Goal: Task Accomplishment & Management: Manage account settings

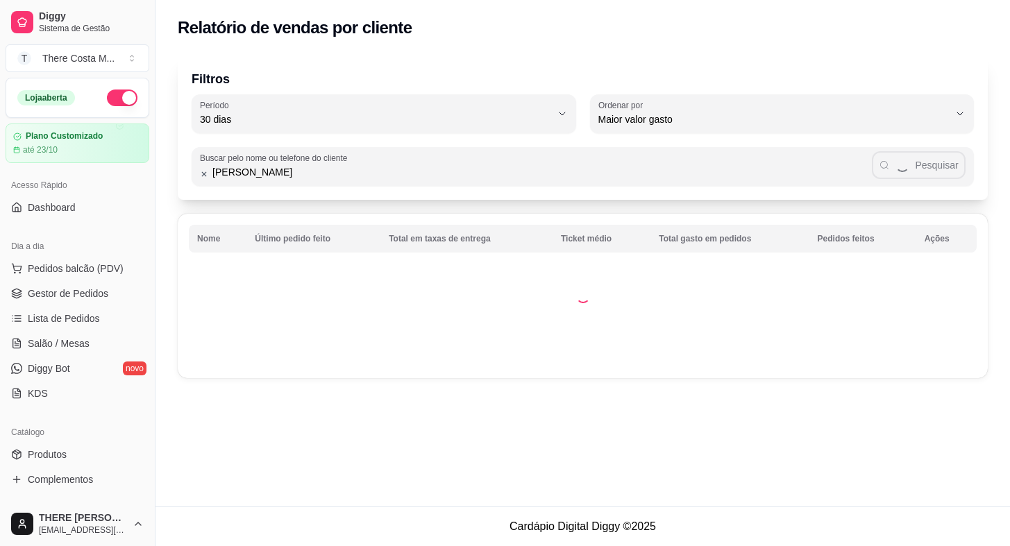
select select "30"
select select "HIGHEST_TOTAL_SPENT_WITH_ORDERS"
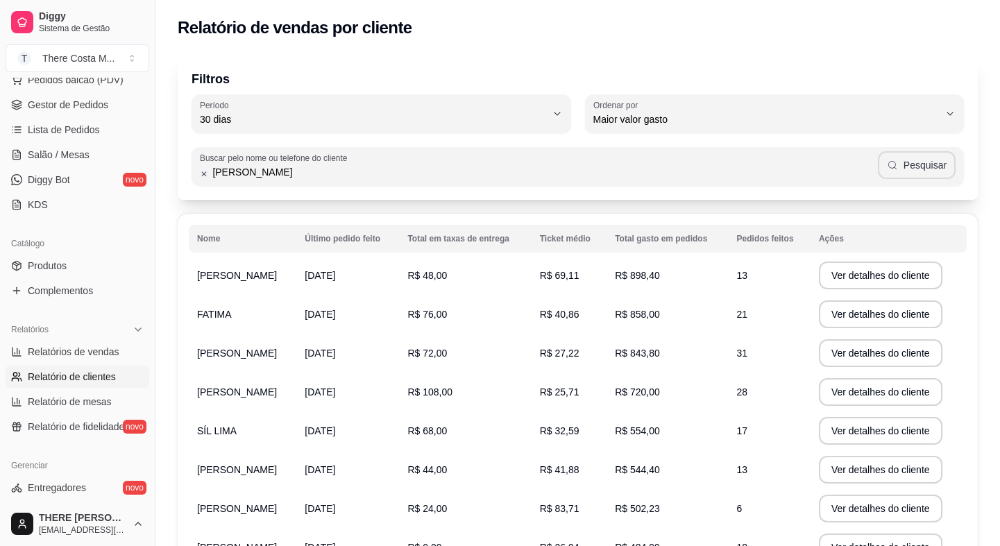
type input "[PERSON_NAME]"
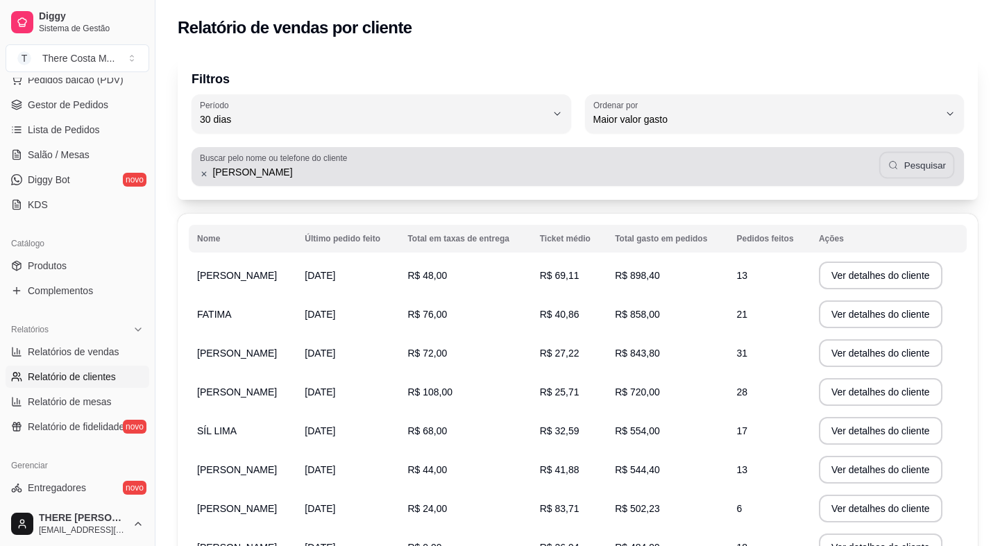
click at [949, 169] on button "Pesquisar" at bounding box center [917, 165] width 76 height 27
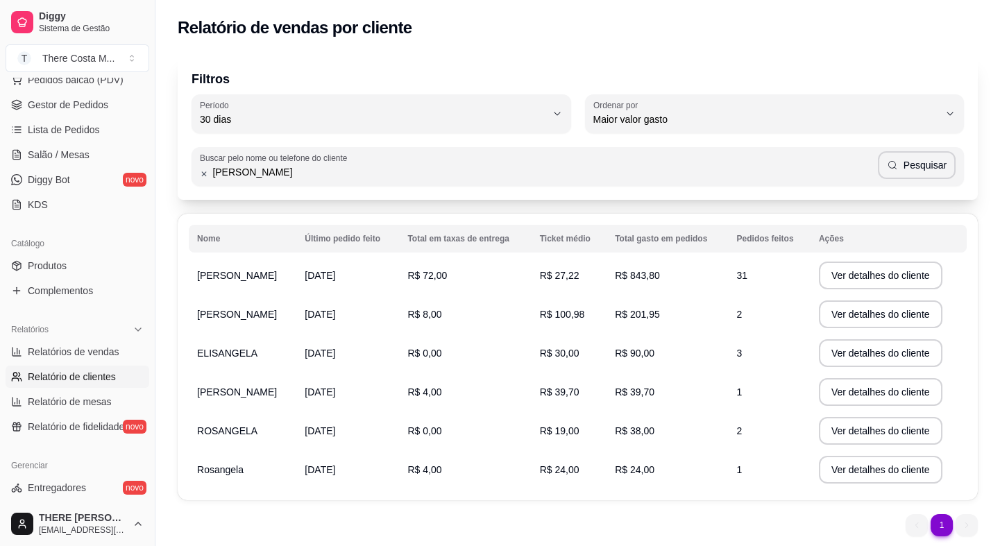
click at [221, 278] on span "[PERSON_NAME]" at bounding box center [237, 275] width 80 height 11
click at [897, 271] on button "Ver detalhes do cliente" at bounding box center [880, 275] width 119 height 27
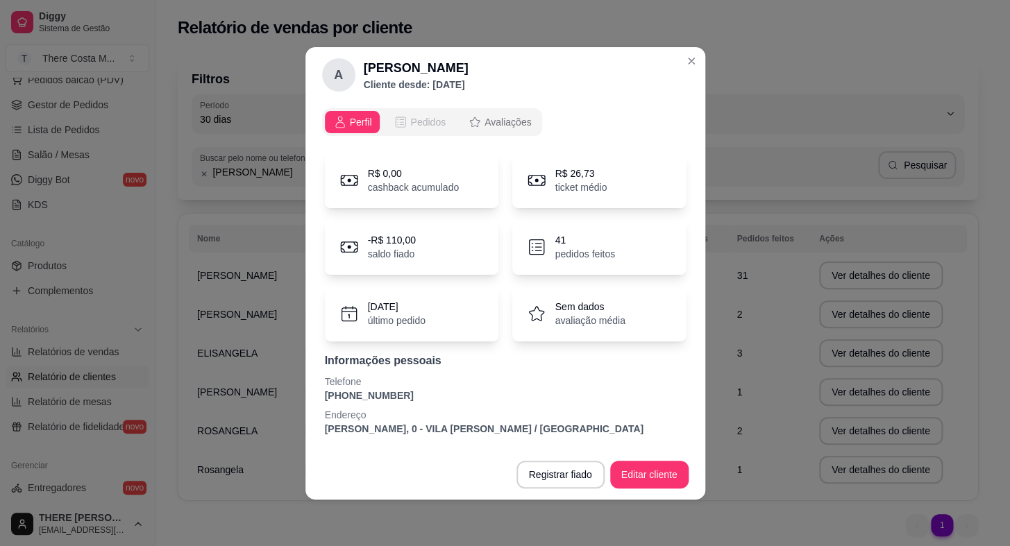
click at [423, 120] on span "Pedidos" at bounding box center [427, 122] width 35 height 14
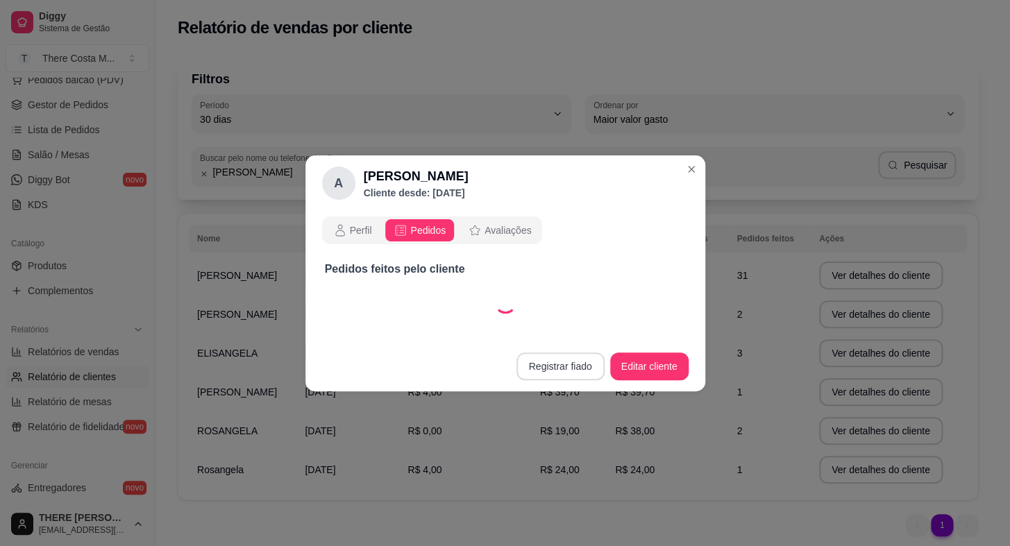
select select "30"
select select "ALL"
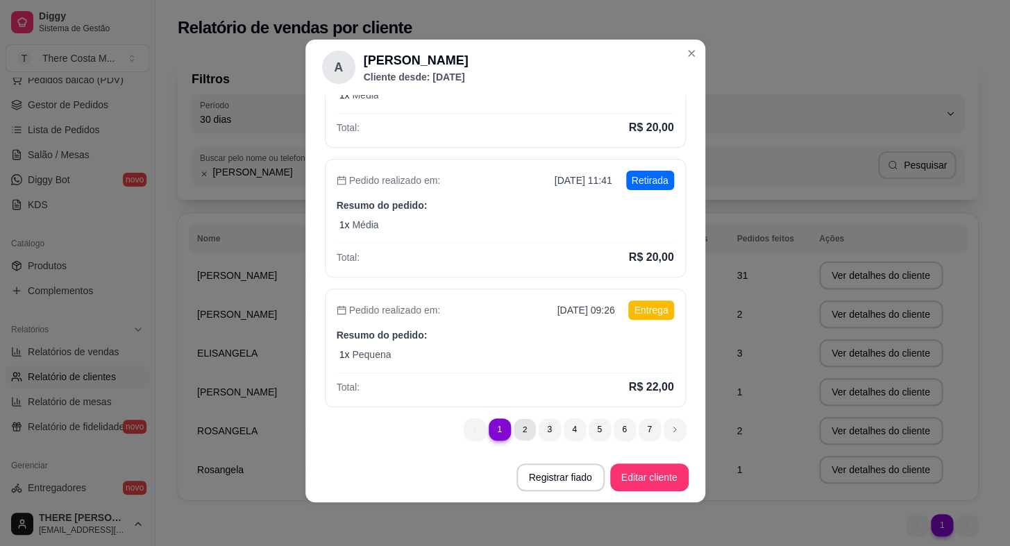
scroll to position [0, 0]
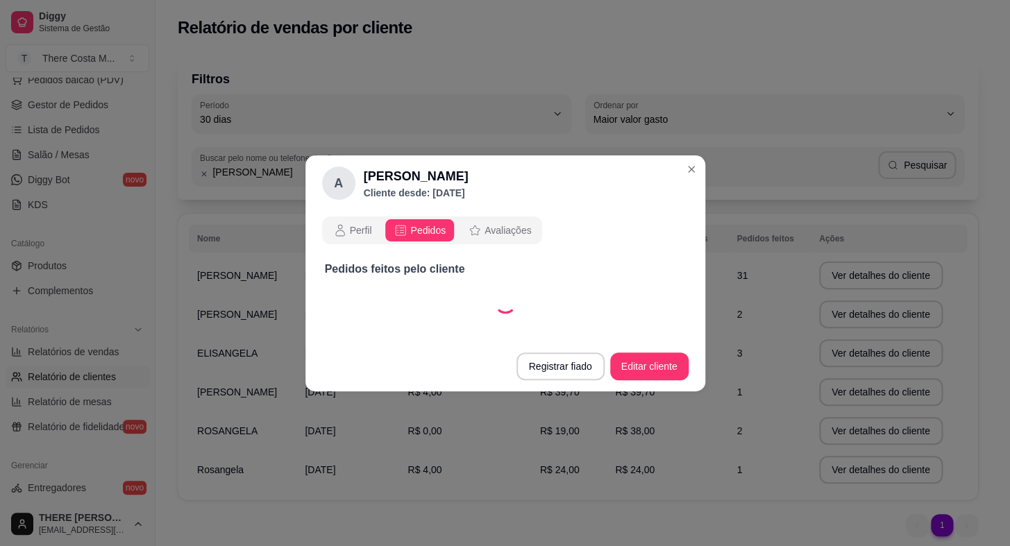
select select "30"
select select "ALL"
select select "30"
select select "ALL"
select select "30"
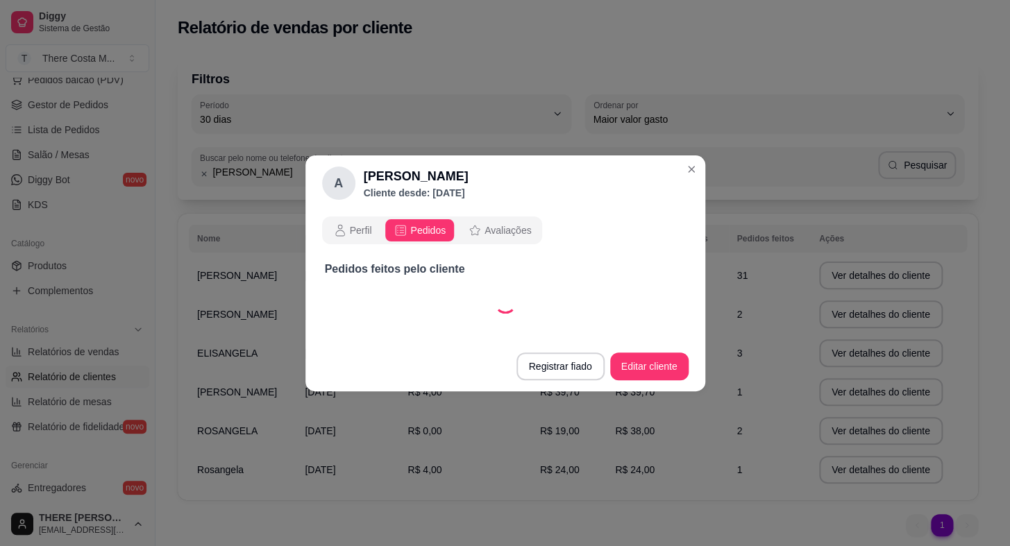
select select "ALL"
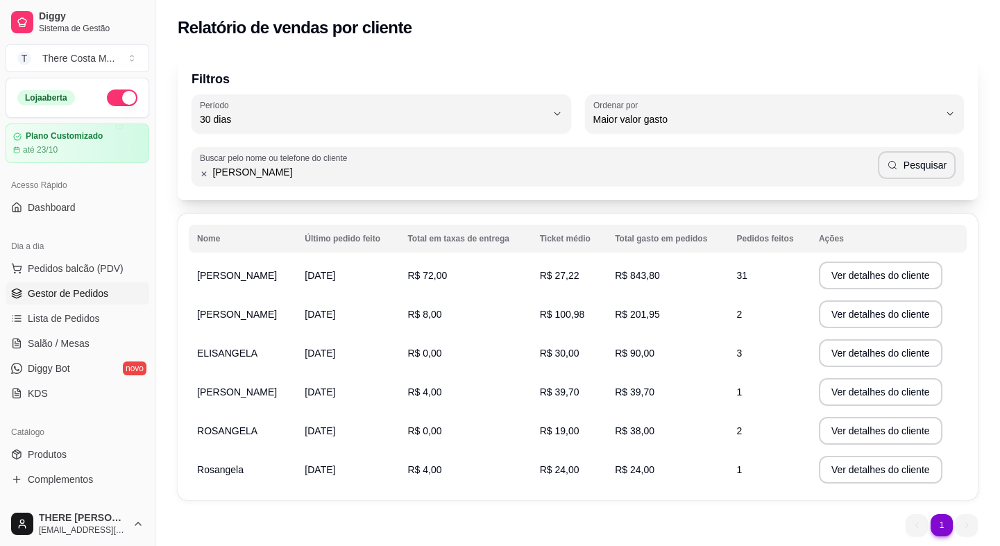
click at [38, 294] on span "Gestor de Pedidos" at bounding box center [68, 294] width 81 height 14
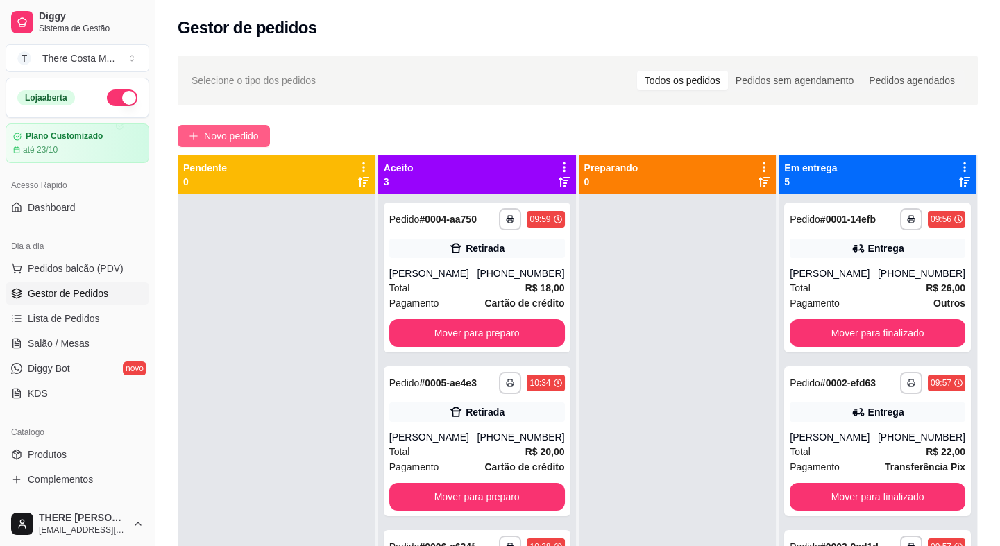
click at [208, 128] on span "Novo pedido" at bounding box center [231, 135] width 55 height 15
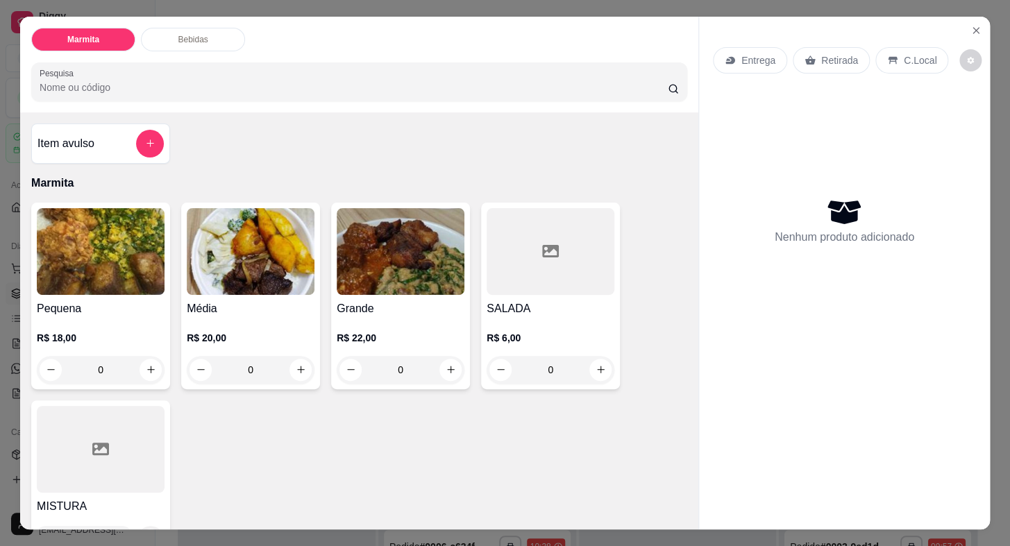
click at [757, 62] on p "Entrega" at bounding box center [758, 60] width 34 height 14
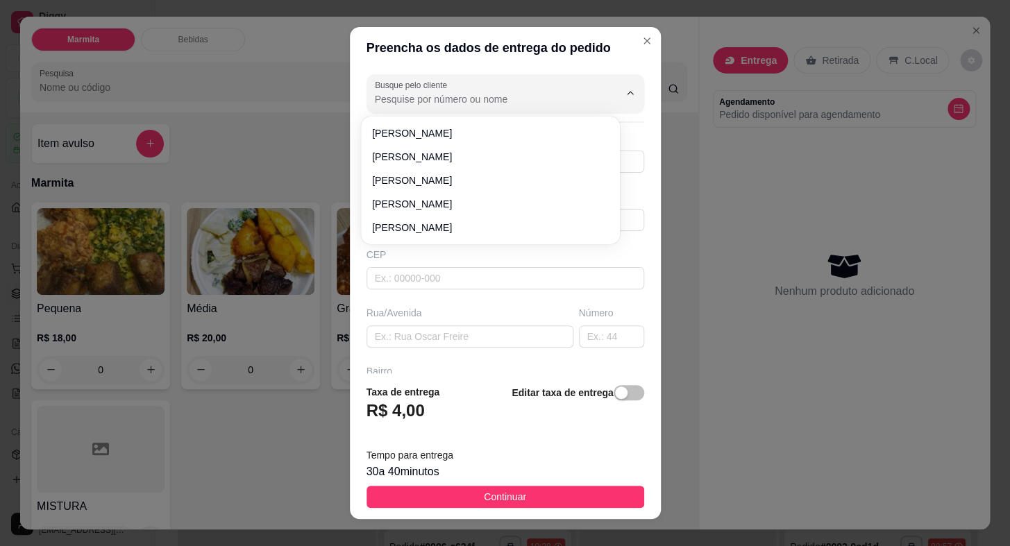
click at [555, 92] on input "Busque pelo cliente" at bounding box center [486, 99] width 222 height 14
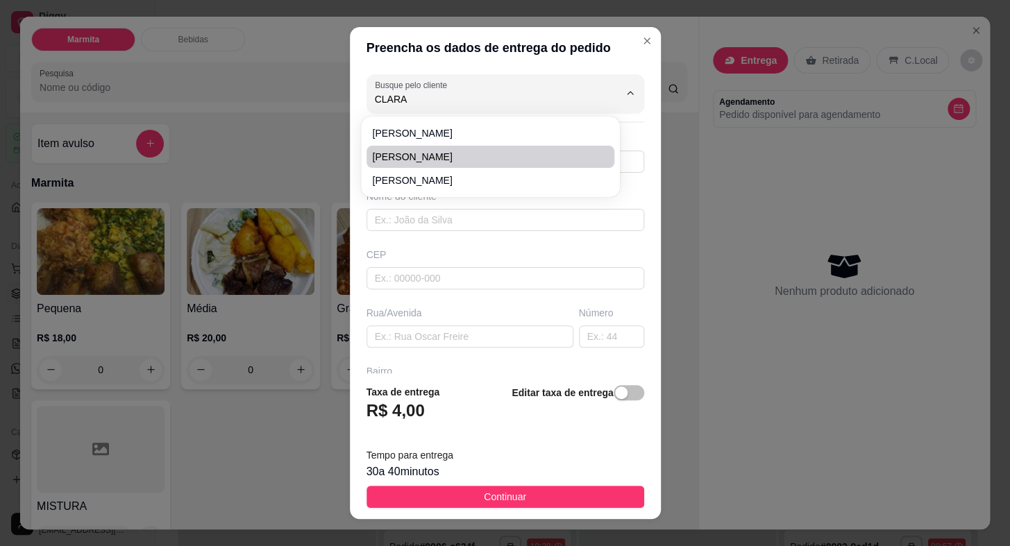
click at [518, 153] on span "[PERSON_NAME]" at bounding box center [483, 157] width 223 height 14
type input "[PERSON_NAME]"
type input "15997555590"
type input "[PERSON_NAME]"
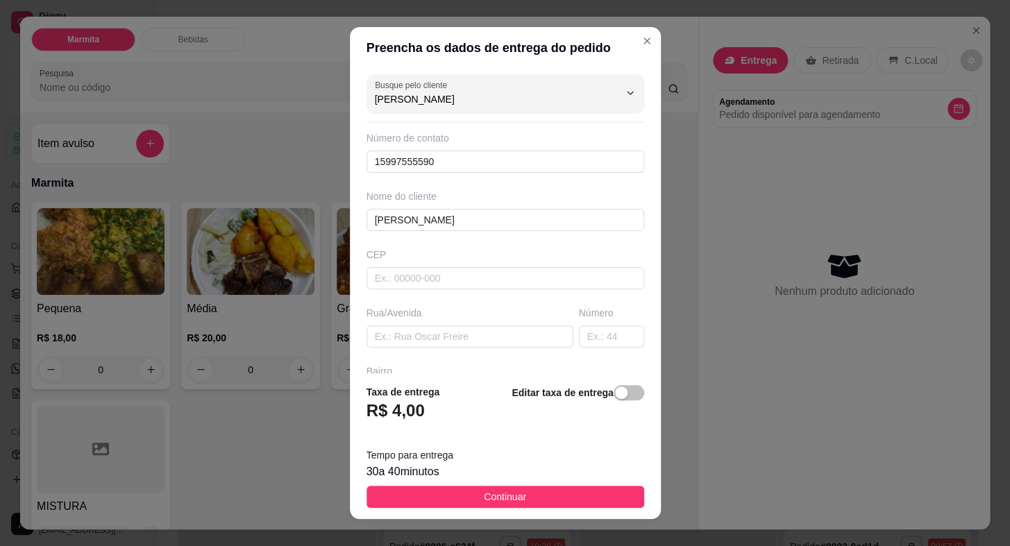
type input "[PERSON_NAME]"
click at [641, 37] on icon "Close" at bounding box center [646, 40] width 11 height 11
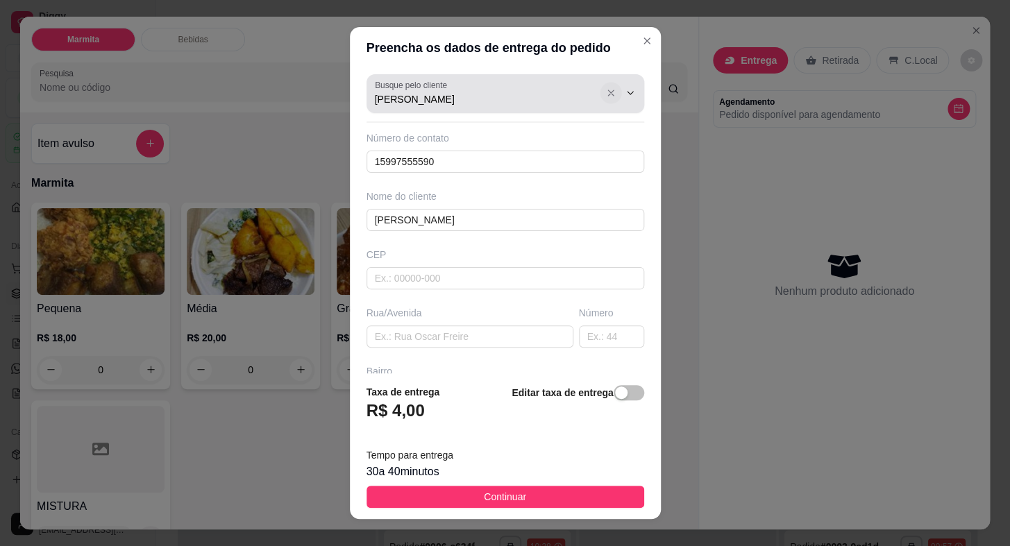
click at [600, 99] on button "Show suggestions" at bounding box center [611, 94] width 22 height 22
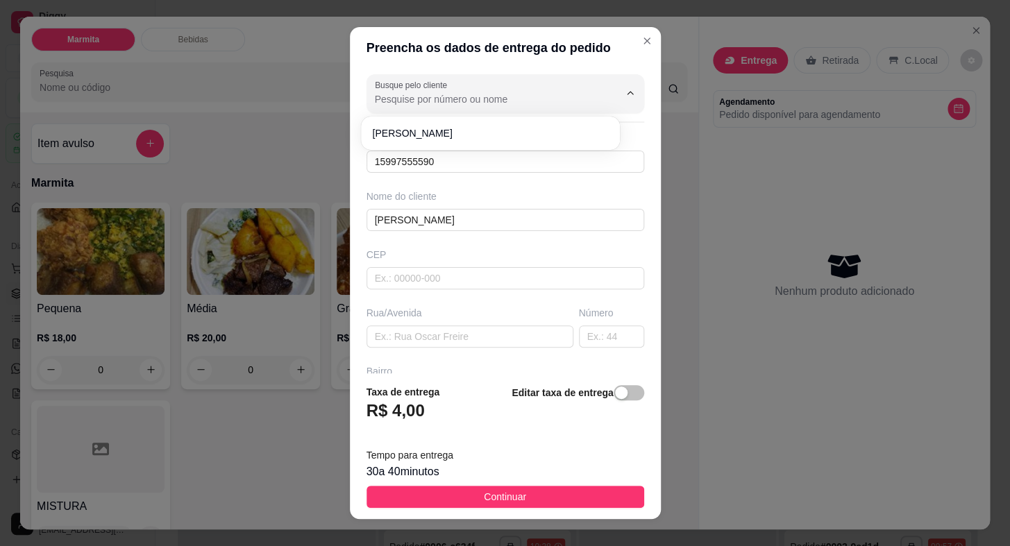
click at [514, 96] on input "Busque pelo cliente" at bounding box center [486, 99] width 222 height 14
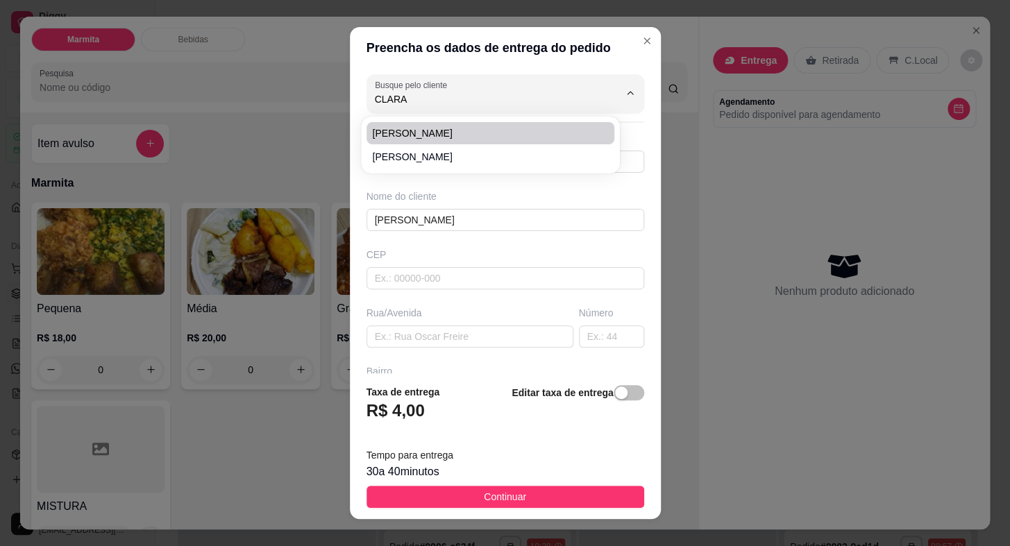
click at [514, 133] on span "[PERSON_NAME]" at bounding box center [483, 133] width 223 height 14
type input "[PERSON_NAME]"
type input "15998042580"
type input "[PERSON_NAME]"
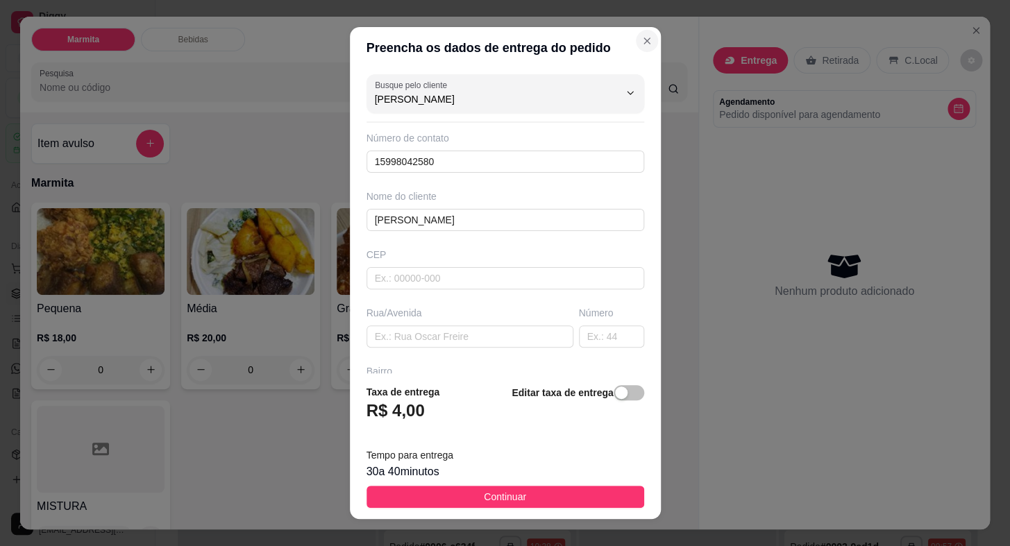
type input "[PERSON_NAME]"
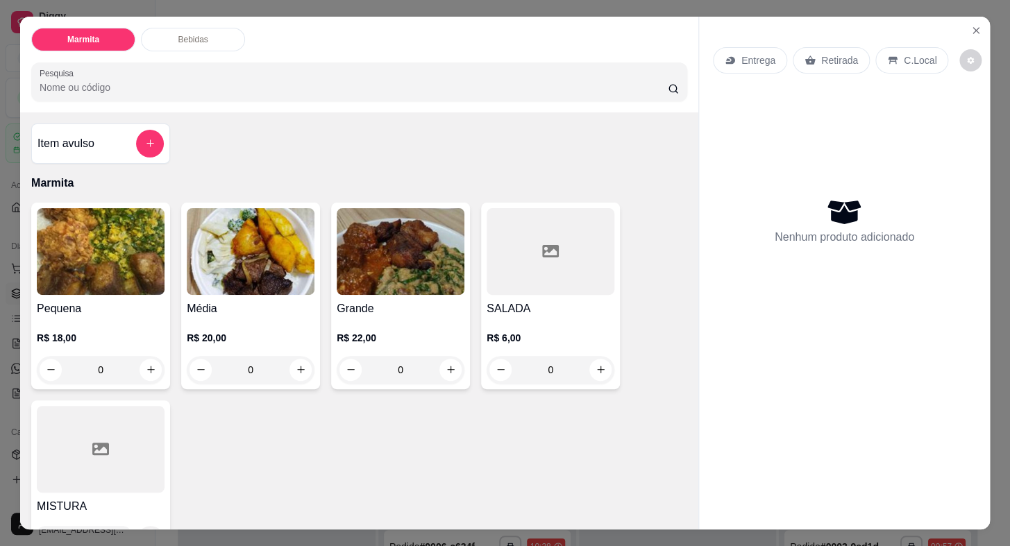
click at [750, 56] on p "Entrega" at bounding box center [758, 60] width 34 height 14
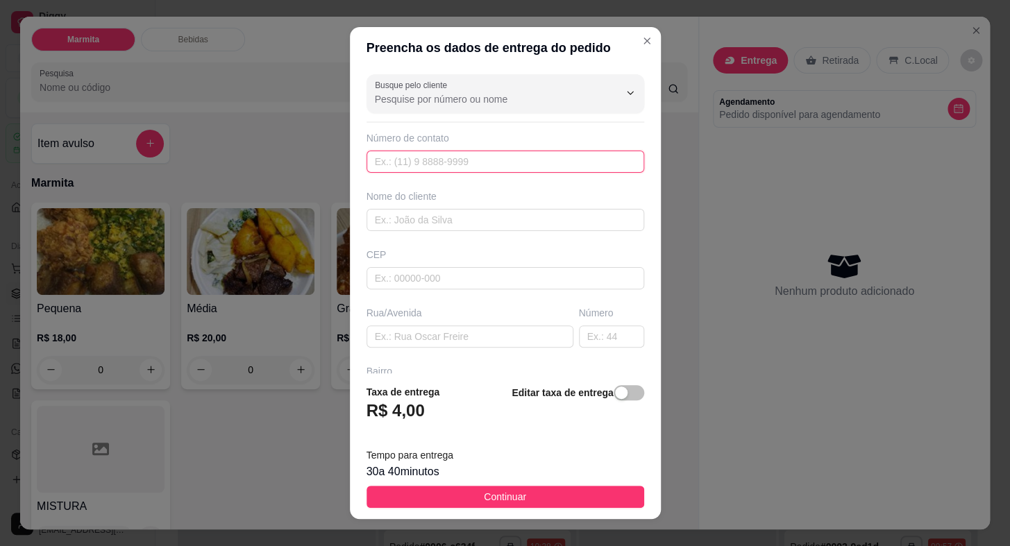
click at [461, 167] on input "text" at bounding box center [505, 162] width 278 height 22
paste input "[PHONE_NUMBER]"
click at [437, 212] on input "text" at bounding box center [505, 220] width 278 height 22
drag, startPoint x: 455, startPoint y: 152, endPoint x: 344, endPoint y: 158, distance: 110.5
click at [350, 158] on div "Busque pelo cliente Número de contato [PHONE_NUMBER] Nome do cliente CEP Rua/[G…" at bounding box center [505, 221] width 311 height 304
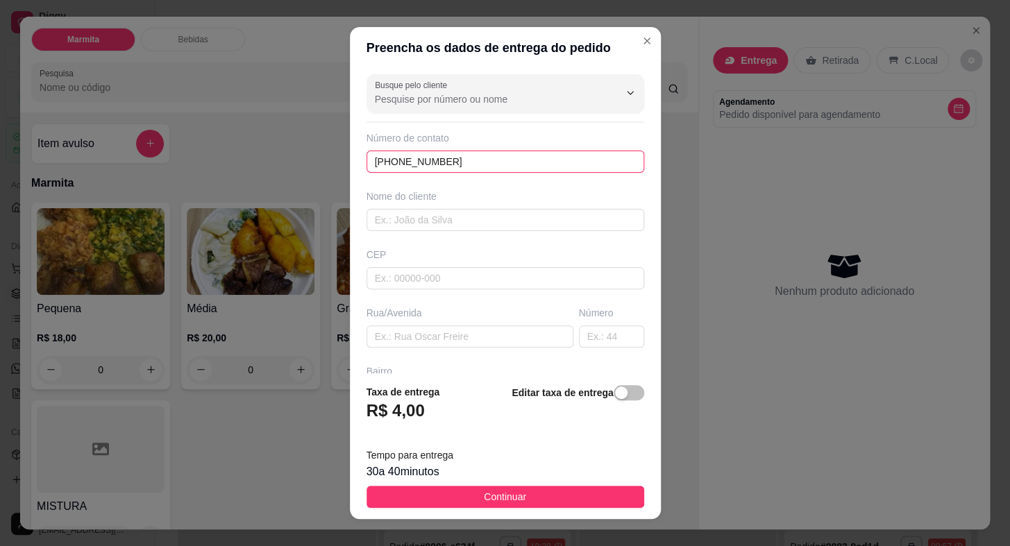
paste input "671-8737"
type input "[PHONE_NUMBER]"
click at [441, 219] on input "text" at bounding box center [505, 220] width 278 height 22
type input "c"
type input "CLARA"
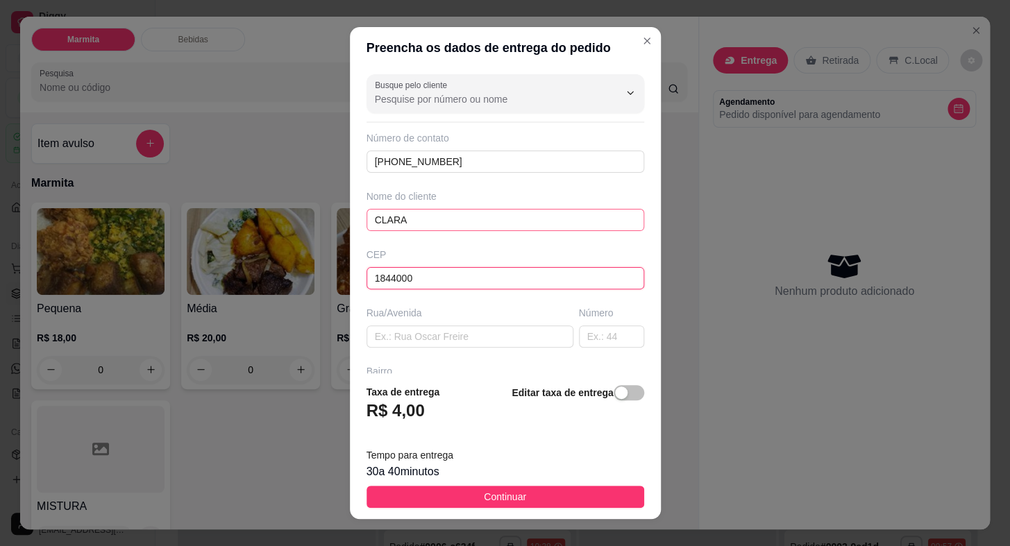
type input "18440000"
type input "Itaberá"
type input "18440000"
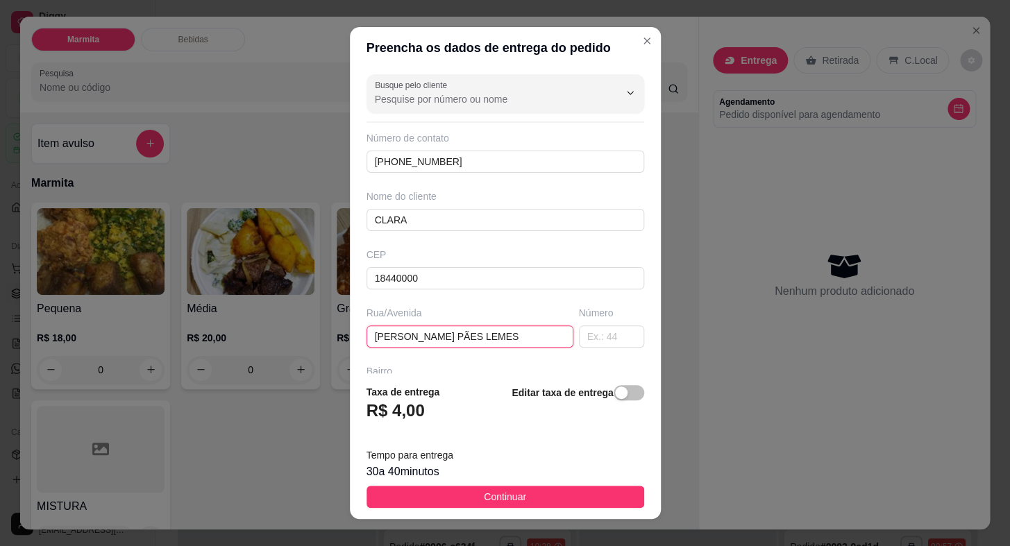
type input "[PERSON_NAME] PÃES LEMES"
click at [590, 329] on input "text" at bounding box center [611, 336] width 65 height 22
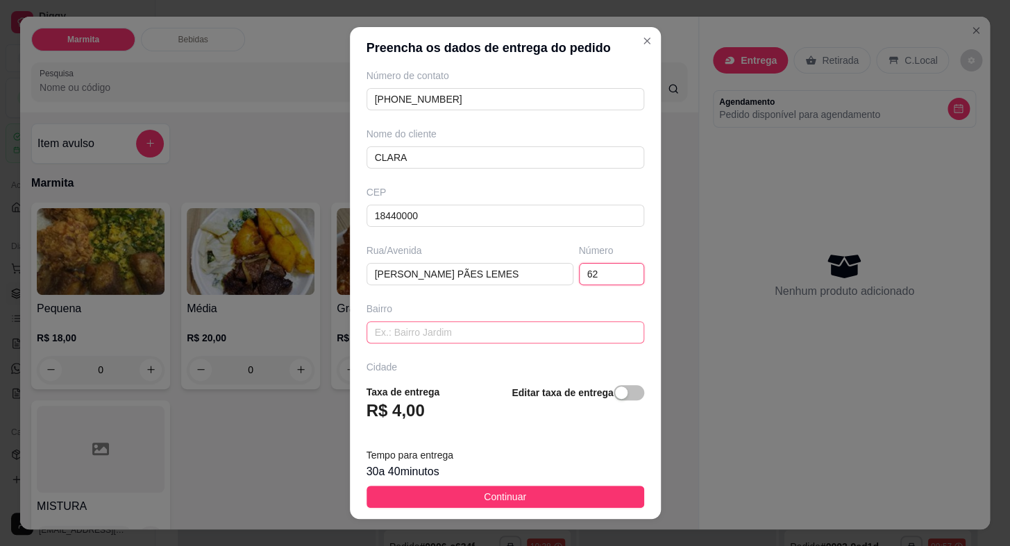
type input "62"
click at [482, 336] on input "text" at bounding box center [505, 332] width 278 height 22
type input "VILA BENDEIRANTES"
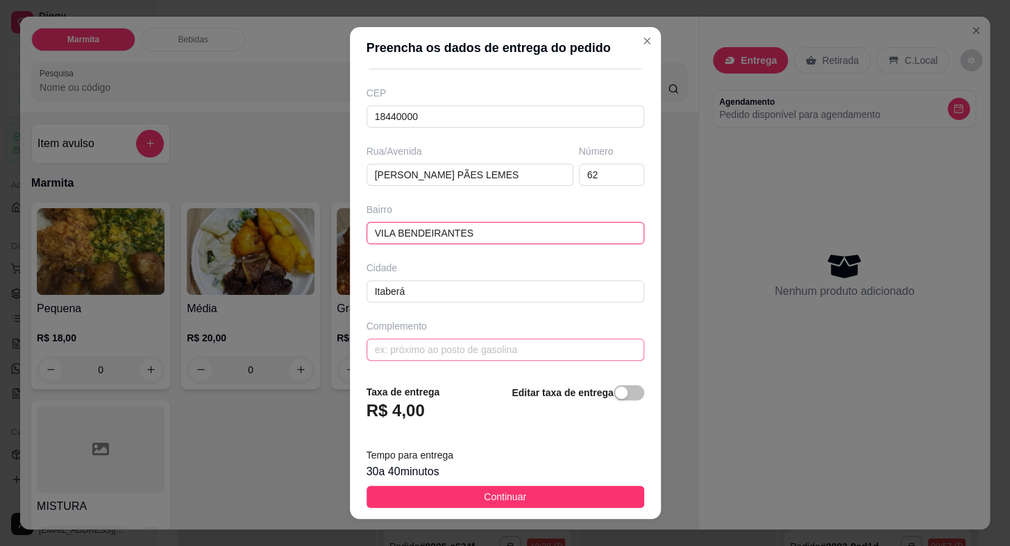
scroll to position [0, 0]
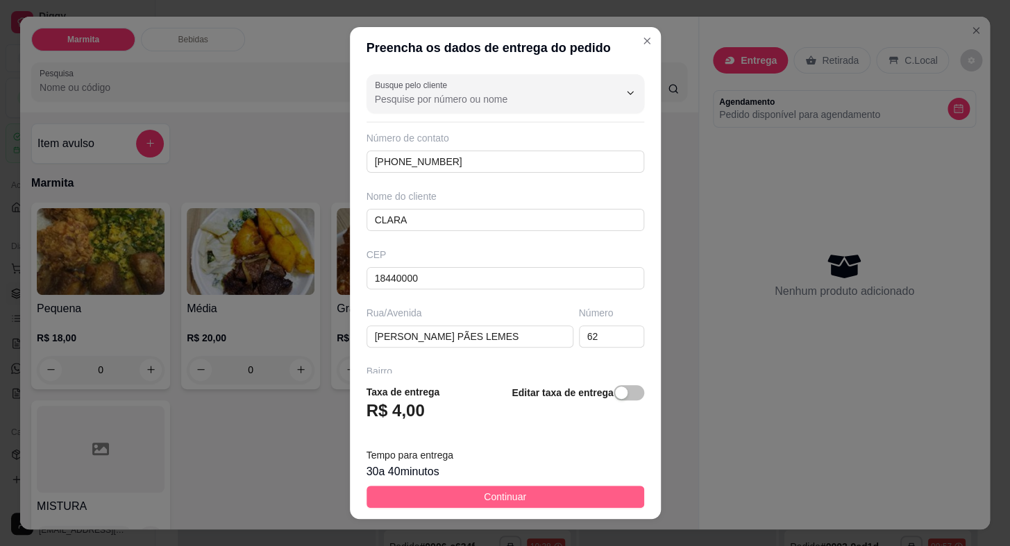
click at [536, 497] on button "Continuar" at bounding box center [505, 497] width 278 height 22
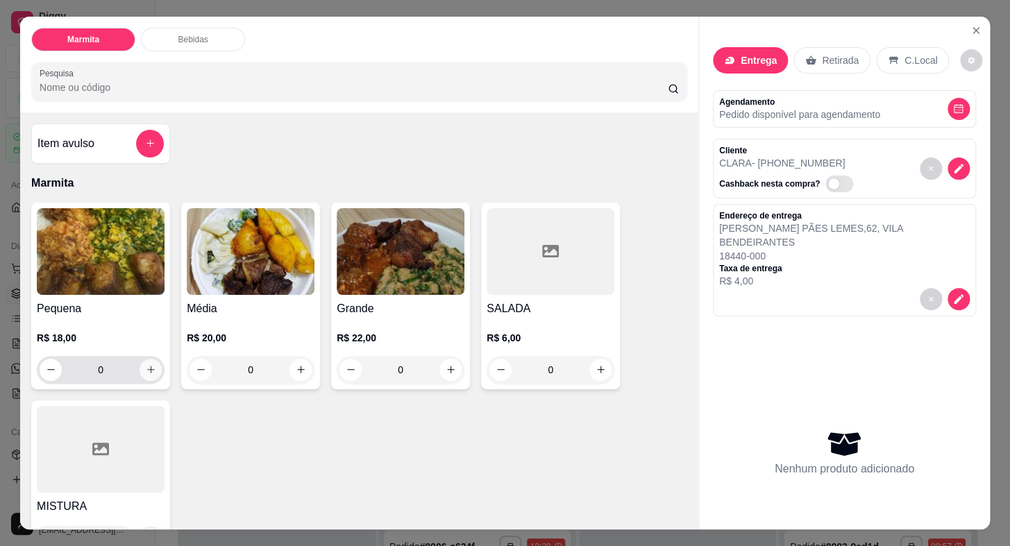
click at [143, 359] on button "increase-product-quantity" at bounding box center [150, 370] width 22 height 22
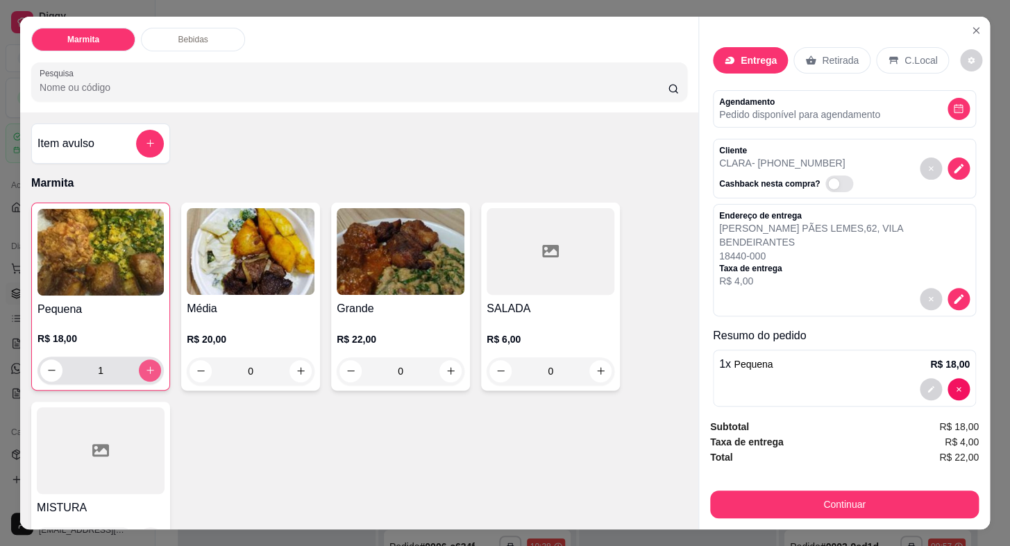
click at [143, 359] on button "increase-product-quantity" at bounding box center [150, 370] width 22 height 22
type input "2"
click at [126, 318] on div "R$ 18,00 2" at bounding box center [100, 351] width 126 height 67
click at [774, 356] on div "2 x Pequena R$ 36,00" at bounding box center [844, 364] width 251 height 17
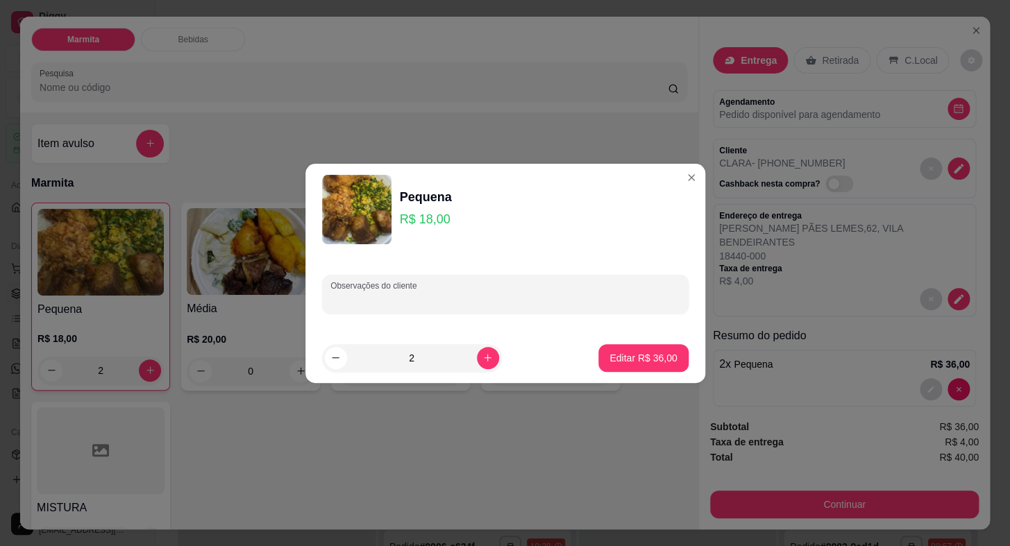
click at [472, 294] on input "Observações do cliente" at bounding box center [505, 300] width 350 height 14
type input "SEM BERINJELA"
click at [631, 369] on button "Editar R$ 36,00" at bounding box center [643, 358] width 90 height 28
type input "0"
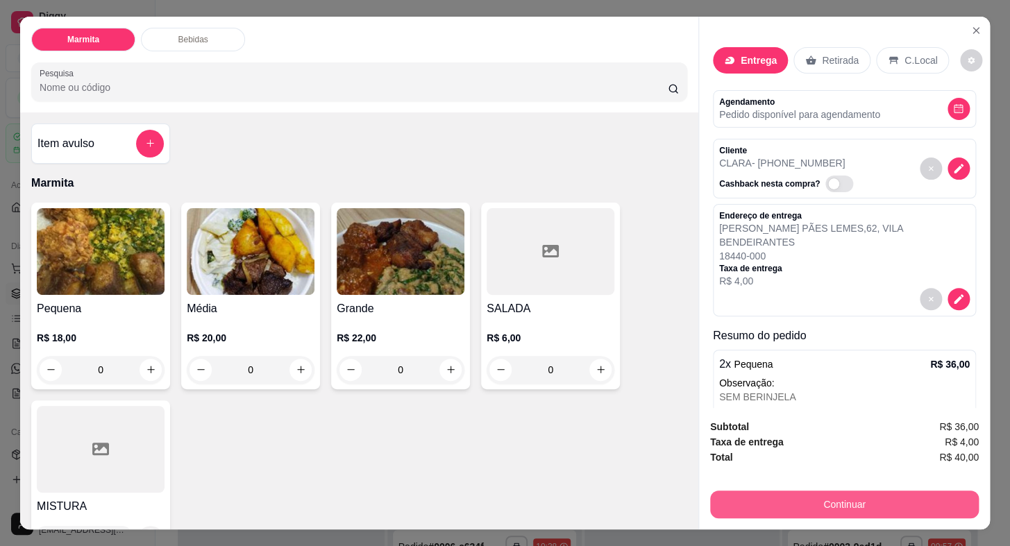
click at [815, 505] on button "Continuar" at bounding box center [844, 505] width 269 height 28
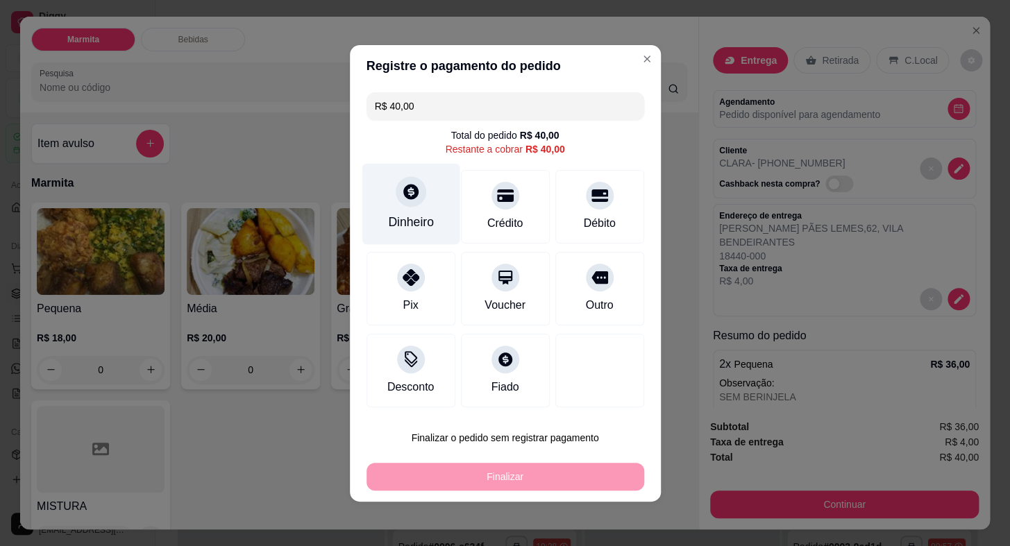
click at [407, 202] on div at bounding box center [411, 191] width 31 height 31
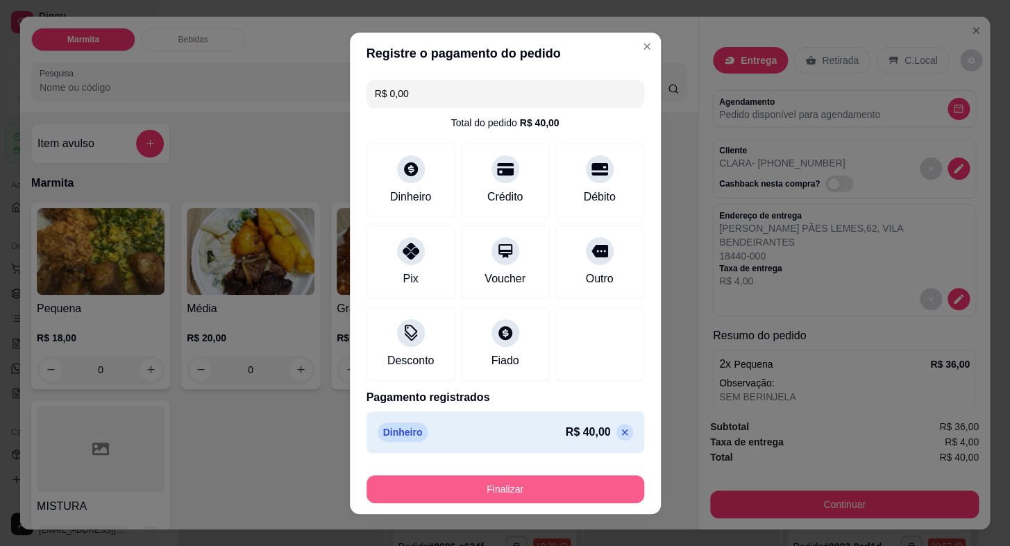
click at [573, 481] on button "Finalizar" at bounding box center [505, 489] width 278 height 28
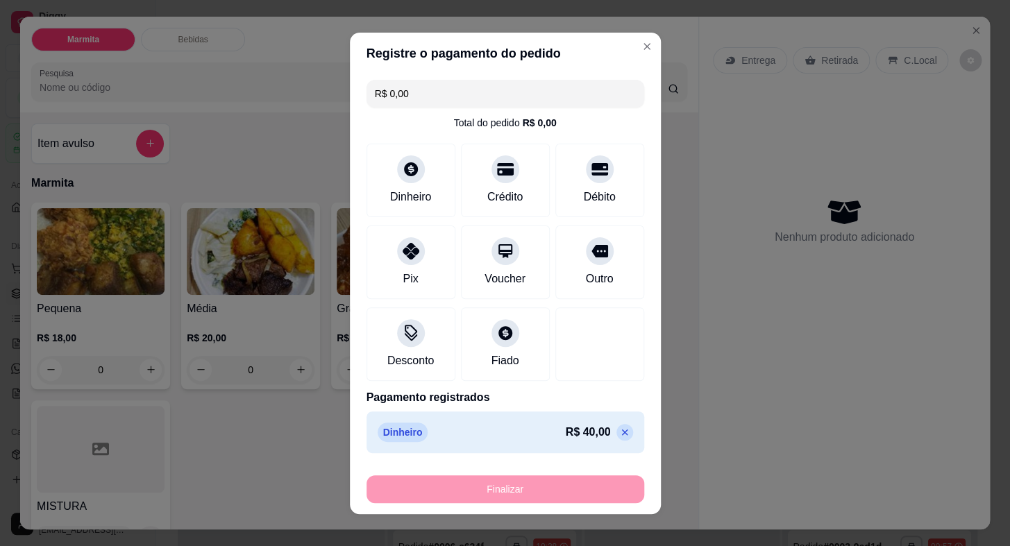
type input "-R$ 40,00"
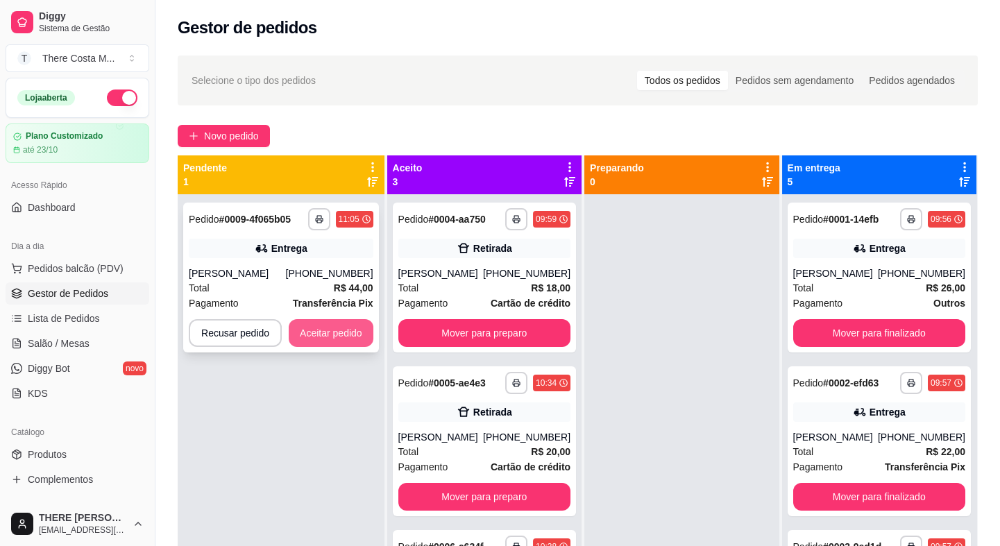
click at [341, 339] on button "Aceitar pedido" at bounding box center [331, 333] width 85 height 28
click at [325, 330] on button "Aceitar pedido" at bounding box center [331, 333] width 82 height 27
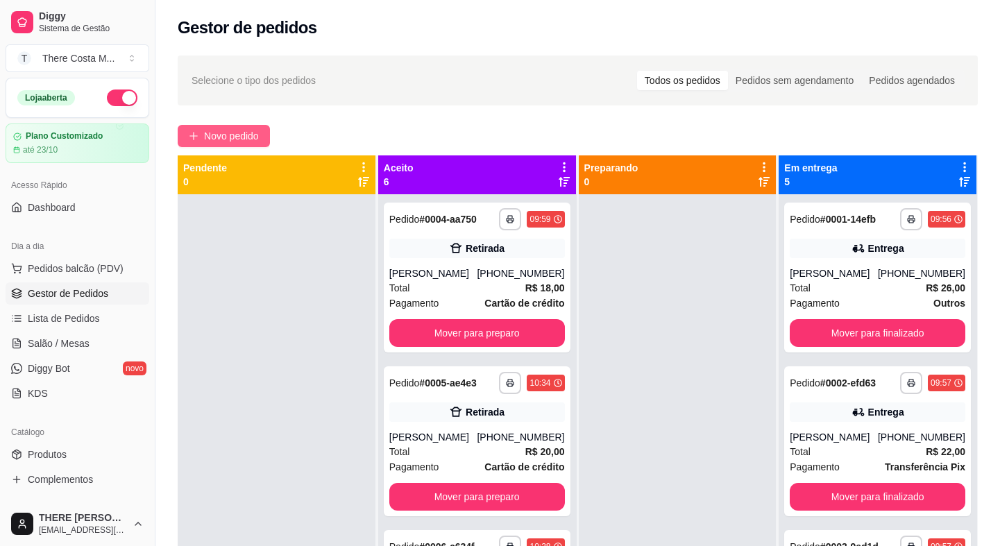
click at [209, 132] on span "Novo pedido" at bounding box center [231, 135] width 55 height 15
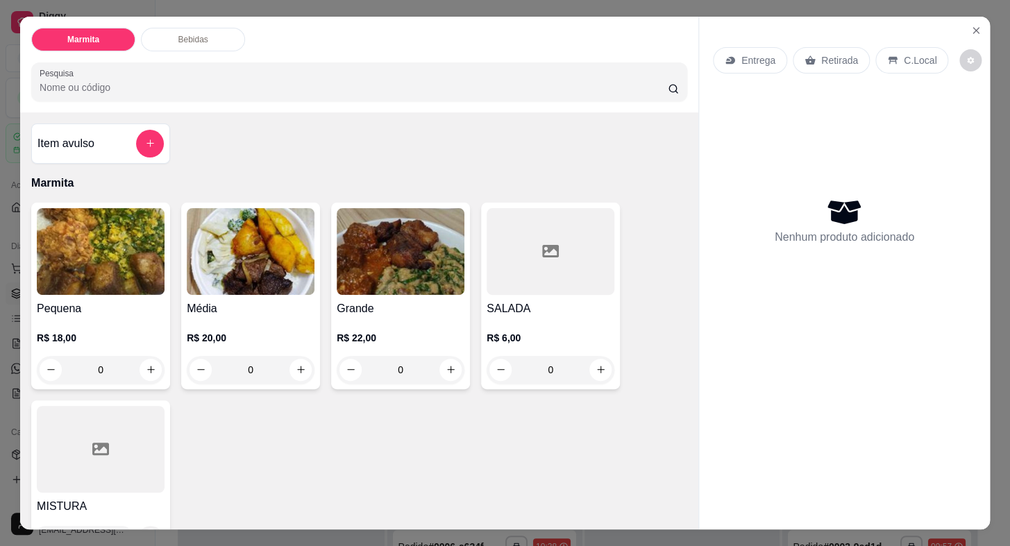
click at [832, 53] on p "Retirada" at bounding box center [839, 60] width 37 height 14
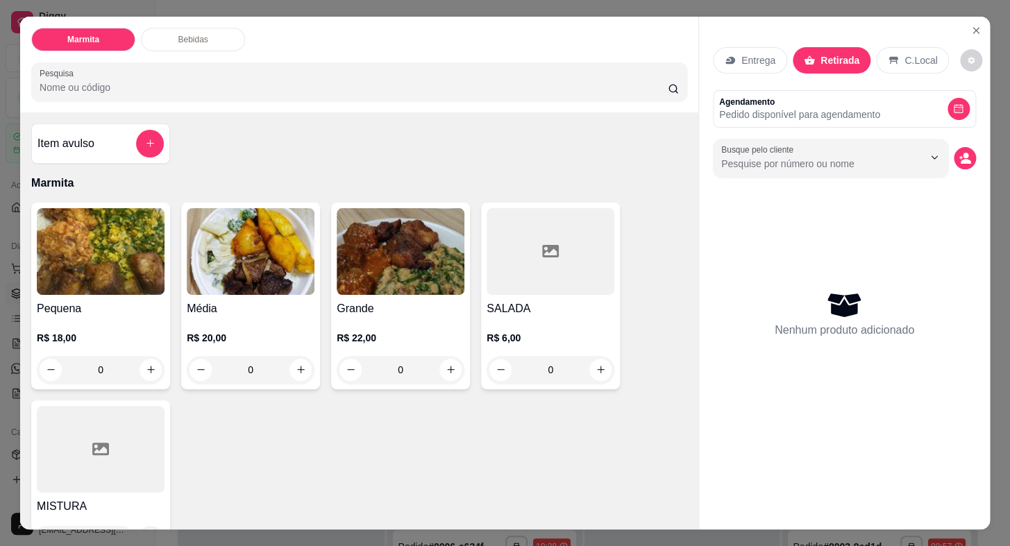
click at [743, 55] on p "Entrega" at bounding box center [758, 60] width 34 height 14
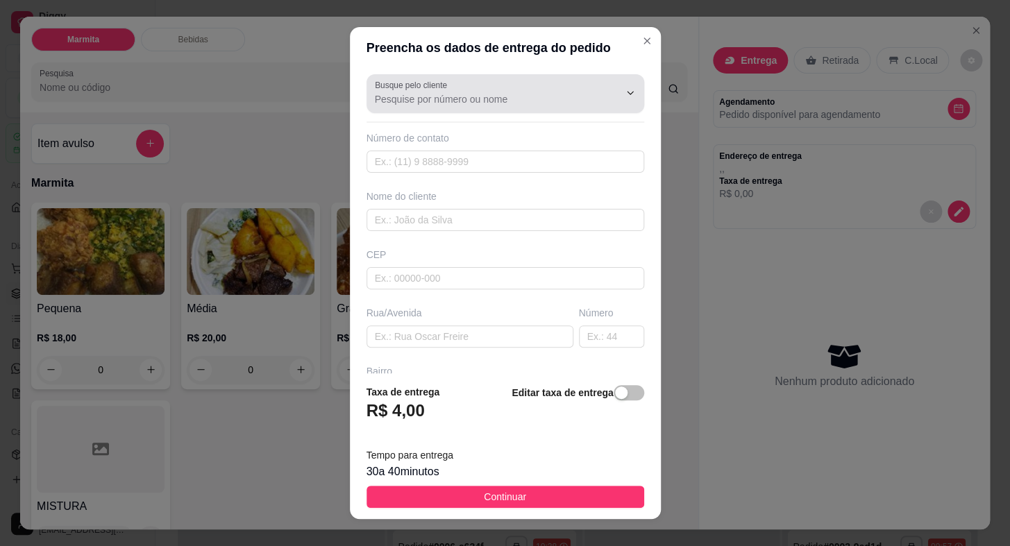
click at [518, 85] on div at bounding box center [505, 94] width 261 height 28
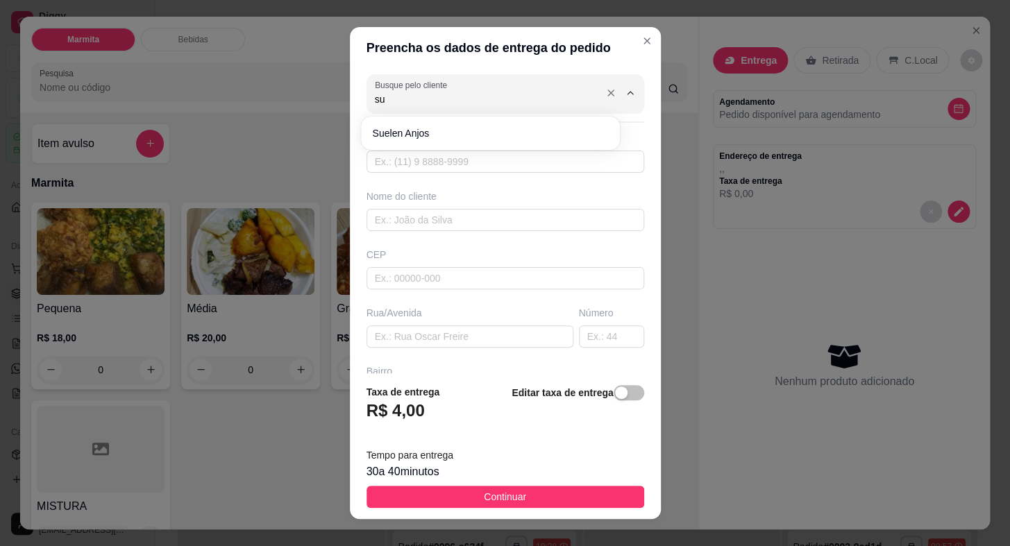
type input "s"
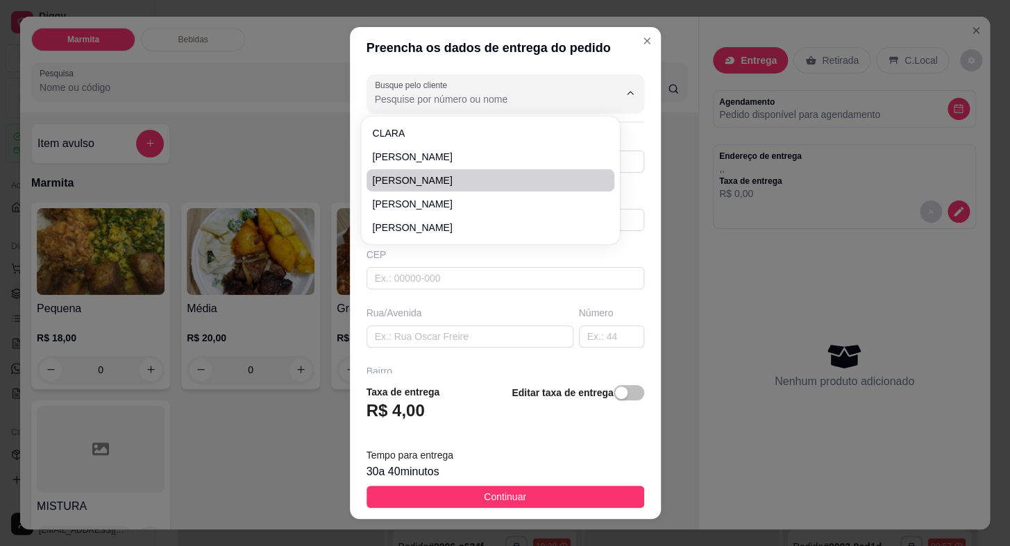
click at [632, 133] on div "Busque pelo cliente Número de contato Nome do cliente CEP Rua/[GEOGRAPHIC_DATA]" at bounding box center [505, 221] width 311 height 304
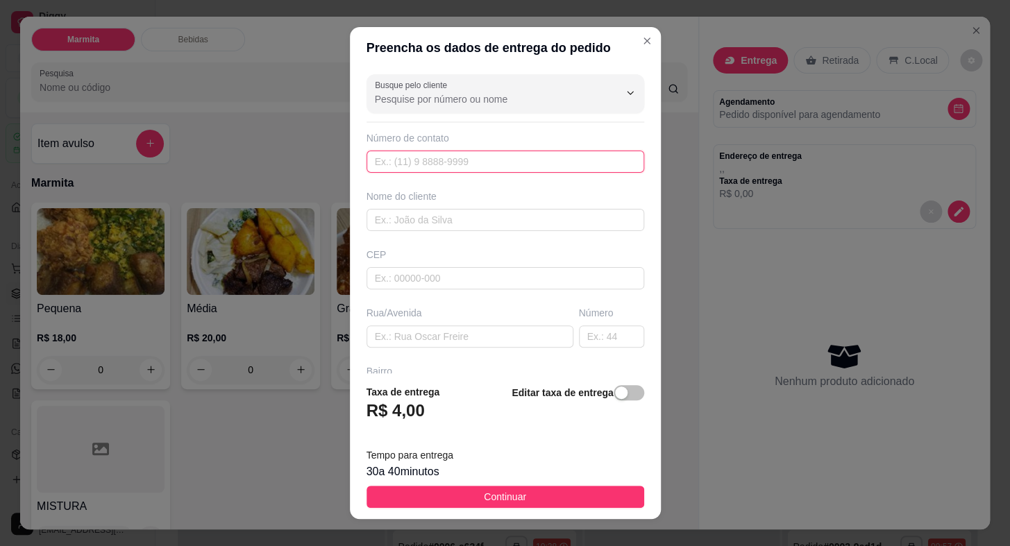
click at [538, 151] on input "text" at bounding box center [505, 162] width 278 height 22
paste input "[PHONE_NUMBER]"
type input "[PHONE_NUMBER]"
click at [507, 230] on input "text" at bounding box center [505, 220] width 278 height 22
type input "SUH"
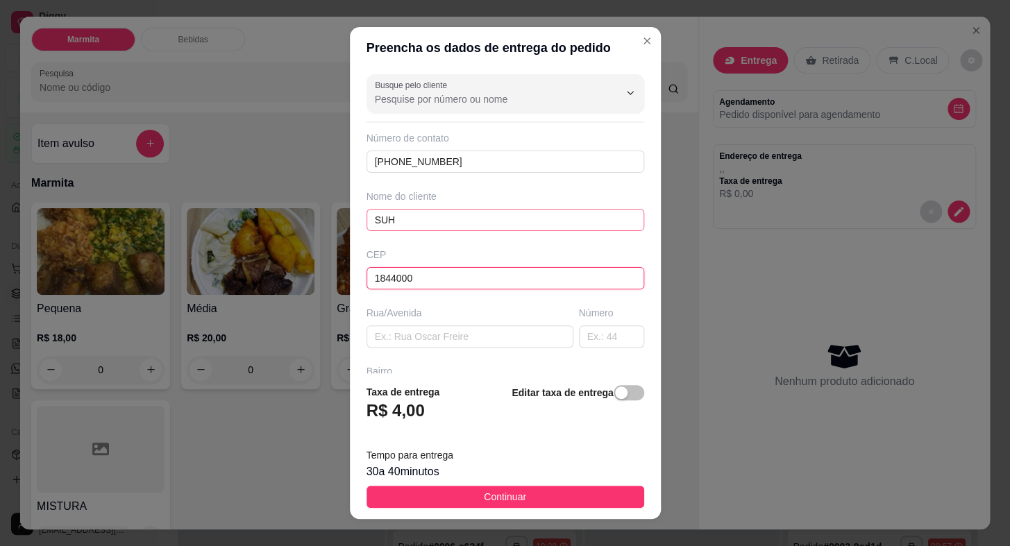
type input "18440000"
type input "Itaberá"
type input "18440000"
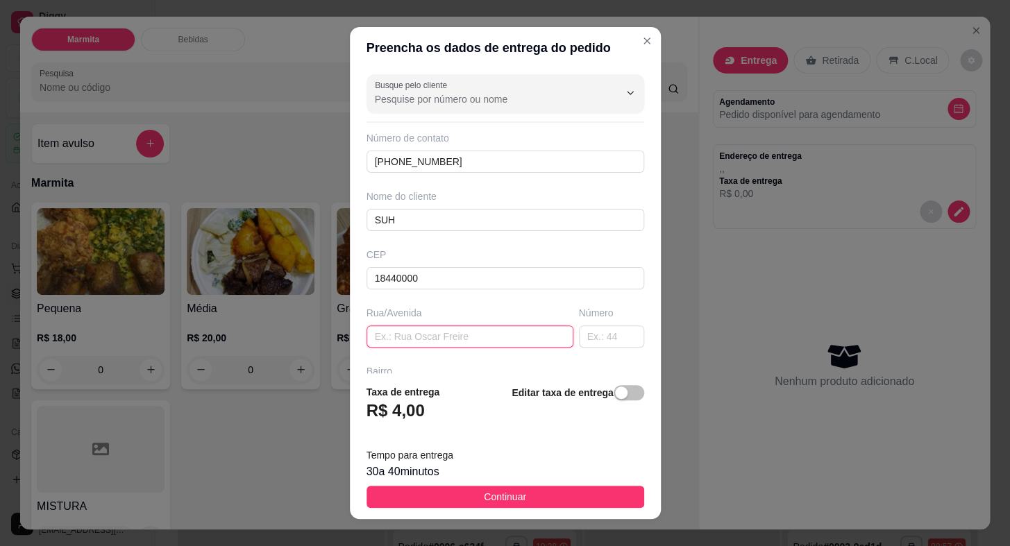
click at [479, 346] on input "text" at bounding box center [469, 336] width 207 height 22
type input "[PERSON_NAME]"
type input "147"
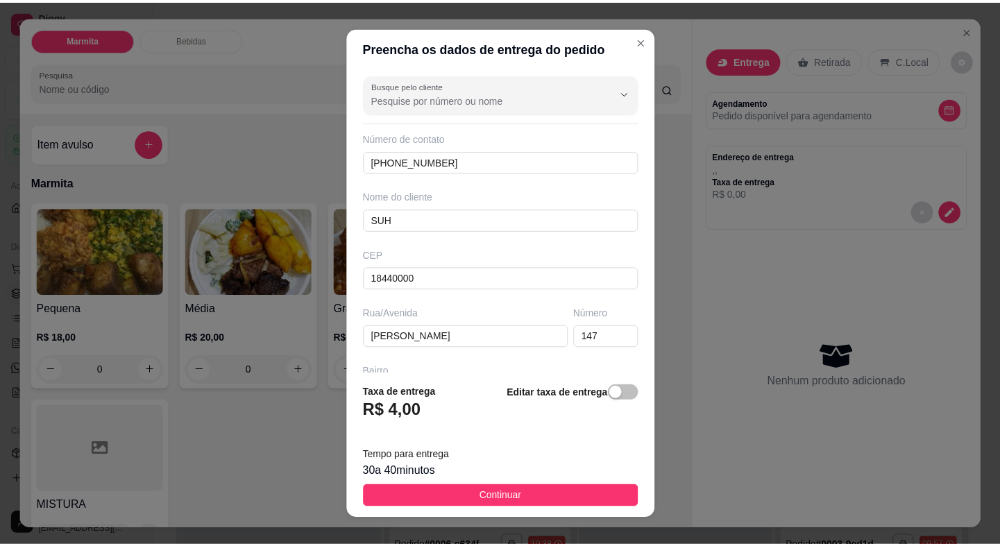
scroll to position [162, 0]
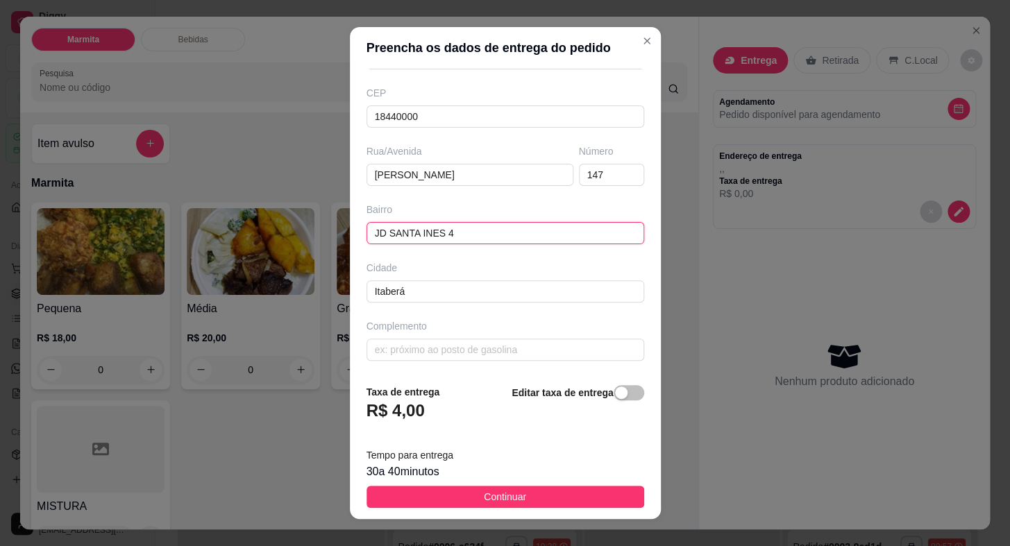
type input "JD SANTA INES 4"
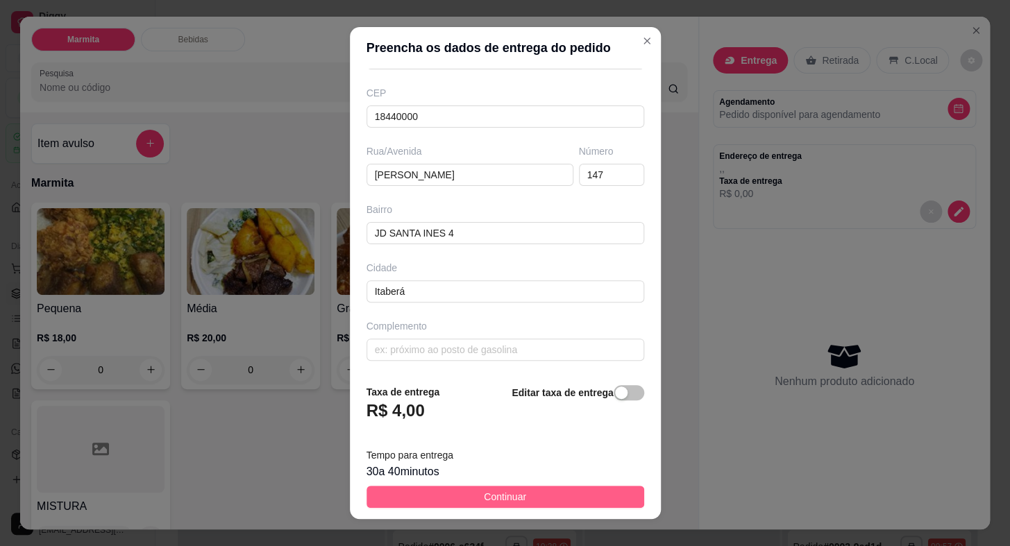
click at [527, 500] on button "Continuar" at bounding box center [505, 497] width 278 height 22
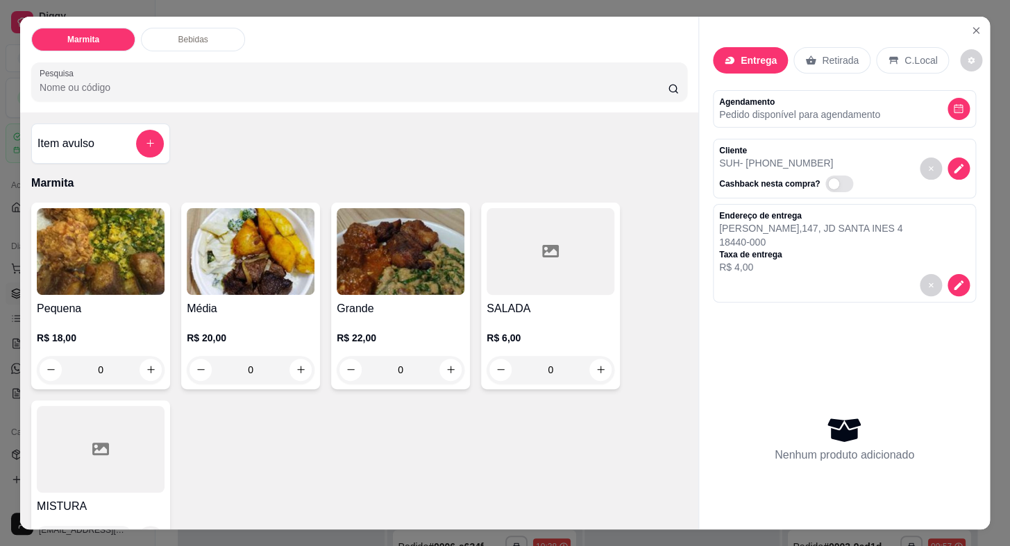
click at [114, 291] on div "Pequena R$ 18,00 0" at bounding box center [100, 296] width 139 height 187
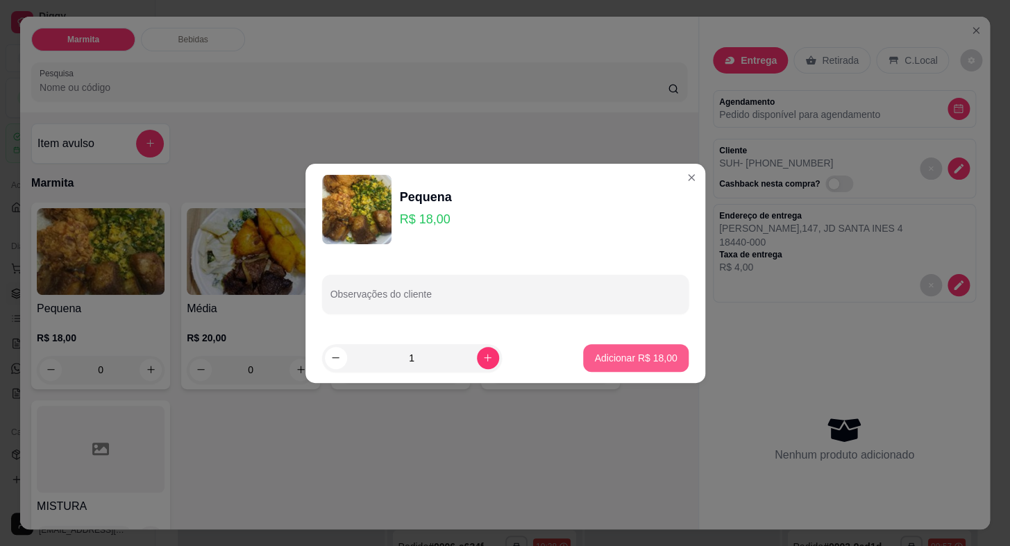
click at [594, 354] on p "Adicionar R$ 18,00" at bounding box center [635, 358] width 83 height 14
type input "1"
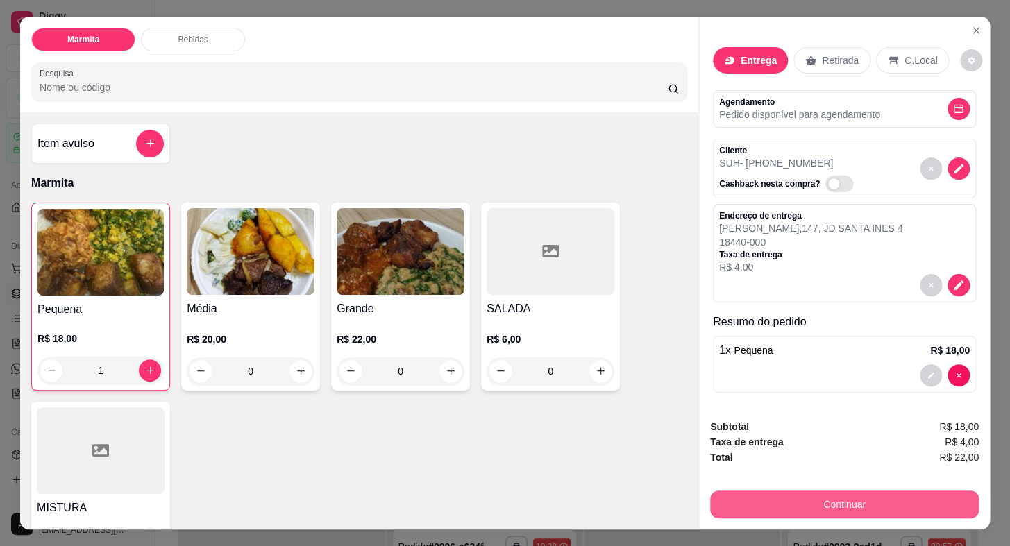
click at [797, 498] on button "Continuar" at bounding box center [844, 505] width 269 height 28
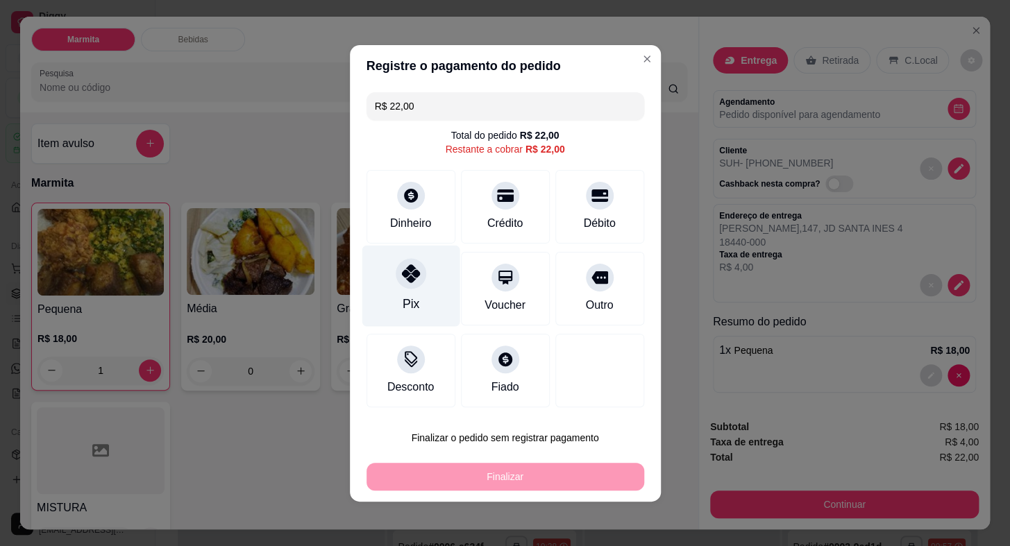
click at [407, 284] on div at bounding box center [411, 273] width 31 height 31
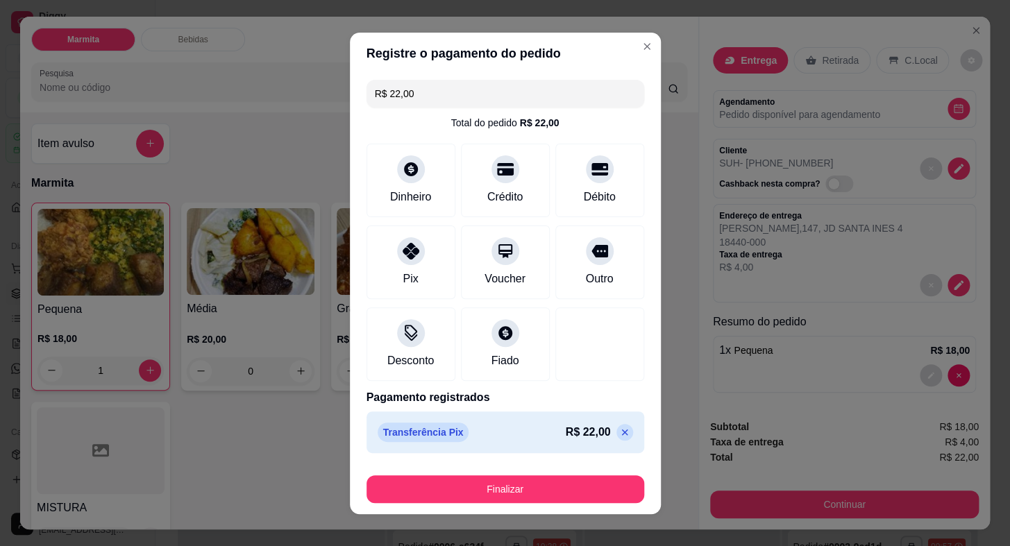
type input "R$ 0,00"
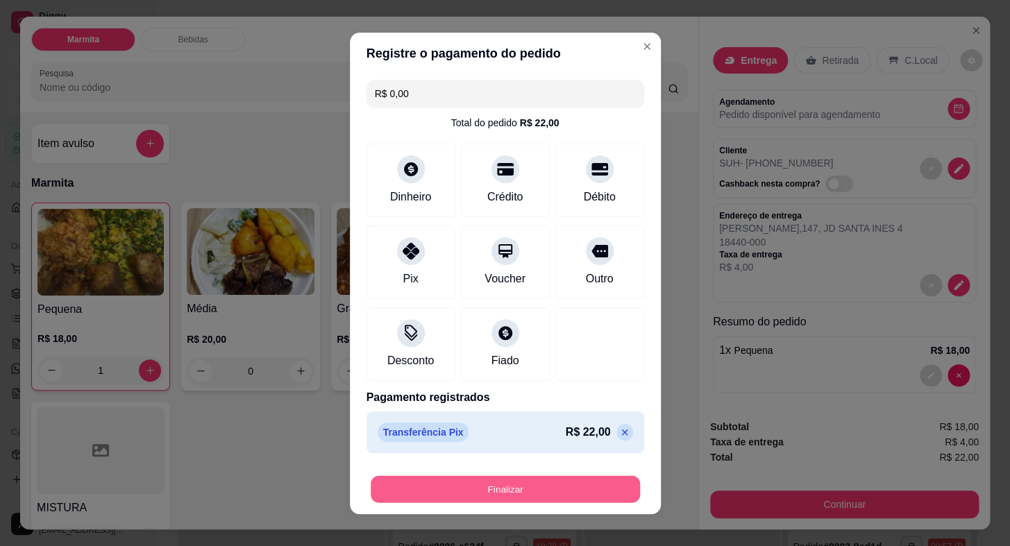
click at [586, 496] on button "Finalizar" at bounding box center [505, 488] width 269 height 27
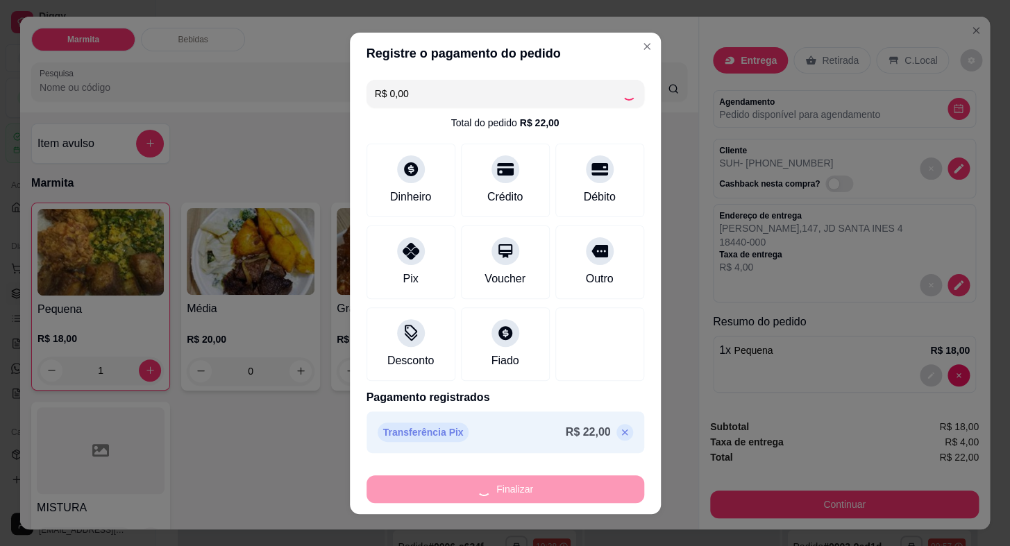
type input "0"
type input "-R$ 22,00"
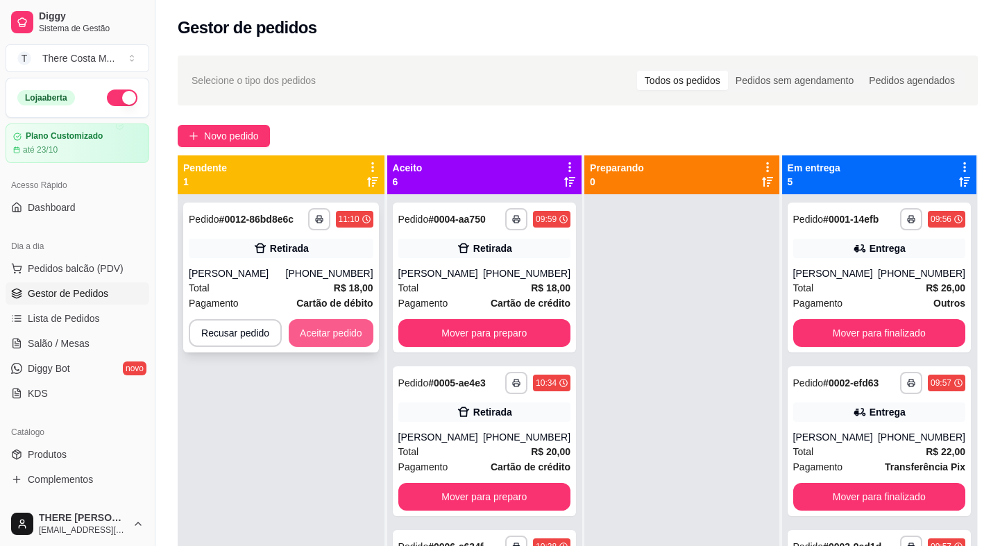
click at [346, 332] on button "Aceitar pedido" at bounding box center [331, 333] width 85 height 28
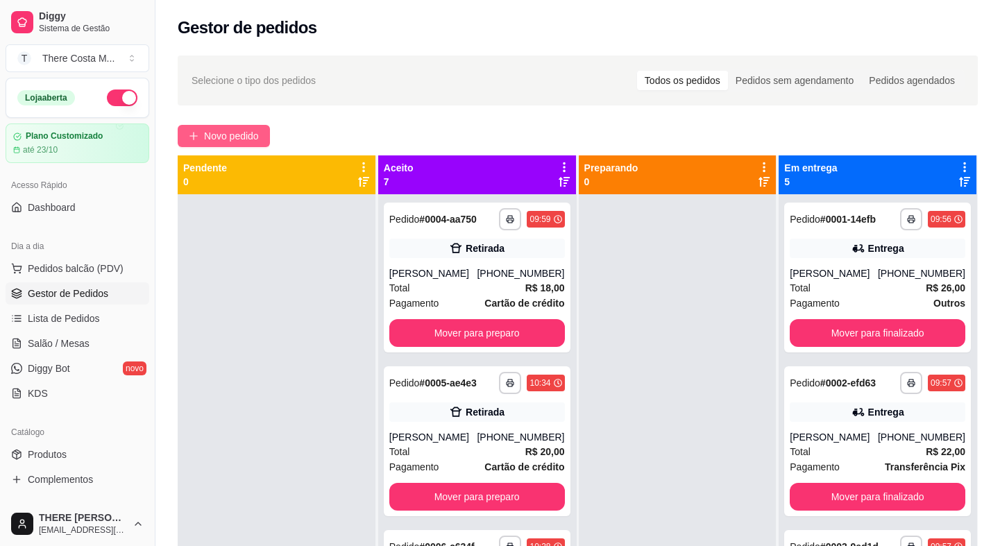
click at [255, 139] on span "Novo pedido" at bounding box center [231, 135] width 55 height 15
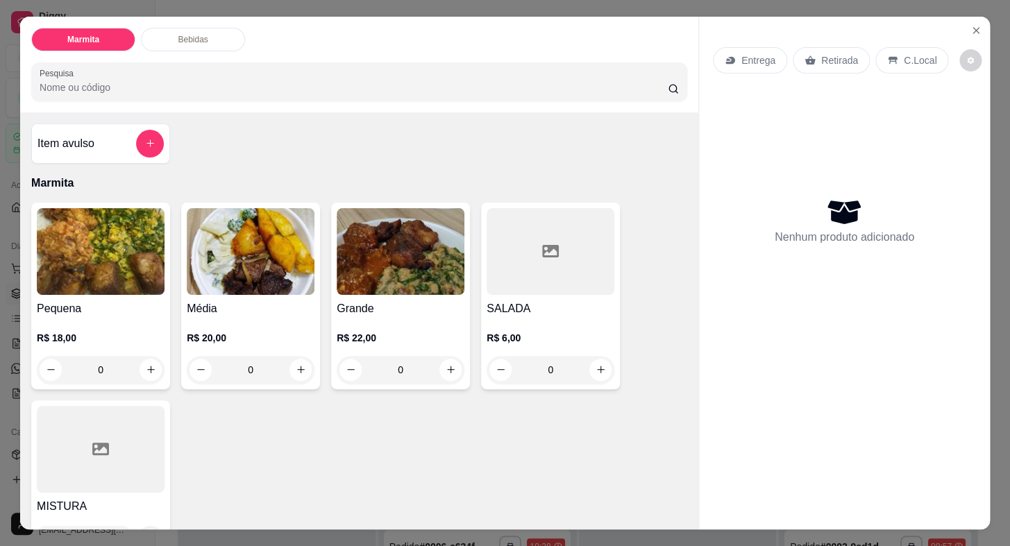
click at [756, 60] on p "Entrega" at bounding box center [758, 60] width 34 height 14
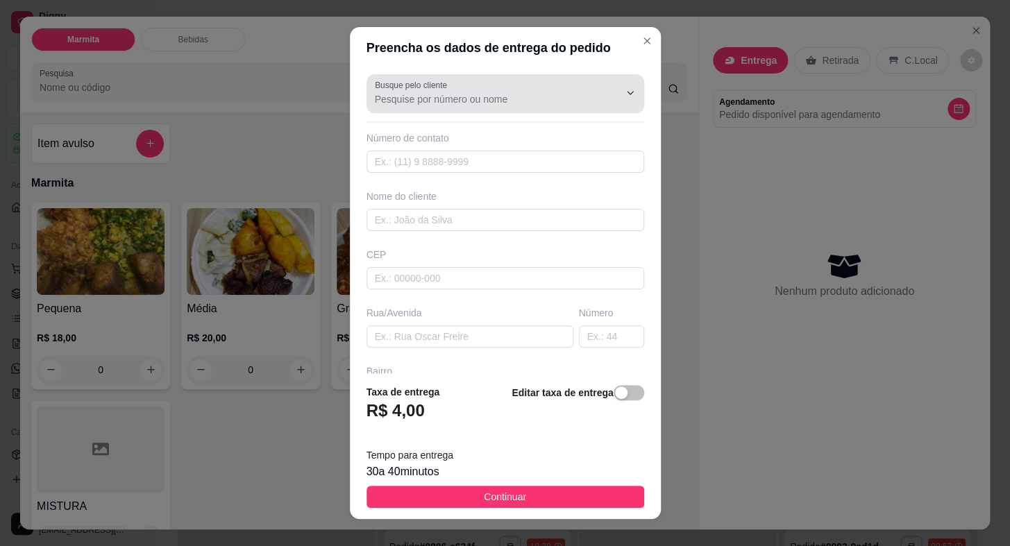
click at [534, 89] on div at bounding box center [505, 94] width 261 height 28
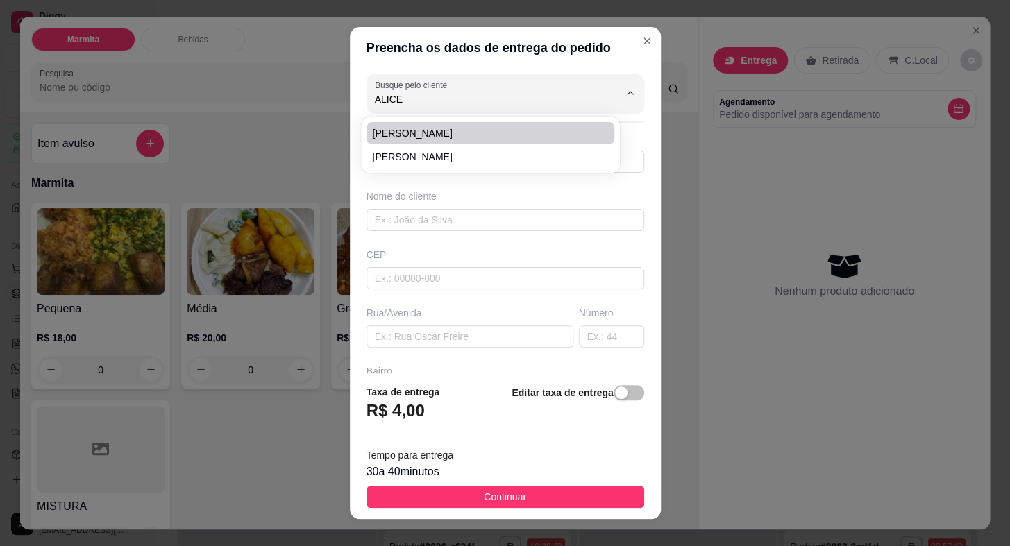
click at [505, 144] on li "[PERSON_NAME]" at bounding box center [490, 133] width 248 height 22
type input "[PERSON_NAME]"
type input "15996171706"
type input "[PERSON_NAME]"
type input "18440000"
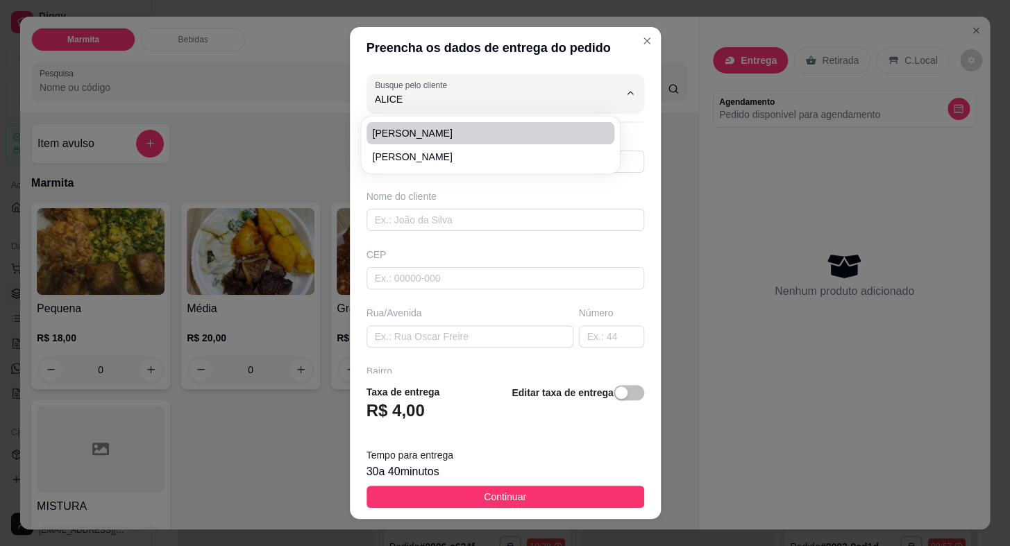
type input "X"
type input "Itaberá"
type input "SALÃO"
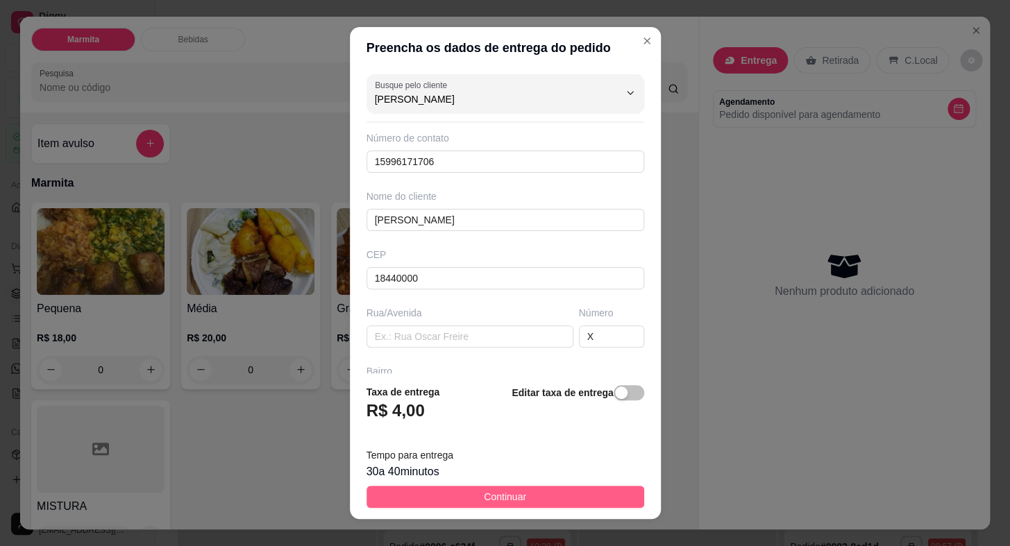
type input "[PERSON_NAME]"
click at [530, 507] on button "Continuar" at bounding box center [505, 497] width 278 height 22
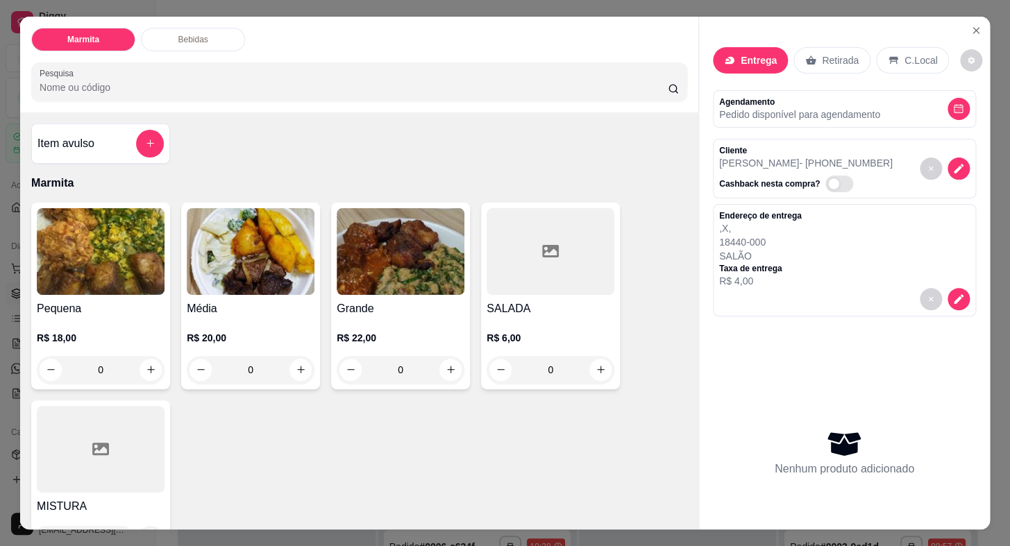
click at [118, 264] on img at bounding box center [101, 251] width 128 height 87
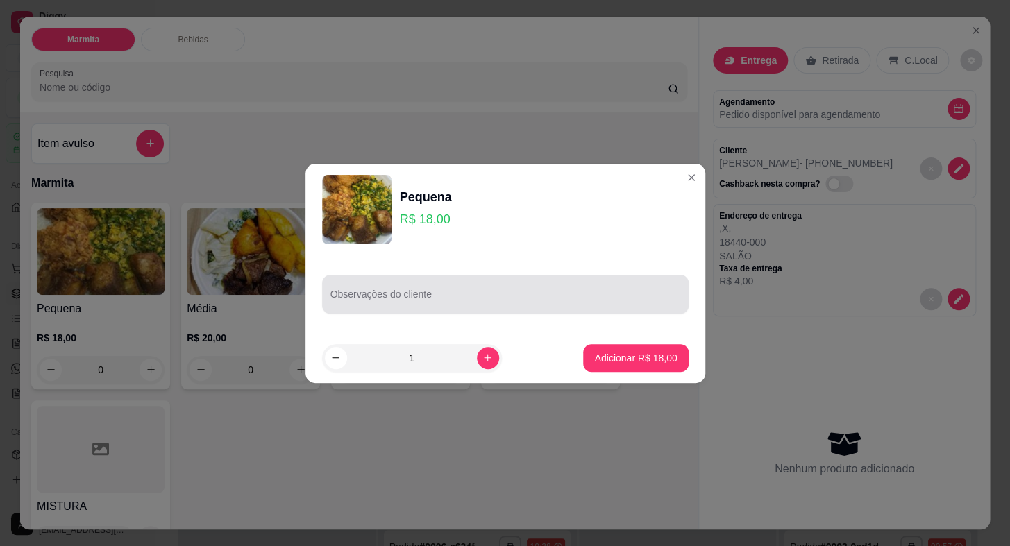
click at [453, 307] on div at bounding box center [505, 294] width 350 height 28
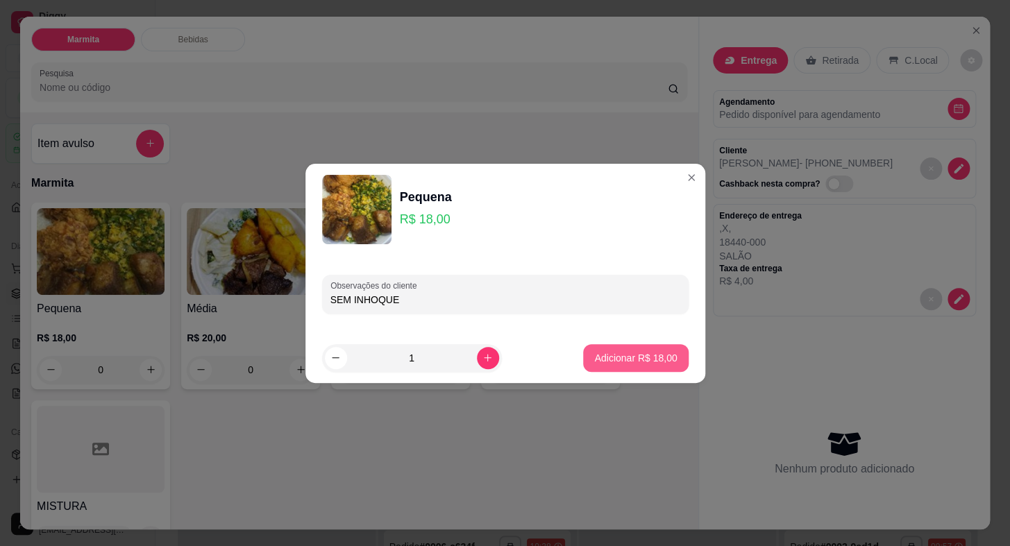
type input "SEM INHOQUE"
click at [652, 359] on p "Adicionar R$ 18,00" at bounding box center [635, 357] width 81 height 13
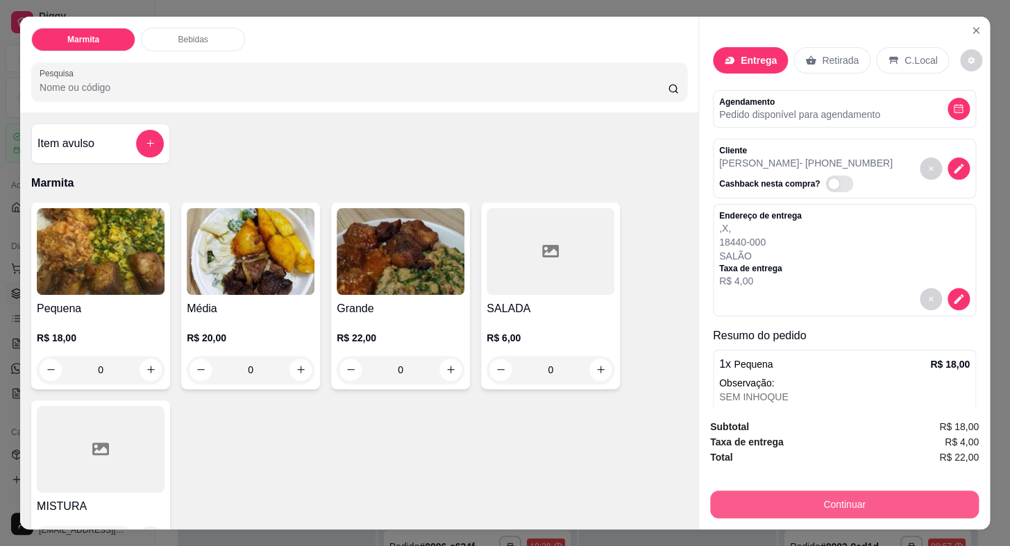
click at [759, 502] on button "Continuar" at bounding box center [844, 505] width 269 height 28
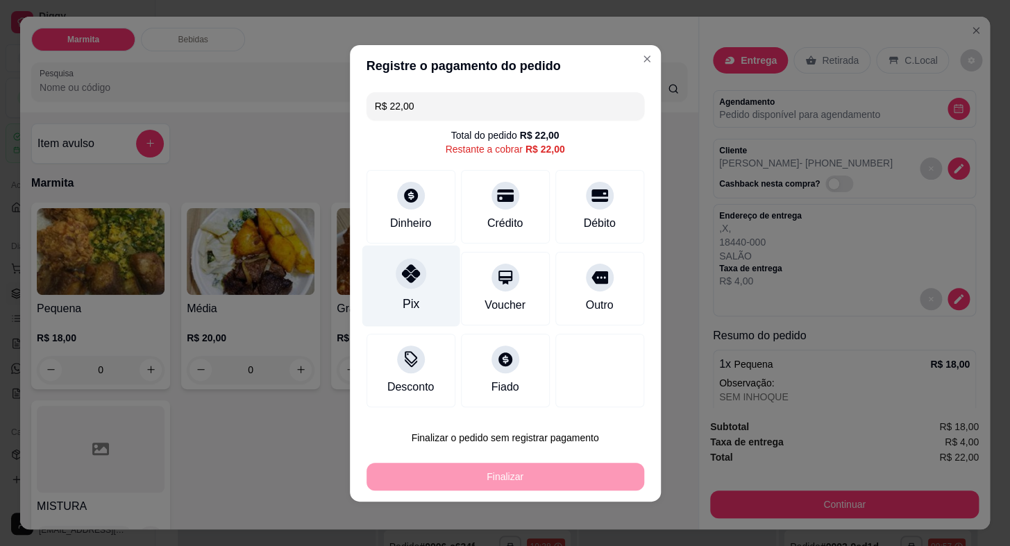
click at [410, 277] on icon at bounding box center [410, 273] width 18 height 18
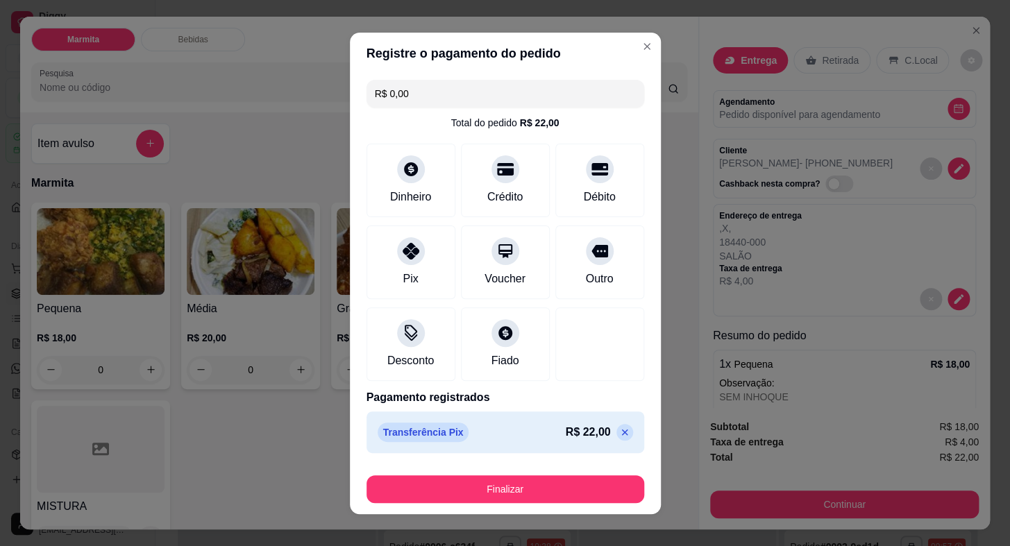
click at [551, 490] on button "Finalizar" at bounding box center [505, 489] width 278 height 28
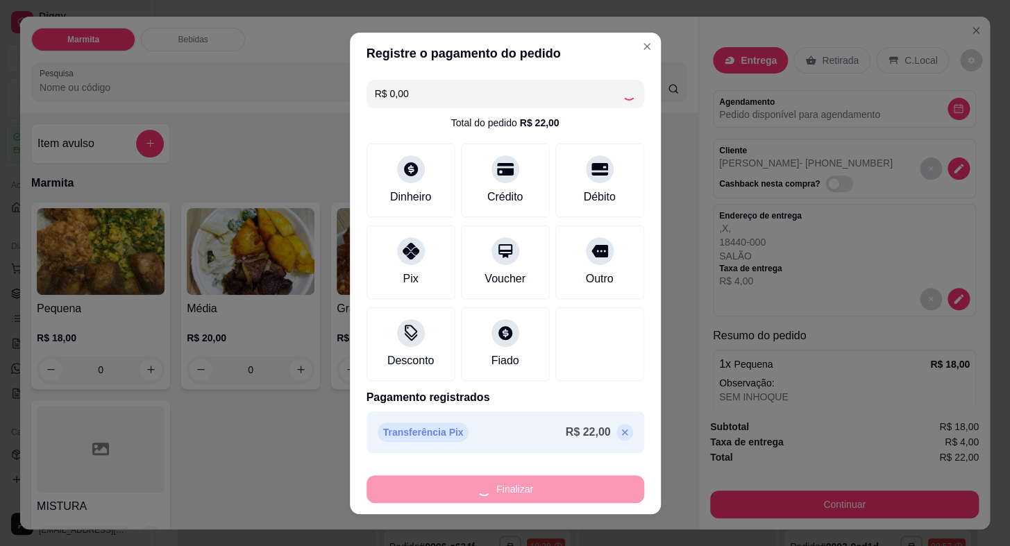
type input "-R$ 22,00"
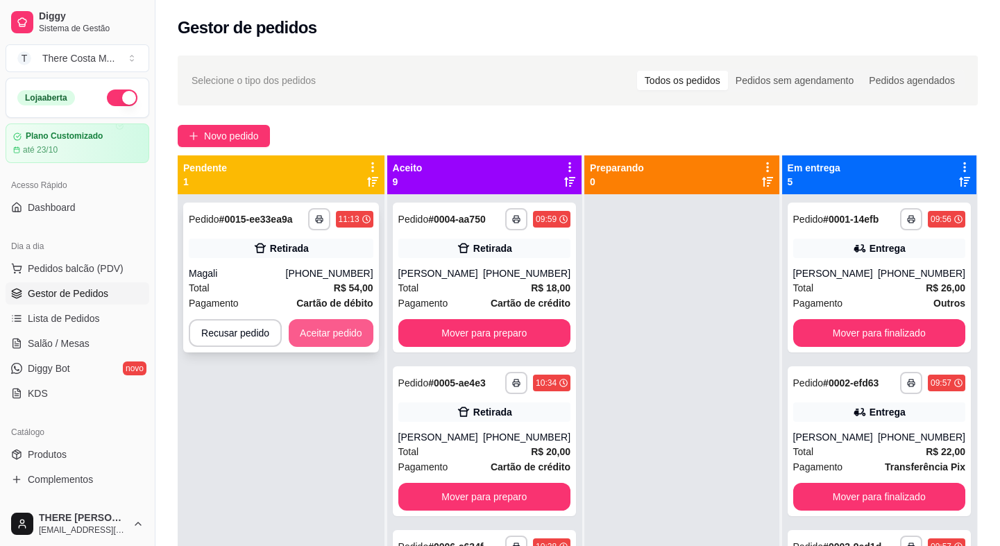
click at [322, 337] on button "Aceitar pedido" at bounding box center [331, 333] width 85 height 28
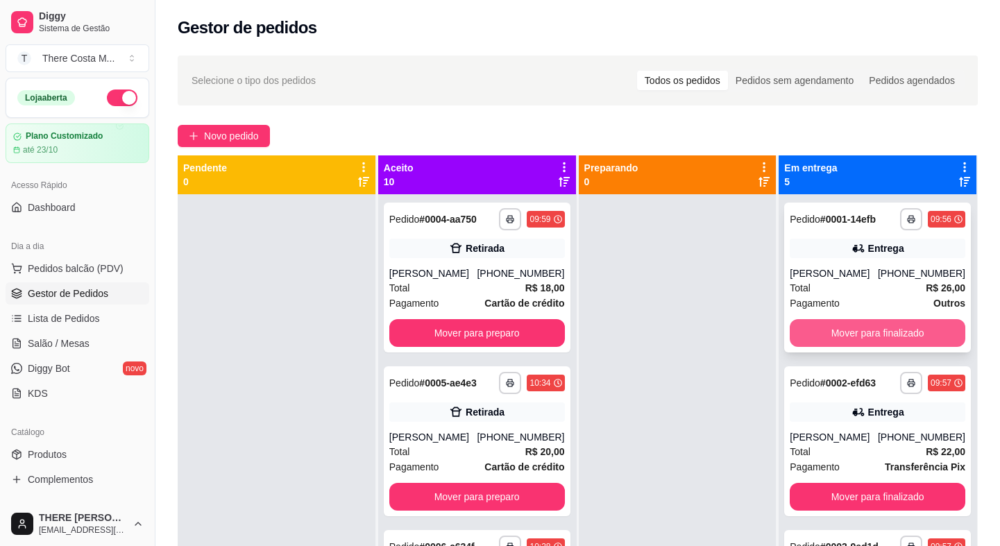
click at [865, 342] on button "Mover para finalizado" at bounding box center [878, 333] width 176 height 28
click at [865, 334] on button "Mover para finalizado" at bounding box center [878, 333] width 176 height 28
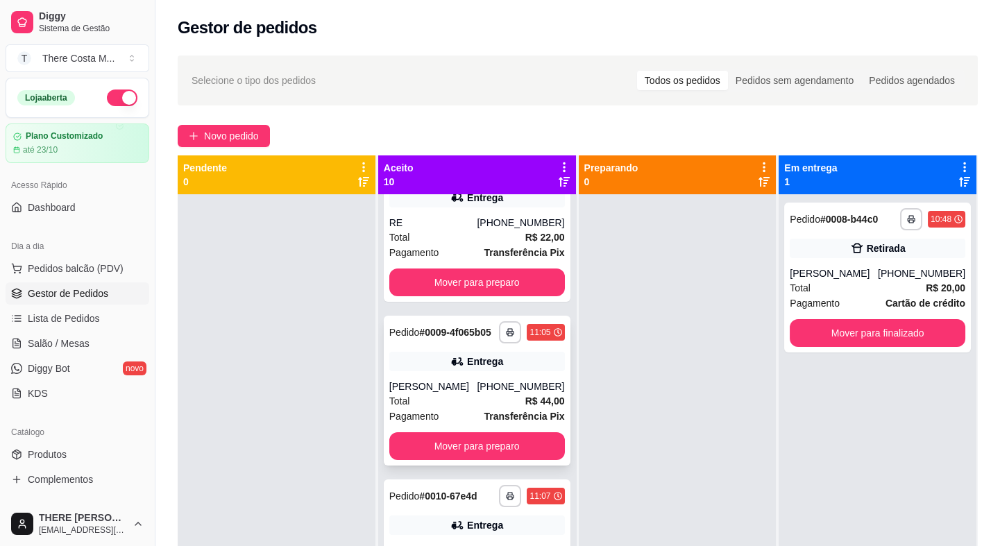
scroll to position [441, 0]
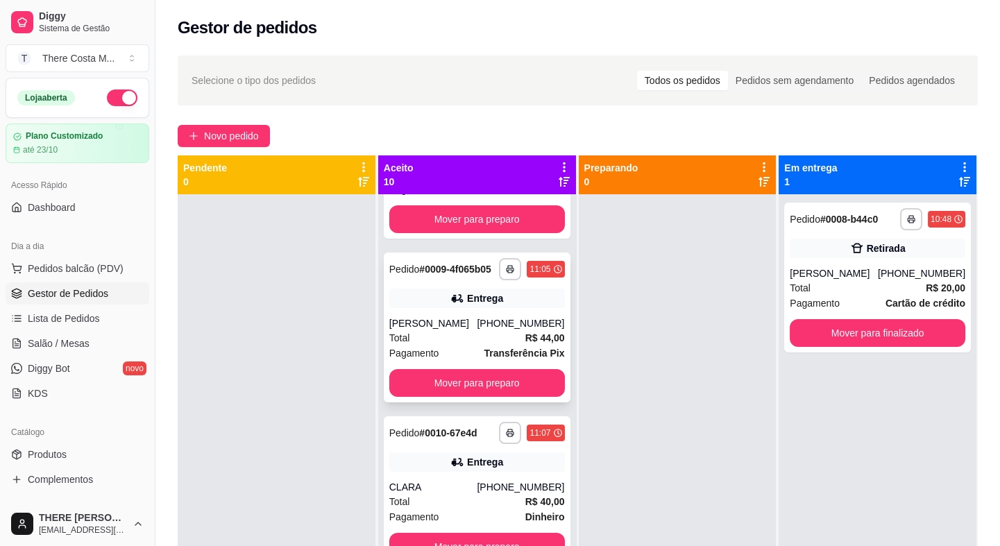
click at [484, 358] on strong "Transferência Pix" at bounding box center [524, 353] width 81 height 11
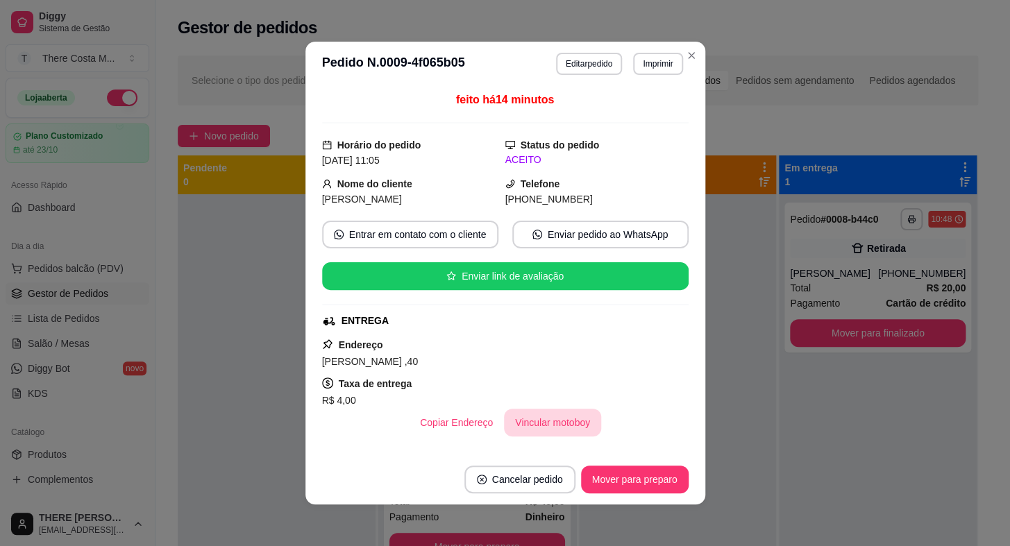
click at [568, 421] on button "Vincular motoboy" at bounding box center [552, 423] width 97 height 28
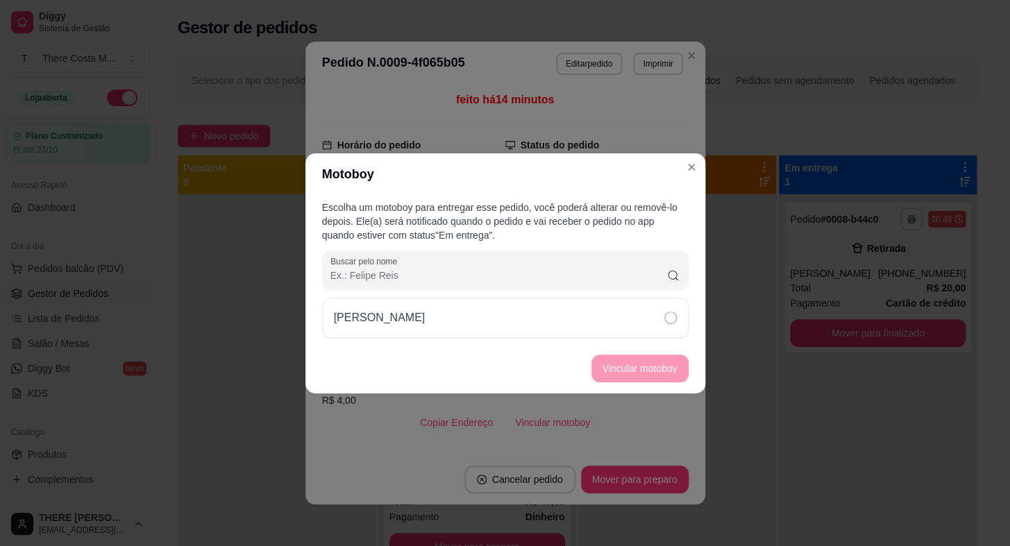
click at [594, 305] on div "[PERSON_NAME]" at bounding box center [505, 318] width 366 height 40
click at [646, 371] on button "Vincular motoboy" at bounding box center [639, 369] width 97 height 28
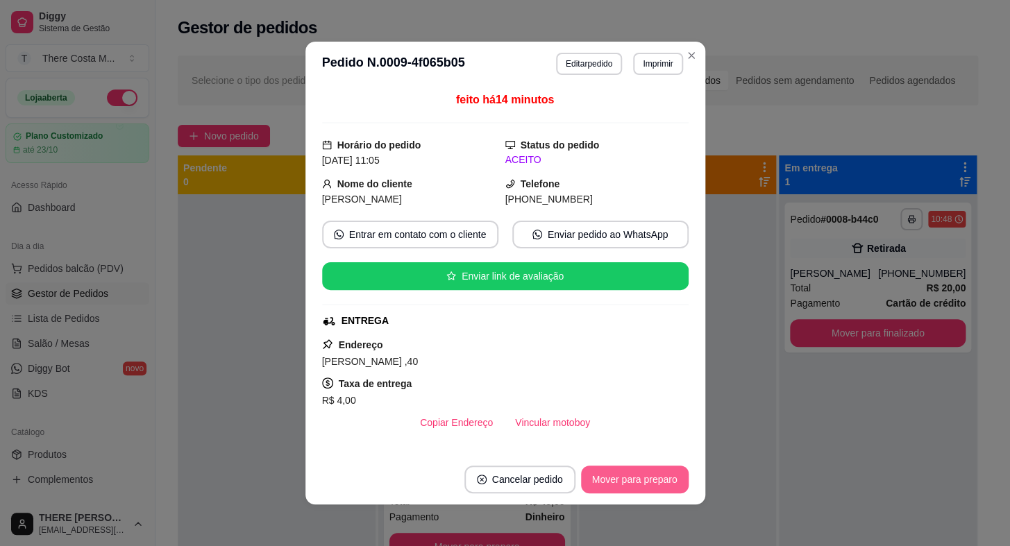
click at [654, 484] on button "Mover para preparo" at bounding box center [635, 480] width 108 height 28
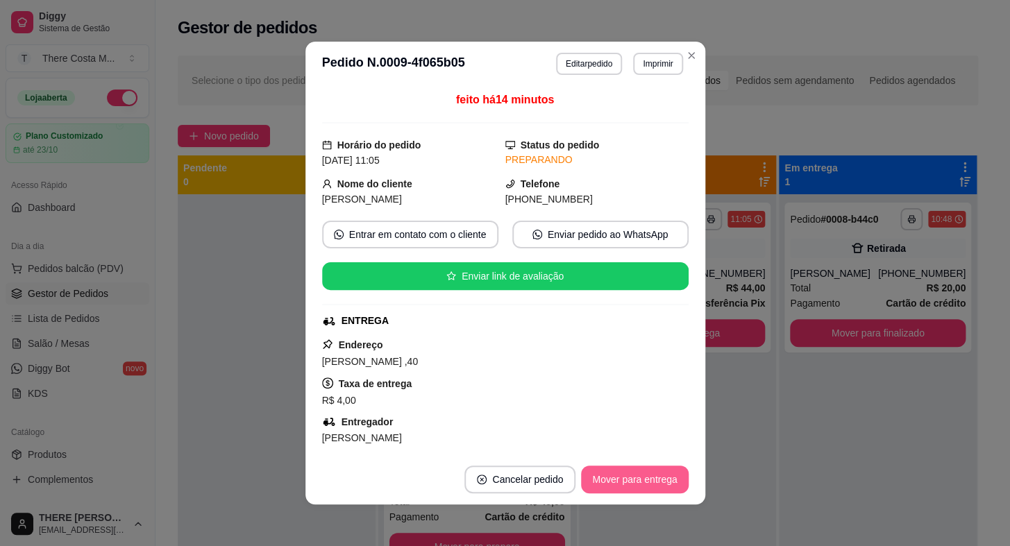
click at [652, 482] on button "Mover para entrega" at bounding box center [634, 480] width 107 height 28
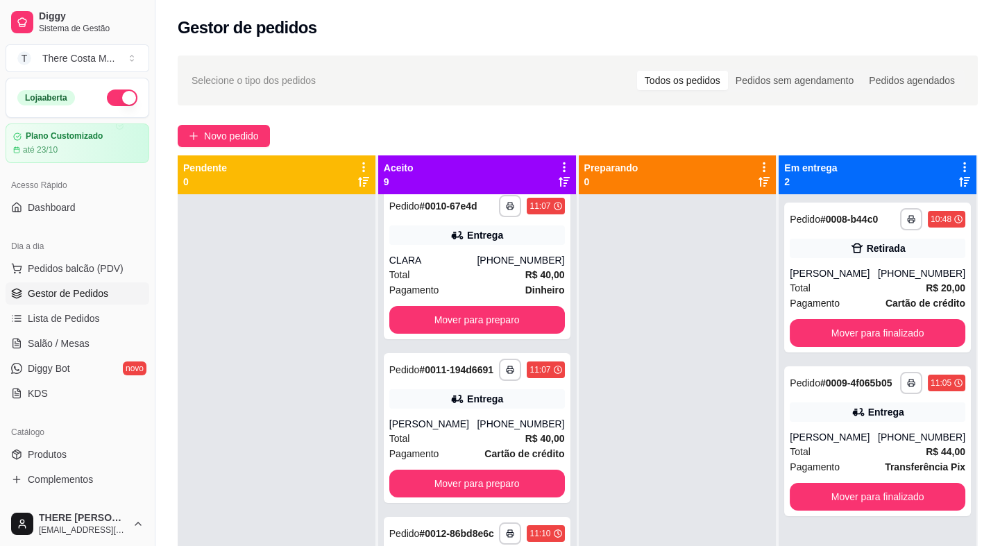
scroll to position [568, 0]
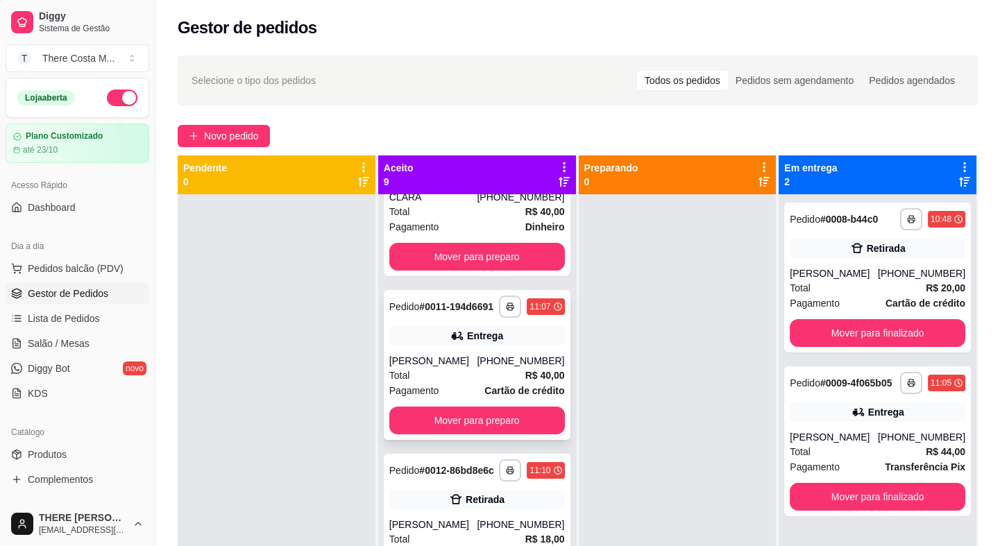
click at [525, 378] on span "R$ 40,00" at bounding box center [545, 375] width 40 height 15
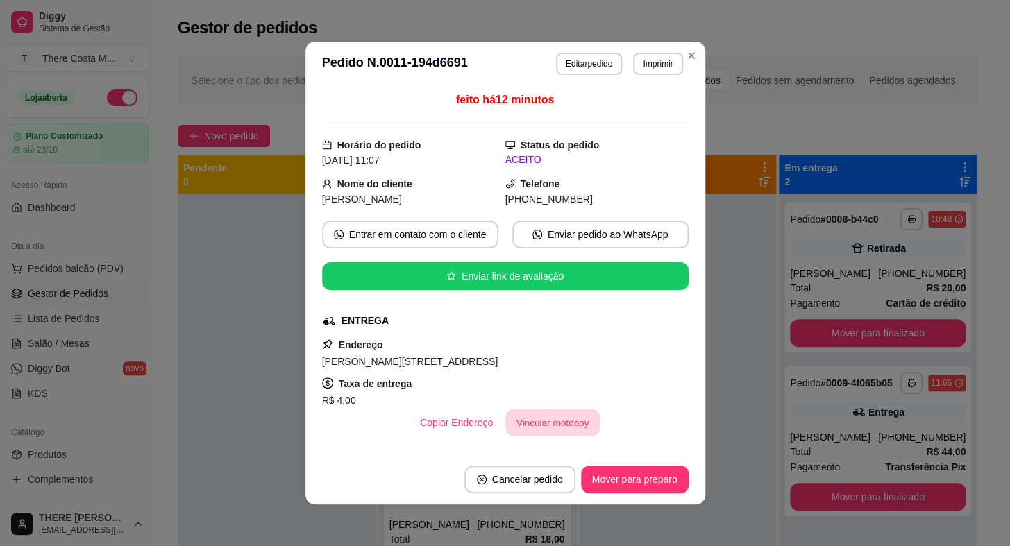
click at [561, 423] on button "Vincular motoboy" at bounding box center [552, 422] width 94 height 27
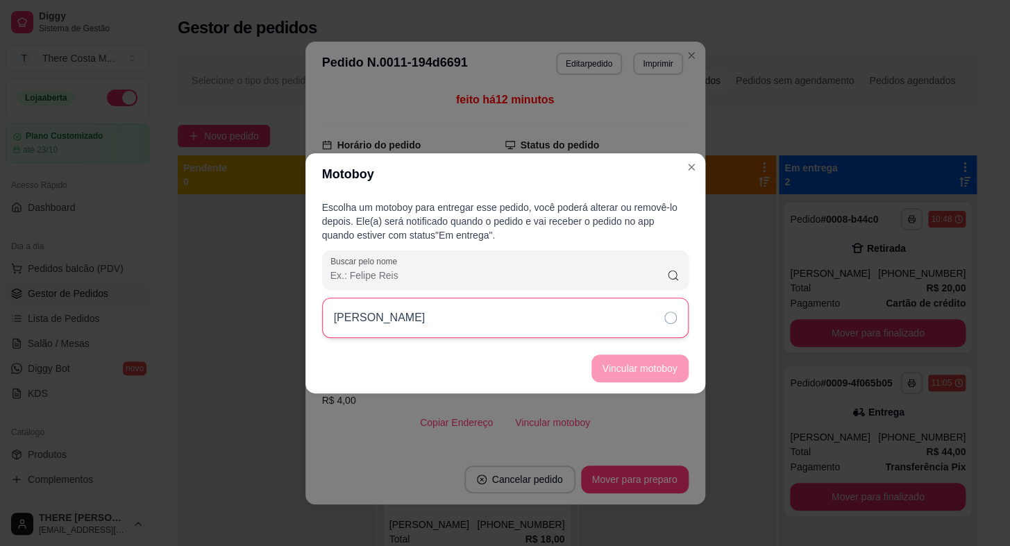
click at [581, 318] on div "[PERSON_NAME]" at bounding box center [505, 318] width 366 height 40
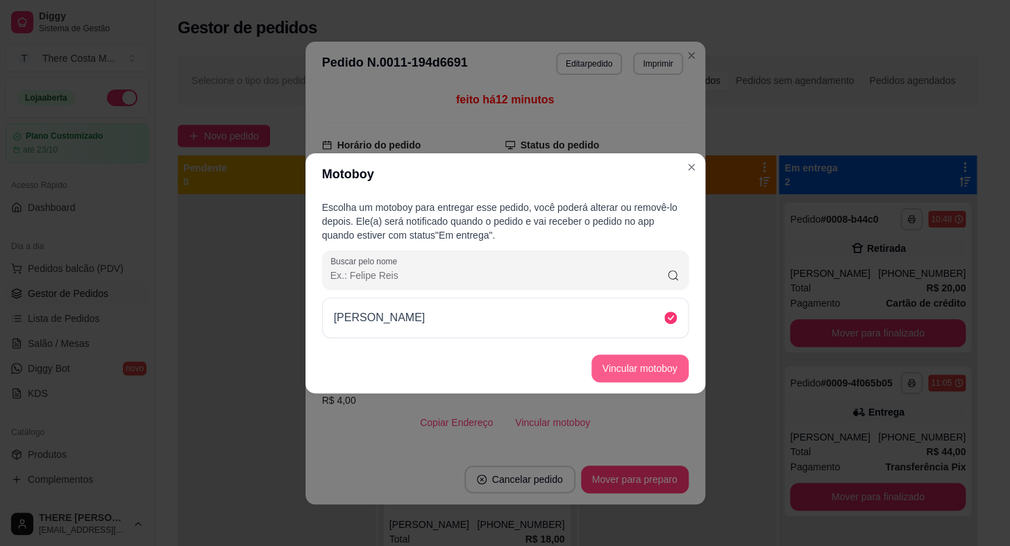
click at [623, 371] on button "Vincular motoboy" at bounding box center [639, 369] width 97 height 28
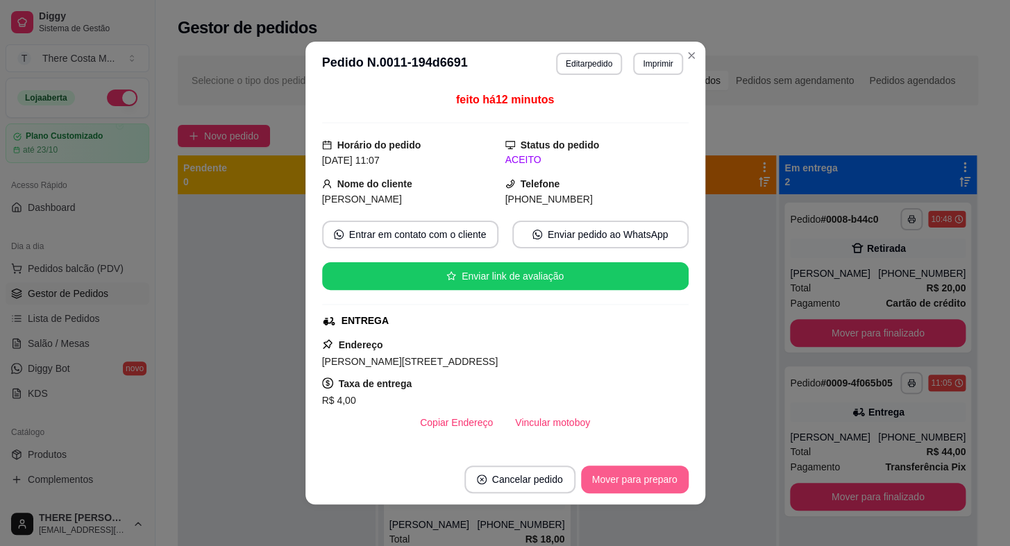
click at [652, 489] on button "Mover para preparo" at bounding box center [635, 480] width 108 height 28
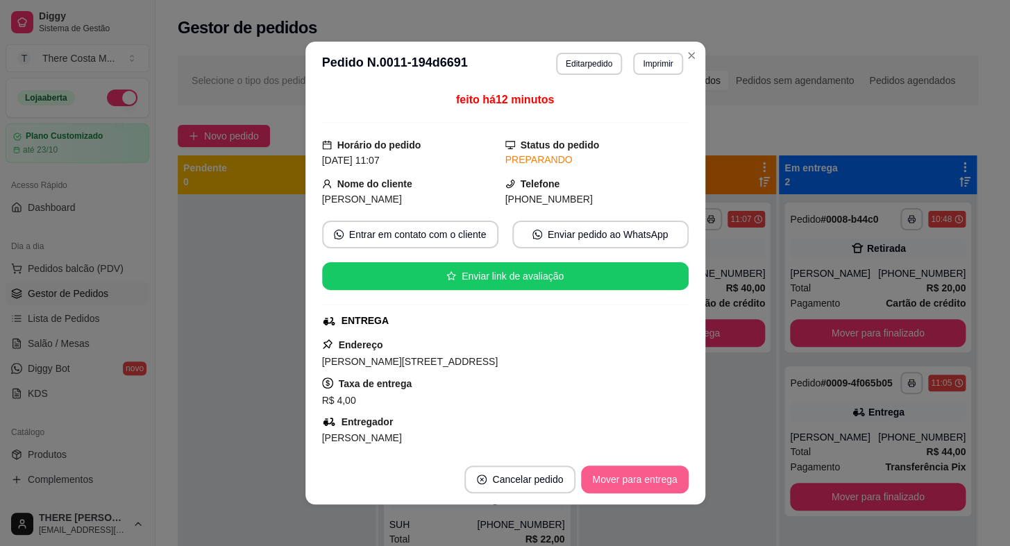
click at [652, 482] on button "Mover para entrega" at bounding box center [634, 480] width 107 height 28
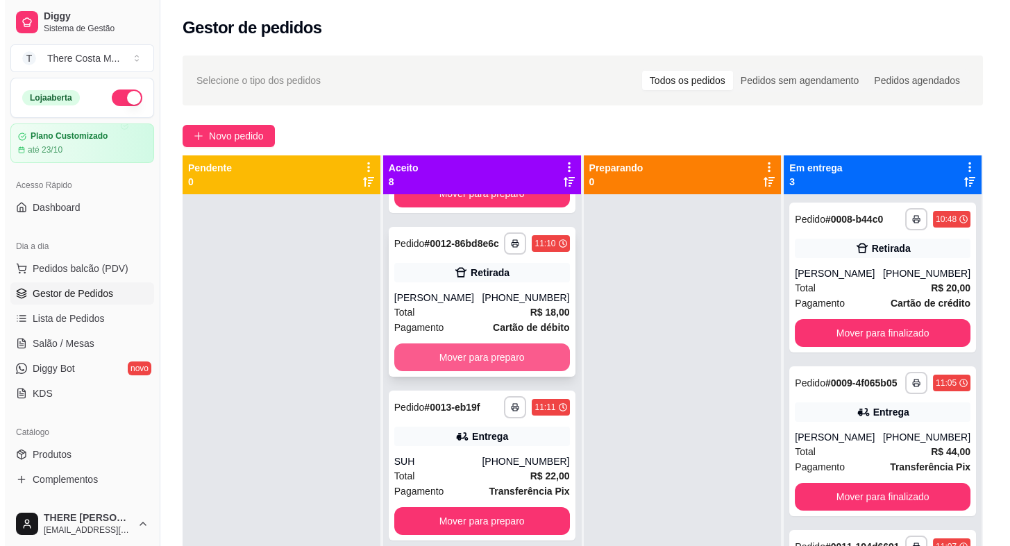
scroll to position [694, 0]
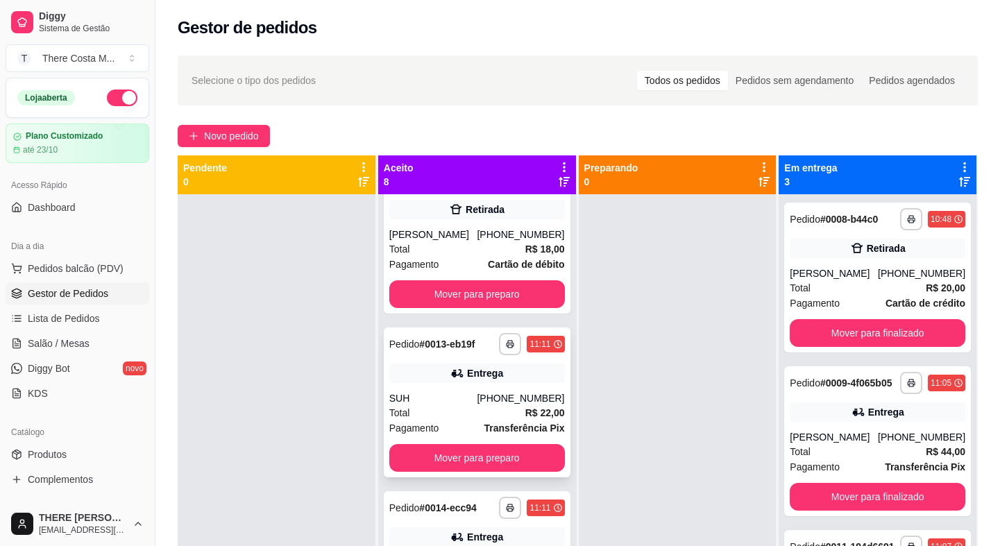
click at [508, 405] on div "[PHONE_NUMBER]" at bounding box center [520, 398] width 87 height 14
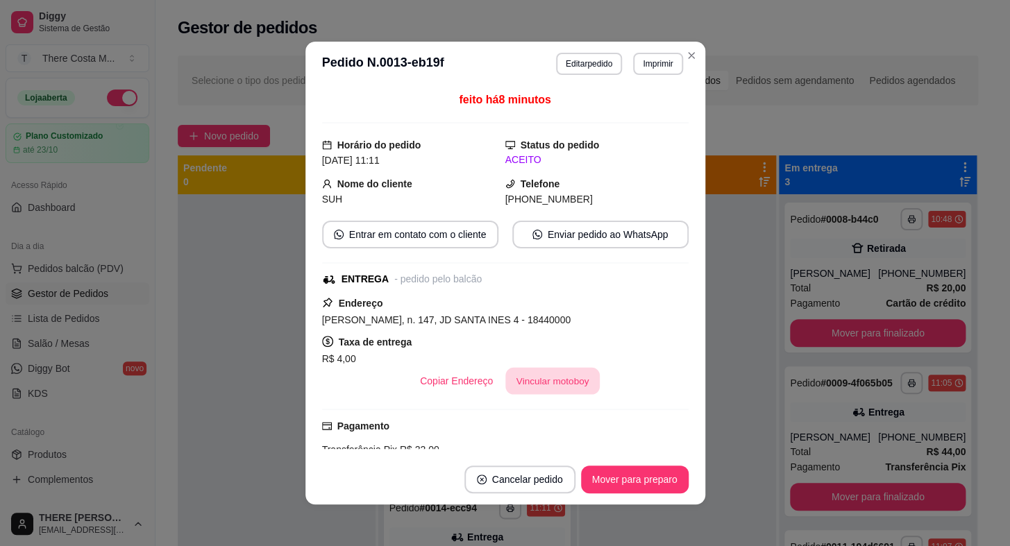
click at [554, 384] on button "Vincular motoboy" at bounding box center [552, 381] width 94 height 27
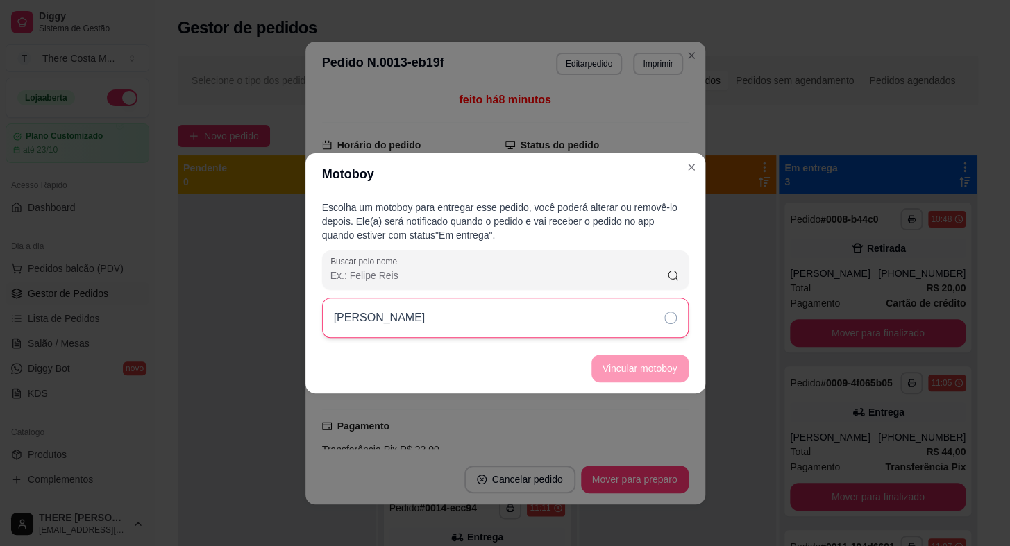
click at [564, 313] on div "[PERSON_NAME]" at bounding box center [505, 318] width 366 height 40
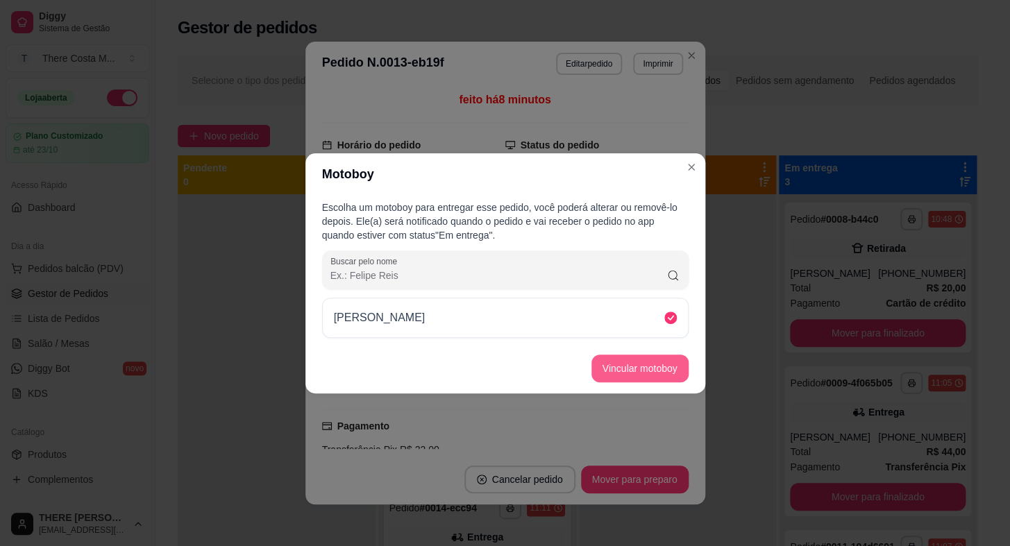
click at [638, 375] on button "Vincular motoboy" at bounding box center [639, 369] width 97 height 28
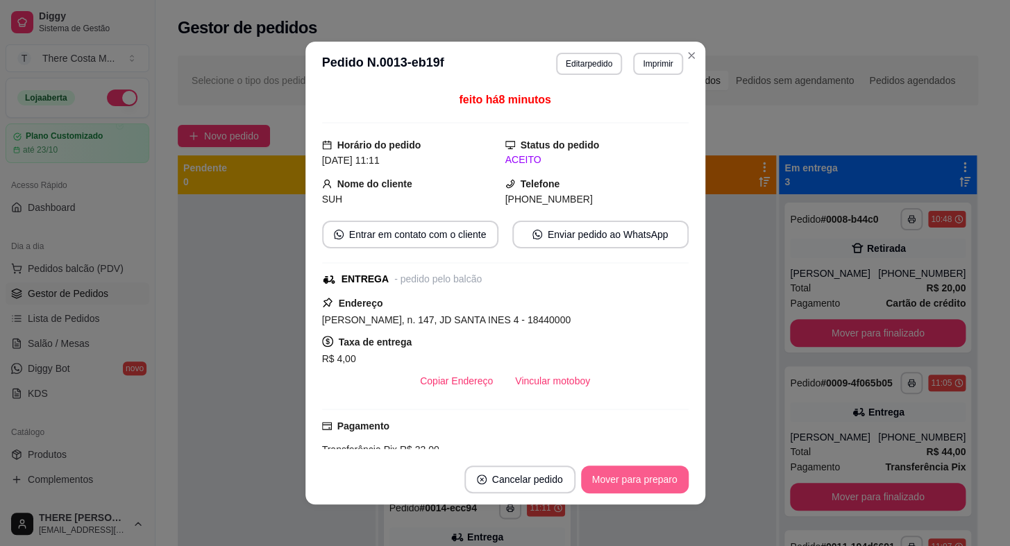
click at [667, 469] on button "Mover para preparo" at bounding box center [635, 480] width 108 height 28
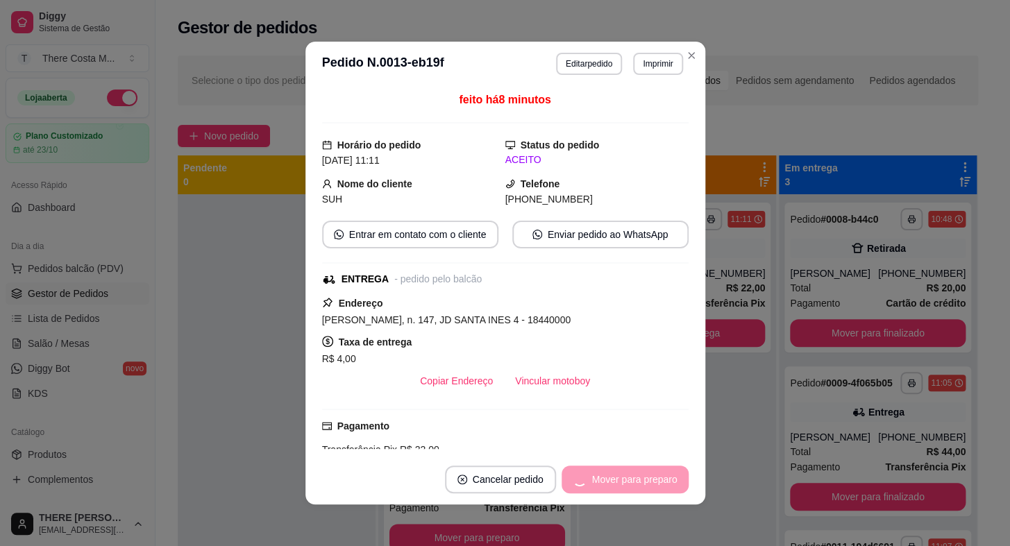
scroll to position [636, 0]
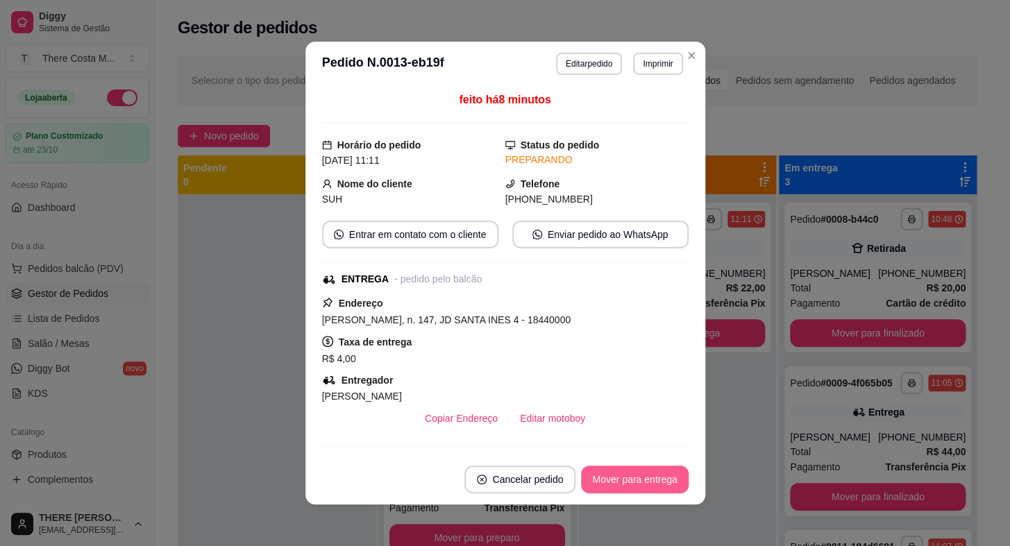
click at [659, 475] on button "Mover para entrega" at bounding box center [634, 480] width 107 height 28
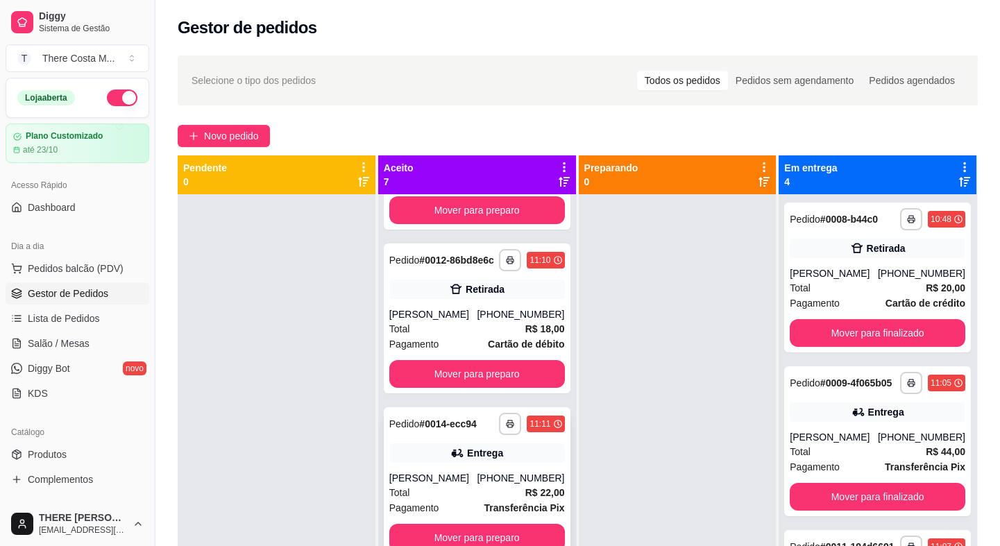
click at [525, 487] on strong "R$ 22,00" at bounding box center [545, 492] width 40 height 11
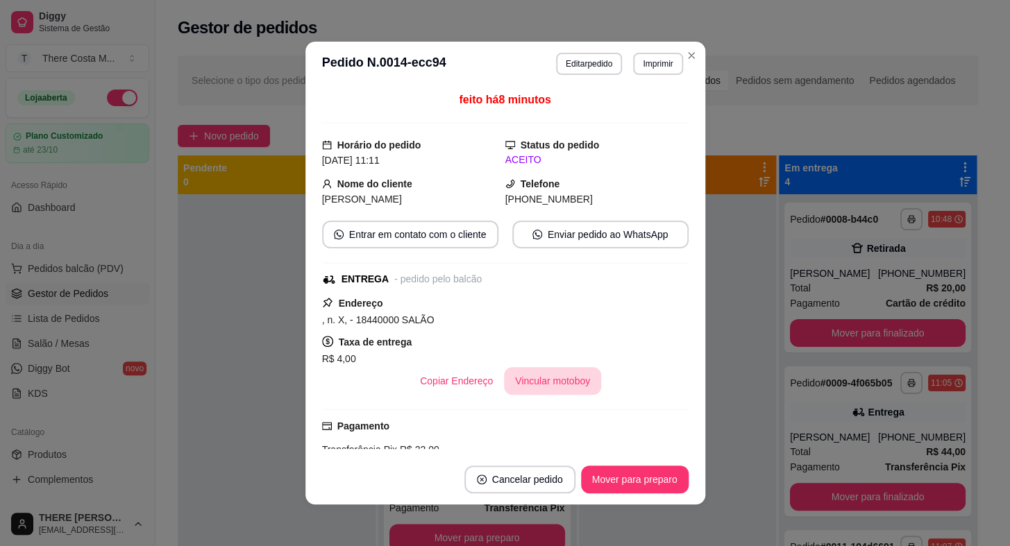
click at [548, 374] on button "Vincular motoboy" at bounding box center [552, 381] width 97 height 28
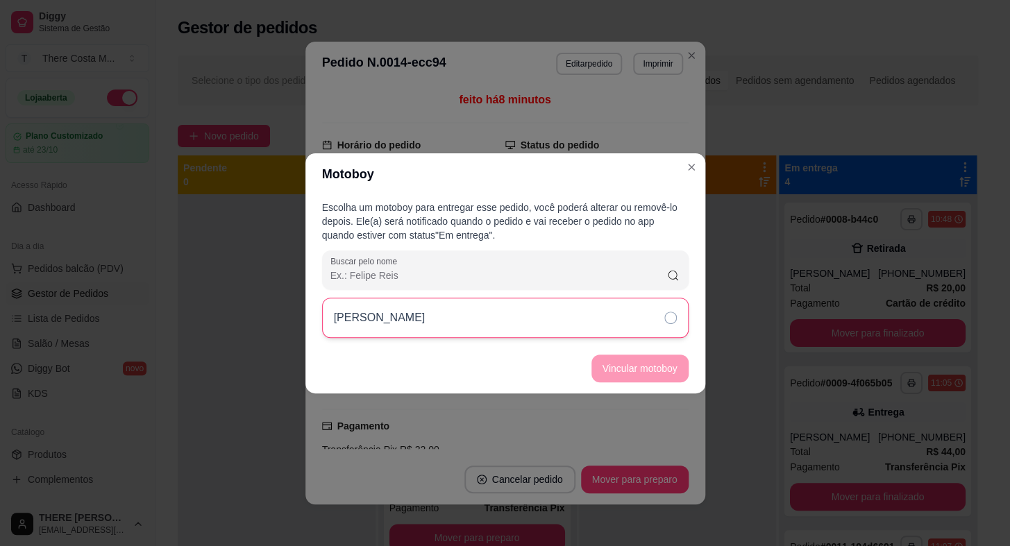
click at [588, 328] on div "[PERSON_NAME]" at bounding box center [505, 318] width 366 height 40
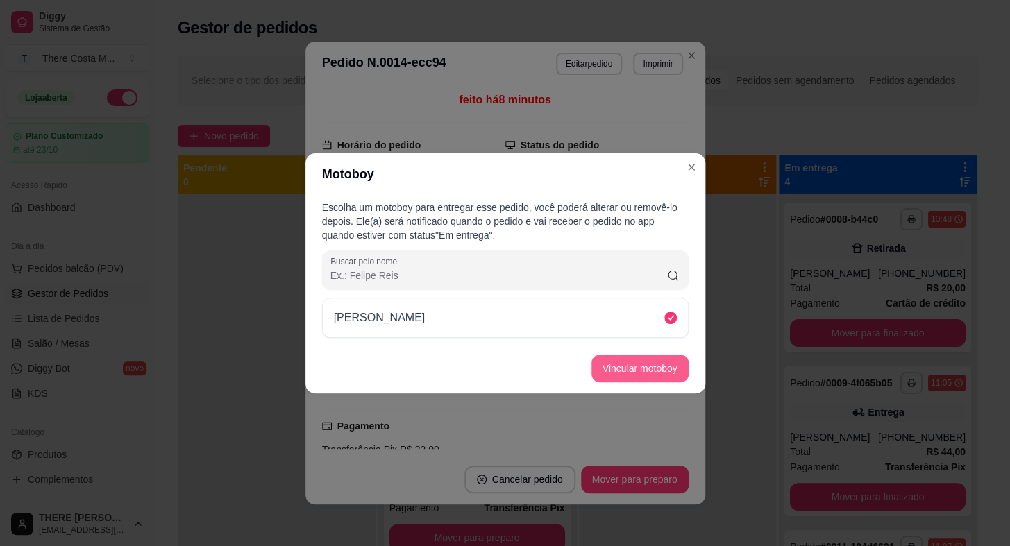
click at [625, 374] on button "Vincular motoboy" at bounding box center [639, 369] width 97 height 28
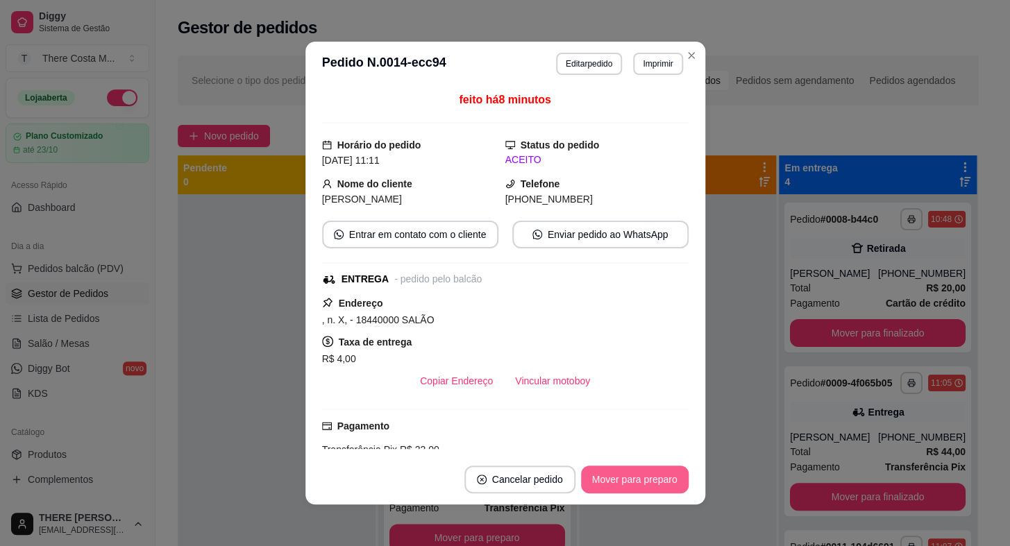
click at [644, 477] on button "Mover para preparo" at bounding box center [635, 480] width 108 height 28
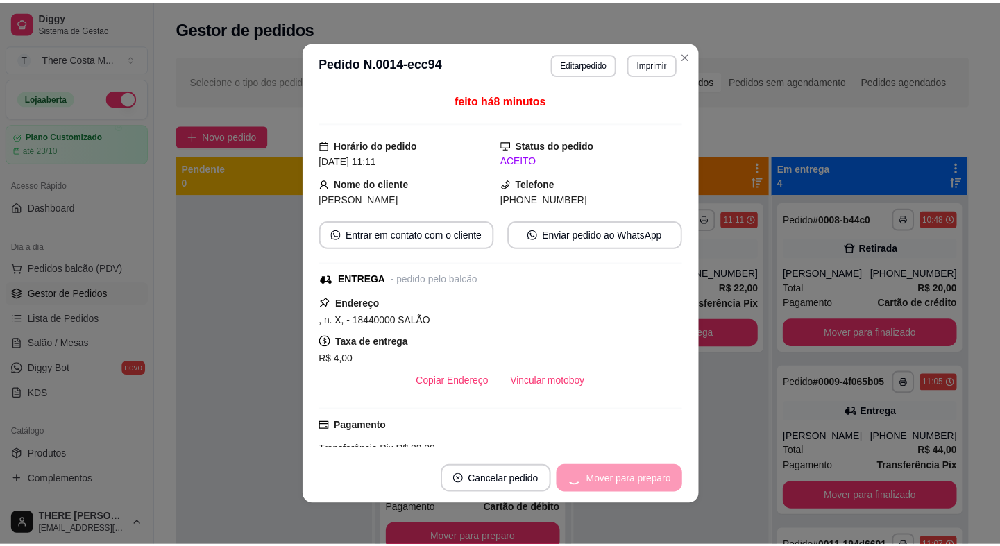
scroll to position [472, 0]
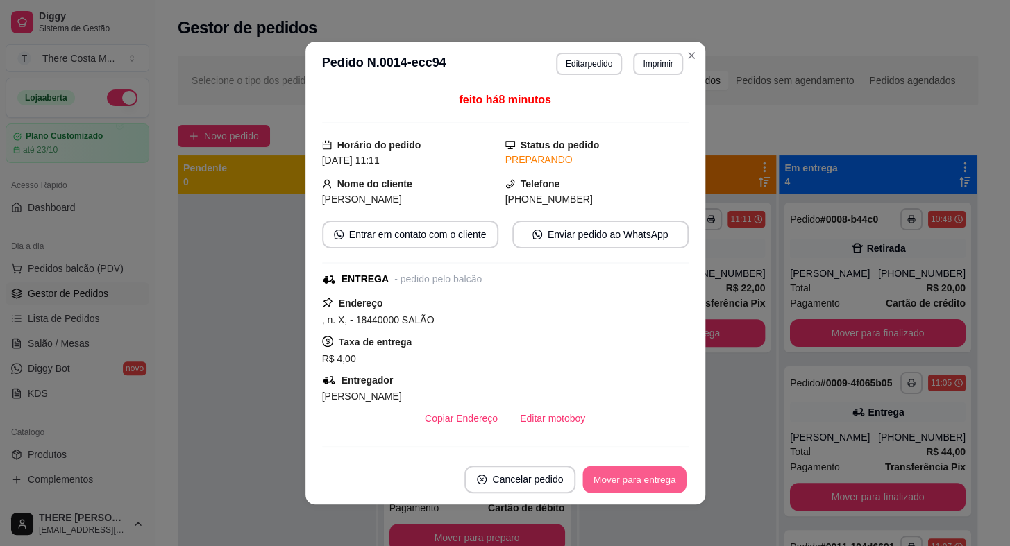
click at [644, 477] on button "Mover para entrega" at bounding box center [635, 479] width 104 height 27
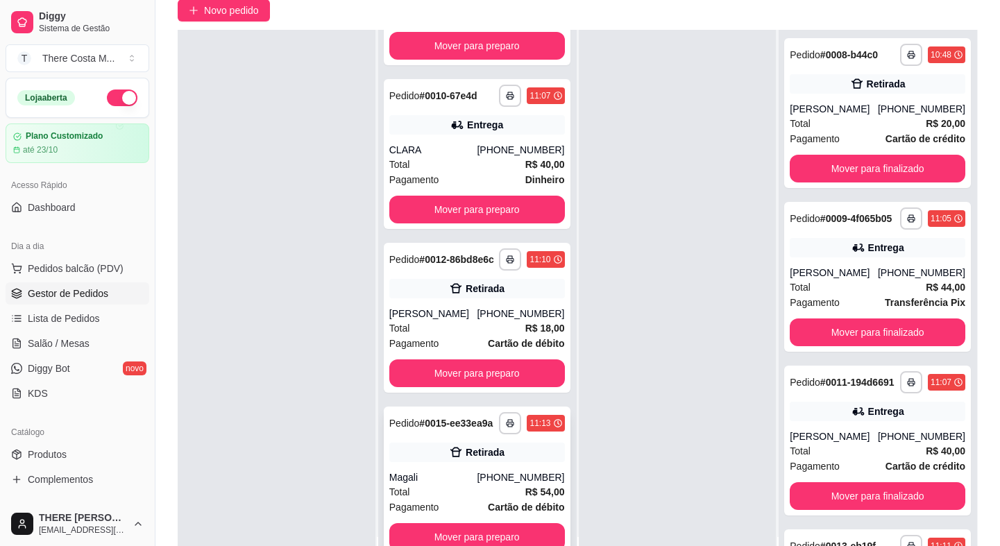
scroll to position [189, 0]
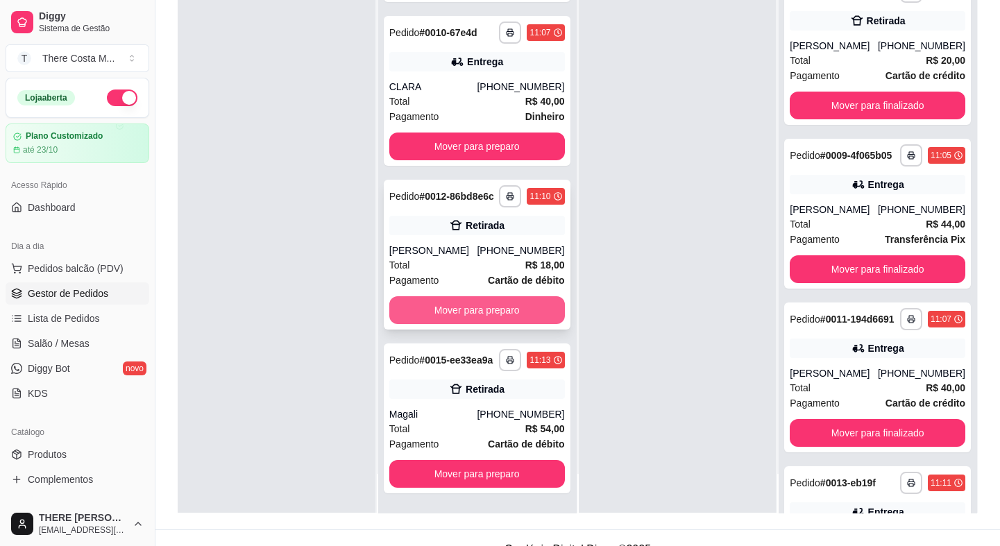
click at [516, 296] on button "Mover para preparo" at bounding box center [477, 310] width 176 height 28
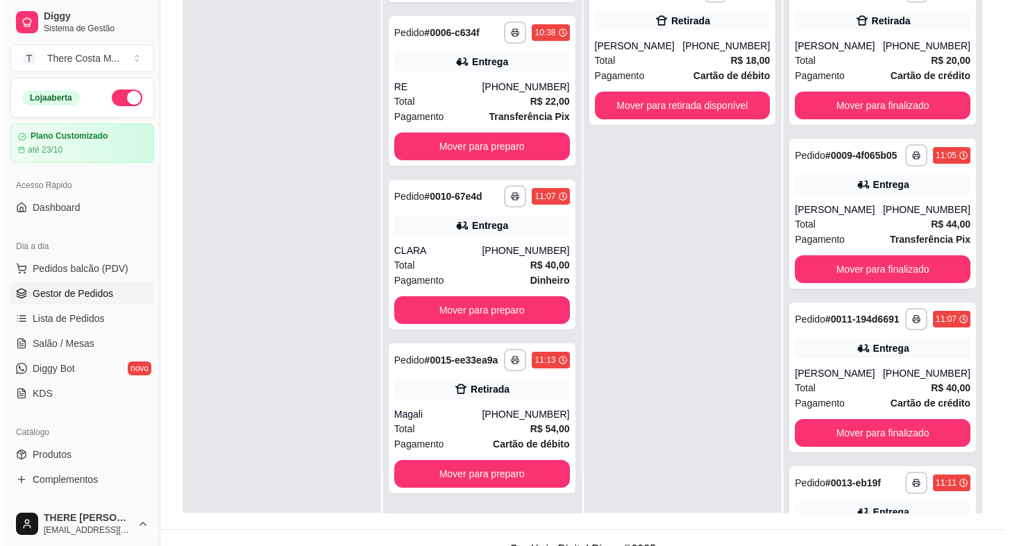
scroll to position [297, 0]
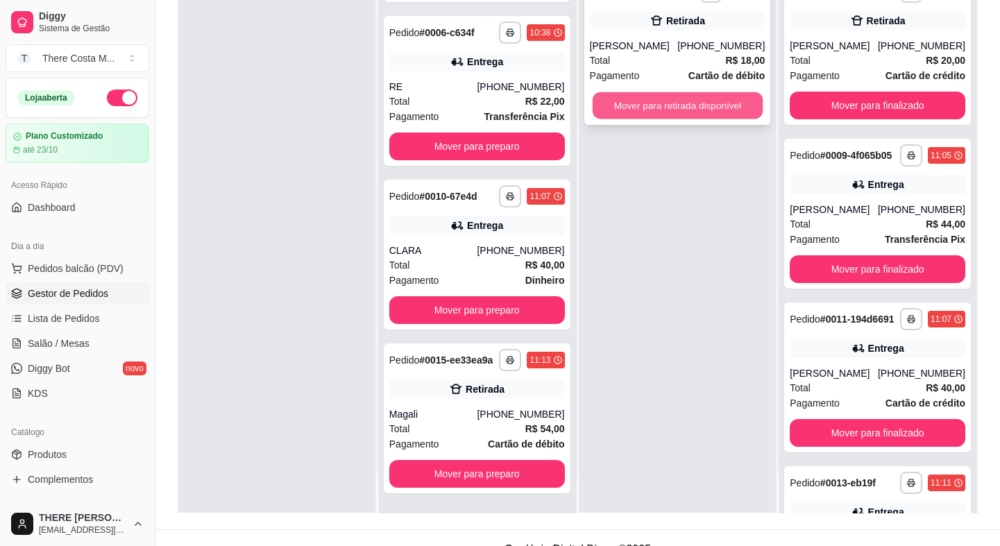
click at [661, 105] on button "Mover para retirada disponível" at bounding box center [677, 105] width 170 height 27
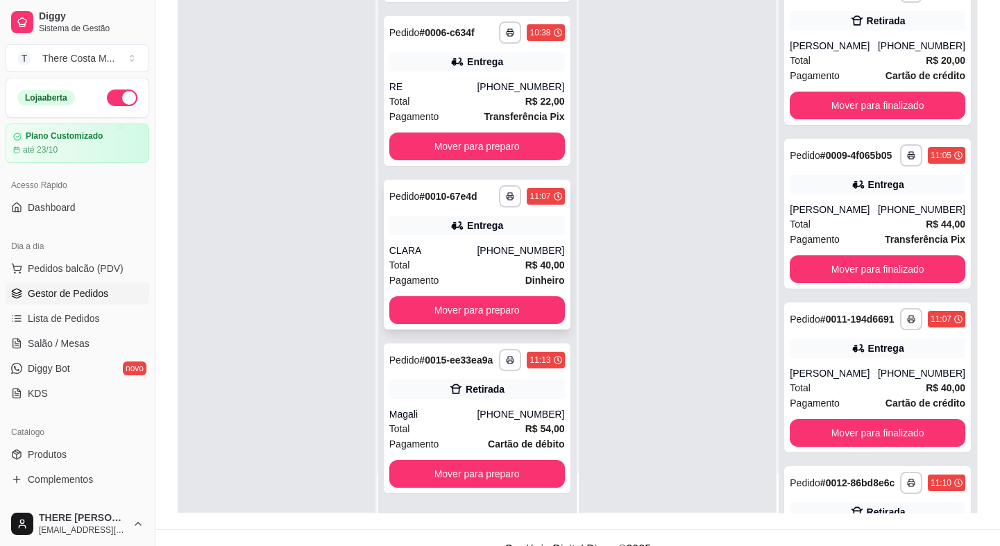
click at [493, 244] on div "[PHONE_NUMBER]" at bounding box center [520, 251] width 87 height 14
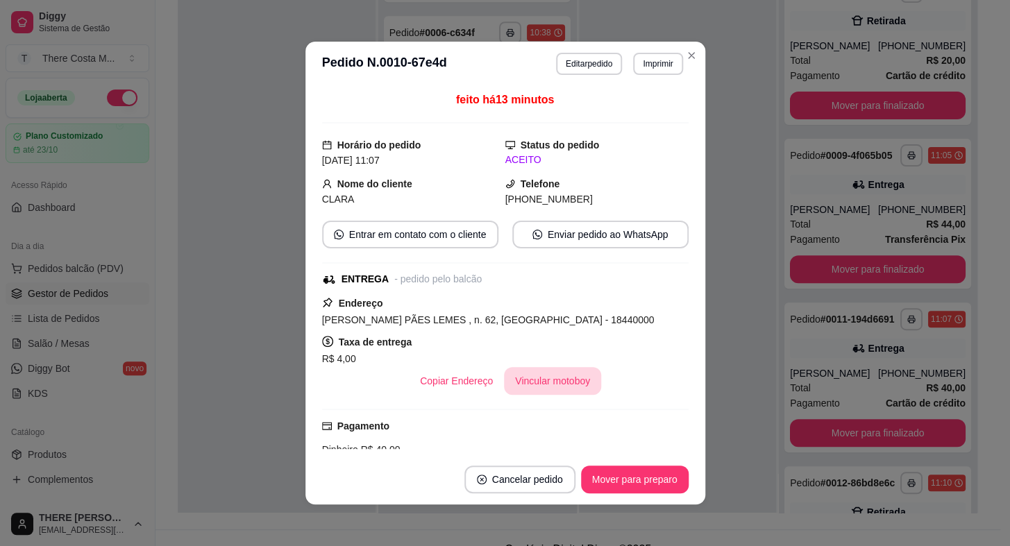
click at [558, 378] on button "Vincular motoboy" at bounding box center [552, 381] width 97 height 28
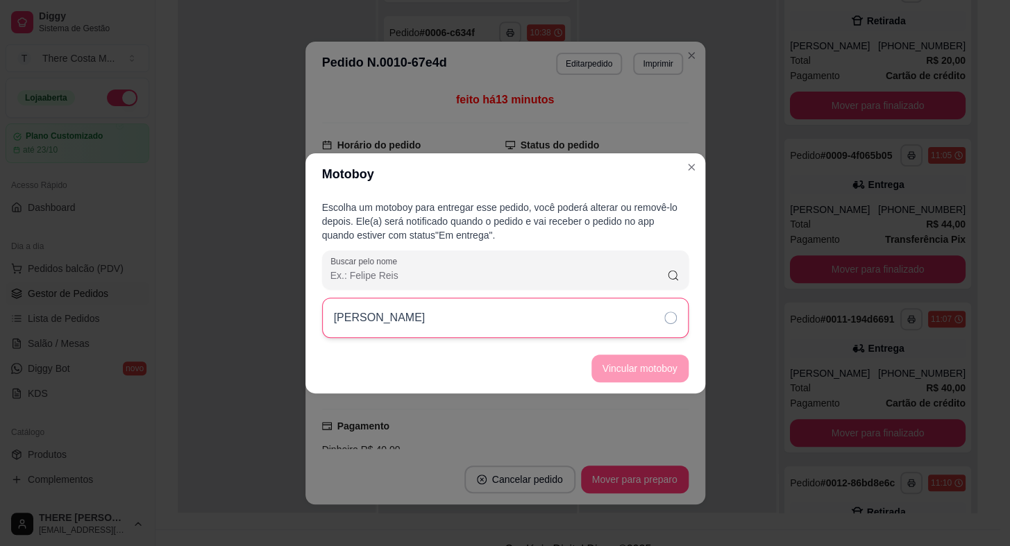
click at [566, 318] on div "[PERSON_NAME]" at bounding box center [505, 318] width 366 height 40
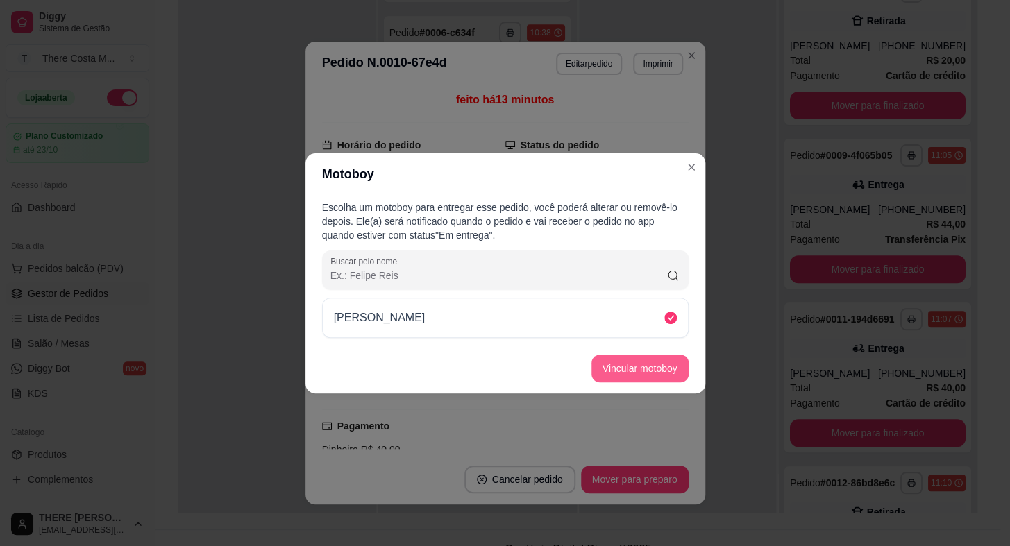
click at [626, 373] on button "Vincular motoboy" at bounding box center [639, 369] width 97 height 28
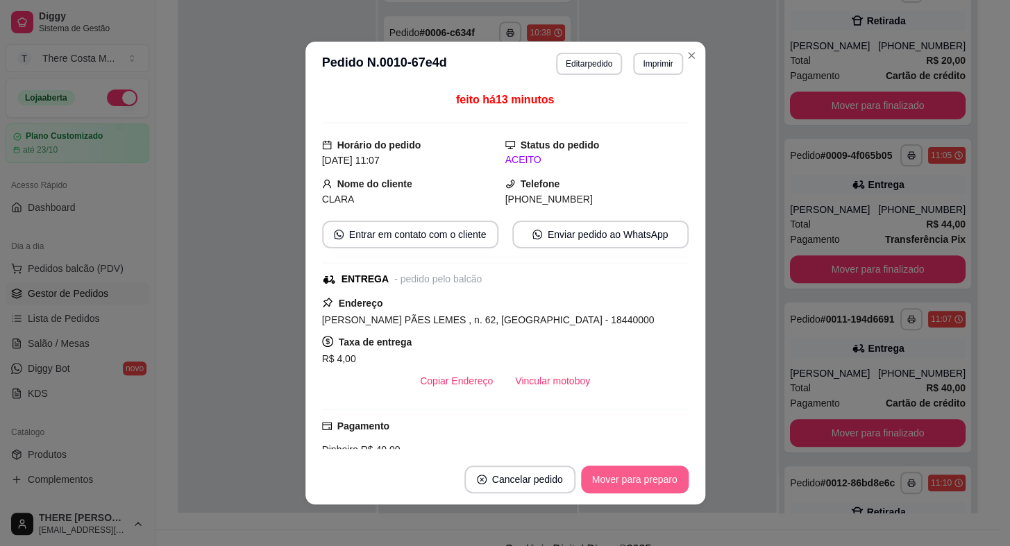
click at [633, 472] on button "Mover para preparo" at bounding box center [635, 480] width 108 height 28
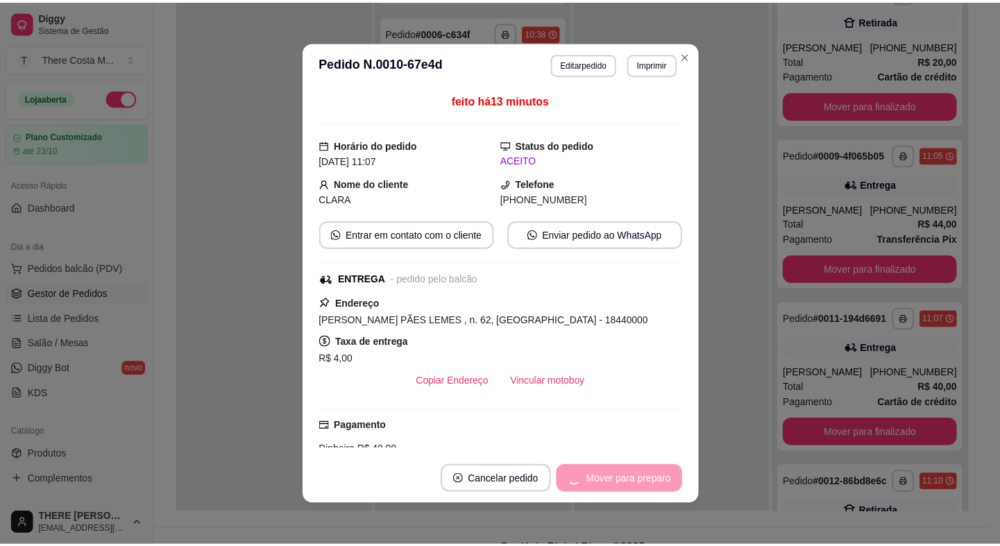
scroll to position [133, 0]
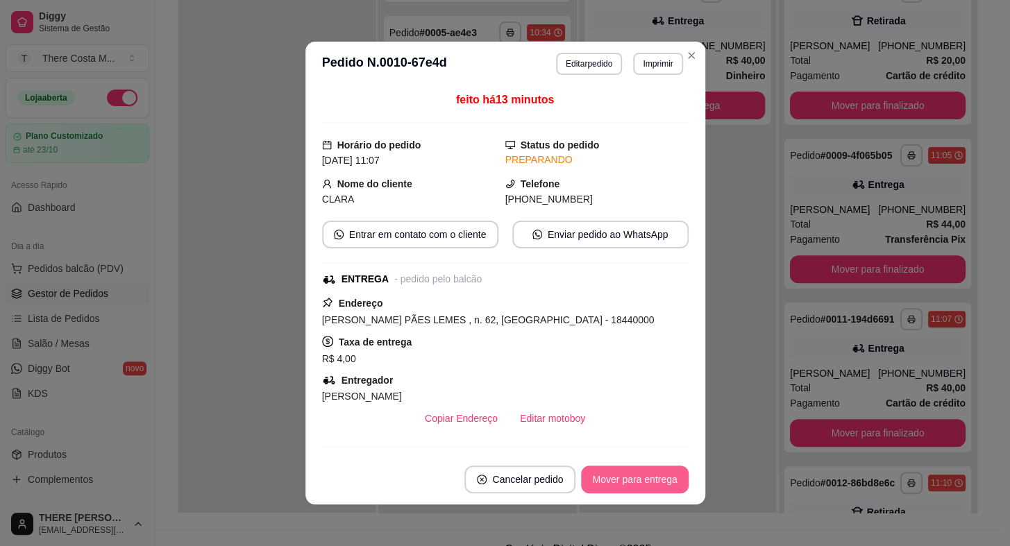
click at [640, 469] on button "Mover para entrega" at bounding box center [634, 480] width 107 height 28
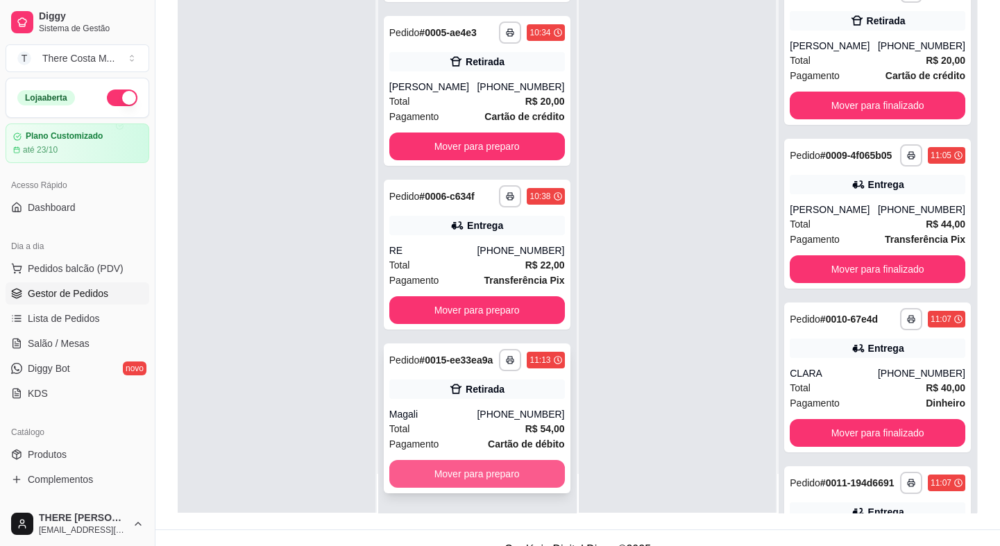
click at [502, 477] on button "Mover para preparo" at bounding box center [477, 474] width 176 height 28
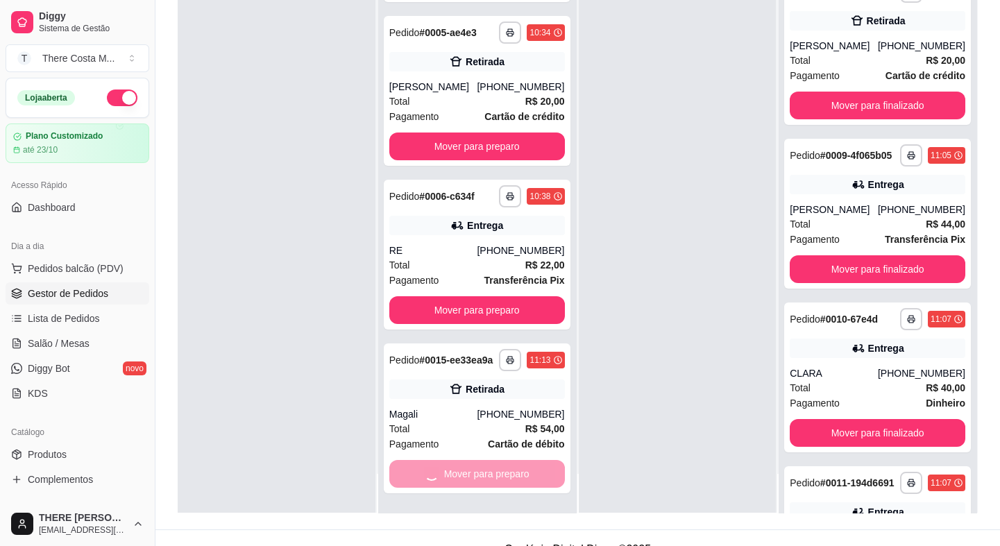
scroll to position [0, 0]
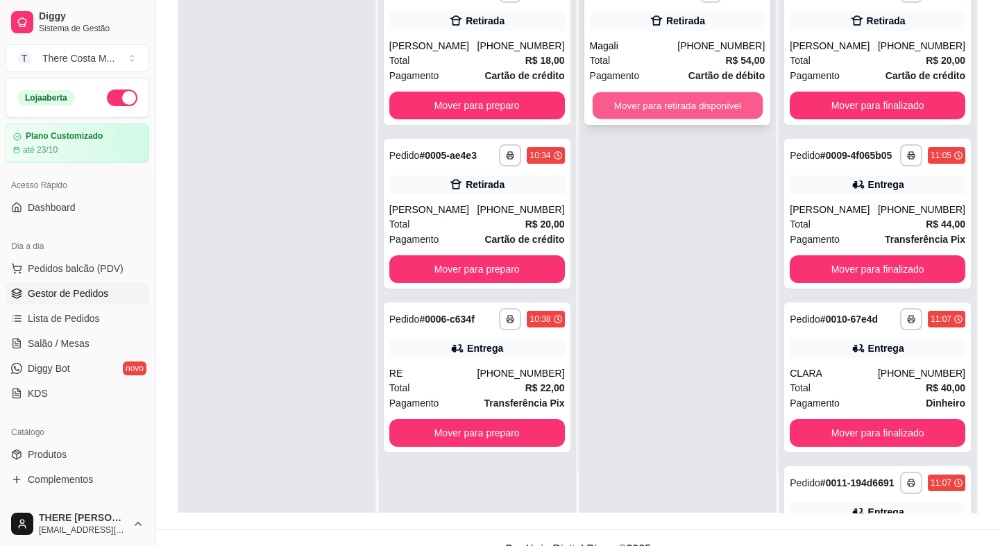
click at [651, 103] on button "Mover para retirada disponível" at bounding box center [677, 105] width 170 height 27
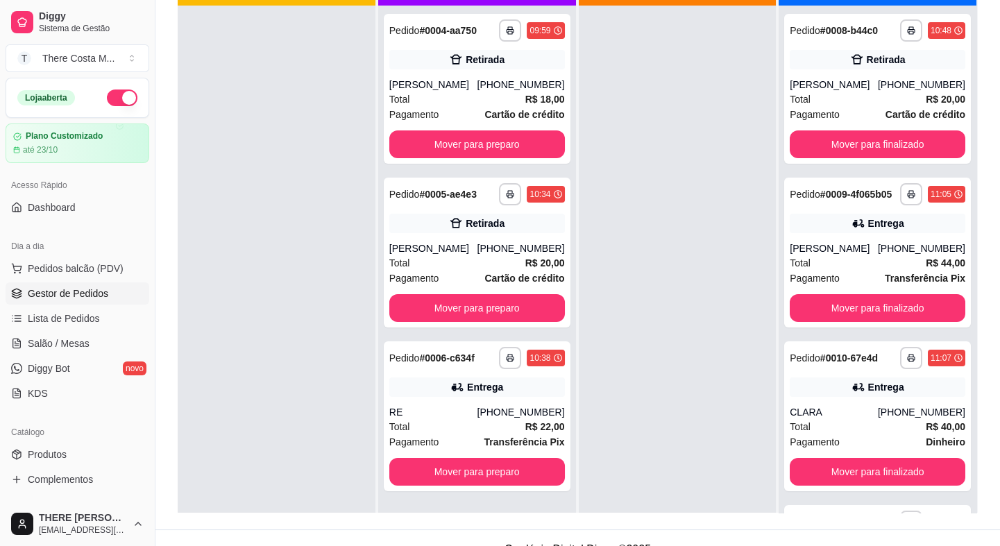
scroll to position [62, 0]
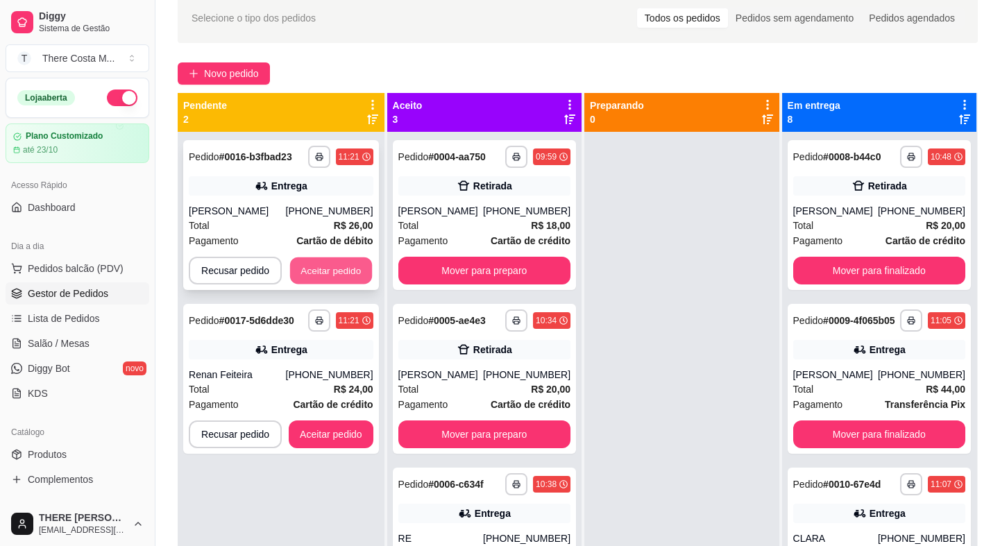
click at [361, 264] on button "Aceitar pedido" at bounding box center [331, 270] width 82 height 27
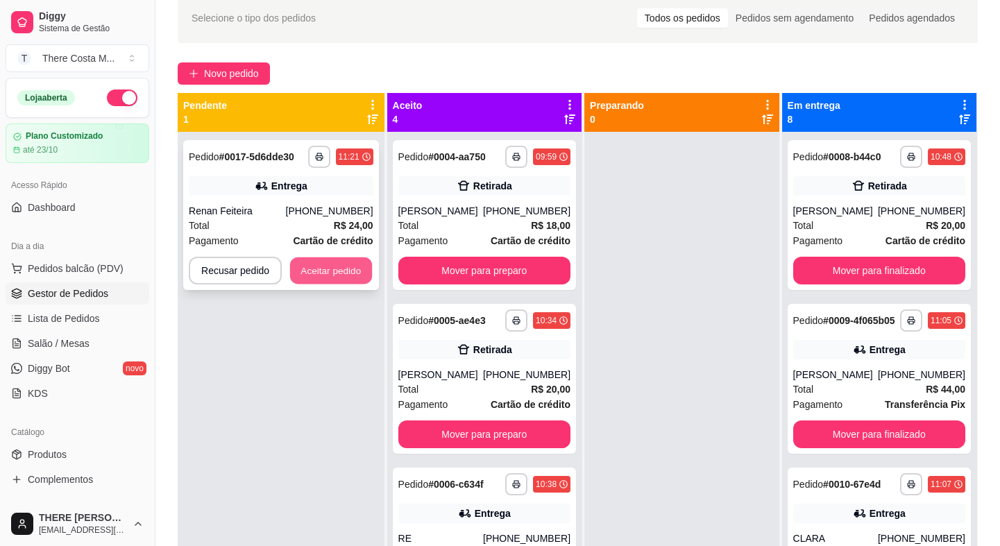
click at [353, 271] on button "Aceitar pedido" at bounding box center [331, 270] width 82 height 27
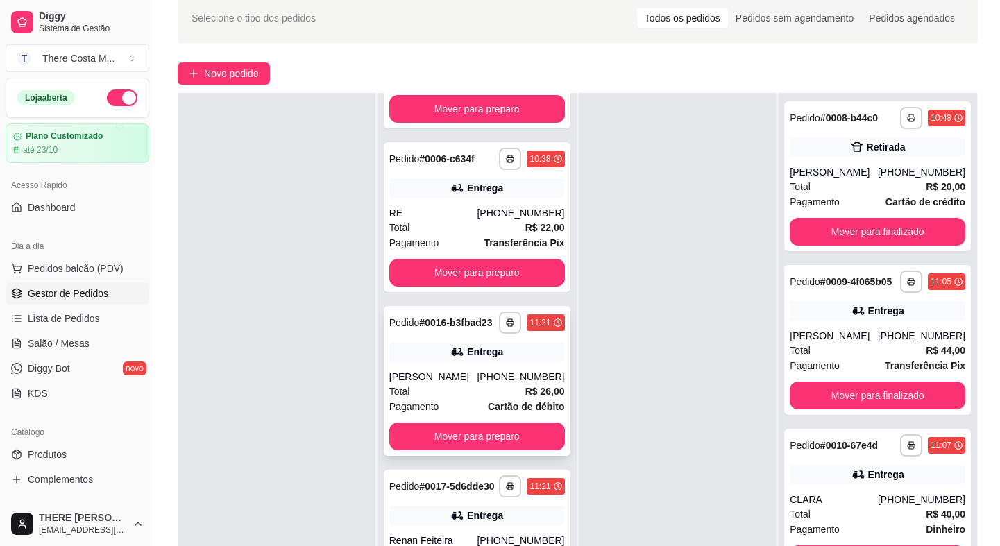
scroll to position [126, 0]
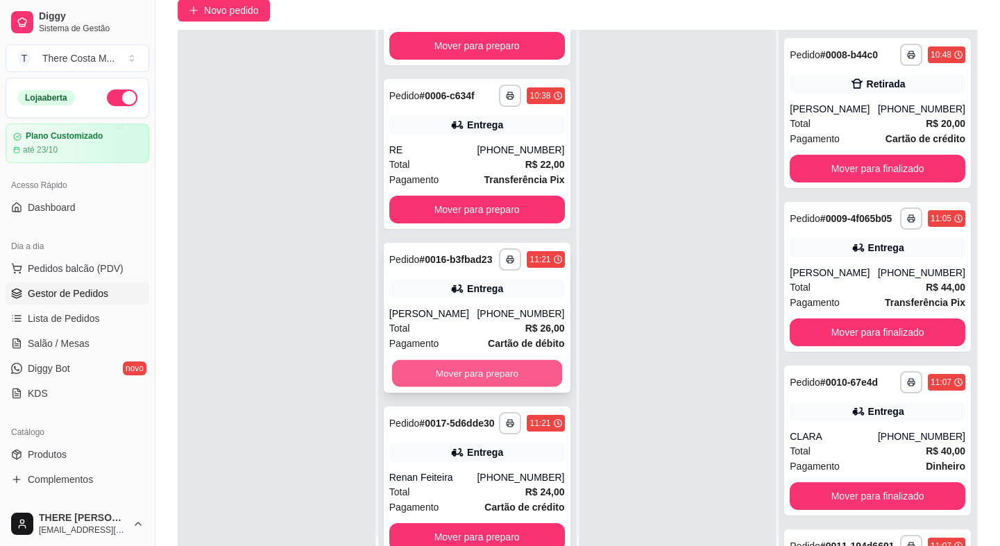
click at [485, 360] on button "Mover para preparo" at bounding box center [477, 373] width 170 height 27
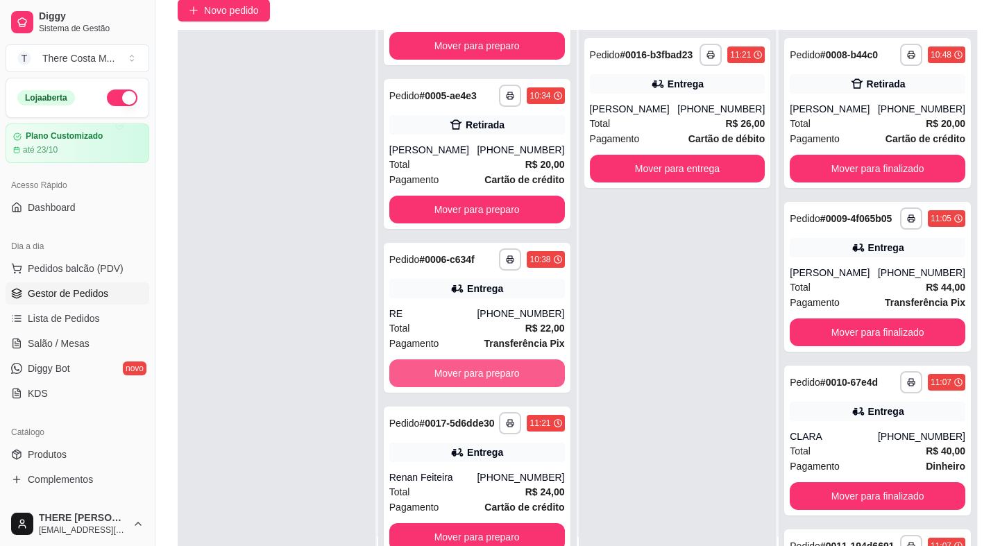
scroll to position [211, 0]
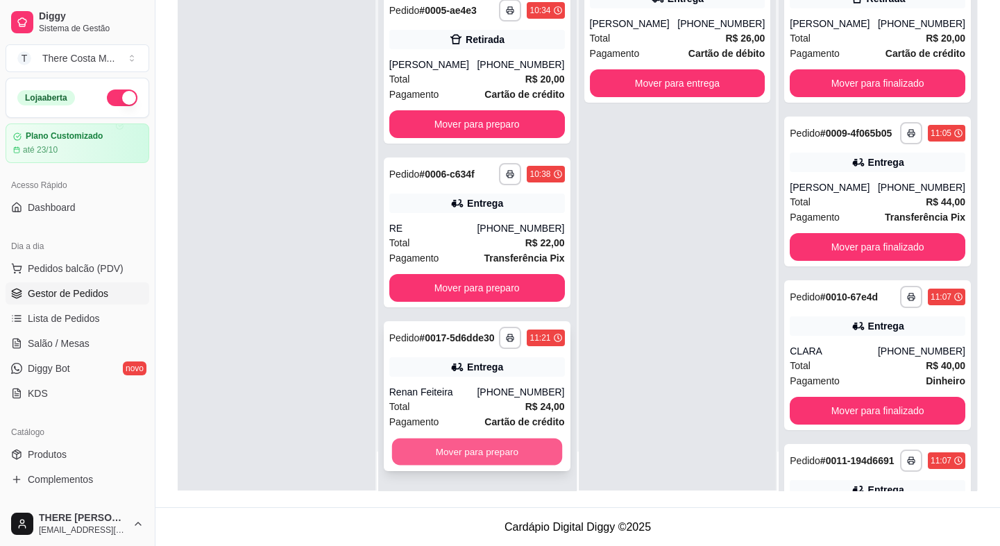
click at [471, 450] on button "Mover para preparo" at bounding box center [477, 452] width 170 height 27
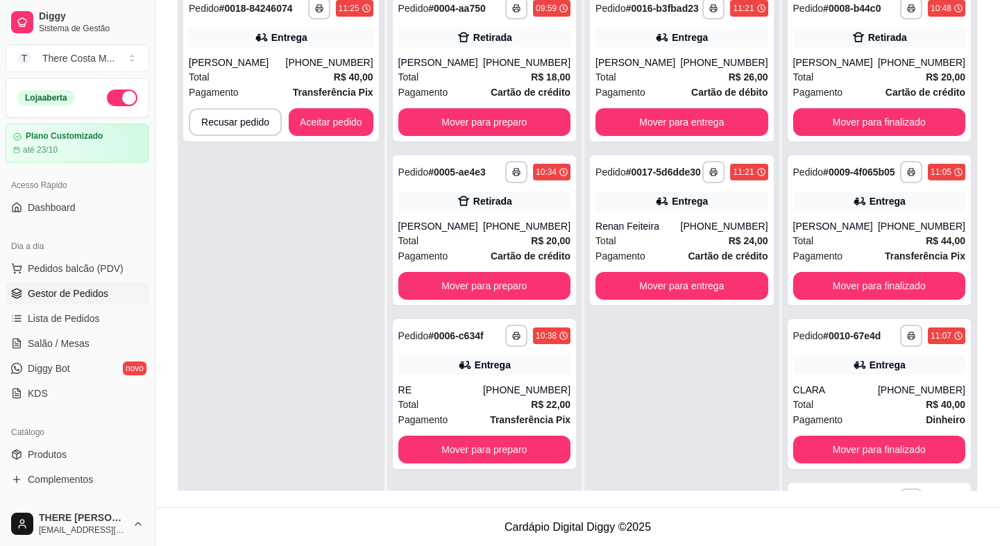
scroll to position [85, 0]
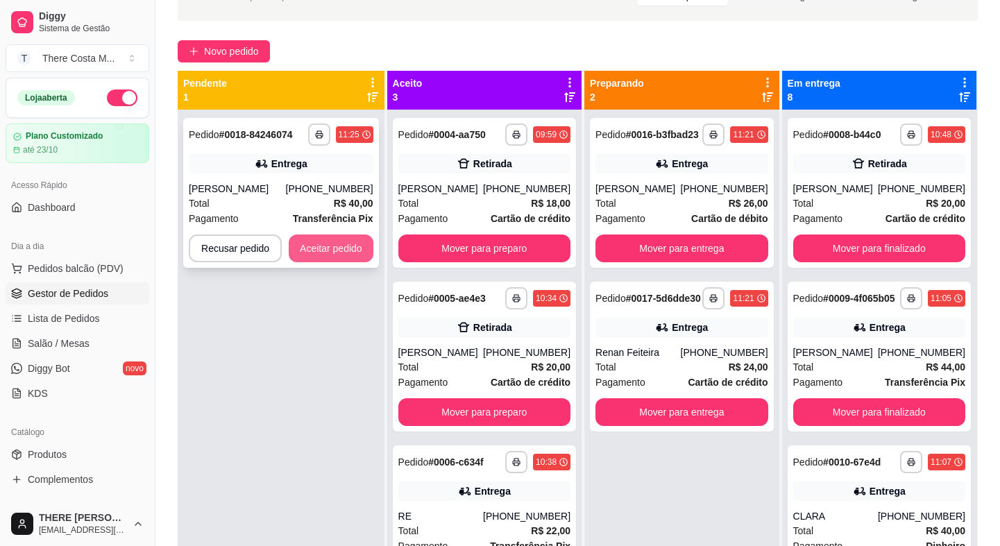
click at [344, 249] on button "Aceitar pedido" at bounding box center [331, 249] width 85 height 28
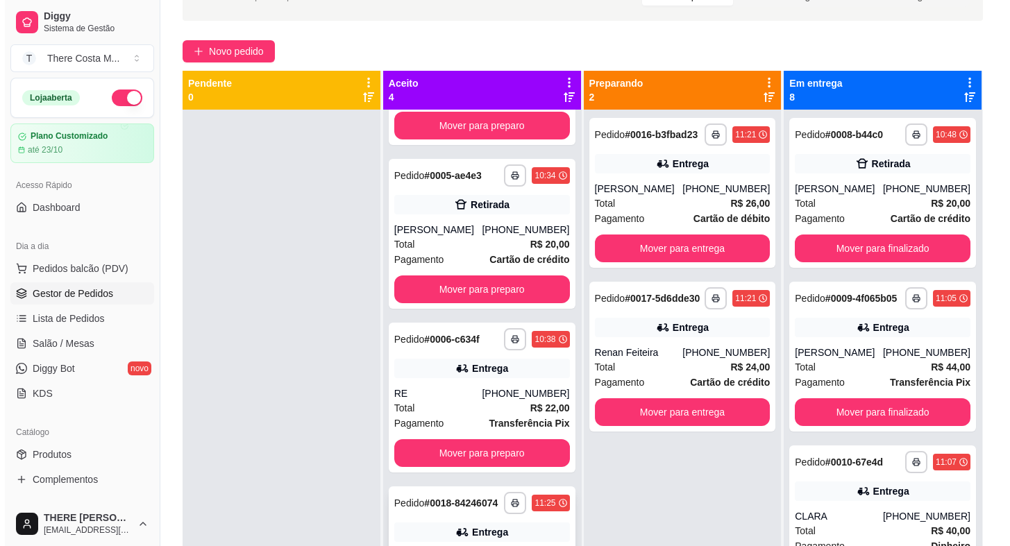
scroll to position [211, 0]
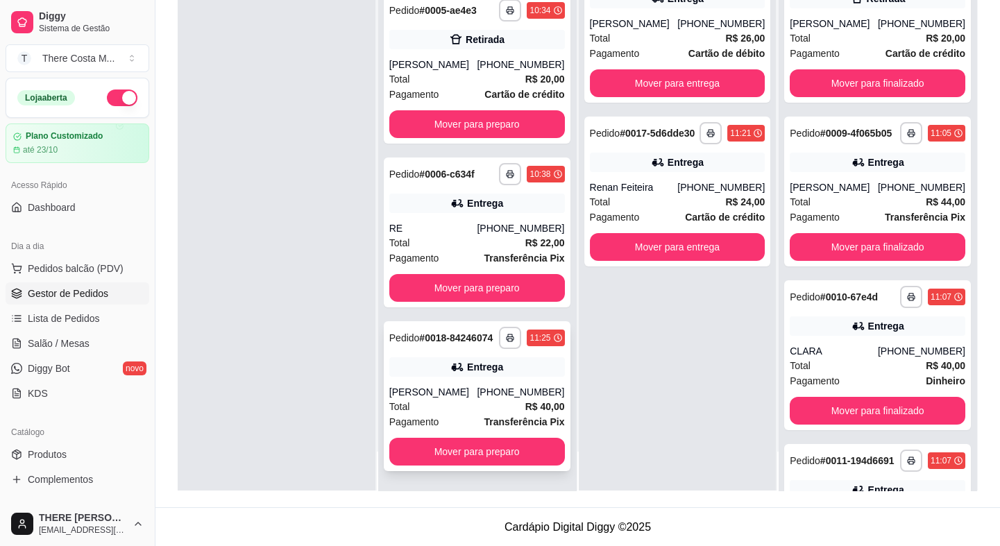
click at [499, 393] on div "[PHONE_NUMBER]" at bounding box center [520, 392] width 87 height 14
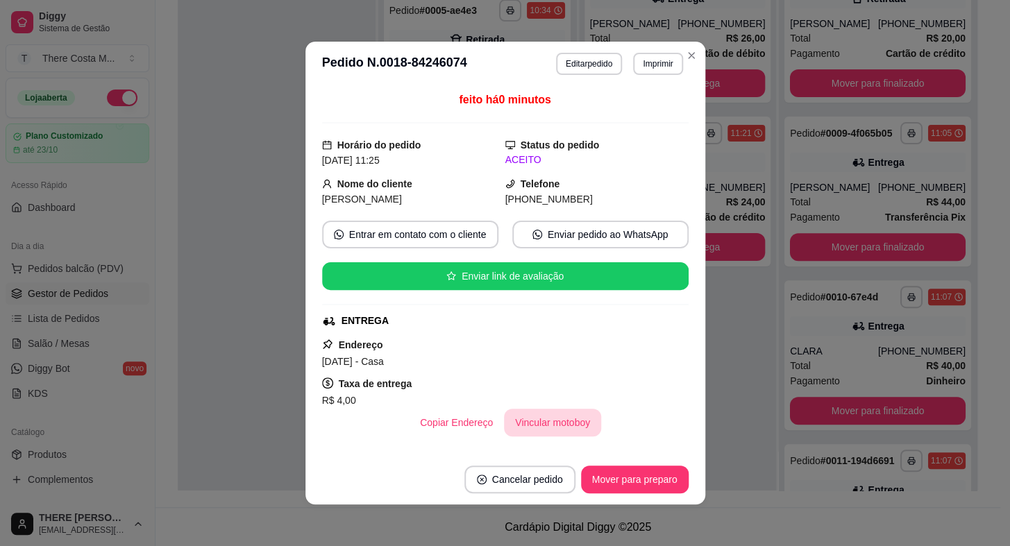
click at [543, 429] on button "Vincular motoboy" at bounding box center [552, 423] width 97 height 28
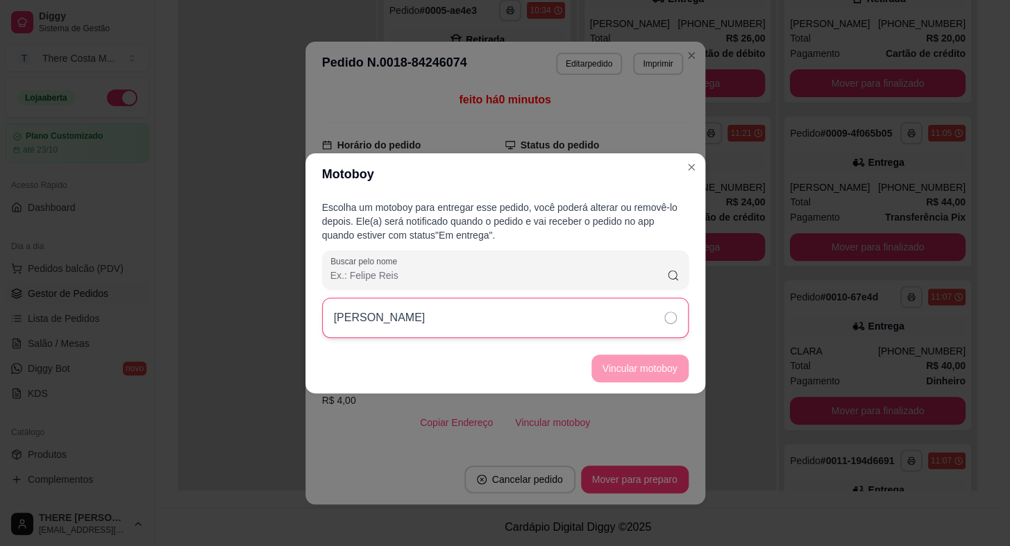
click at [551, 315] on div "[PERSON_NAME]" at bounding box center [505, 318] width 366 height 40
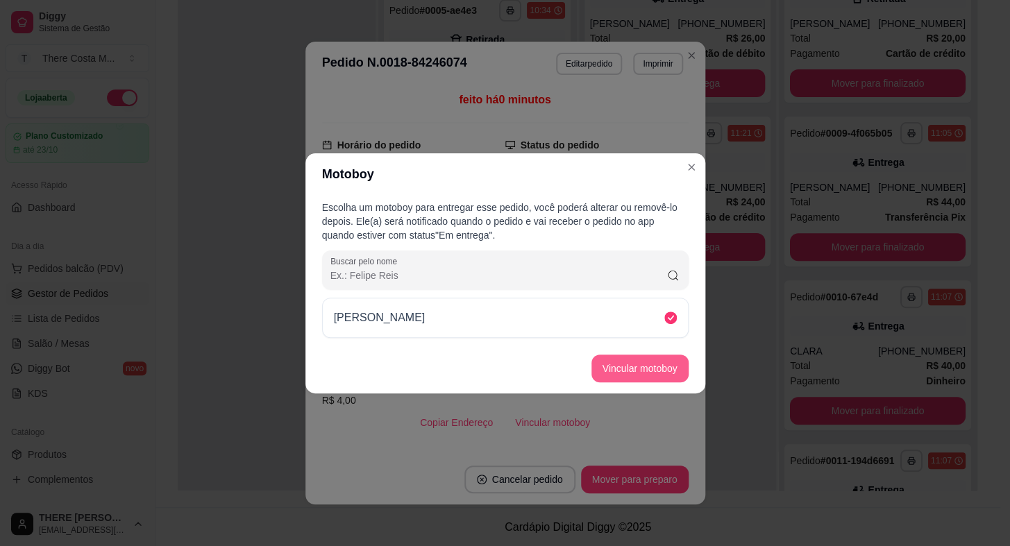
click at [660, 360] on button "Vincular motoboy" at bounding box center [639, 369] width 97 height 28
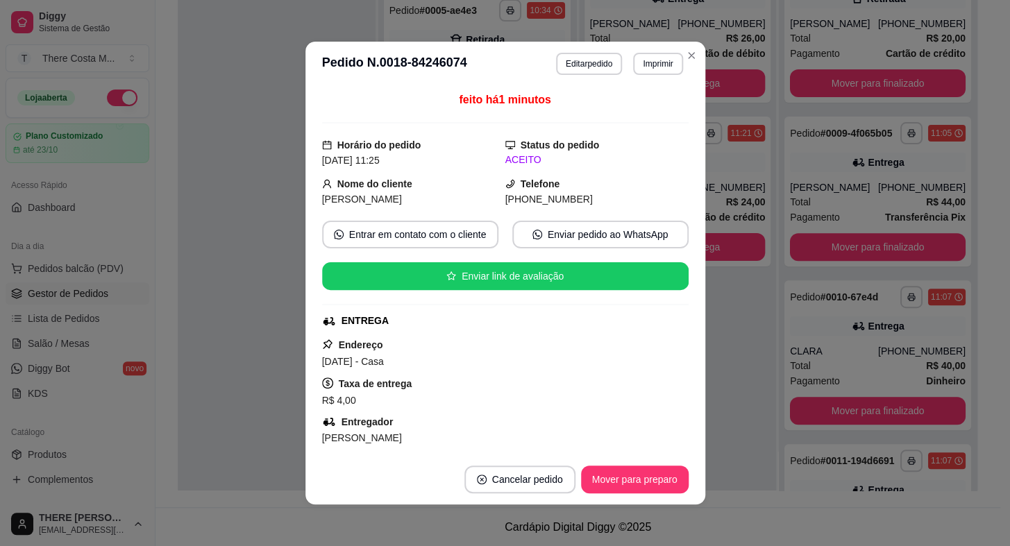
click at [689, 167] on div "feito há 1 minutos Horário do pedido [DATE] 11:25 Status do pedido ACEITO Nome …" at bounding box center [505, 270] width 400 height 369
click at [654, 470] on button "Mover para preparo" at bounding box center [635, 480] width 108 height 28
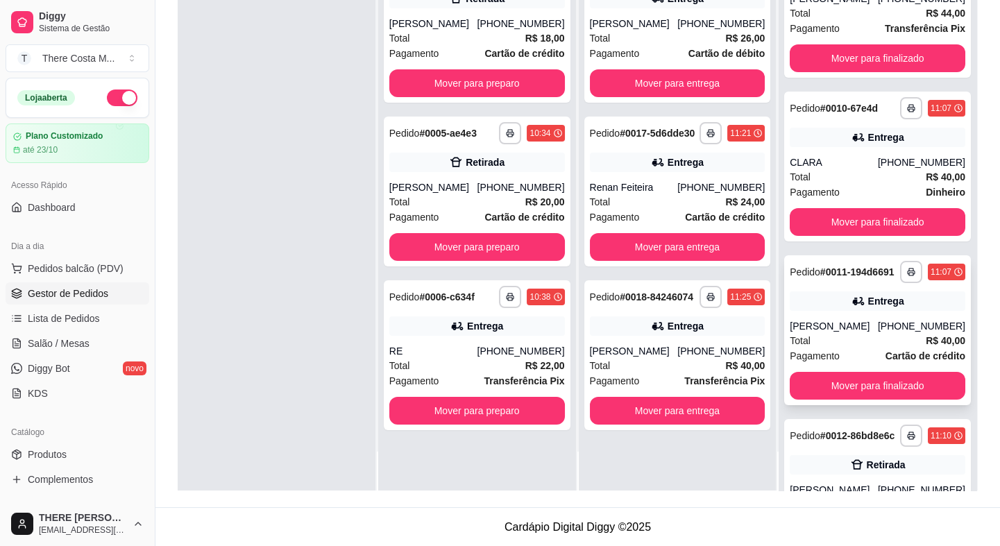
scroll to position [315, 0]
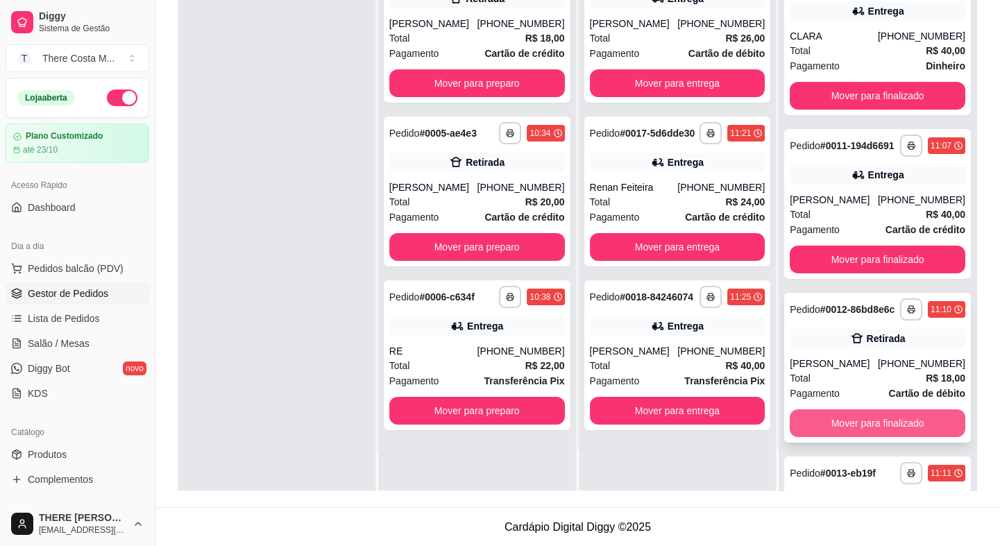
click at [886, 437] on button "Mover para finalizado" at bounding box center [878, 423] width 176 height 28
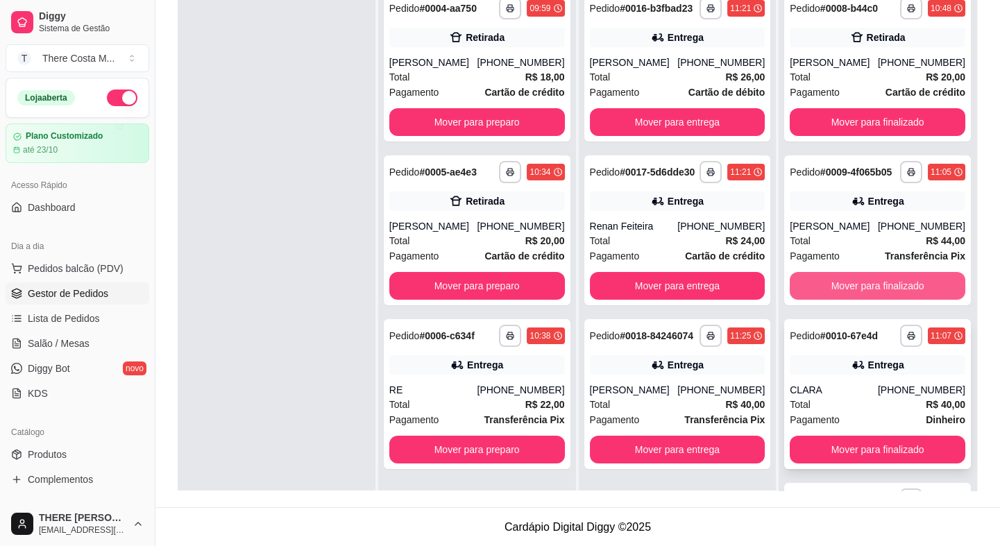
scroll to position [22, 0]
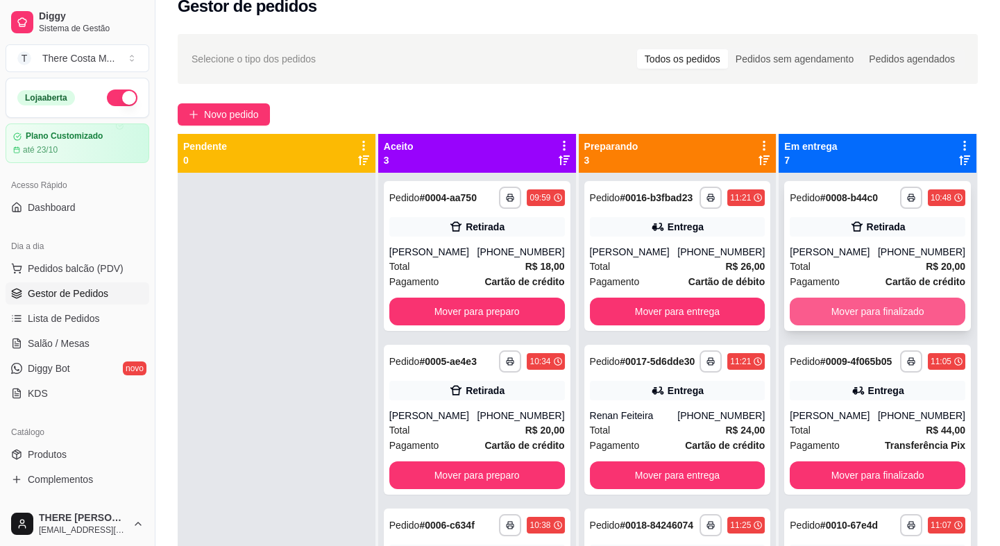
click at [845, 312] on button "Mover para finalizado" at bounding box center [878, 312] width 176 height 28
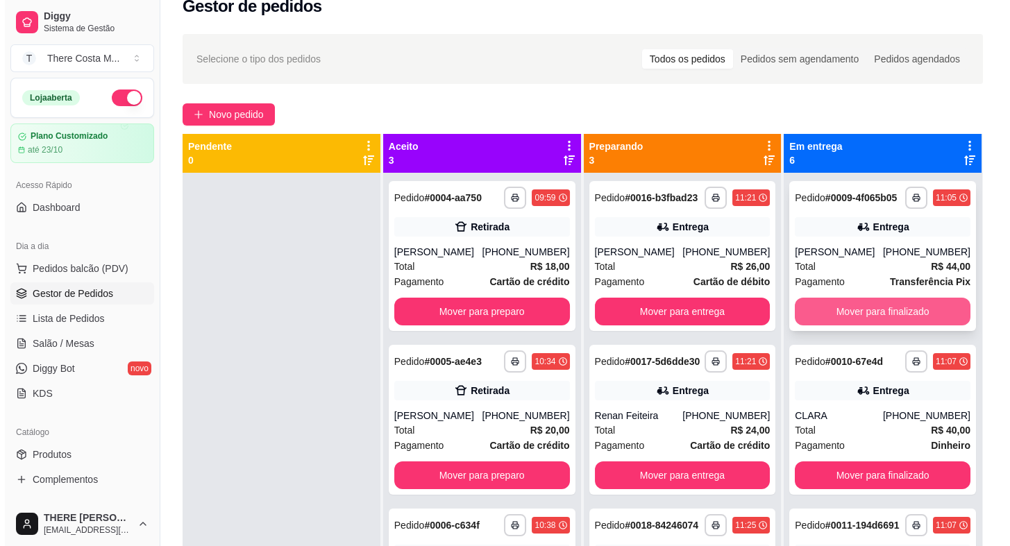
scroll to position [0, 0]
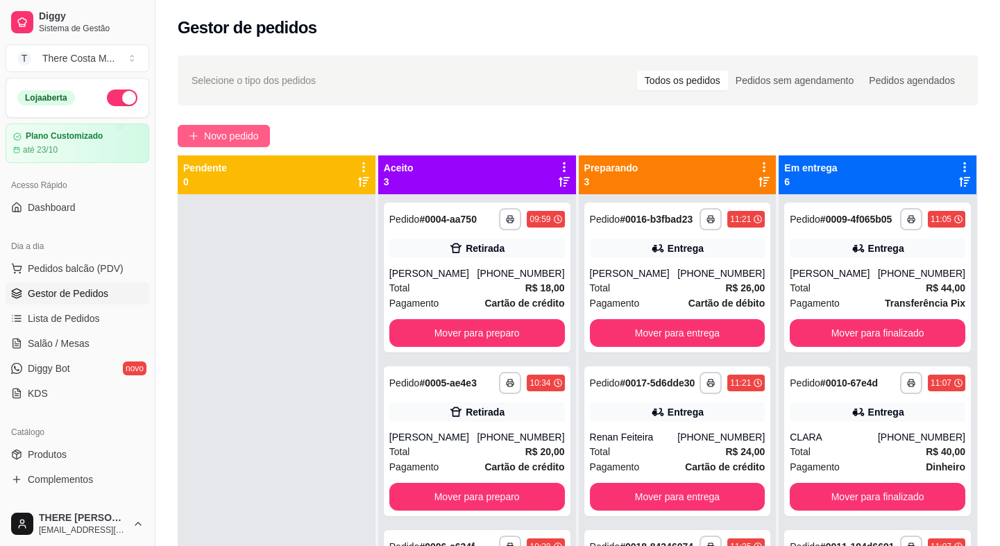
click at [262, 139] on button "Novo pedido" at bounding box center [224, 136] width 92 height 22
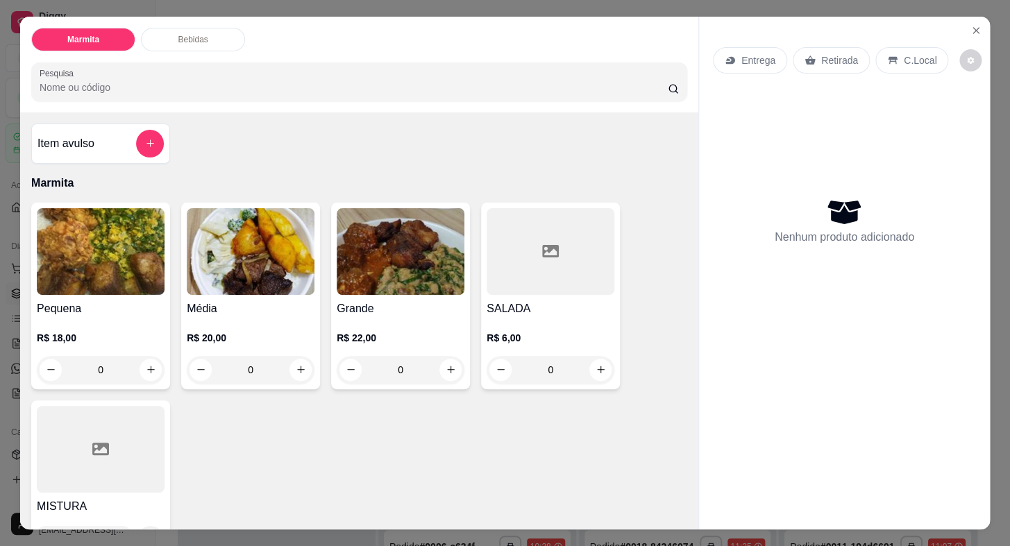
click at [768, 62] on div "Entrega" at bounding box center [750, 60] width 74 height 26
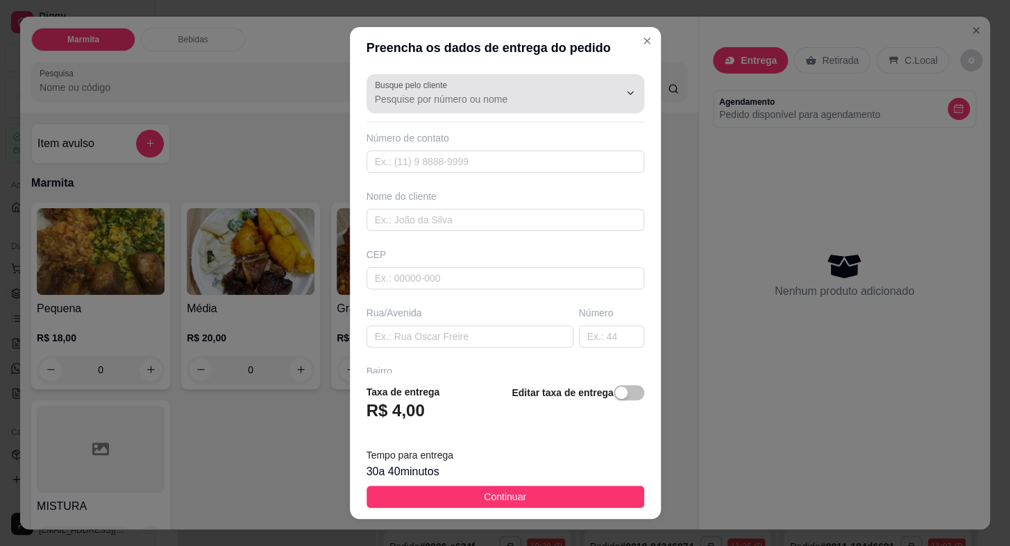
click at [454, 105] on input "Busque pelo cliente" at bounding box center [486, 99] width 222 height 14
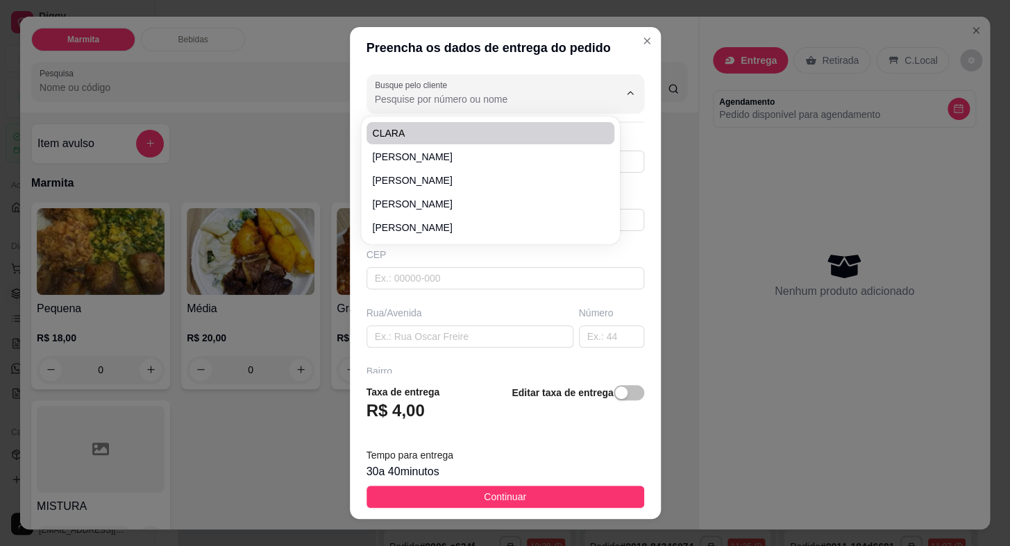
click at [623, 153] on div "Busque pelo cliente Número de contato Nome do cliente CEP Rua/[GEOGRAPHIC_DATA]" at bounding box center [505, 221] width 311 height 304
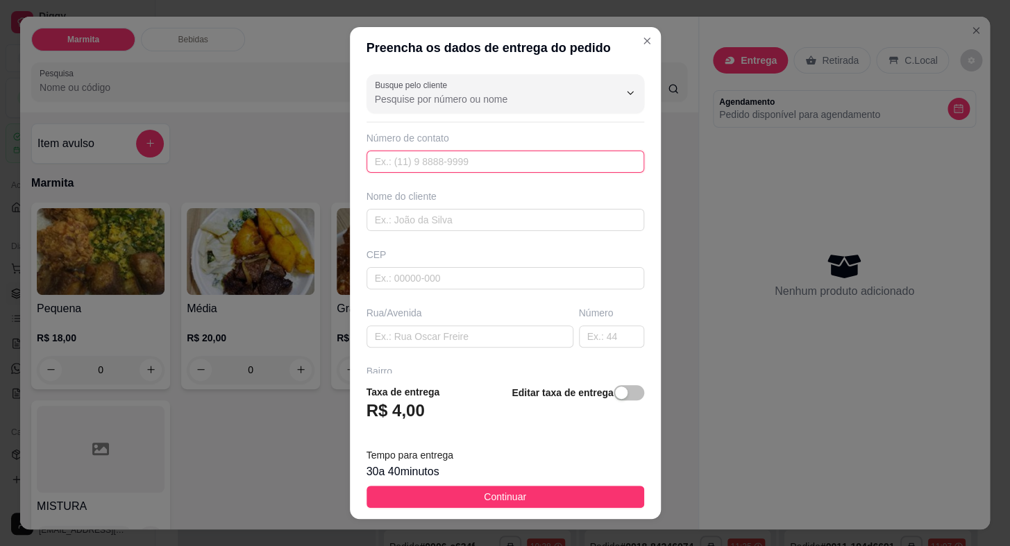
click at [512, 164] on input "text" at bounding box center [505, 162] width 278 height 22
paste input "[PHONE_NUMBER]"
type input "[PHONE_NUMBER]"
click at [494, 210] on input "text" at bounding box center [505, 220] width 278 height 22
type input "ANAI"
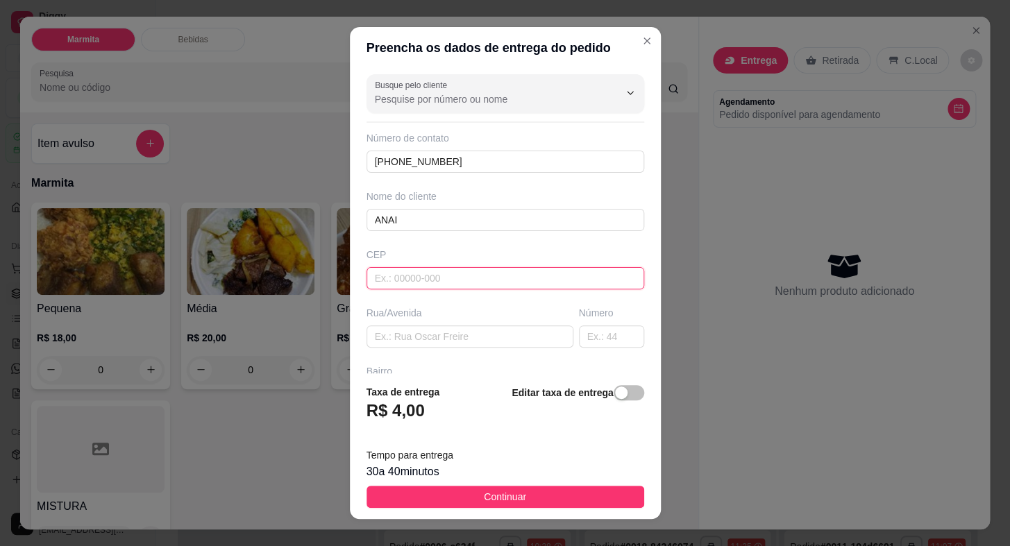
click at [489, 278] on input "text" at bounding box center [505, 278] width 278 height 22
type input "18440000"
type input "Itaberá"
type input "18440000"
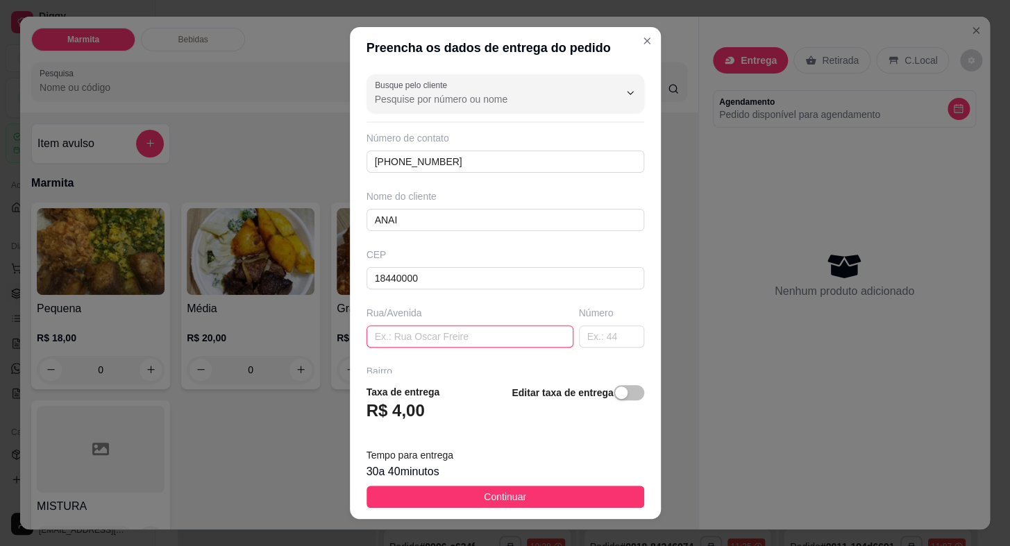
click at [458, 346] on input "text" at bounding box center [469, 336] width 207 height 22
type input "[PERSON_NAME]"
type input "210"
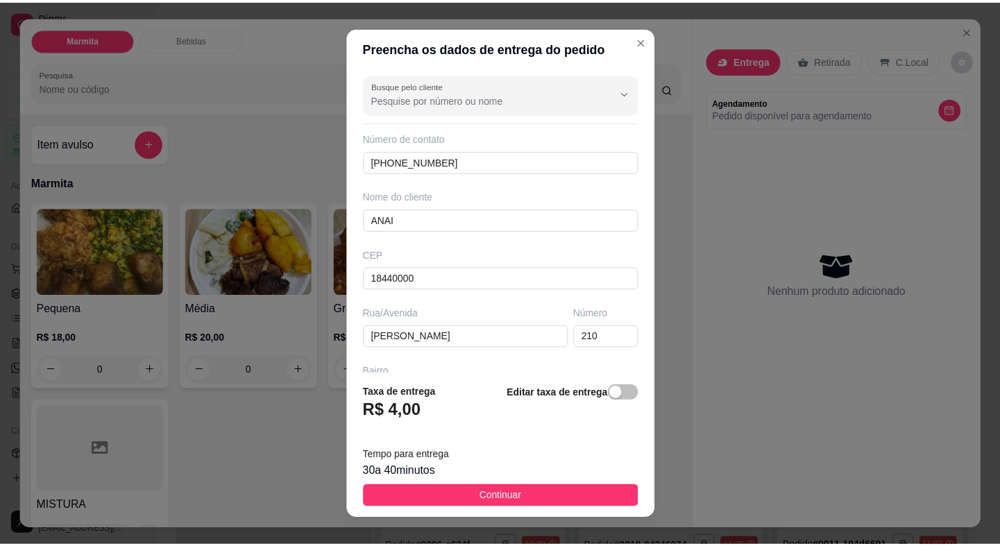
scroll to position [162, 0]
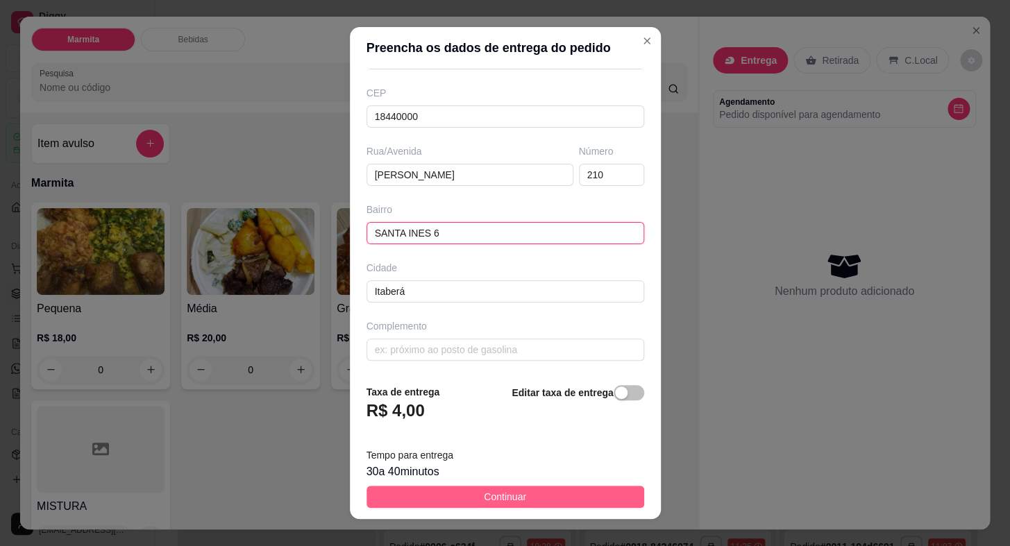
type input "SANTA INES 6"
click at [541, 497] on button "Continuar" at bounding box center [505, 497] width 278 height 22
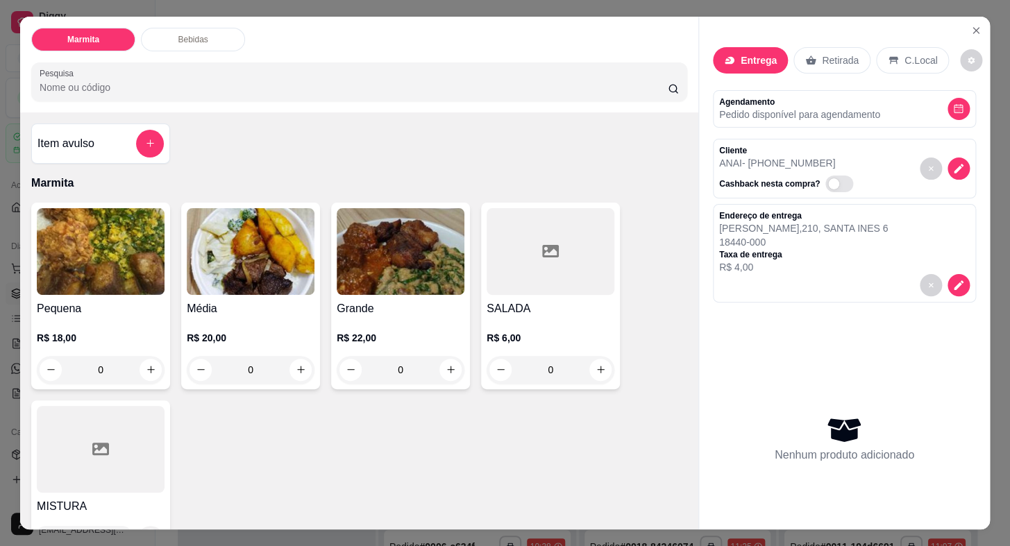
click at [92, 286] on img at bounding box center [101, 251] width 128 height 87
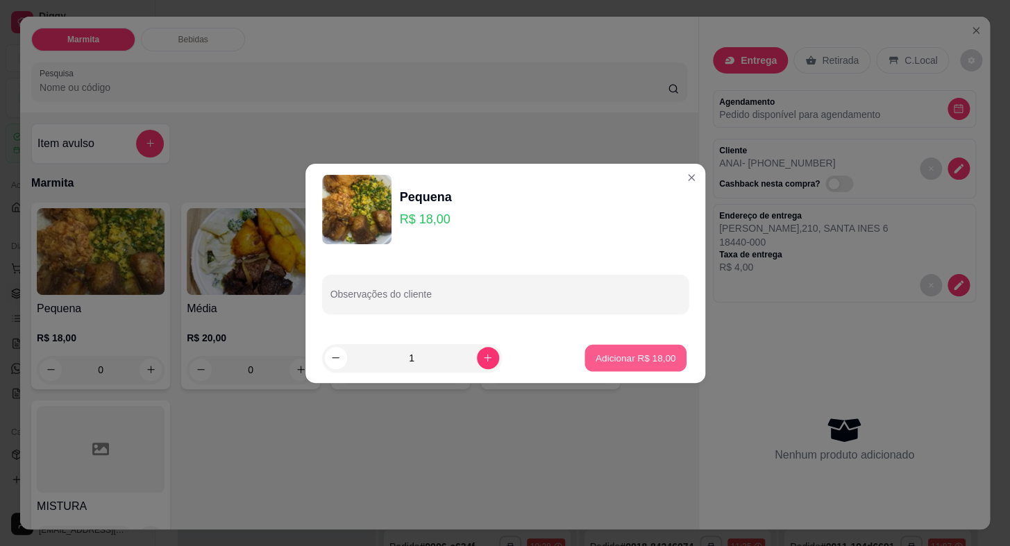
click at [631, 360] on p "Adicionar R$ 18,00" at bounding box center [635, 357] width 81 height 13
type input "1"
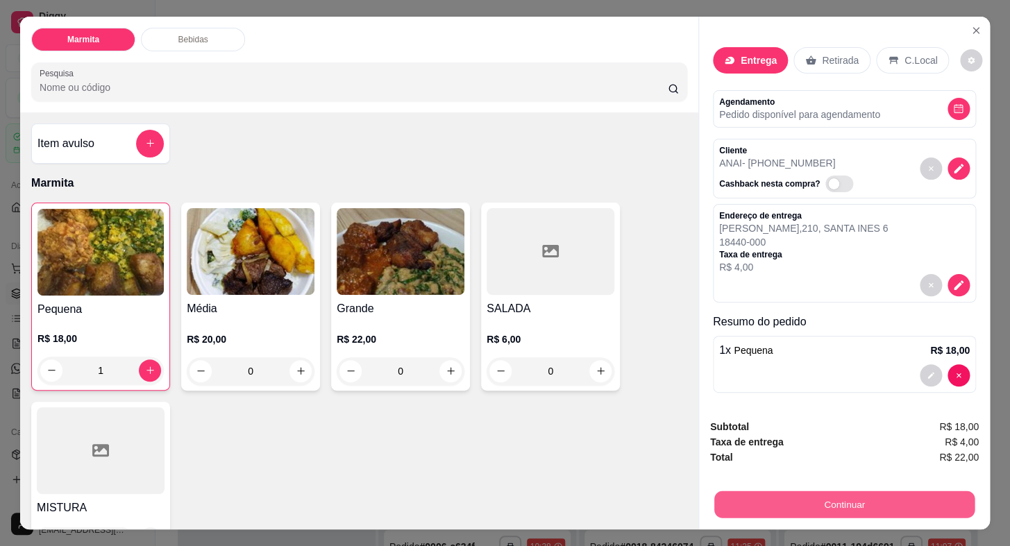
click at [799, 507] on button "Continuar" at bounding box center [844, 504] width 260 height 27
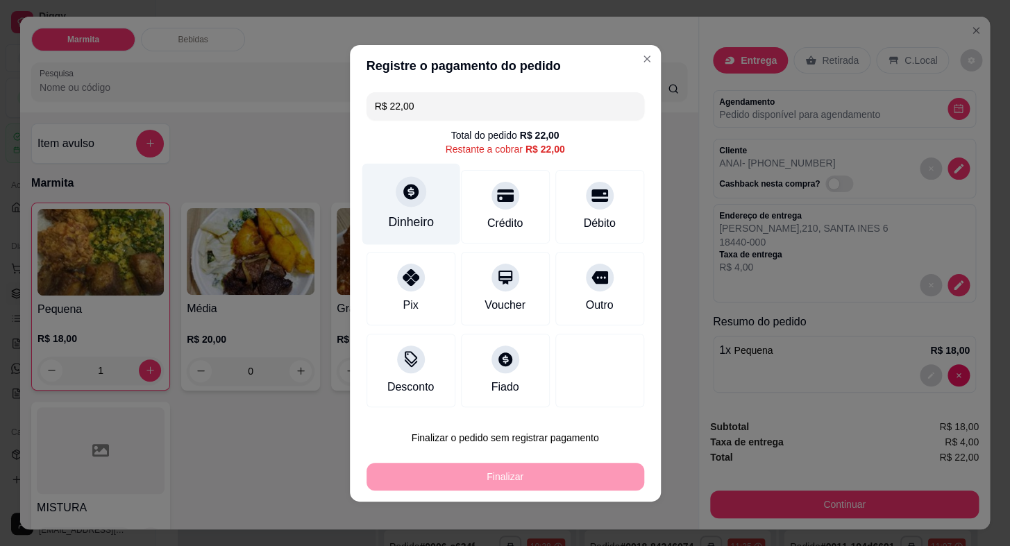
click at [412, 194] on icon at bounding box center [410, 191] width 15 height 15
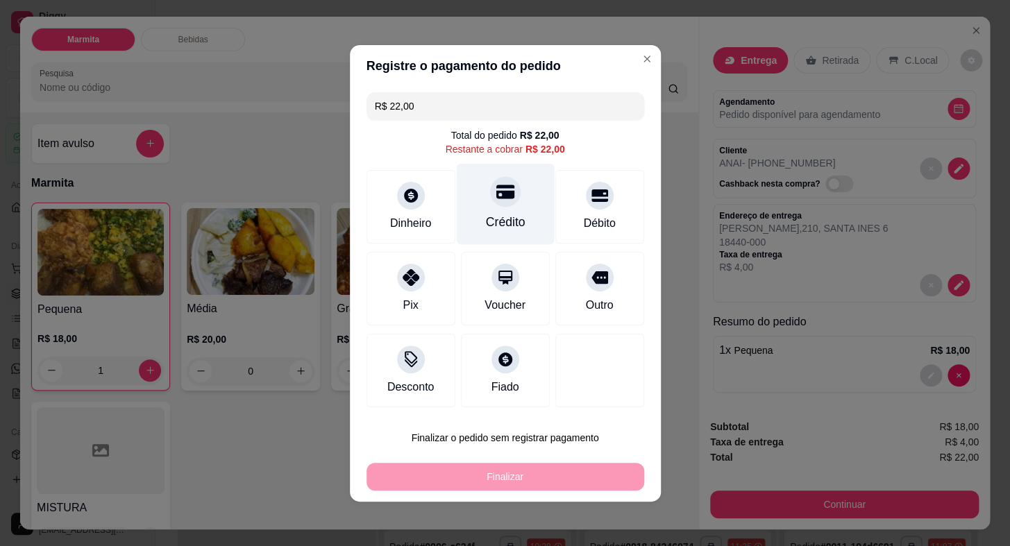
click at [500, 210] on div "Crédito" at bounding box center [505, 203] width 98 height 81
type input "R$ 0,00"
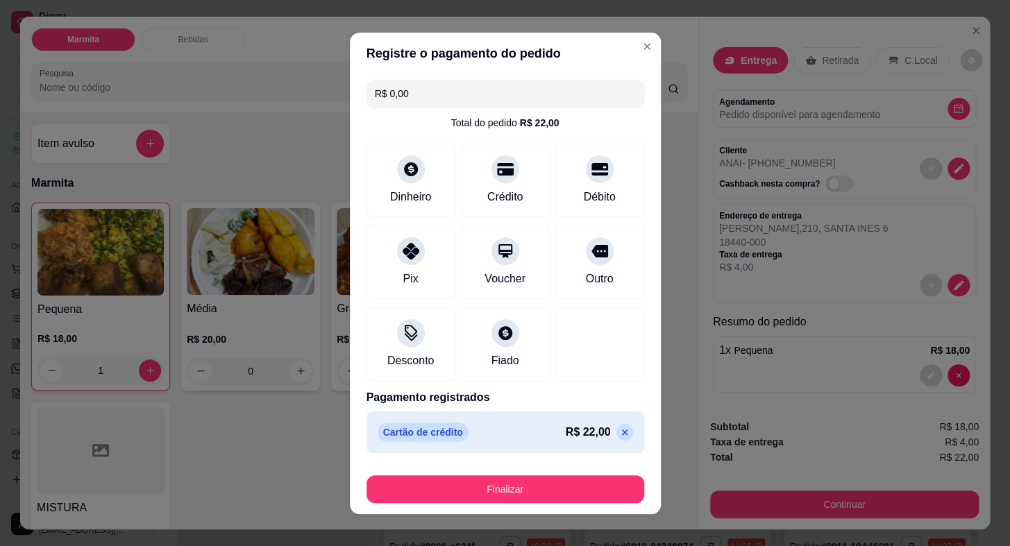
click at [570, 477] on button "Finalizar" at bounding box center [505, 489] width 278 height 28
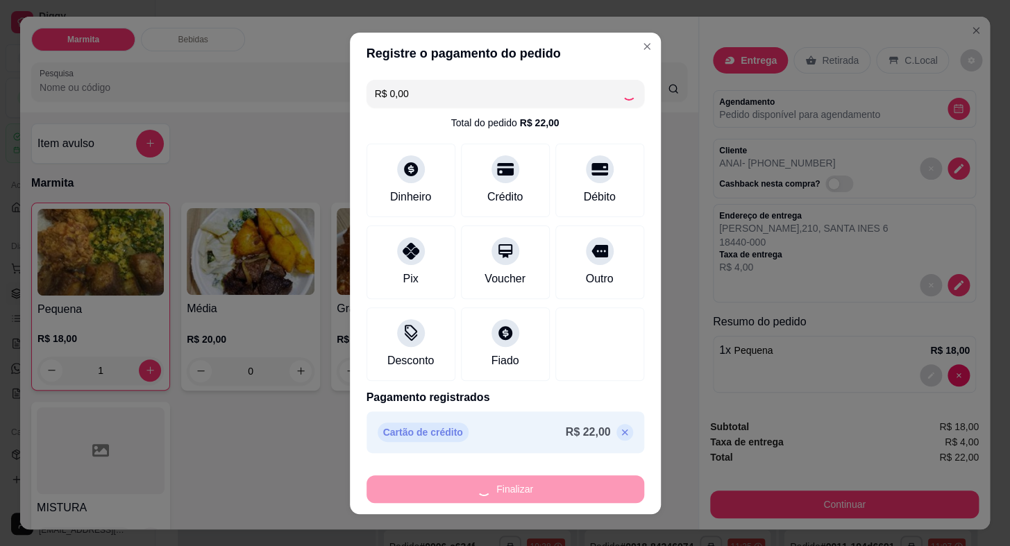
type input "0"
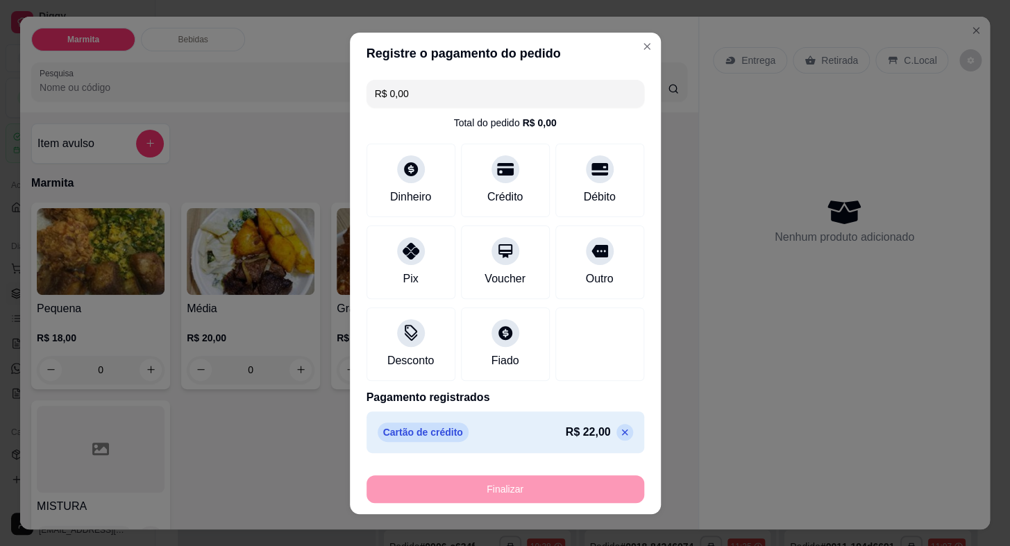
type input "-R$ 22,00"
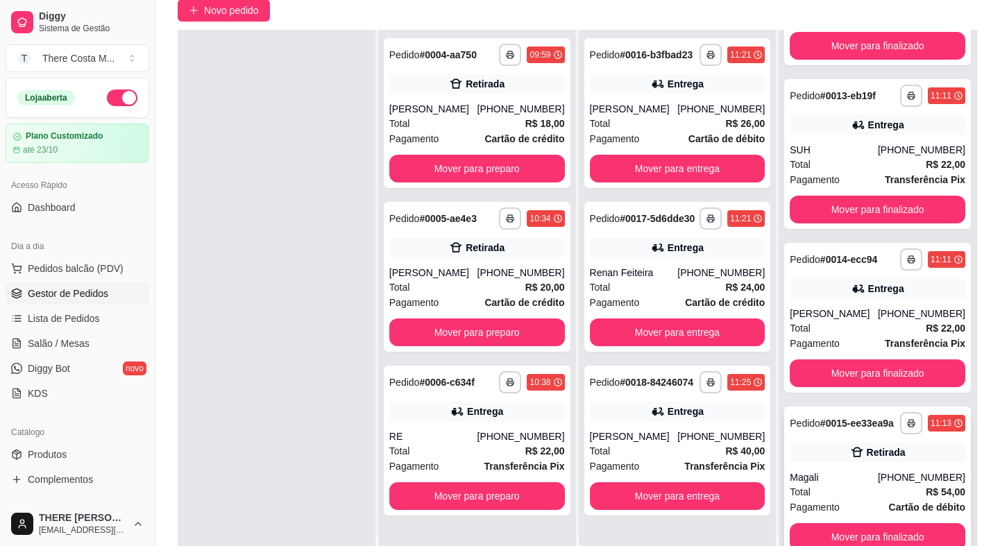
scroll to position [189, 0]
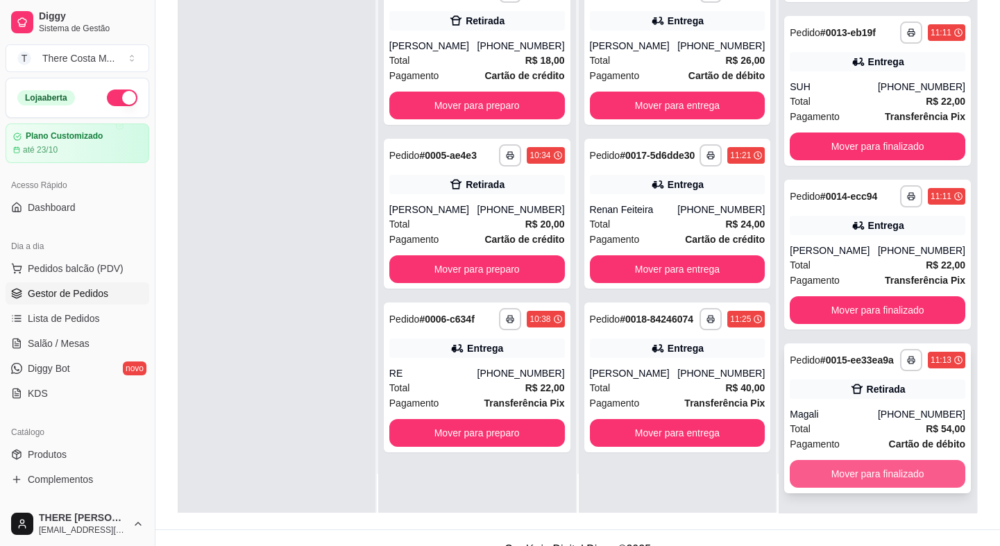
click at [874, 474] on button "Mover para finalizado" at bounding box center [878, 474] width 176 height 28
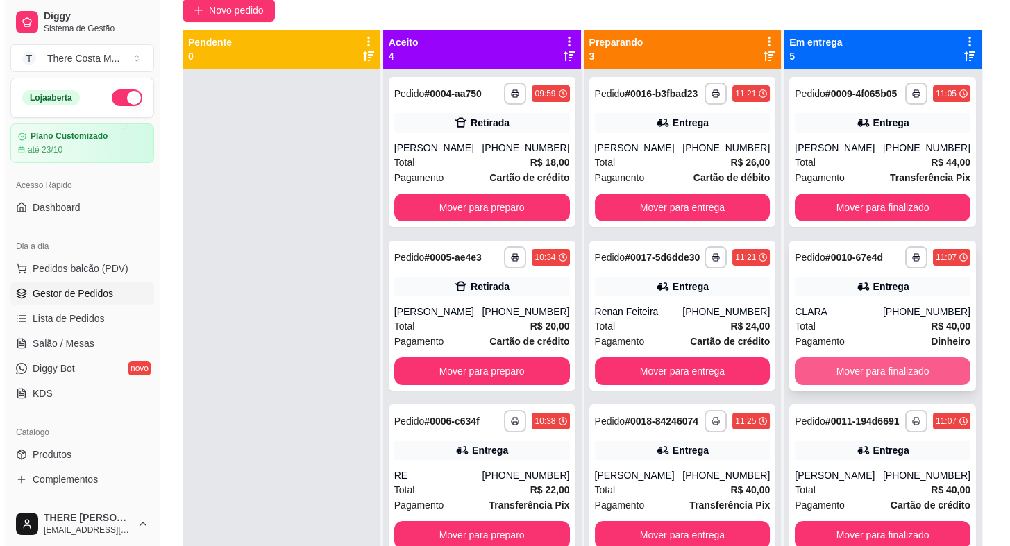
scroll to position [0, 0]
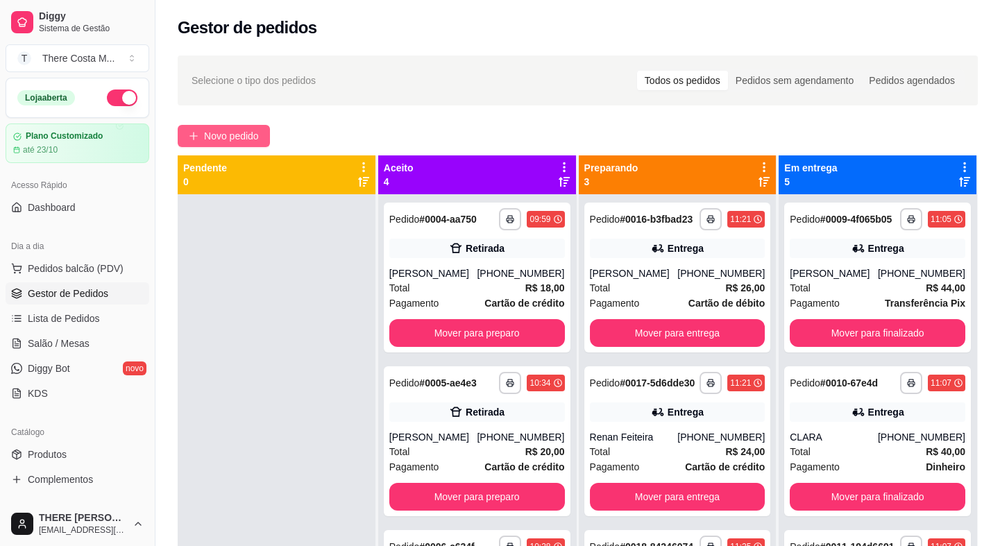
click at [251, 138] on span "Novo pedido" at bounding box center [231, 135] width 55 height 15
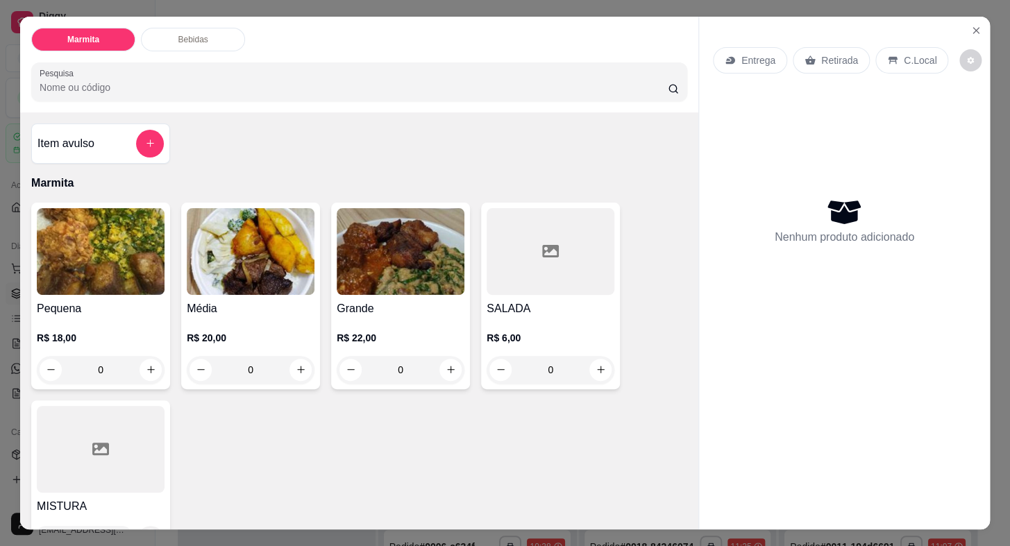
click at [752, 53] on p "Entrega" at bounding box center [758, 60] width 34 height 14
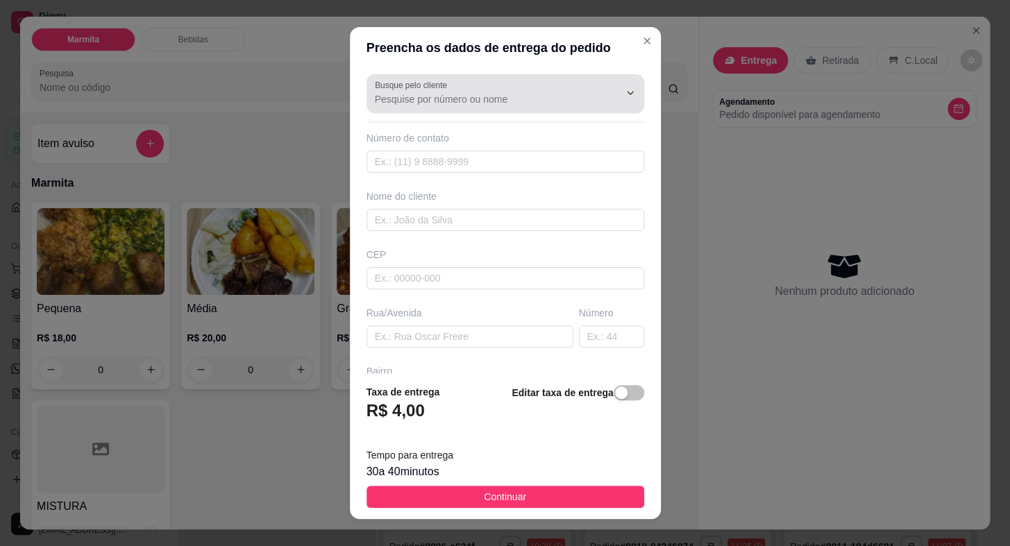
click at [533, 90] on div at bounding box center [505, 94] width 261 height 28
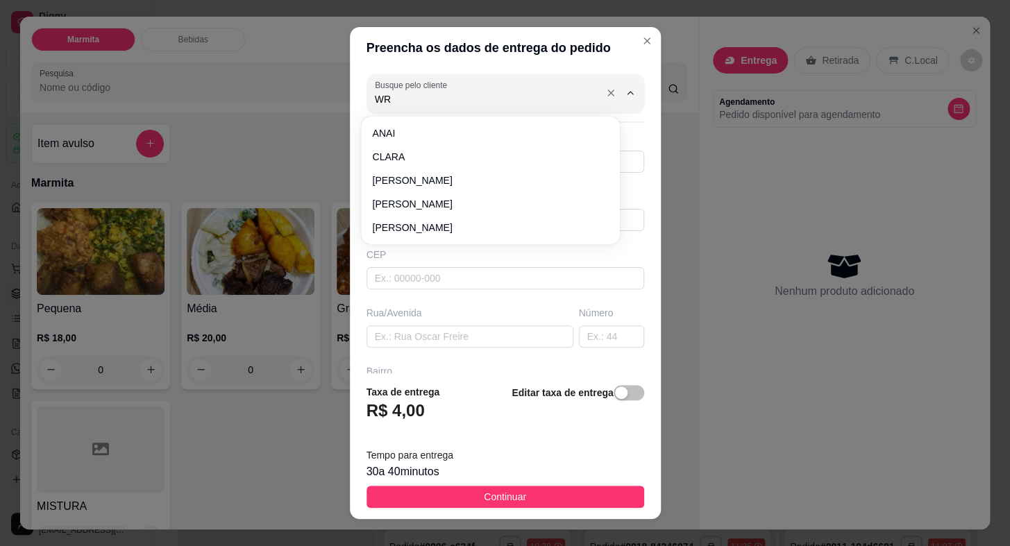
type input "WRA"
click at [641, 42] on icon "Close" at bounding box center [646, 40] width 11 height 11
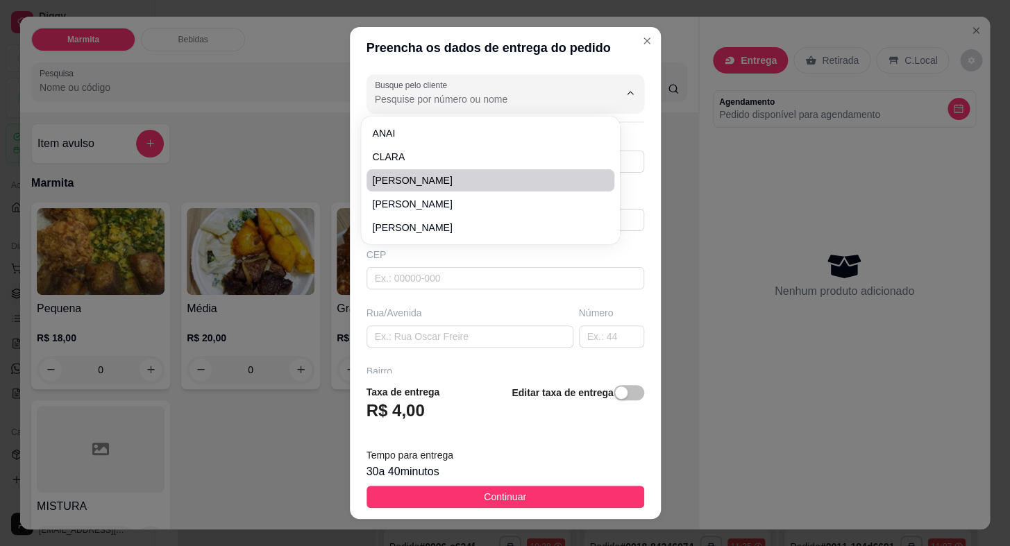
click at [635, 146] on div "Busque pelo cliente Número de contato Nome do cliente CEP Rua/[GEOGRAPHIC_DATA]" at bounding box center [505, 221] width 311 height 304
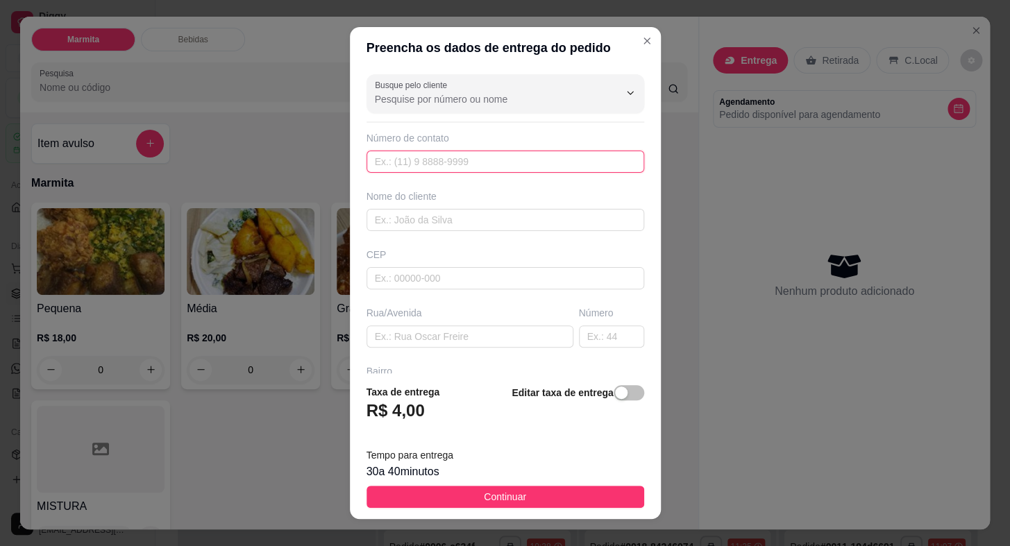
click at [544, 160] on input "text" at bounding box center [505, 162] width 278 height 22
paste input "[PHONE_NUMBER]"
type input "[PHONE_NUMBER]"
click at [482, 222] on input "text" at bounding box center [505, 220] width 278 height 22
type input "WRAY"
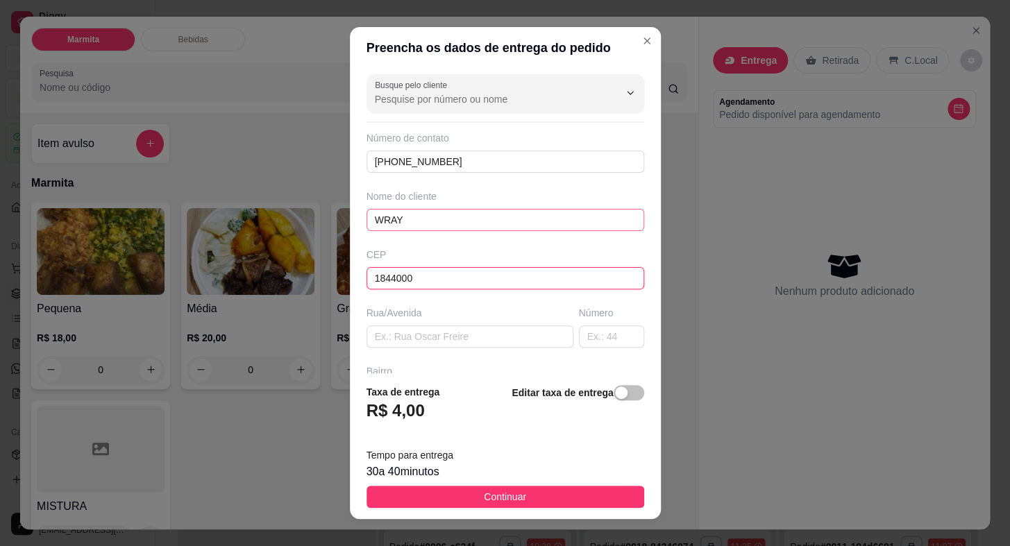
type input "18440000"
type input "Itaberá"
type input "18440000"
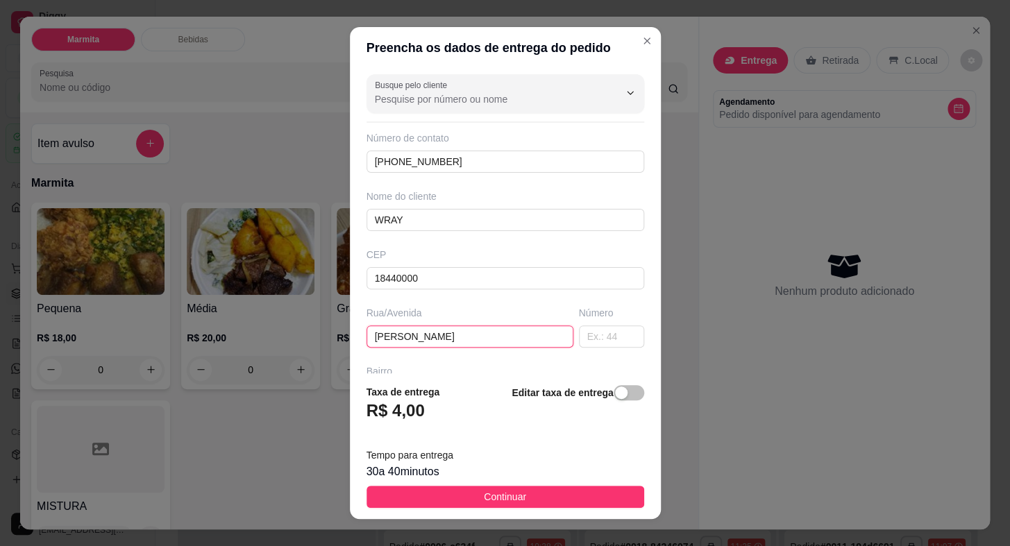
type input "[PERSON_NAME]"
type input "61"
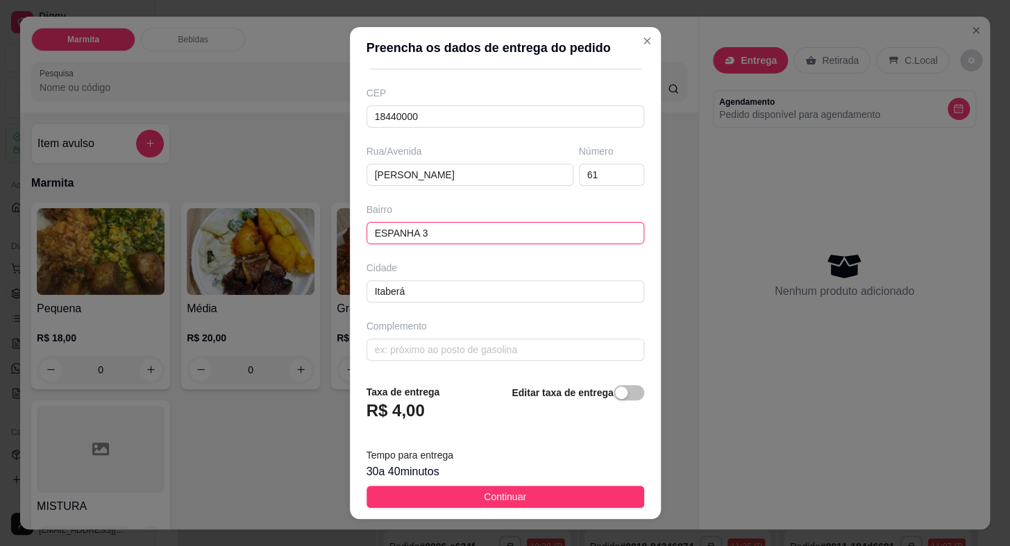
type input "ESPANHA 3"
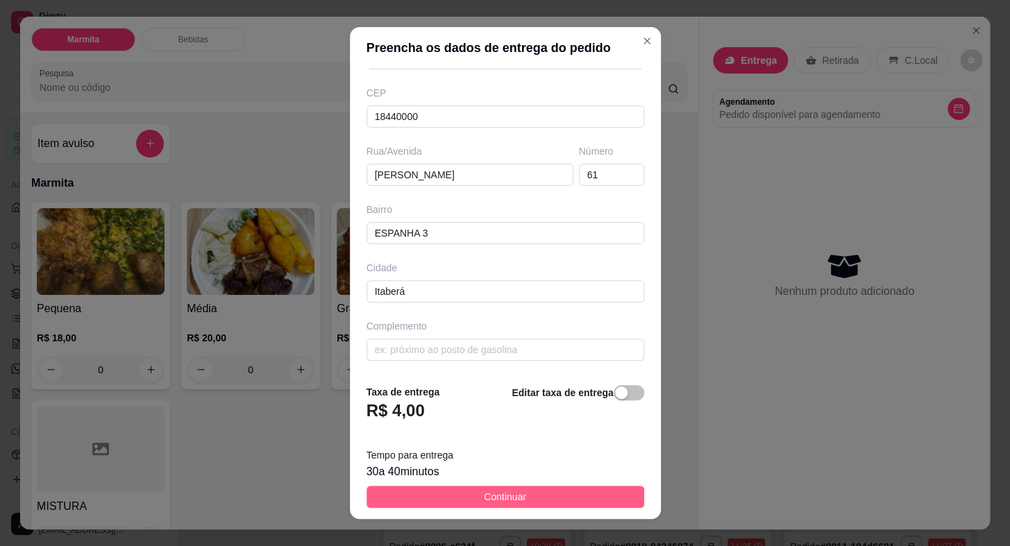
click at [491, 503] on span "Continuar" at bounding box center [505, 496] width 42 height 15
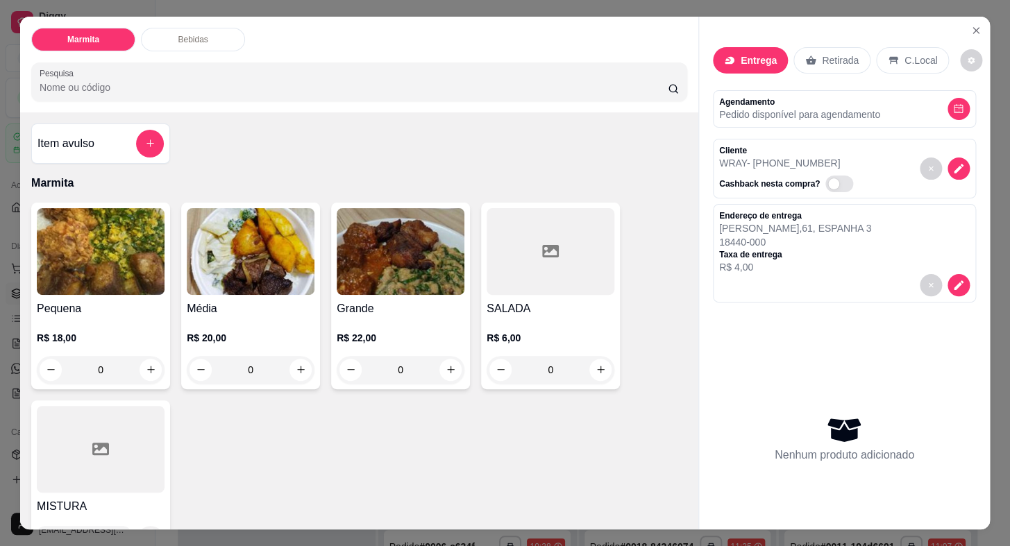
click at [257, 303] on h4 "Média" at bounding box center [251, 308] width 128 height 17
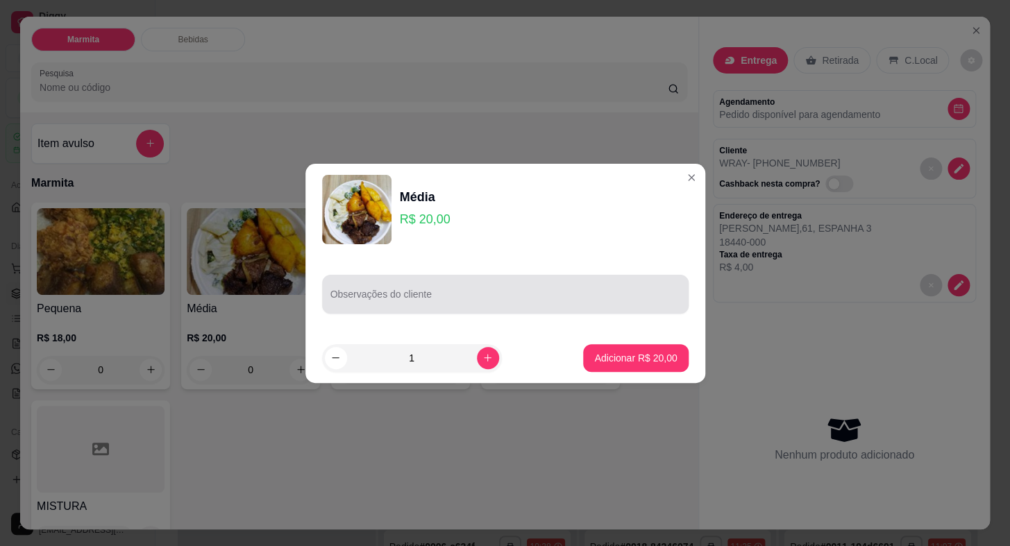
click at [388, 302] on input "Observações do cliente" at bounding box center [505, 300] width 350 height 14
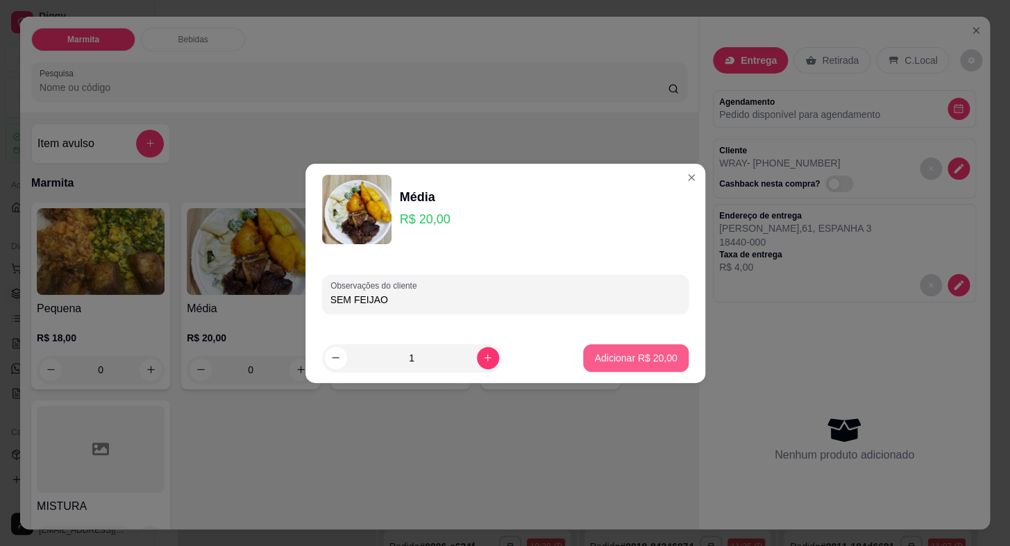
type input "SEM FEIJAO"
click at [647, 358] on p "Adicionar R$ 20,00" at bounding box center [635, 358] width 83 height 14
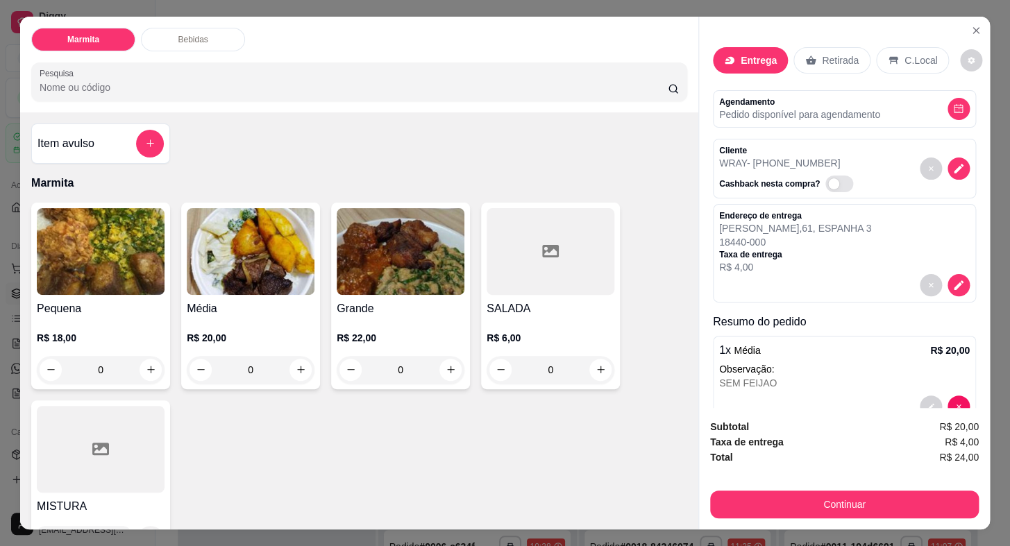
scroll to position [33, 0]
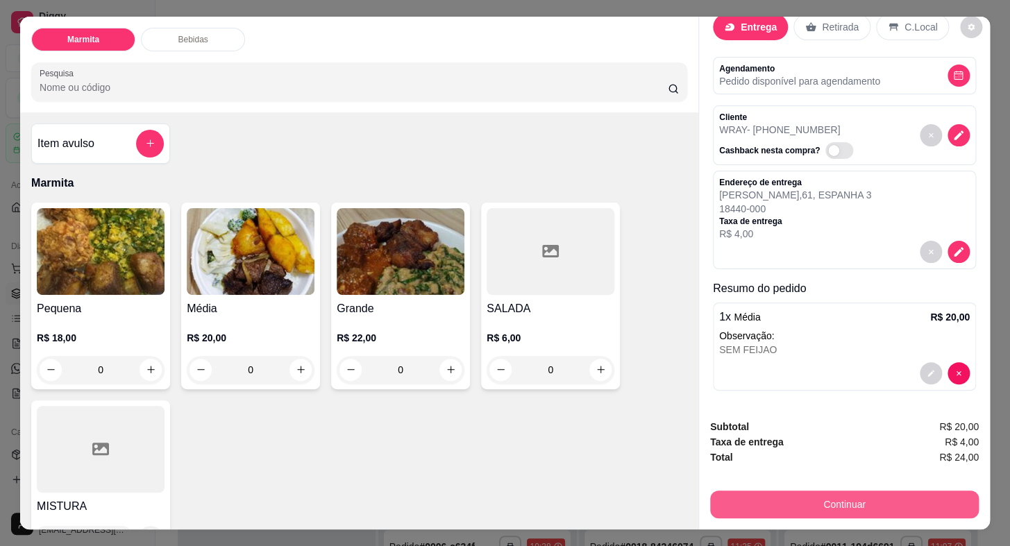
click at [822, 501] on button "Continuar" at bounding box center [844, 505] width 269 height 28
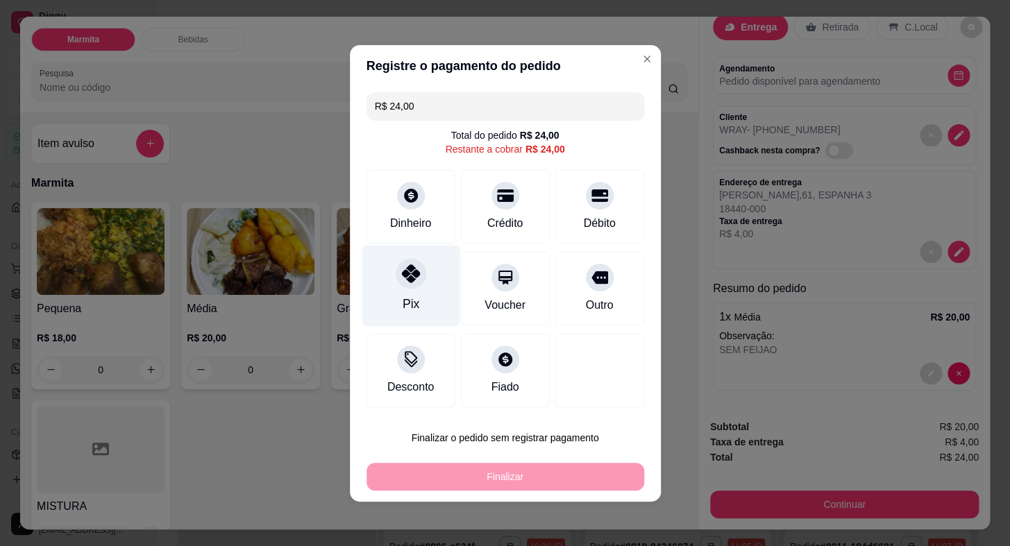
click at [408, 276] on icon at bounding box center [410, 273] width 18 height 18
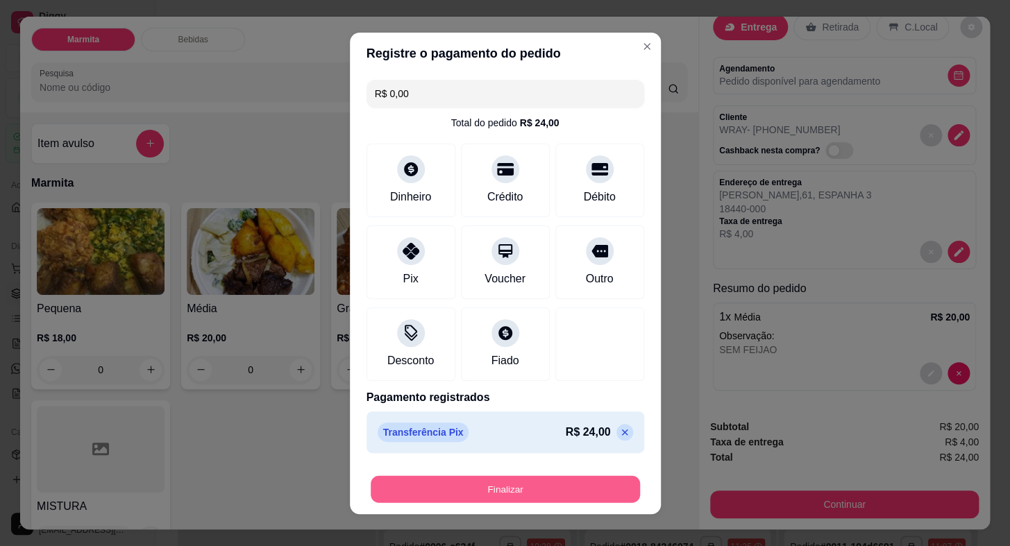
click at [591, 485] on button "Finalizar" at bounding box center [505, 488] width 269 height 27
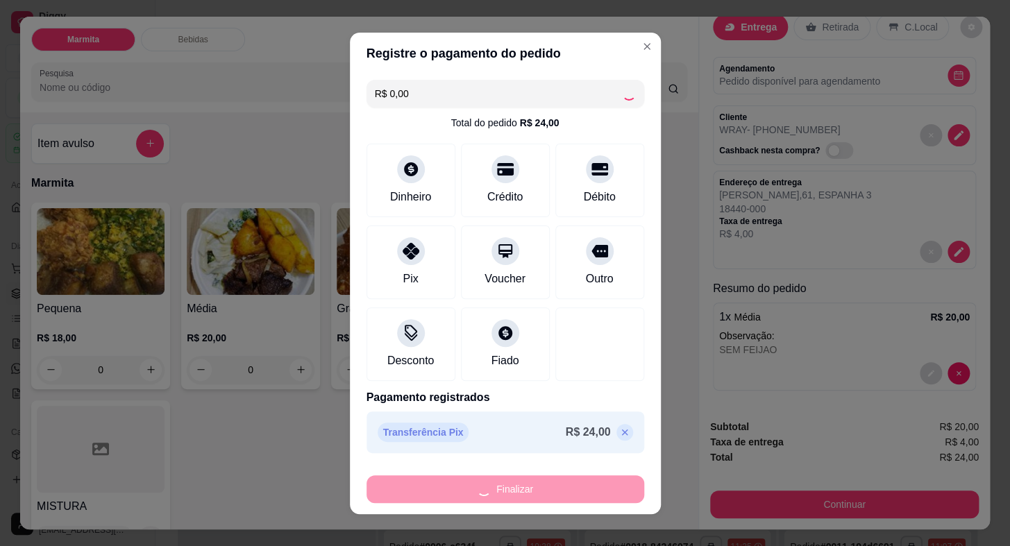
type input "-R$ 24,00"
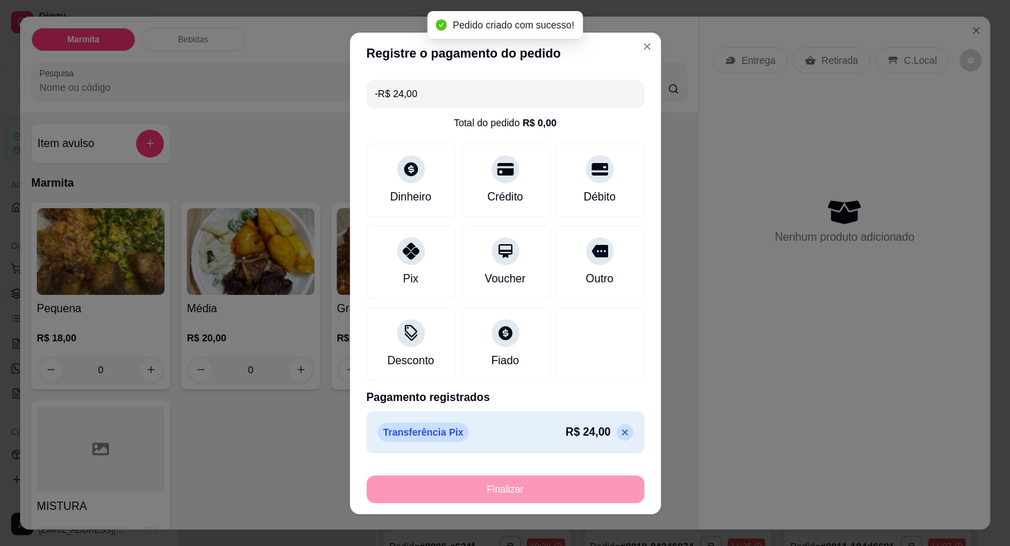
scroll to position [0, 0]
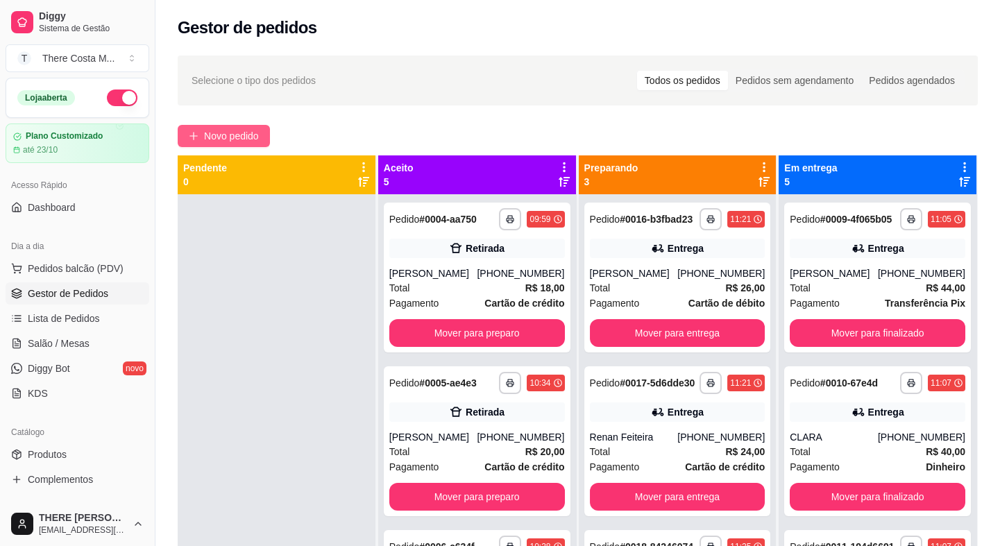
click at [262, 133] on button "Novo pedido" at bounding box center [224, 136] width 92 height 22
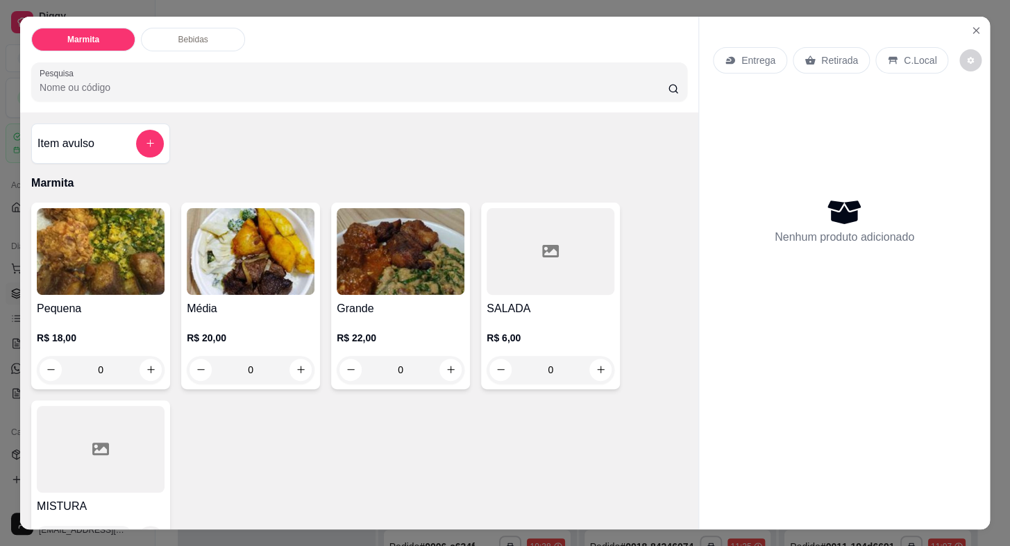
click at [754, 53] on p "Entrega" at bounding box center [758, 60] width 34 height 14
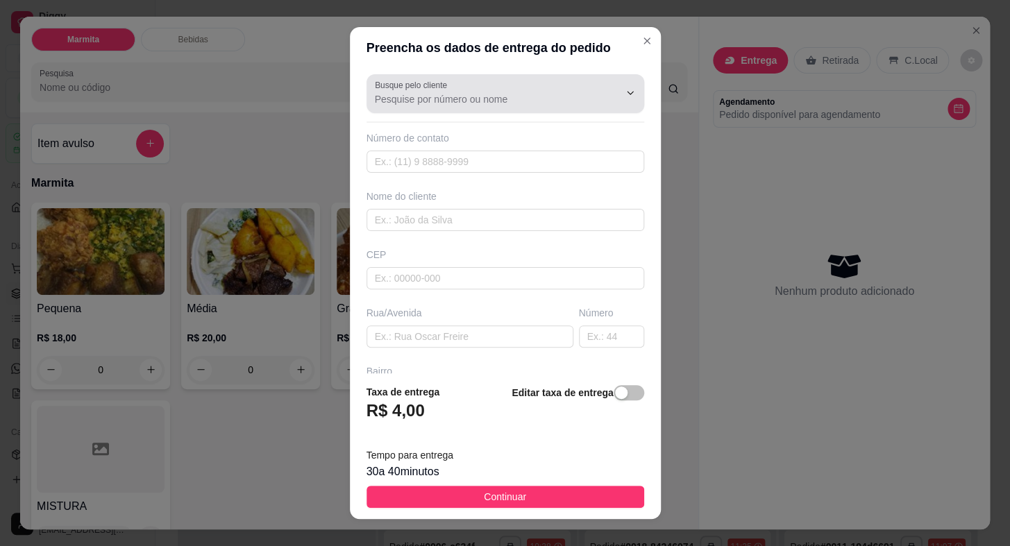
click at [539, 81] on div at bounding box center [505, 94] width 261 height 28
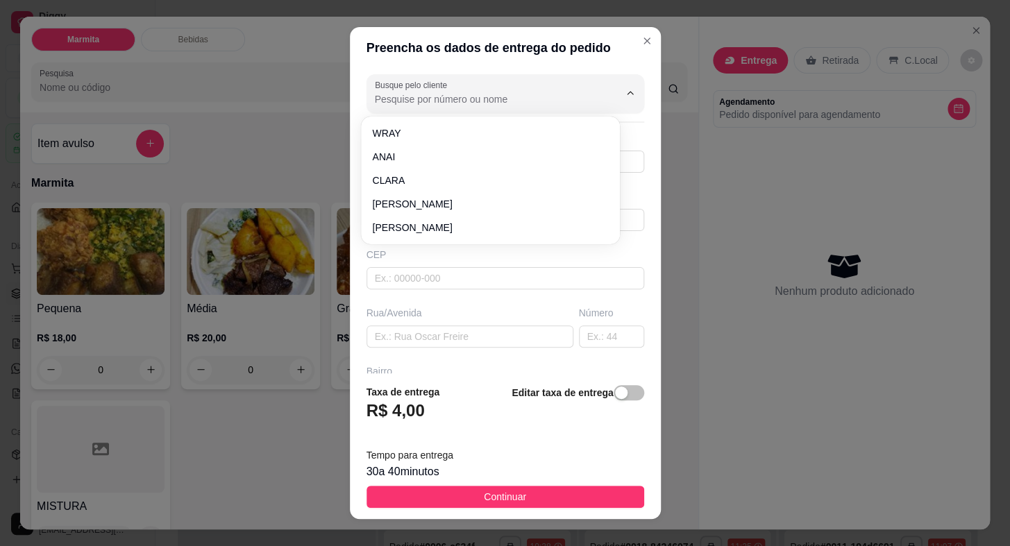
type input "e"
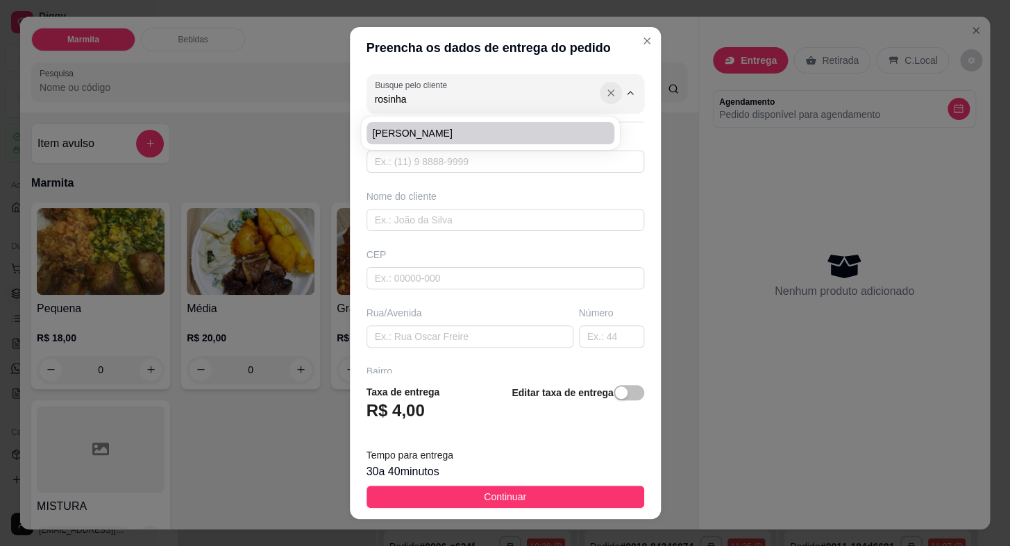
type input "rosinha"
click at [605, 94] on icon "Show suggestions" at bounding box center [610, 92] width 11 height 11
click at [513, 159] on input "text" at bounding box center [505, 162] width 278 height 22
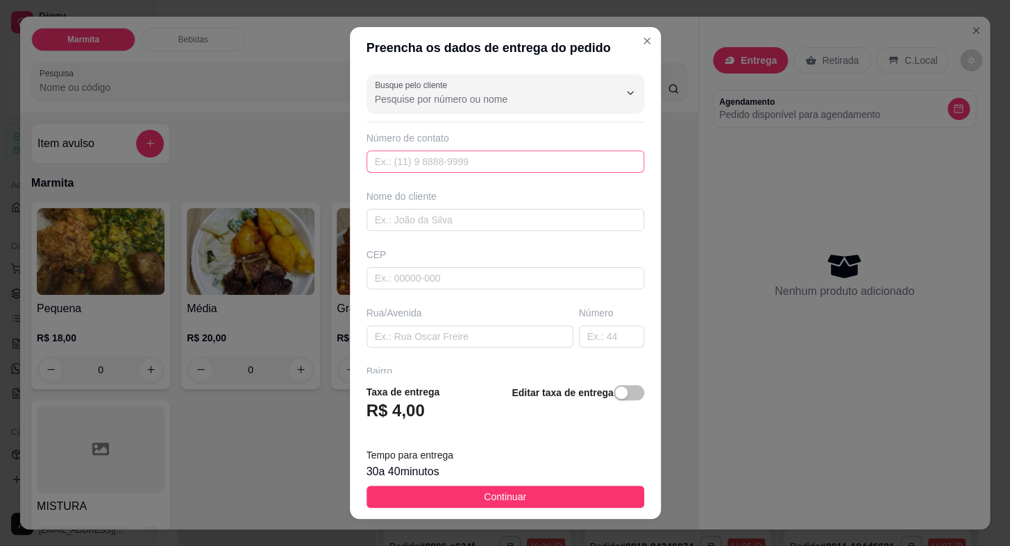
paste input "15 99767-8649"
type input "15 99767-8649"
click at [629, 137] on div "Busque pelo cliente 15 99767-8649 Número de contato Nome do cliente CEP Rua/[GE…" at bounding box center [505, 221] width 311 height 304
click at [469, 168] on input "text" at bounding box center [505, 162] width 278 height 22
paste input "[PHONE_NUMBER]"
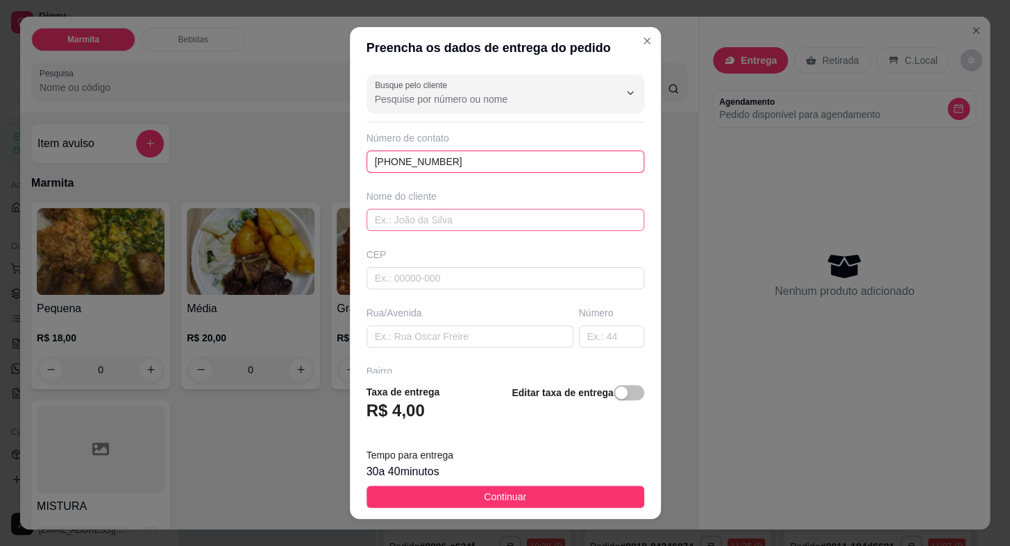
type input "[PHONE_NUMBER]"
click at [466, 213] on input "text" at bounding box center [505, 220] width 278 height 22
type input "ROSINHA"
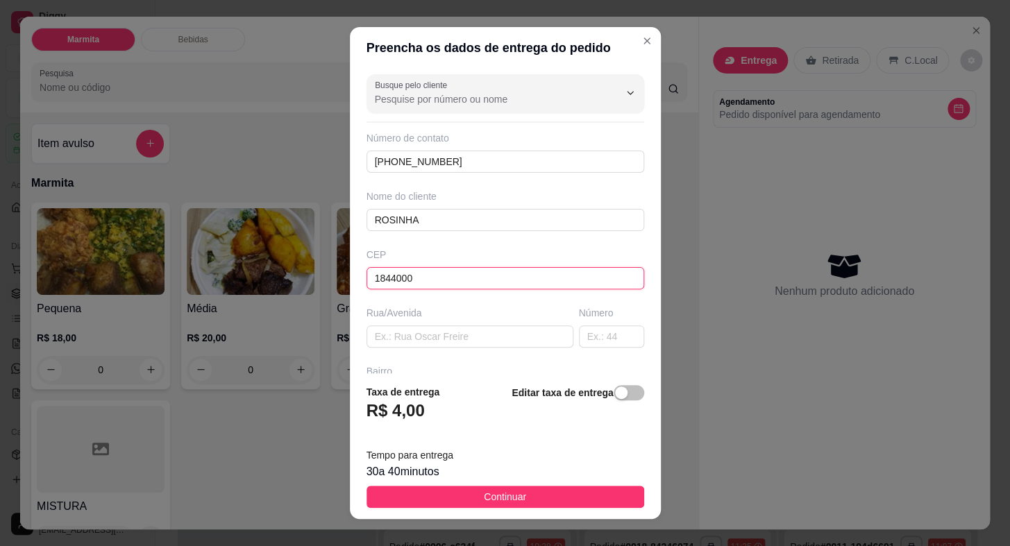
type input "18440000"
type input "Itaberá"
type input "18440000"
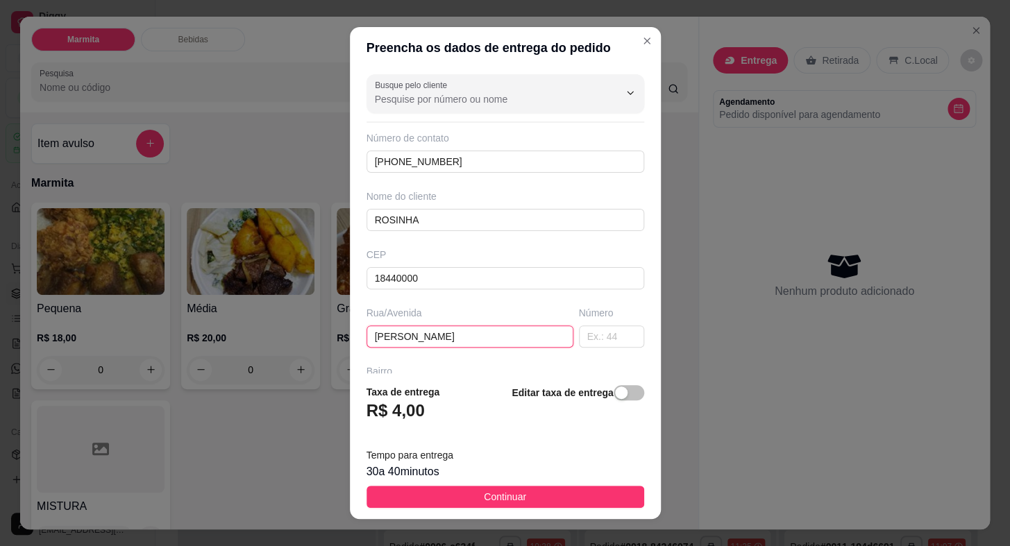
type input "[PERSON_NAME]"
type input "13"
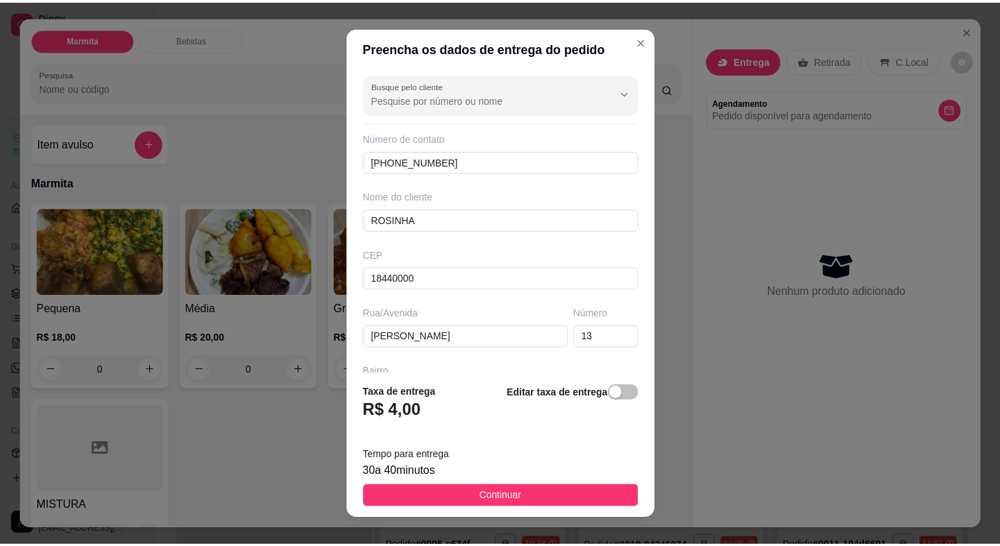
scroll to position [162, 0]
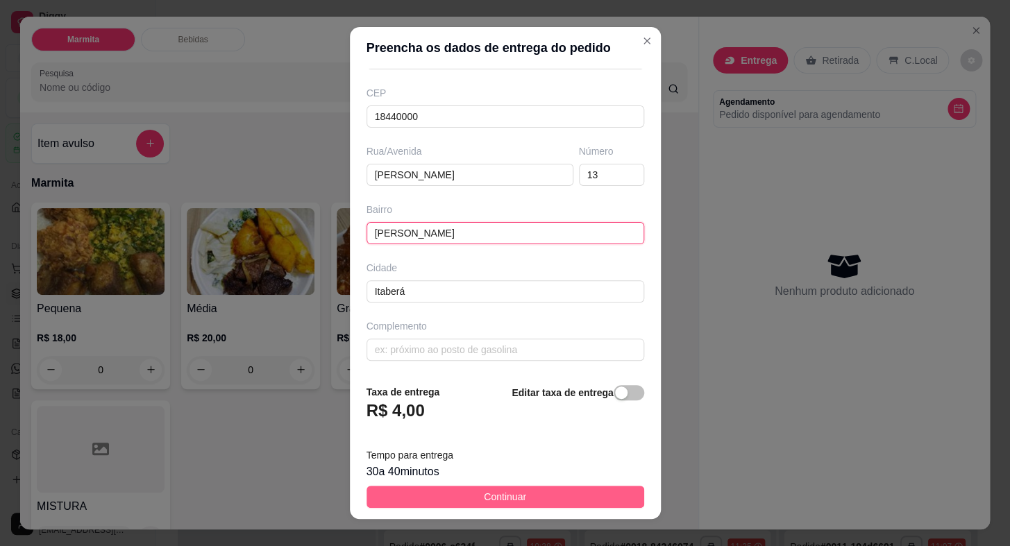
type input "[PERSON_NAME]"
click at [594, 493] on button "Continuar" at bounding box center [505, 497] width 278 height 22
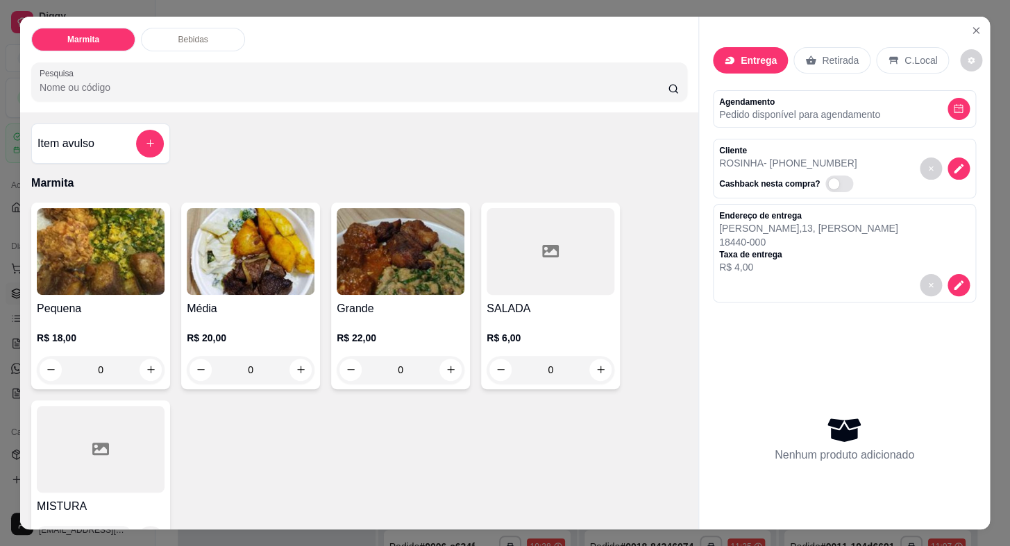
click at [114, 274] on img at bounding box center [101, 251] width 128 height 87
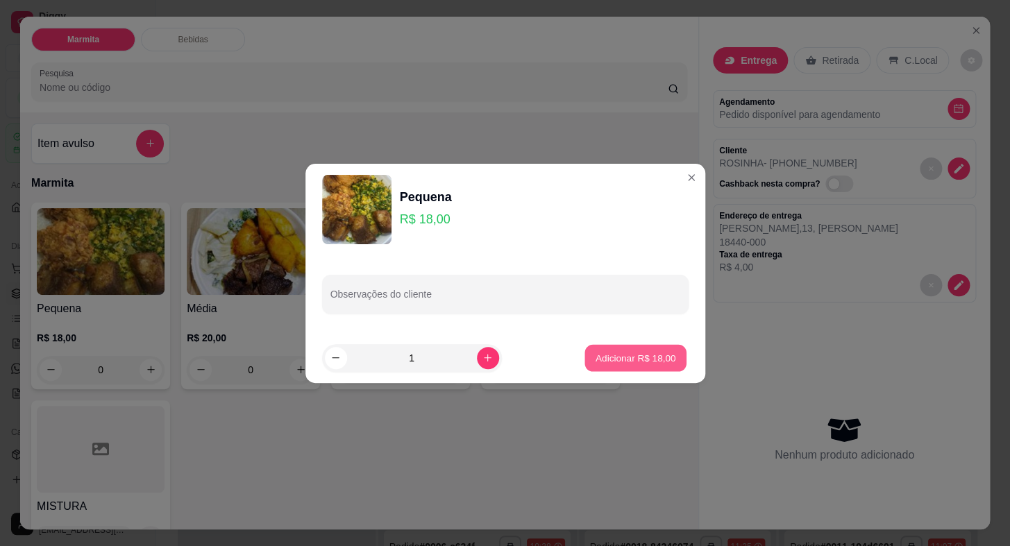
click at [637, 349] on button "Adicionar R$ 18,00" at bounding box center [636, 357] width 102 height 27
type input "1"
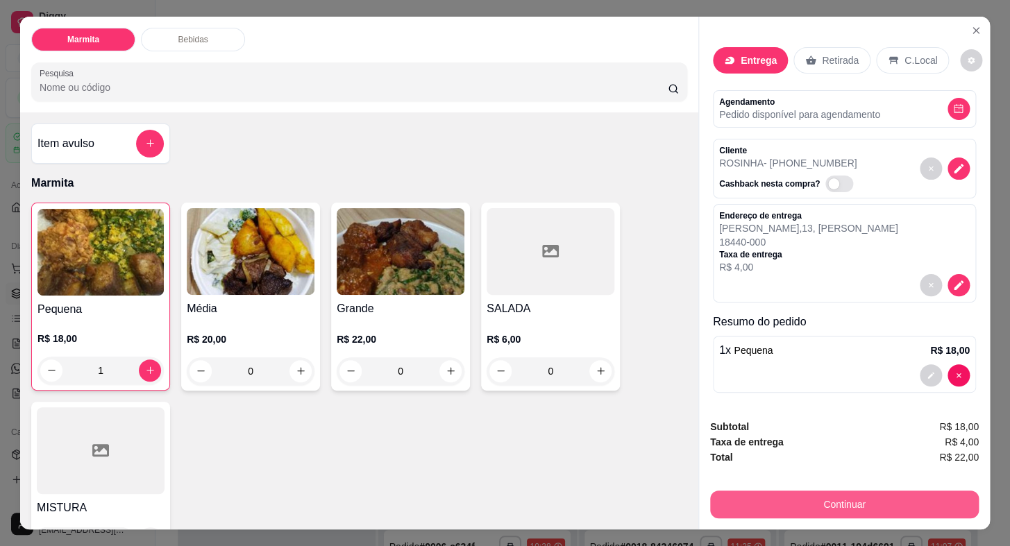
click at [834, 502] on button "Continuar" at bounding box center [844, 505] width 269 height 28
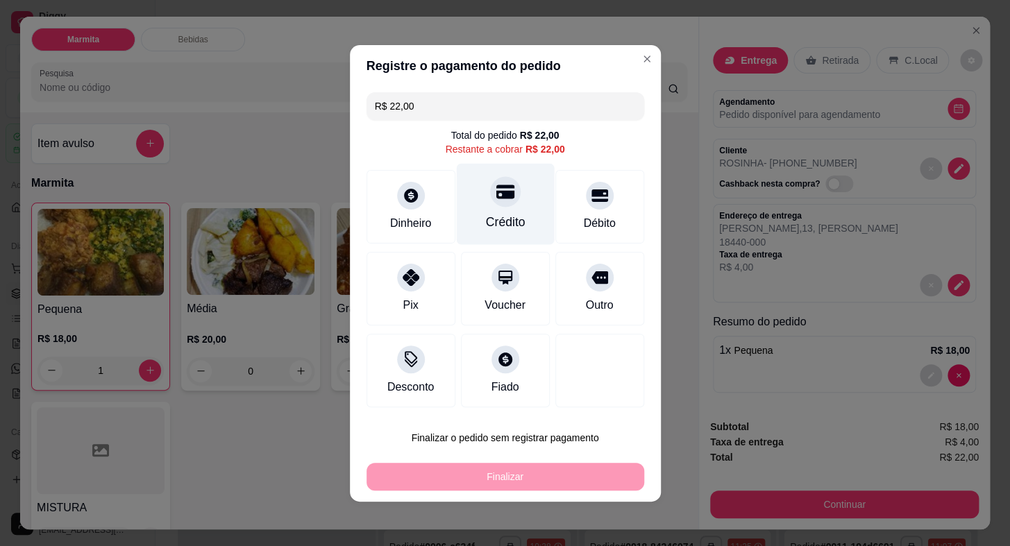
click at [504, 203] on div at bounding box center [505, 191] width 31 height 31
type input "R$ 0,00"
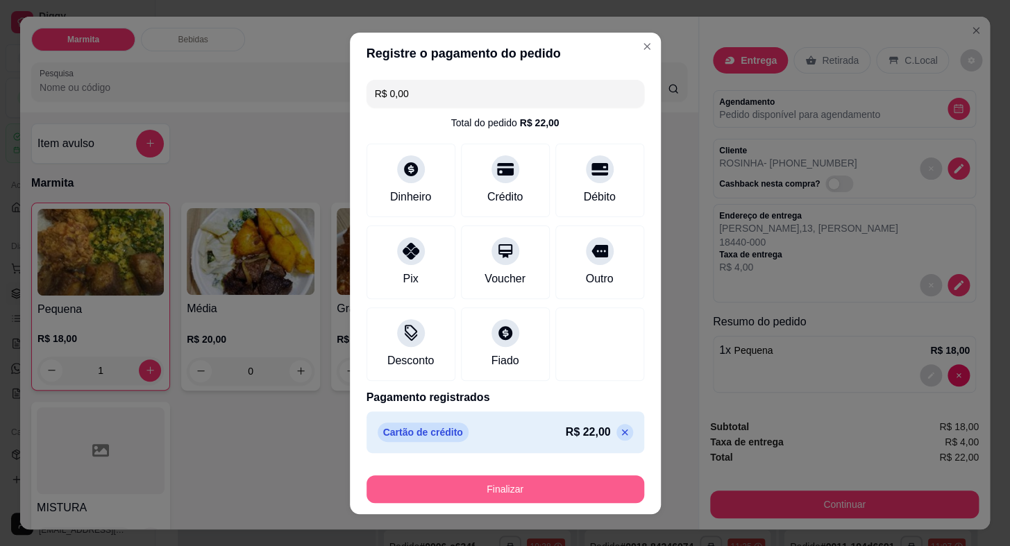
click at [479, 491] on button "Finalizar" at bounding box center [505, 489] width 278 height 28
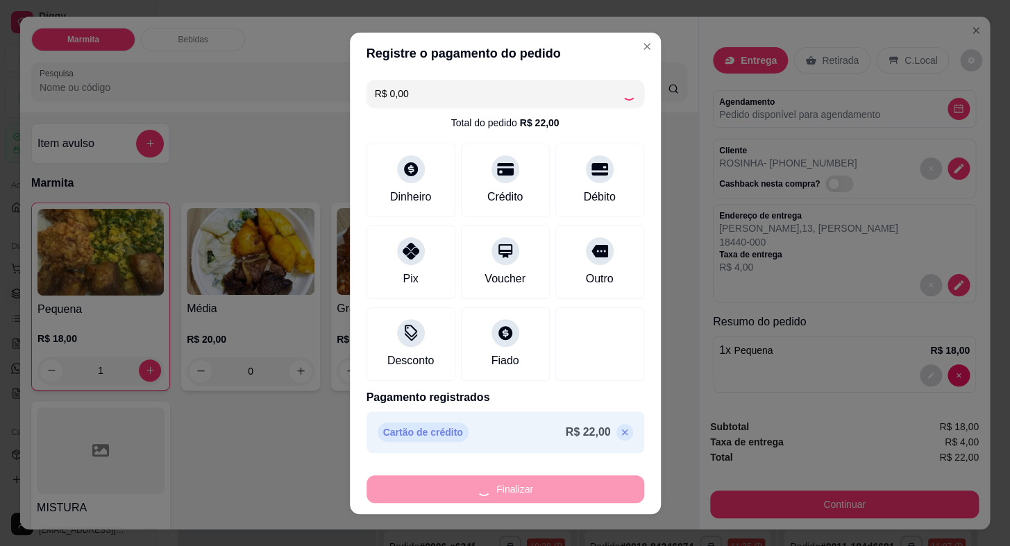
type input "0"
type input "-R$ 22,00"
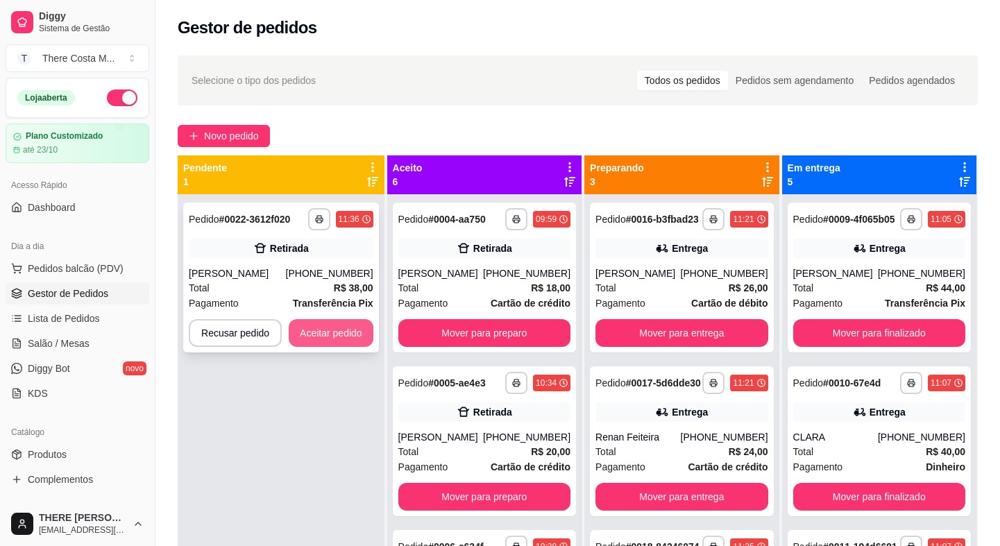
click at [319, 328] on button "Aceitar pedido" at bounding box center [331, 333] width 85 height 28
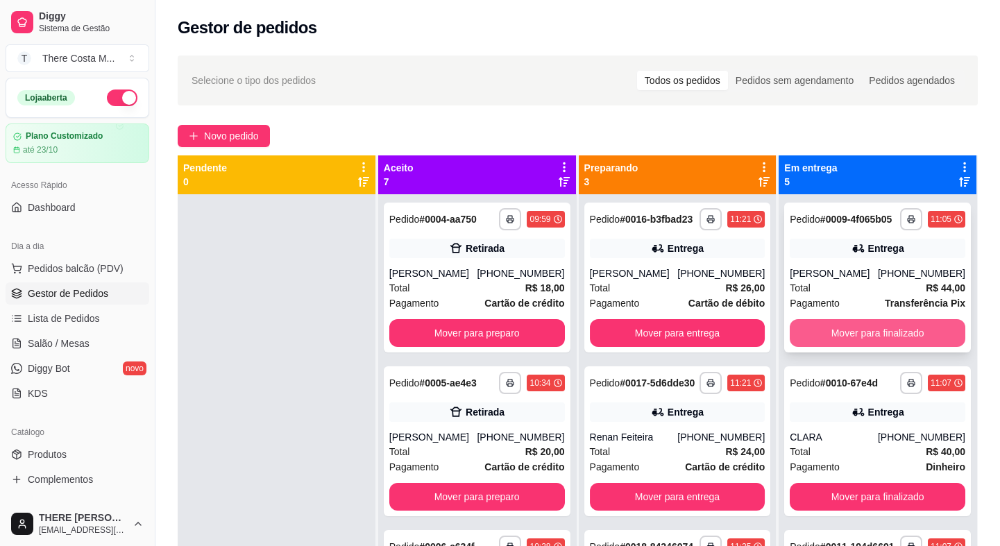
click at [910, 339] on button "Mover para finalizado" at bounding box center [878, 333] width 176 height 28
click at [910, 339] on button "Mover para finalizado" at bounding box center [878, 333] width 170 height 27
click at [910, 337] on button "Mover para finalizado" at bounding box center [878, 333] width 176 height 28
click at [914, 328] on button "Mover para finalizado" at bounding box center [878, 333] width 170 height 27
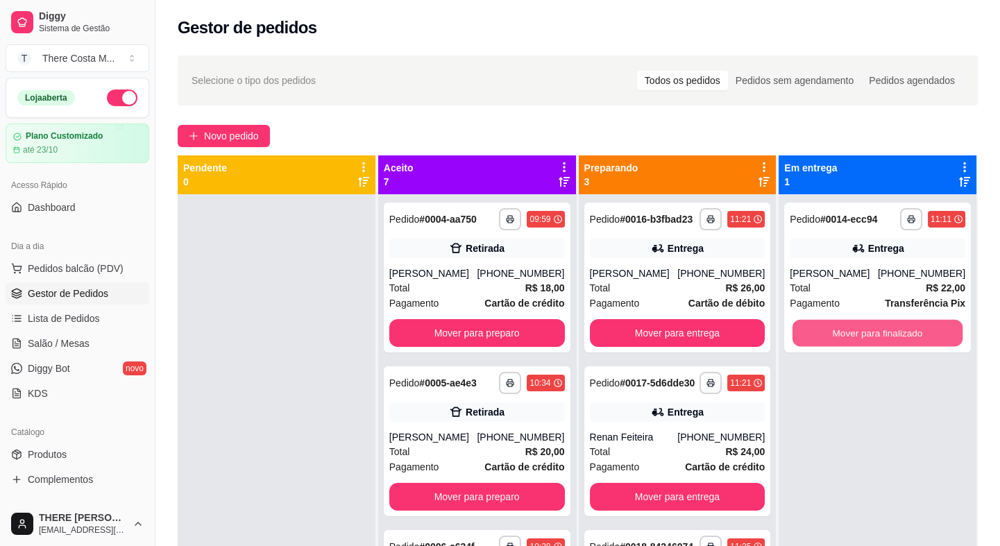
click at [914, 328] on button "Mover para finalizado" at bounding box center [878, 333] width 170 height 27
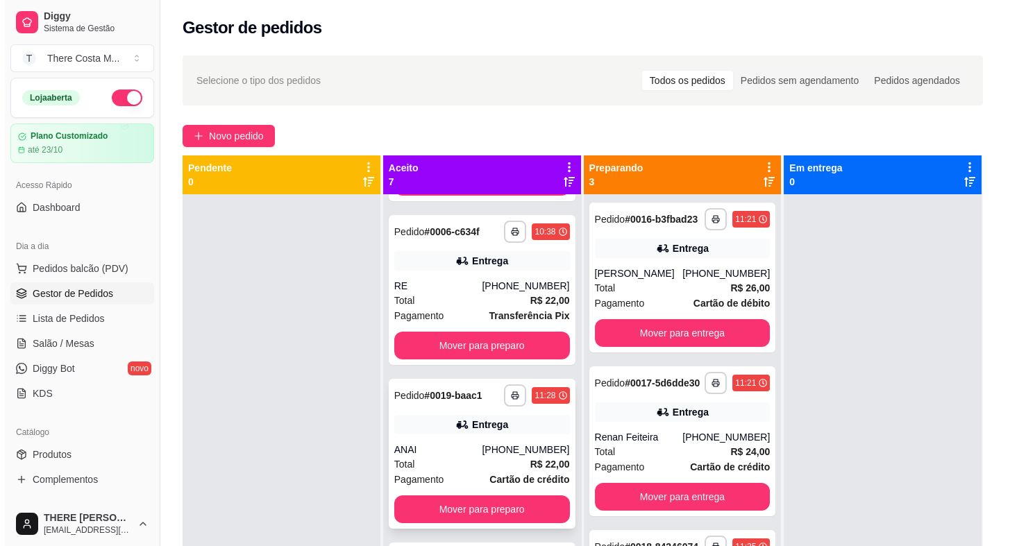
scroll to position [378, 0]
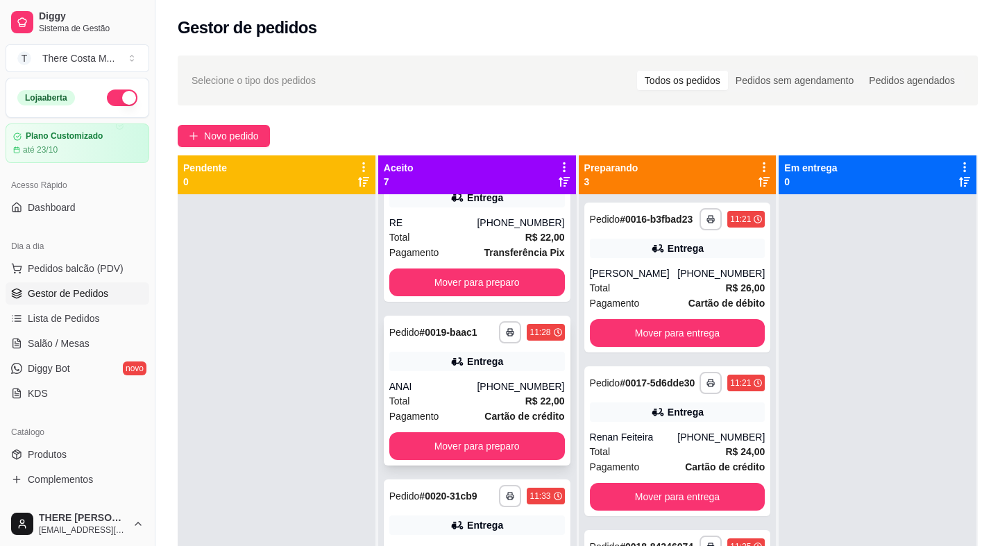
click at [498, 402] on div "Total R$ 22,00" at bounding box center [477, 400] width 176 height 15
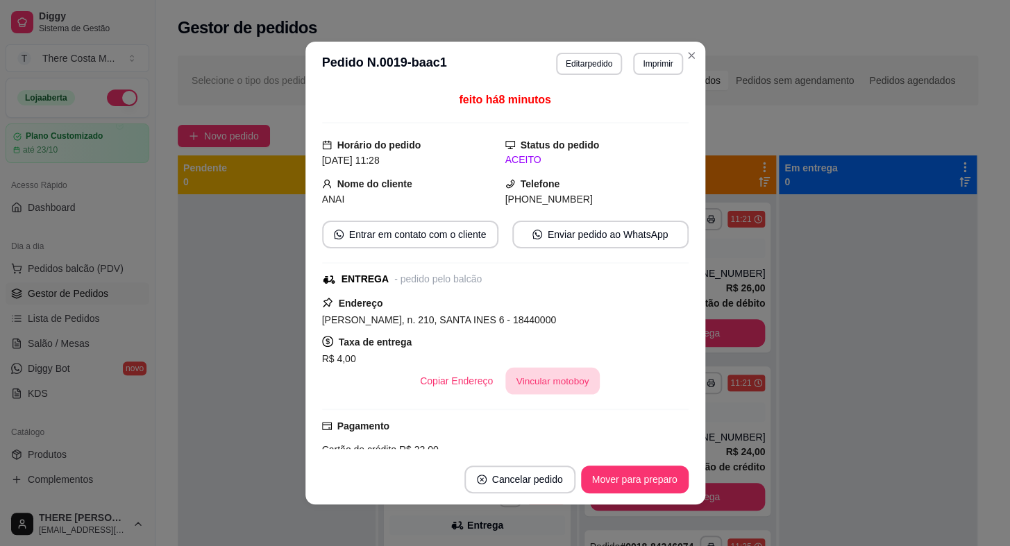
click at [544, 375] on button "Vincular motoboy" at bounding box center [552, 381] width 94 height 27
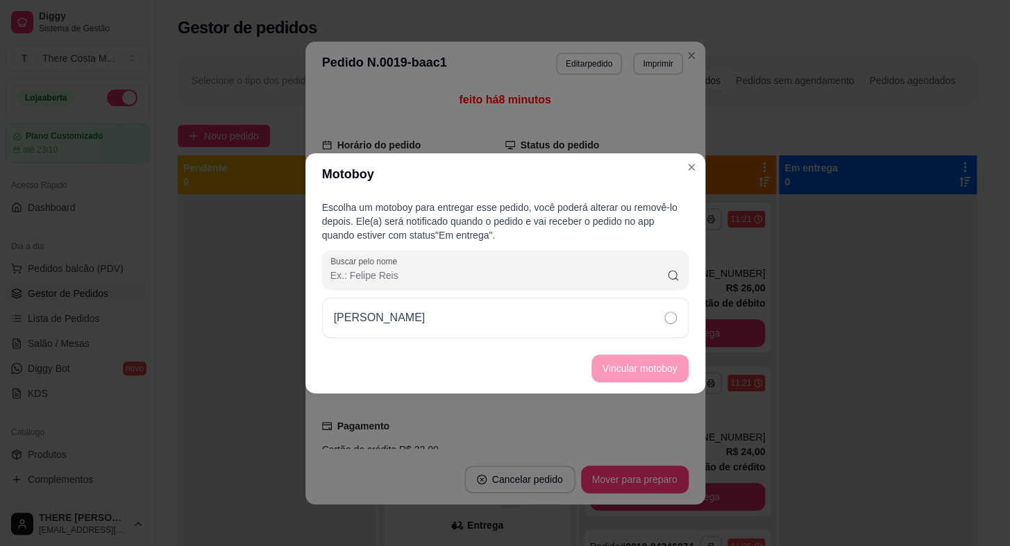
click at [610, 317] on div "[PERSON_NAME]" at bounding box center [505, 318] width 366 height 40
click at [666, 372] on button "Vincular motoboy" at bounding box center [639, 369] width 97 height 28
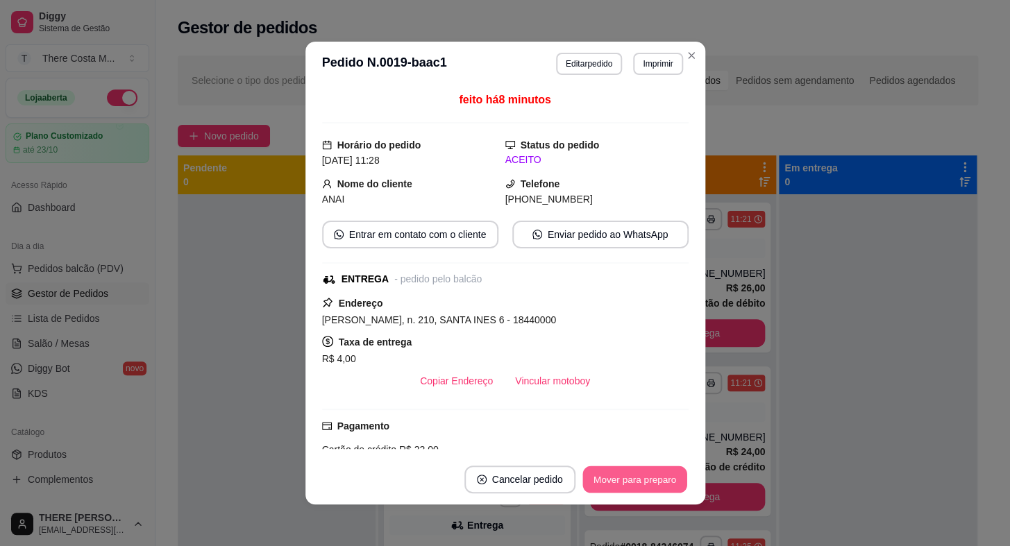
click at [639, 485] on button "Mover para preparo" at bounding box center [634, 479] width 104 height 27
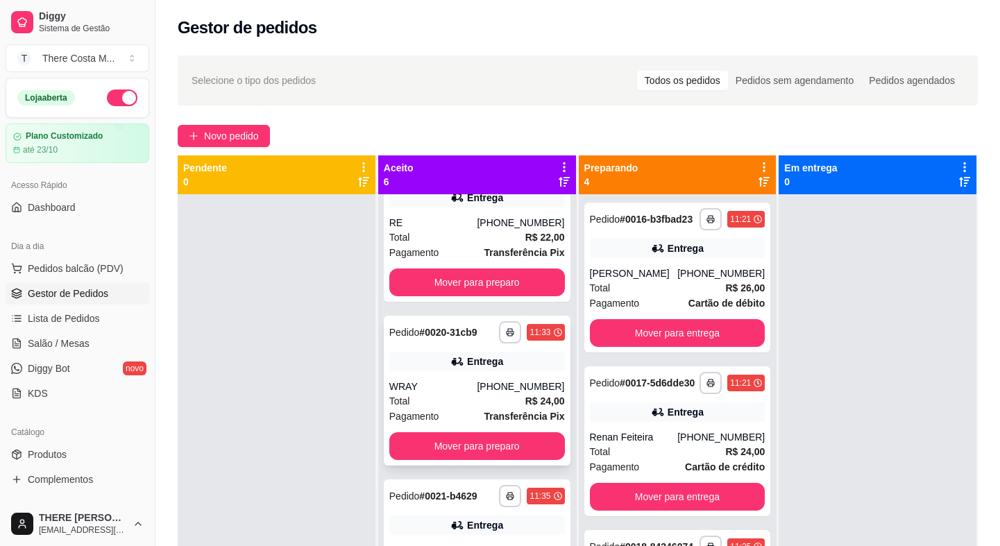
click at [504, 411] on strong "Transferência Pix" at bounding box center [524, 416] width 81 height 11
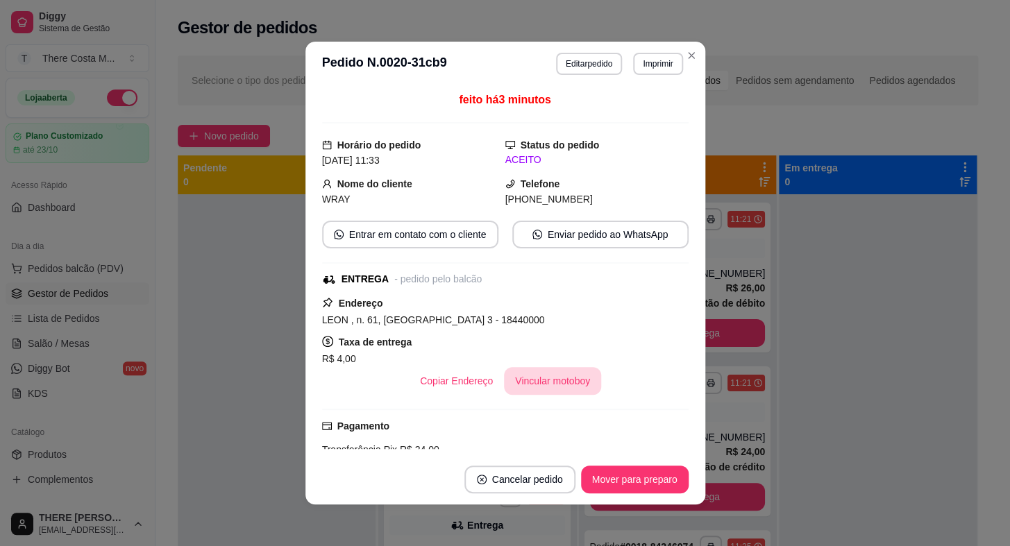
click at [561, 384] on button "Vincular motoboy" at bounding box center [552, 381] width 97 height 28
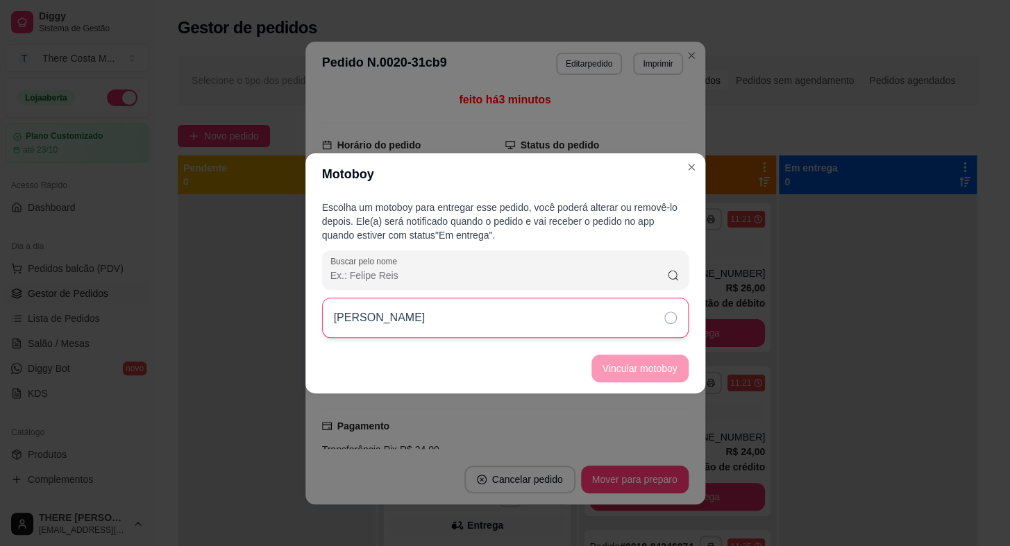
click at [574, 323] on div "[PERSON_NAME]" at bounding box center [505, 318] width 366 height 40
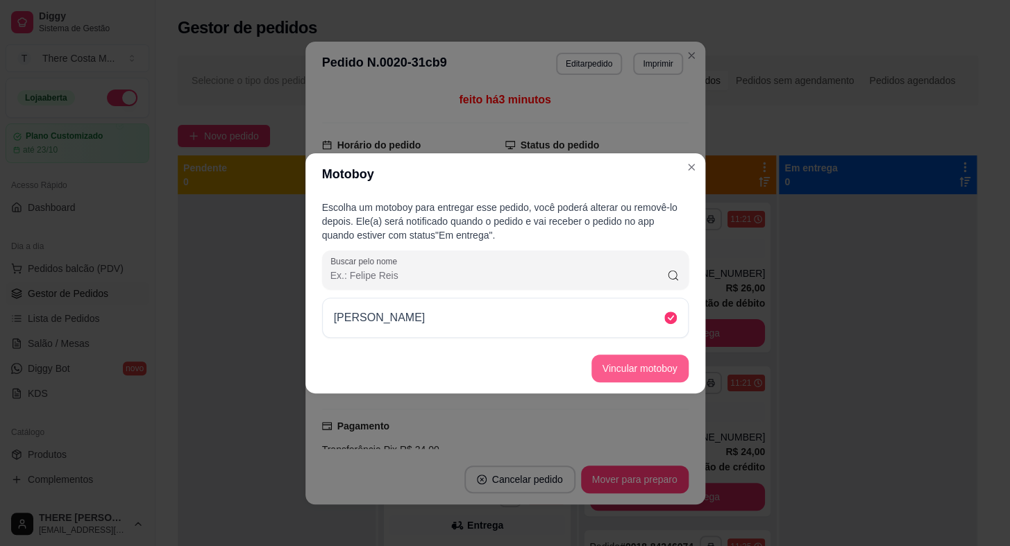
click at [611, 361] on button "Vincular motoboy" at bounding box center [639, 369] width 97 height 28
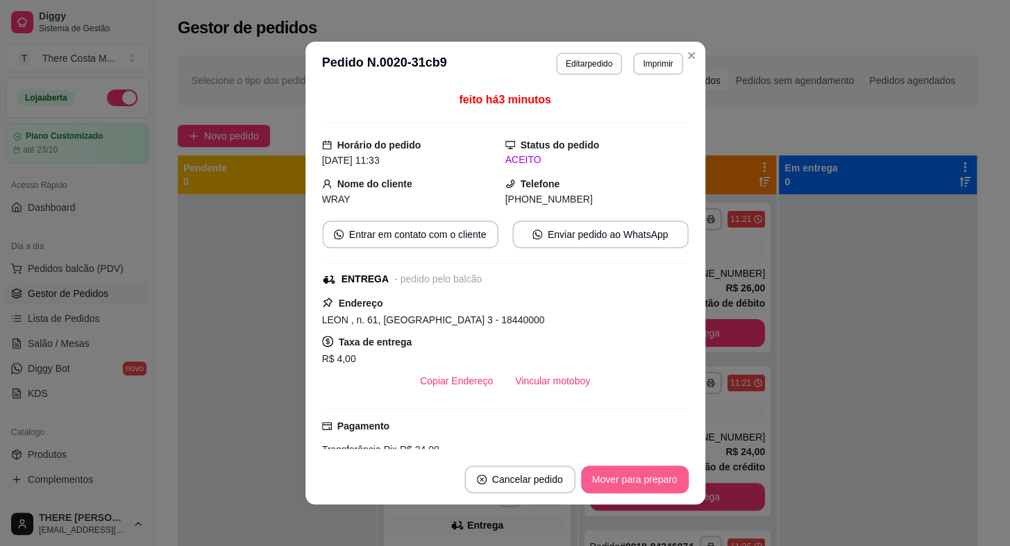
click at [619, 482] on button "Mover para preparo" at bounding box center [635, 480] width 108 height 28
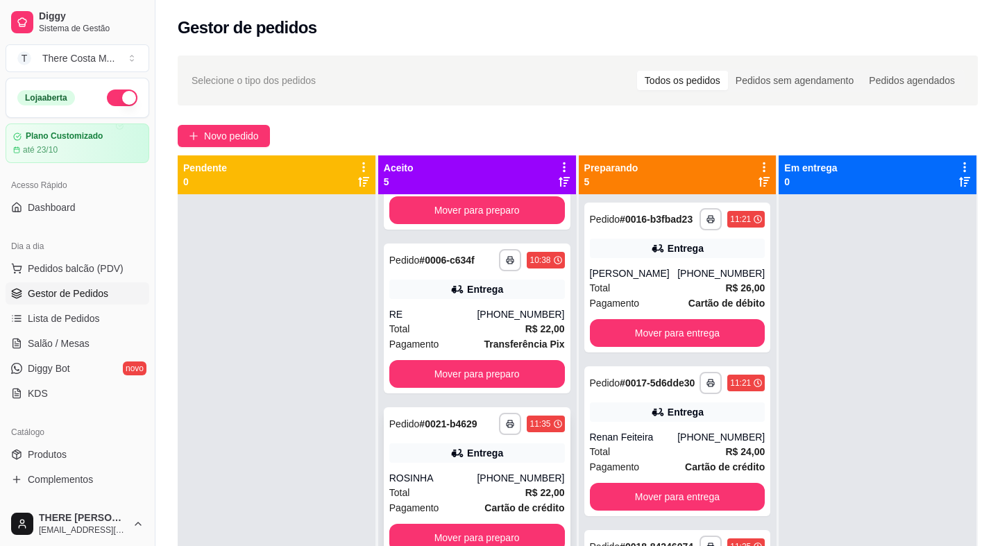
click at [514, 471] on div "[PHONE_NUMBER]" at bounding box center [520, 478] width 87 height 14
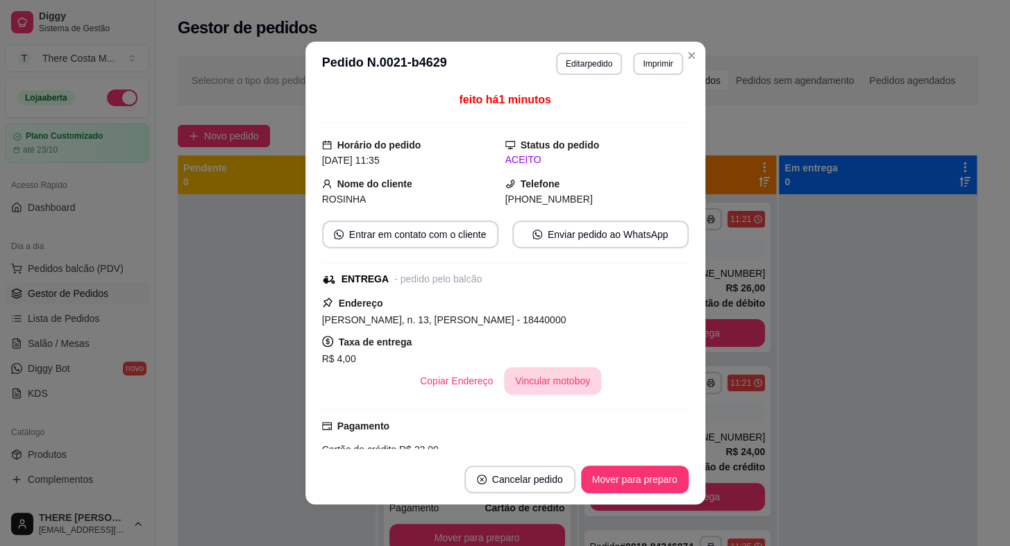
click at [546, 376] on button "Vincular motoboy" at bounding box center [552, 381] width 97 height 28
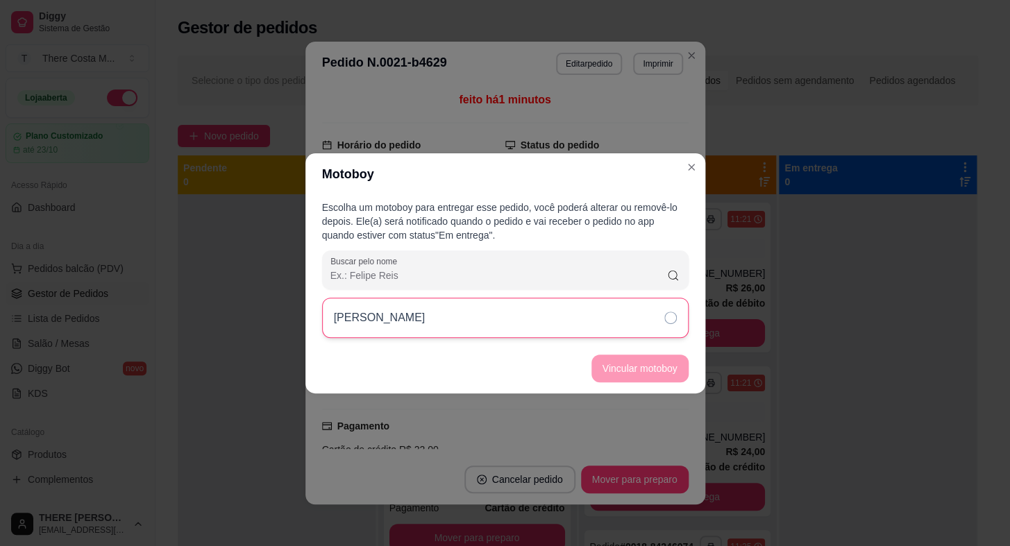
click at [591, 328] on div "[PERSON_NAME]" at bounding box center [505, 318] width 366 height 40
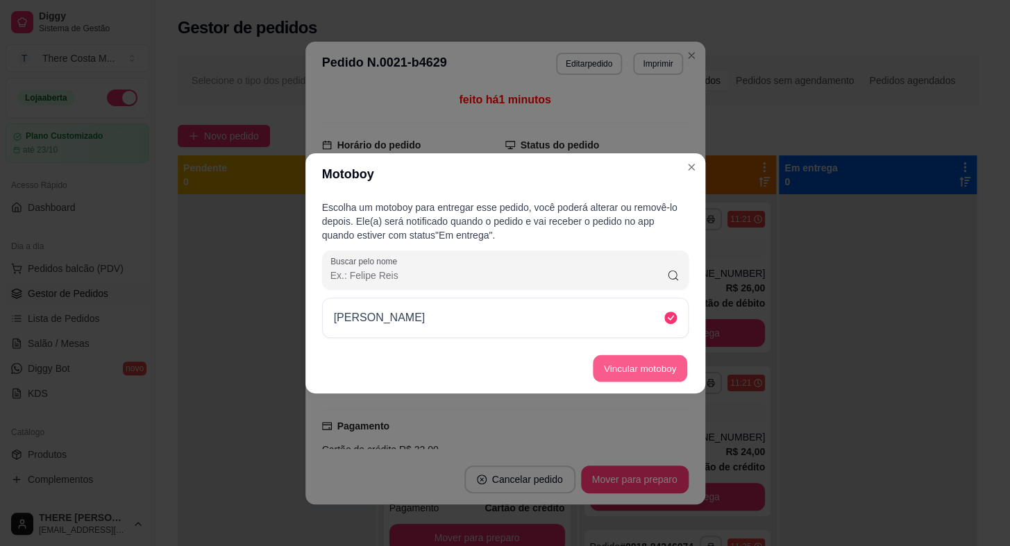
click at [607, 375] on button "Vincular motoboy" at bounding box center [640, 368] width 94 height 27
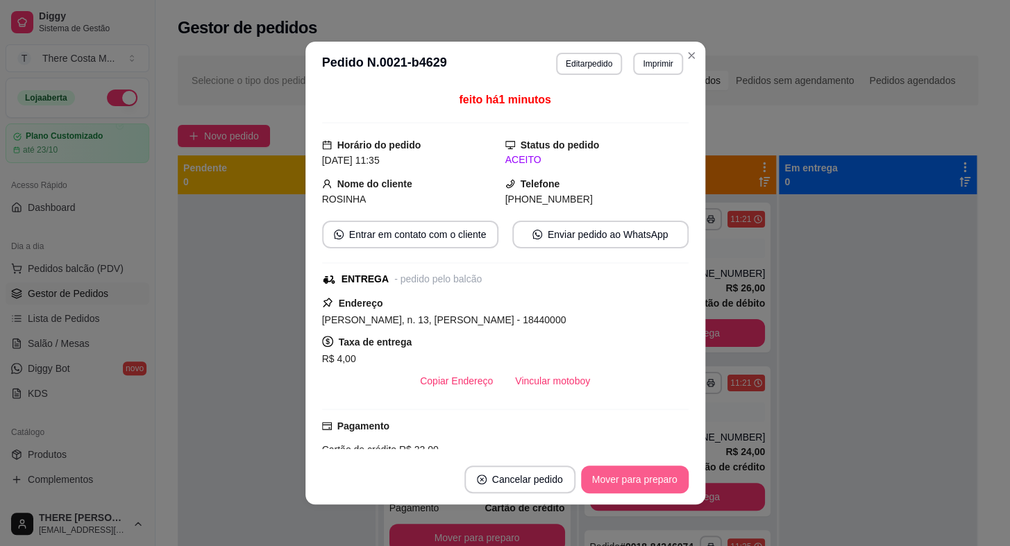
click at [636, 480] on button "Mover para preparo" at bounding box center [635, 480] width 108 height 28
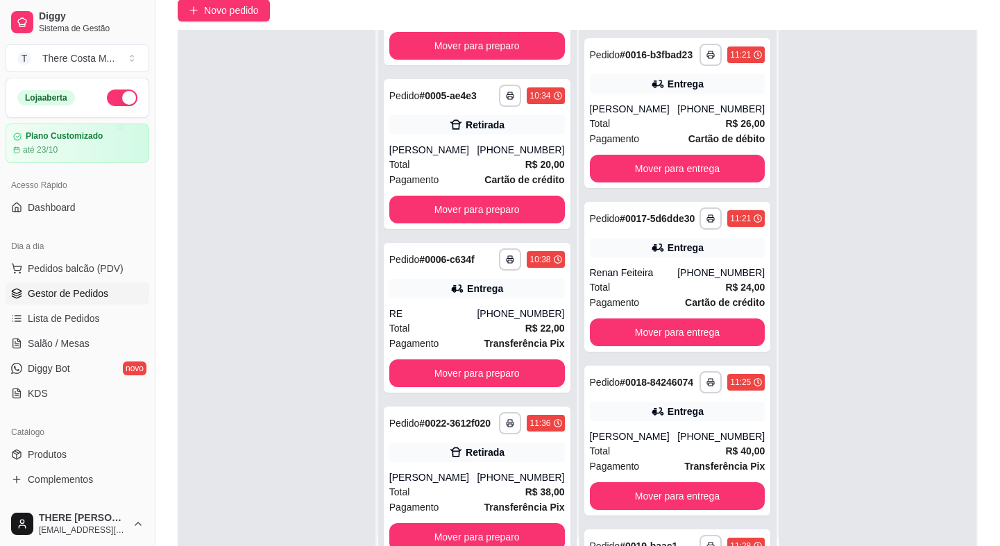
scroll to position [189, 0]
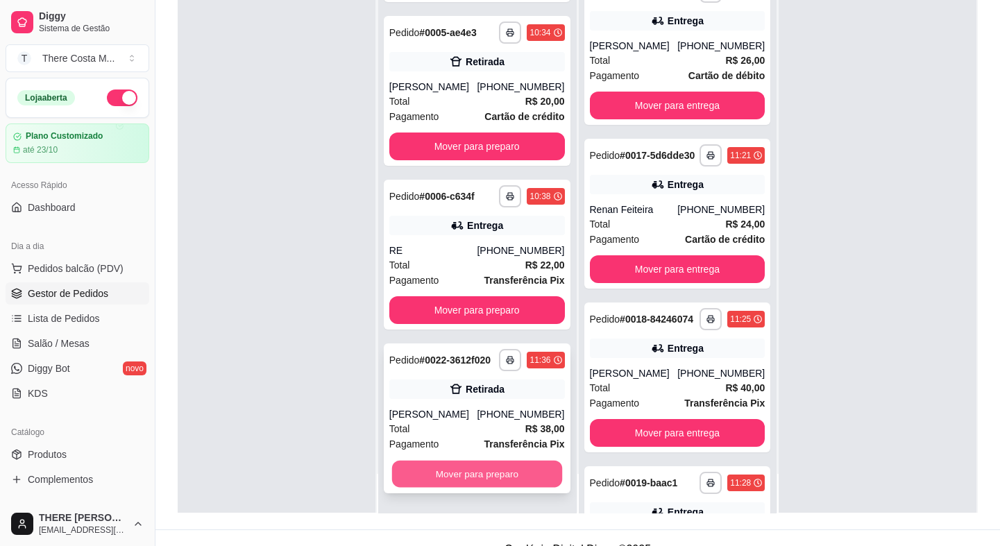
click at [505, 476] on button "Mover para preparo" at bounding box center [477, 474] width 170 height 27
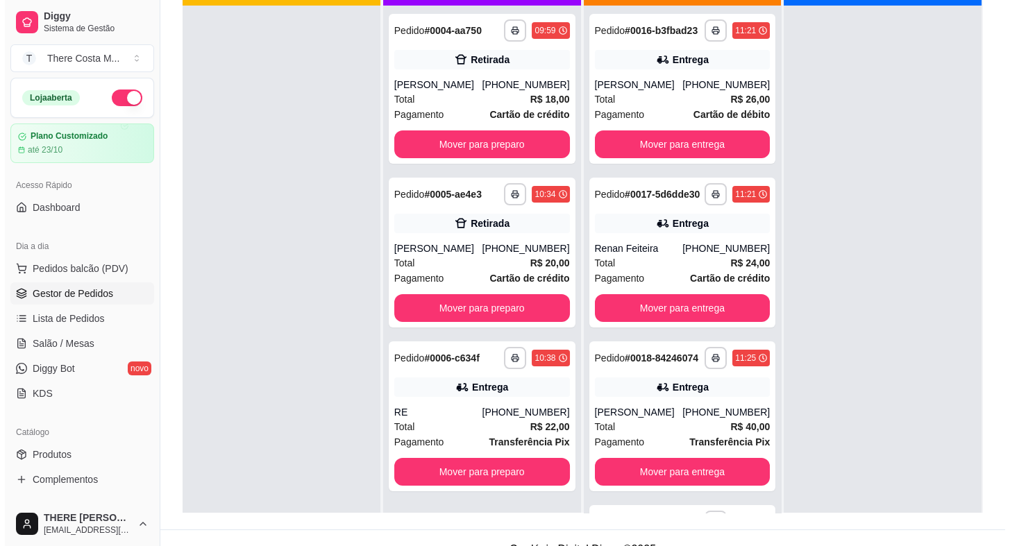
scroll to position [62, 0]
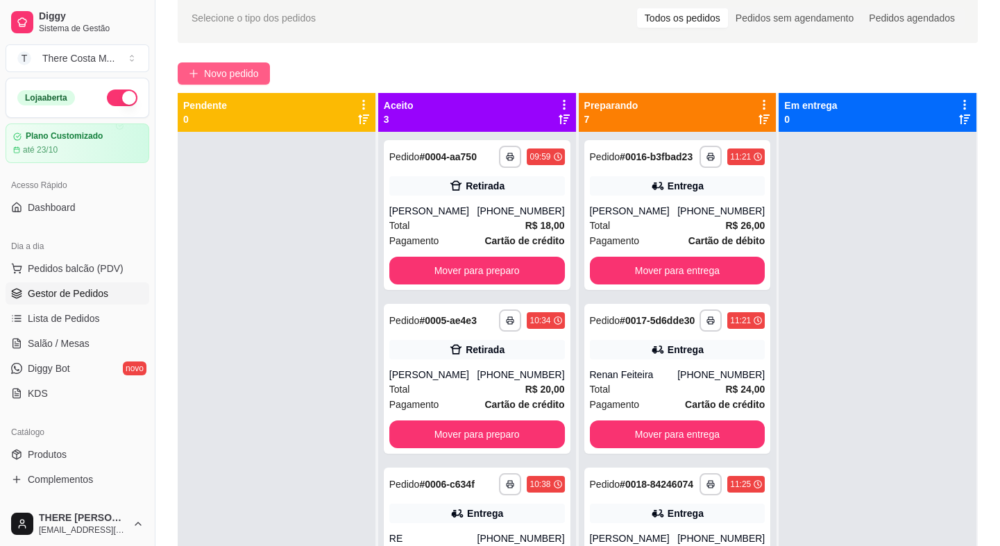
click at [257, 69] on span "Novo pedido" at bounding box center [231, 73] width 55 height 15
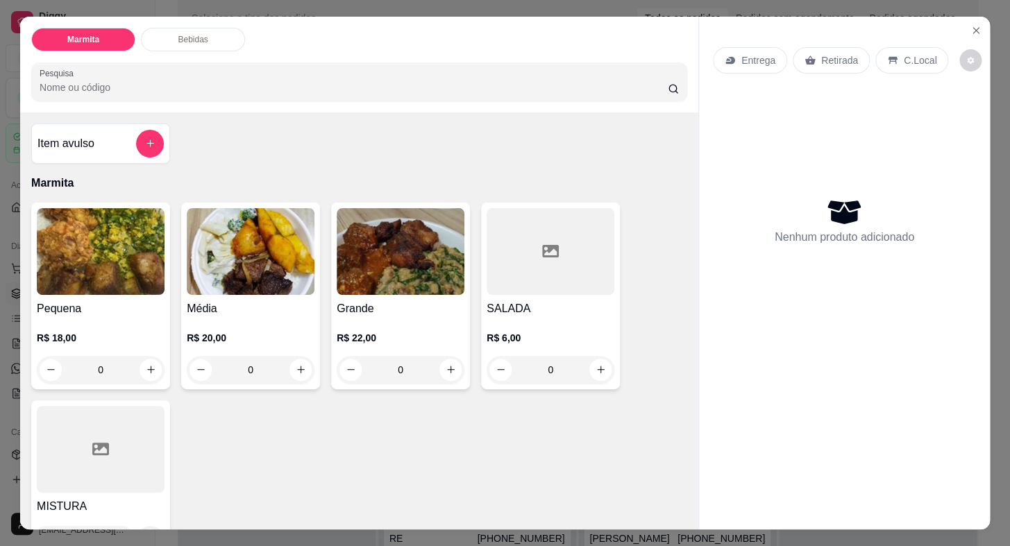
click at [747, 53] on p "Entrega" at bounding box center [758, 60] width 34 height 14
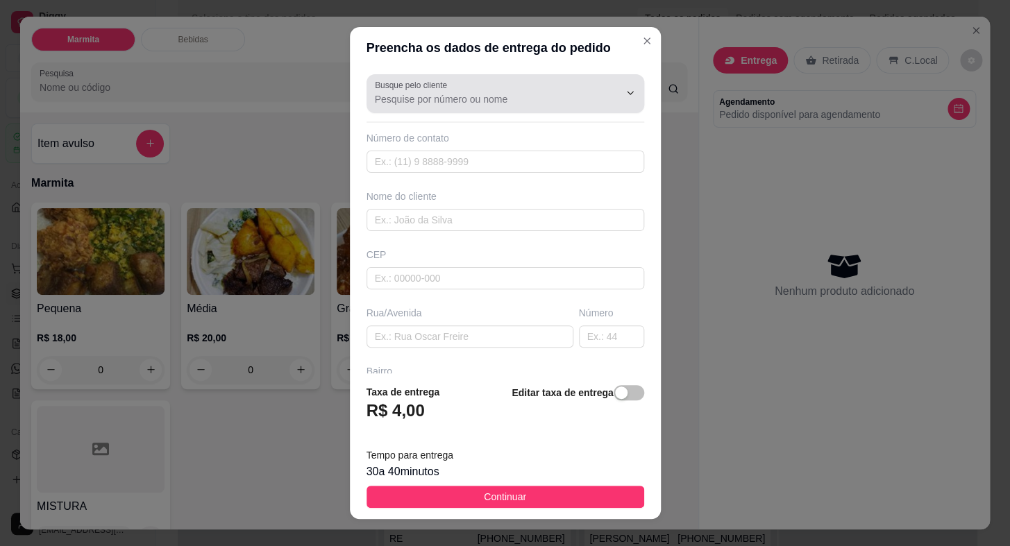
click at [569, 78] on div "Busque pelo cliente" at bounding box center [505, 93] width 278 height 39
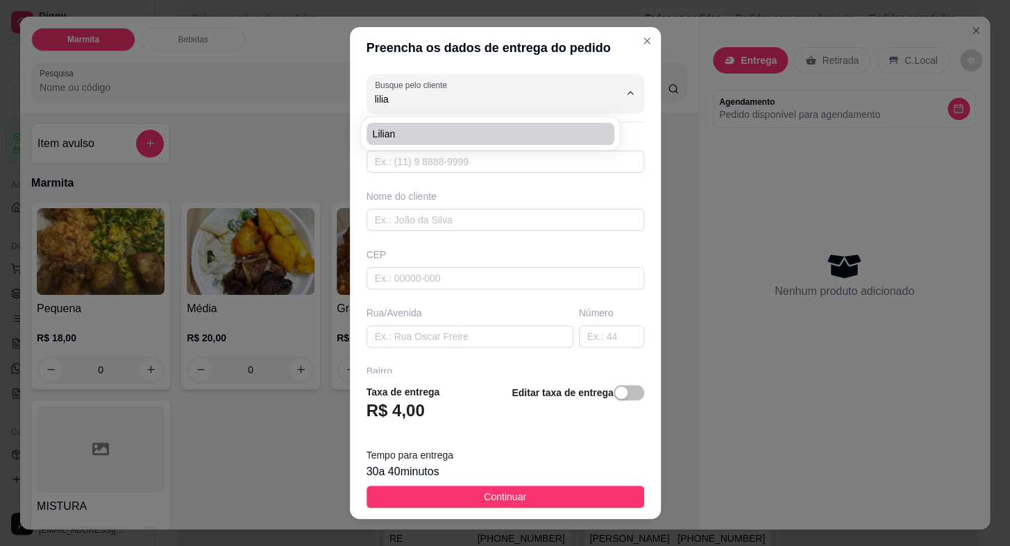
click at [424, 127] on span "Lilian" at bounding box center [483, 134] width 223 height 14
type input "Lilian"
type input "15997259856"
type input "Lilian"
type input "18440000"
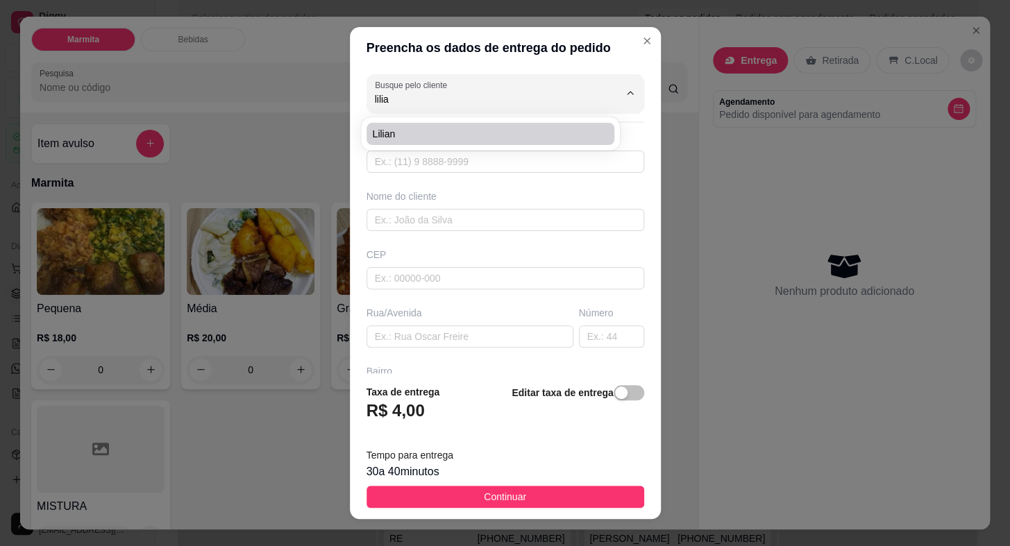
type input "30"
type input "Itaberá"
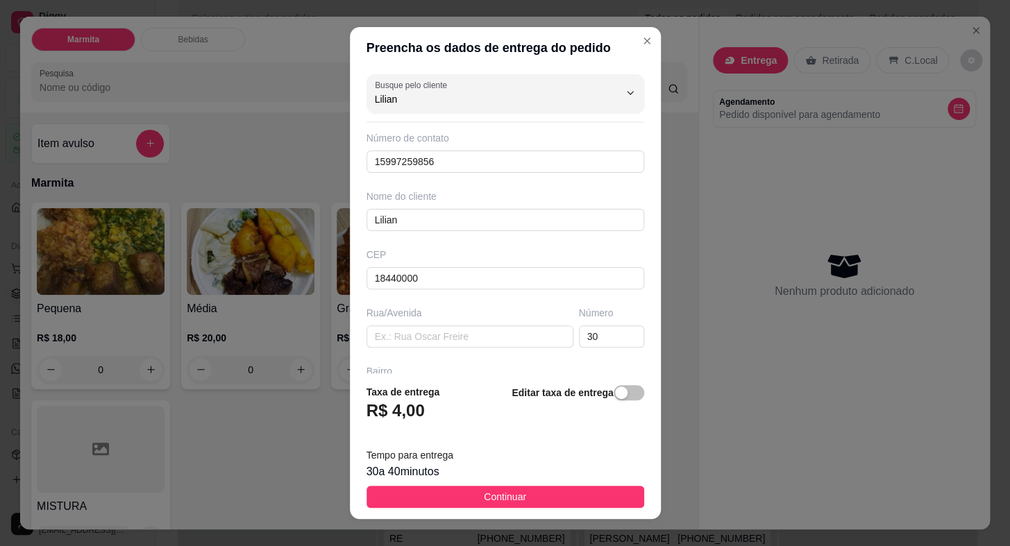
type input "Lilian"
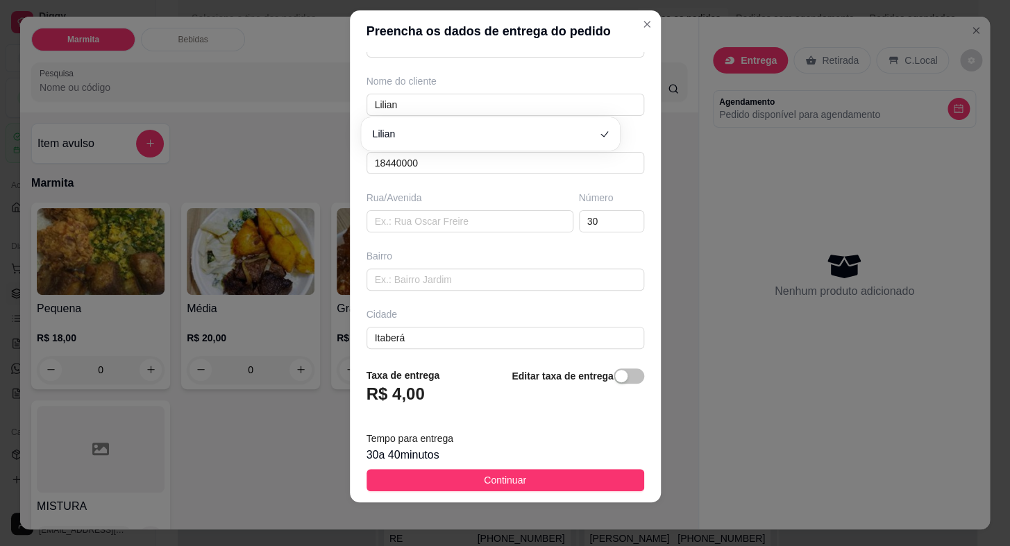
scroll to position [35, 0]
click at [459, 282] on input "text" at bounding box center [469, 284] width 207 height 22
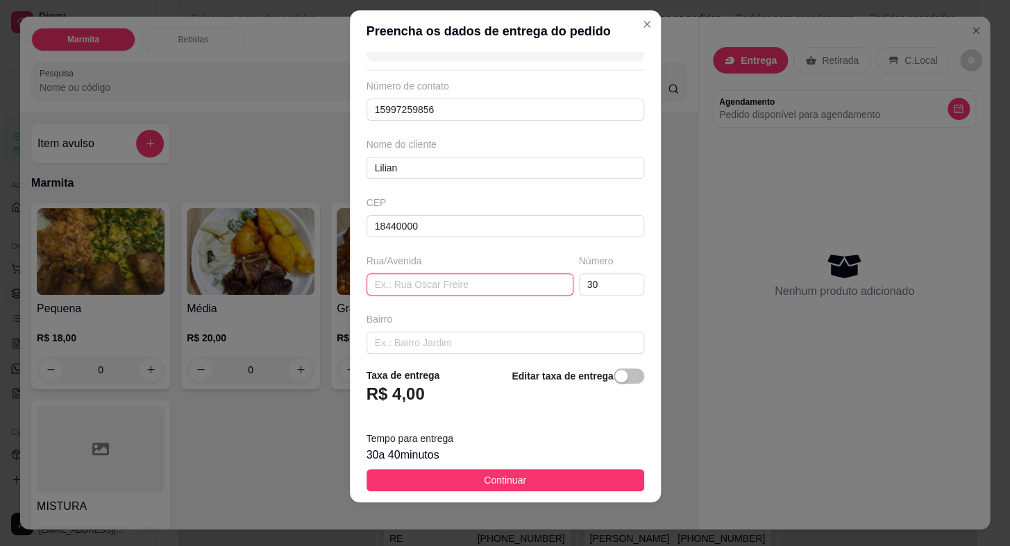
click at [420, 287] on input "text" at bounding box center [469, 284] width 207 height 22
click at [455, 271] on div "Rua/Avenida" at bounding box center [470, 275] width 212 height 42
click at [463, 285] on input "text" at bounding box center [469, 284] width 207 height 22
type input "[PERSON_NAME]"
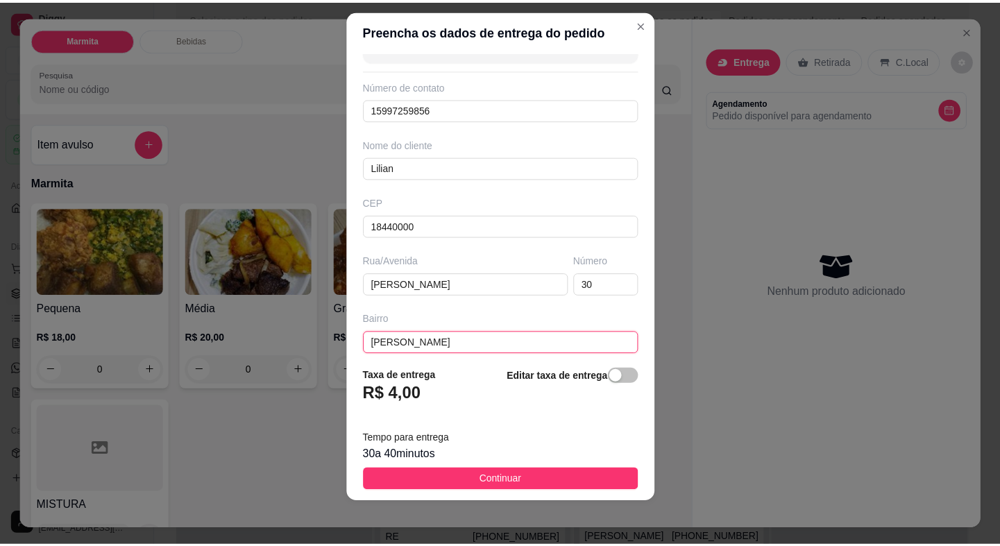
scroll to position [162, 0]
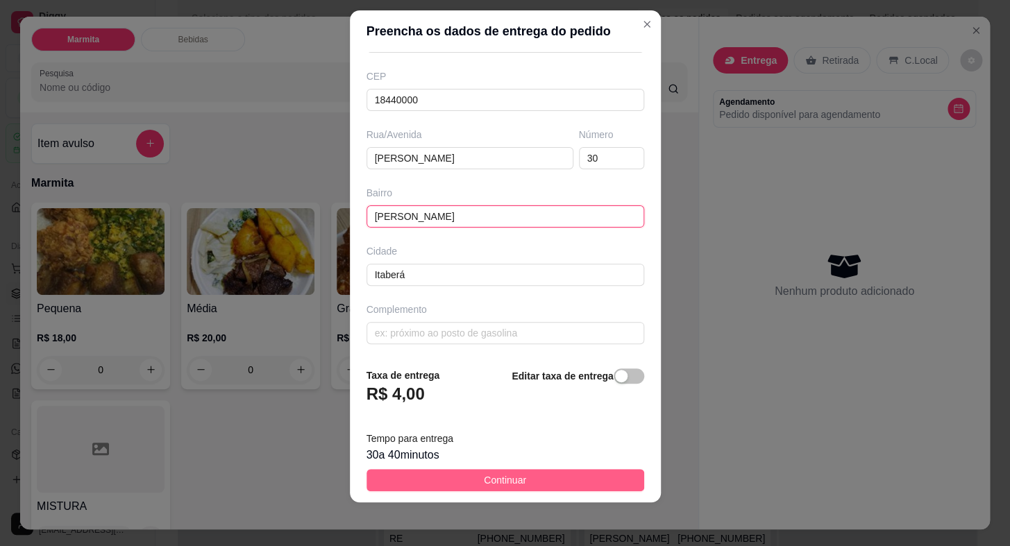
type input "[PERSON_NAME]"
click at [523, 485] on button "Continuar" at bounding box center [505, 480] width 278 height 22
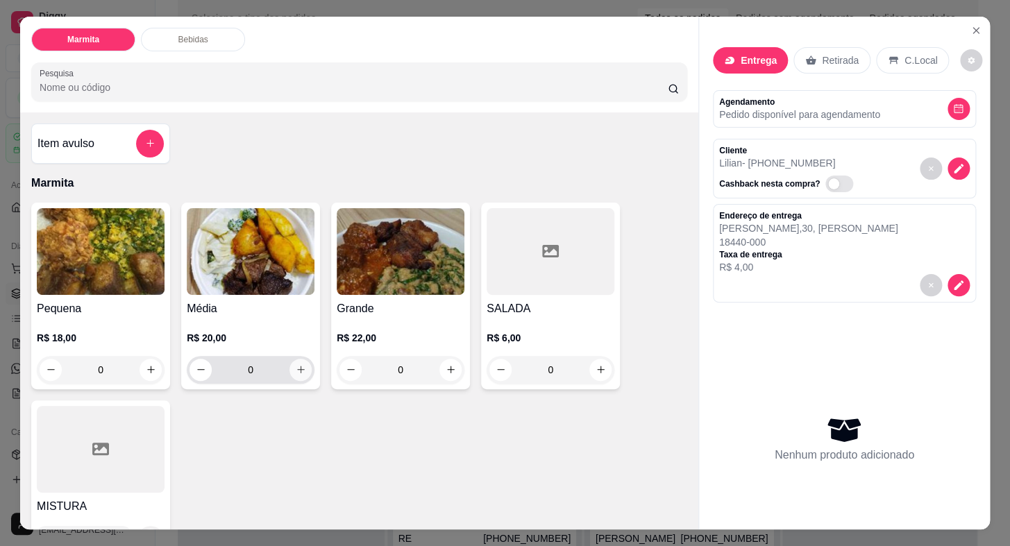
click at [296, 366] on icon "increase-product-quantity" at bounding box center [301, 369] width 10 height 10
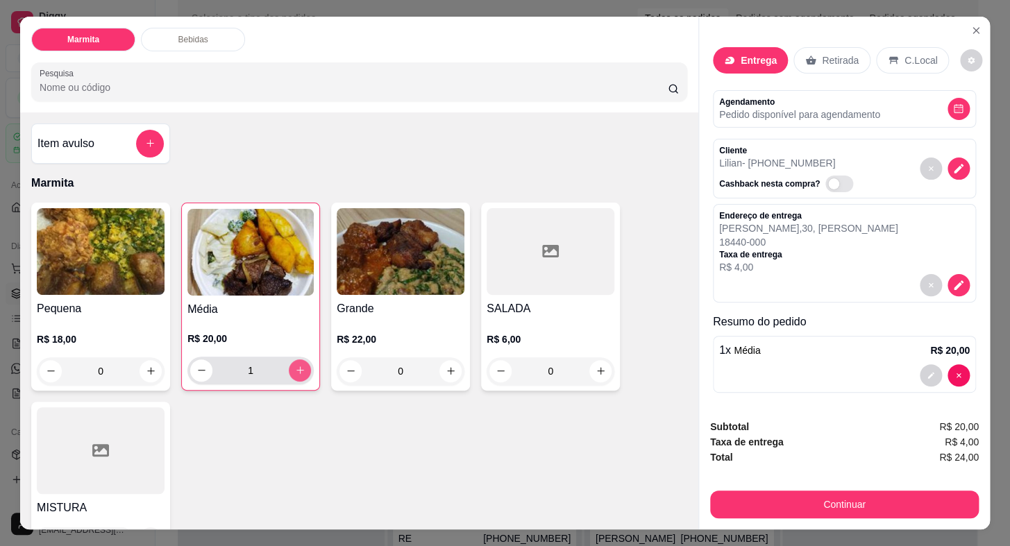
click at [295, 366] on icon "increase-product-quantity" at bounding box center [300, 370] width 10 height 10
type input "2"
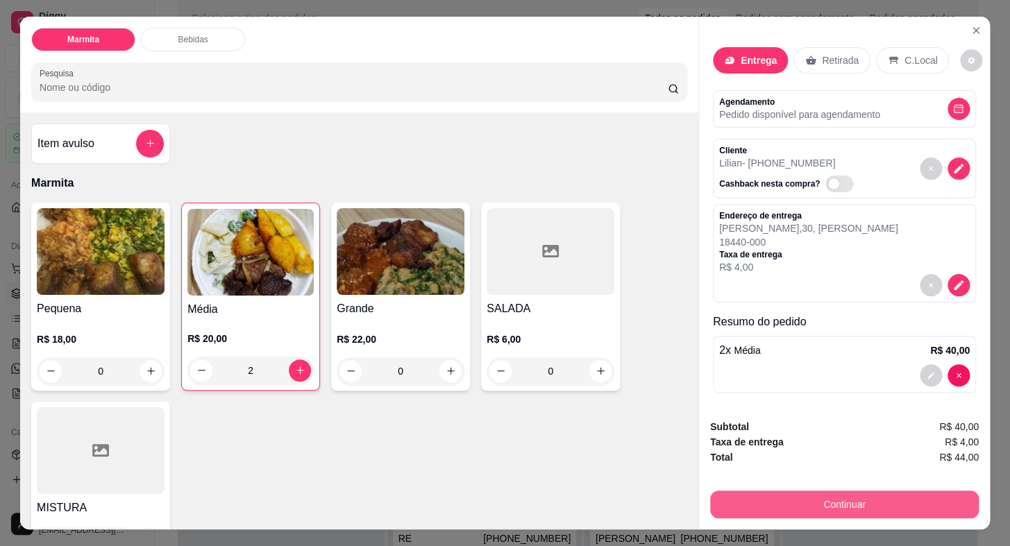
click at [758, 497] on button "Continuar" at bounding box center [844, 505] width 269 height 28
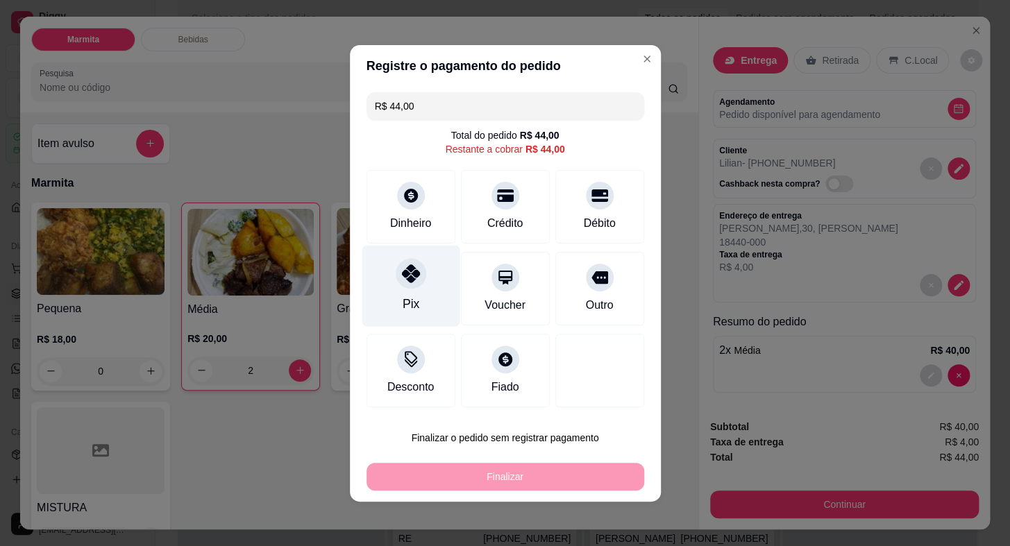
click at [407, 284] on div at bounding box center [411, 273] width 31 height 31
type input "R$ 0,00"
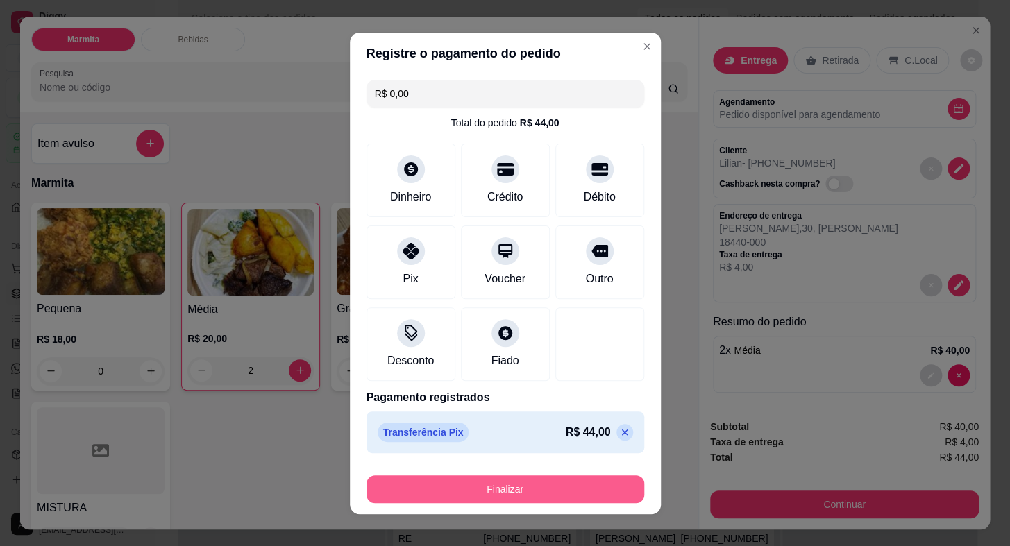
click at [584, 490] on button "Finalizar" at bounding box center [505, 489] width 278 height 28
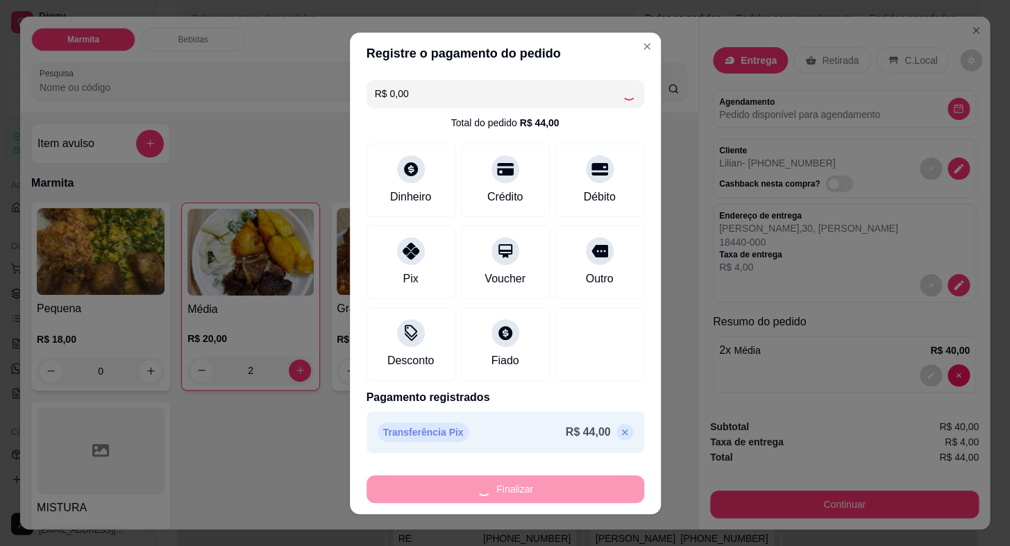
type input "0"
type input "-R$ 44,00"
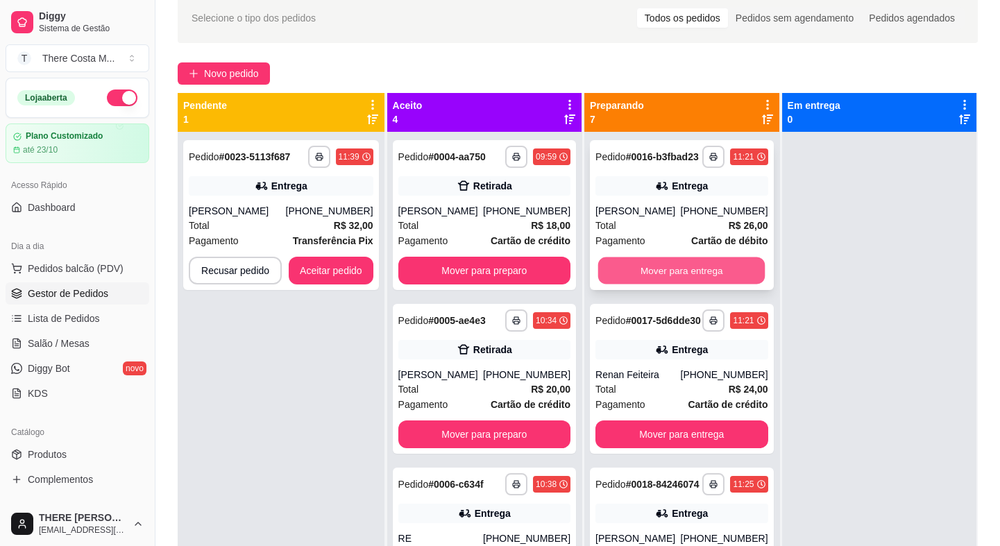
click at [711, 278] on button "Mover para entrega" at bounding box center [681, 270] width 167 height 27
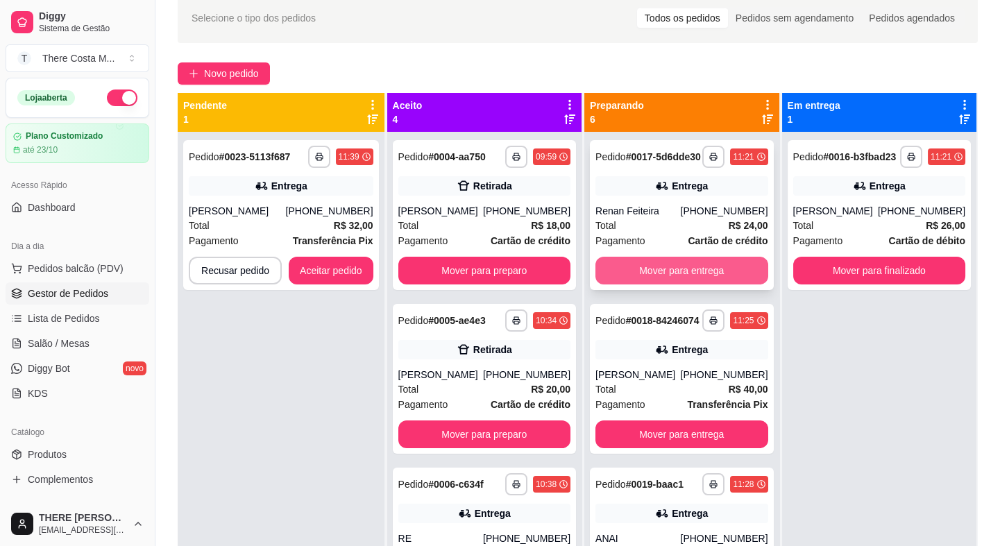
click at [702, 285] on button "Mover para entrega" at bounding box center [681, 271] width 172 height 28
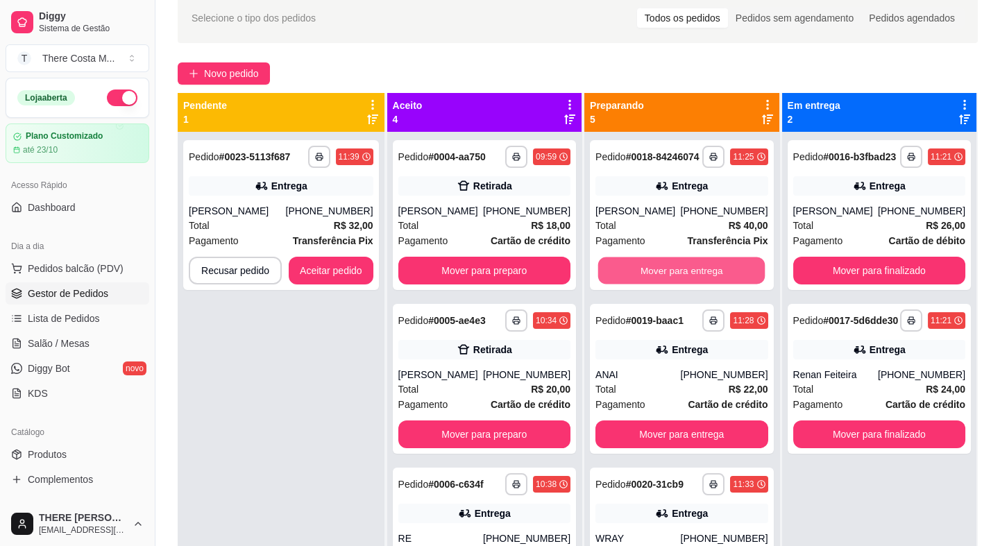
click at [702, 285] on button "Mover para entrega" at bounding box center [681, 270] width 167 height 27
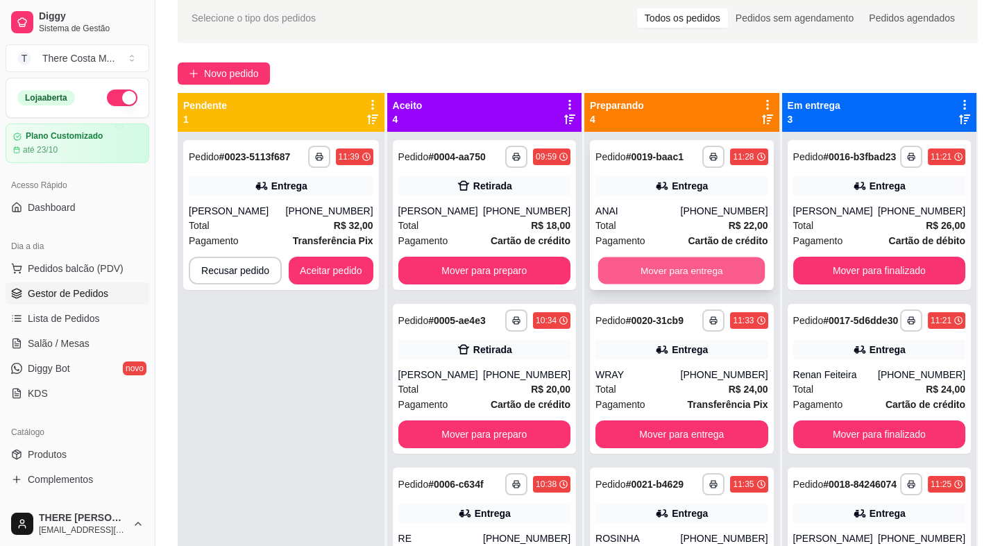
click at [700, 271] on button "Mover para entrega" at bounding box center [681, 270] width 167 height 27
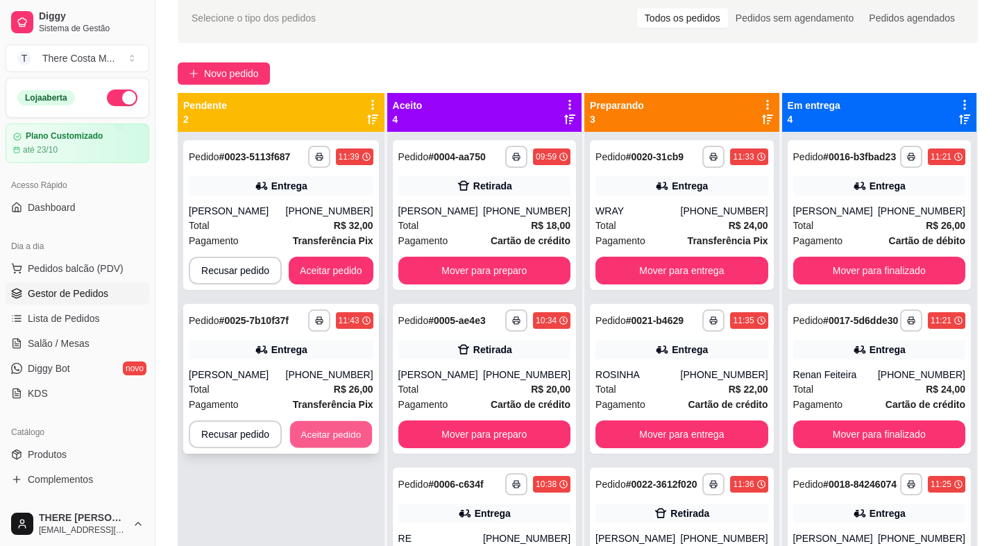
click at [344, 432] on button "Aceitar pedido" at bounding box center [331, 434] width 82 height 27
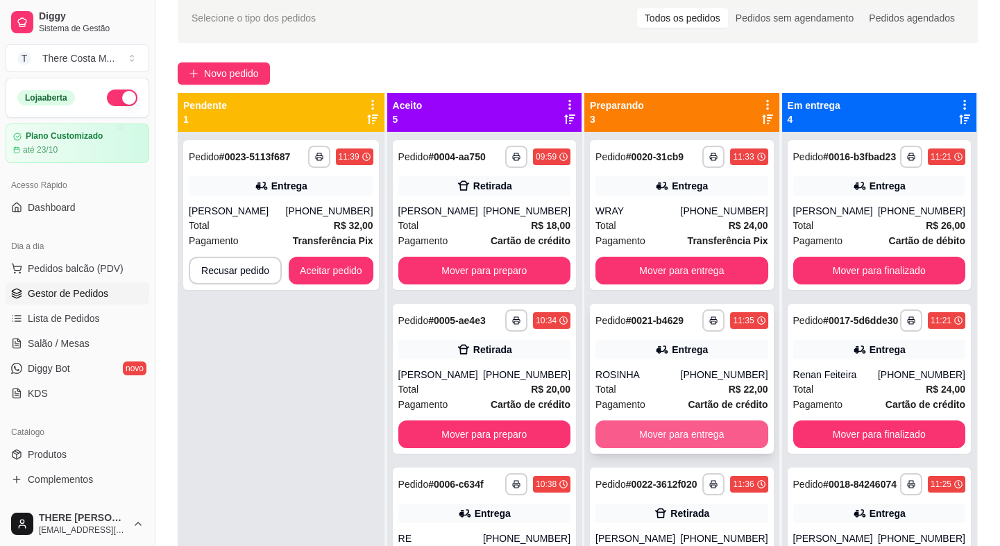
click at [709, 430] on button "Mover para entrega" at bounding box center [681, 435] width 172 height 28
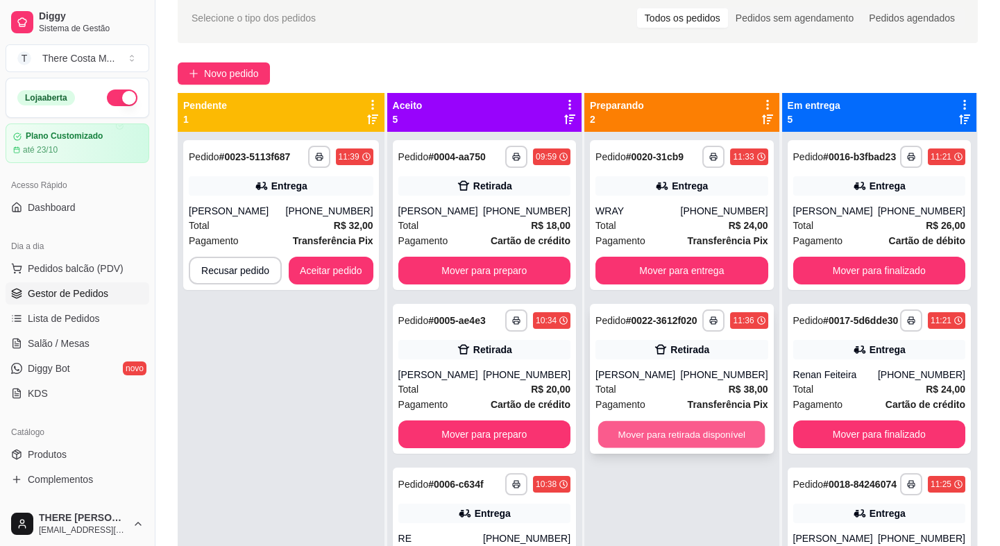
click at [715, 431] on button "Mover para retirada disponível" at bounding box center [681, 434] width 167 height 27
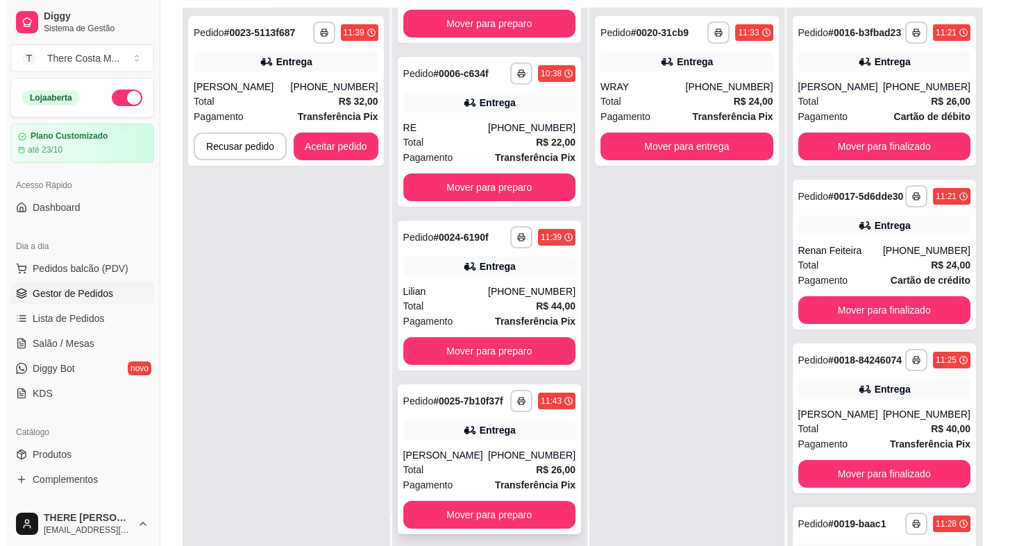
scroll to position [211, 0]
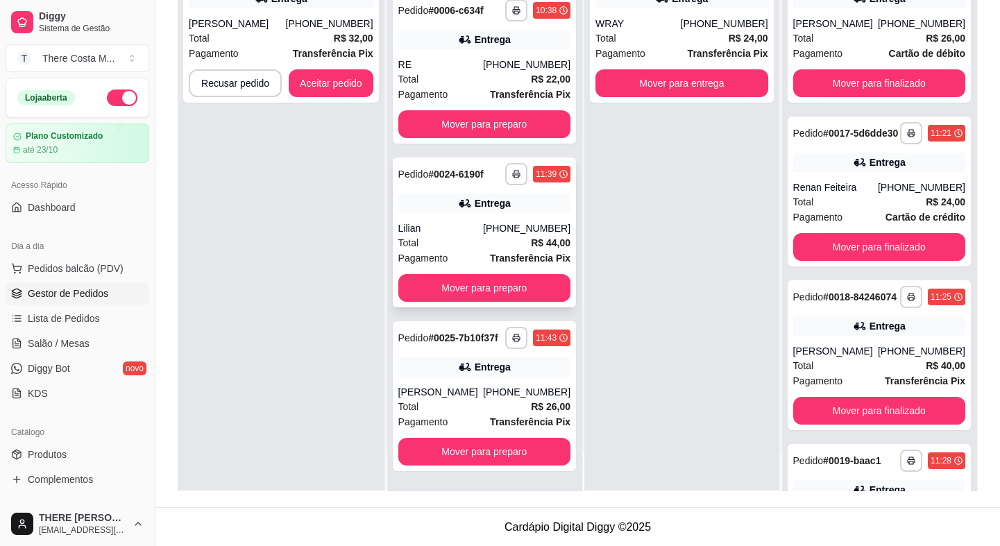
click at [520, 205] on div "**********" at bounding box center [484, 233] width 183 height 150
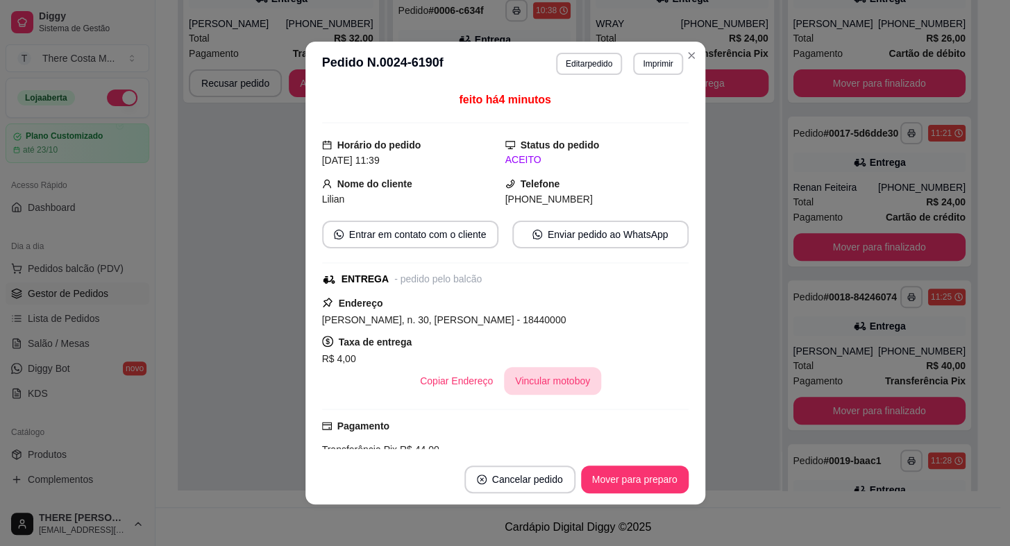
click at [557, 388] on button "Vincular motoboy" at bounding box center [552, 381] width 97 height 28
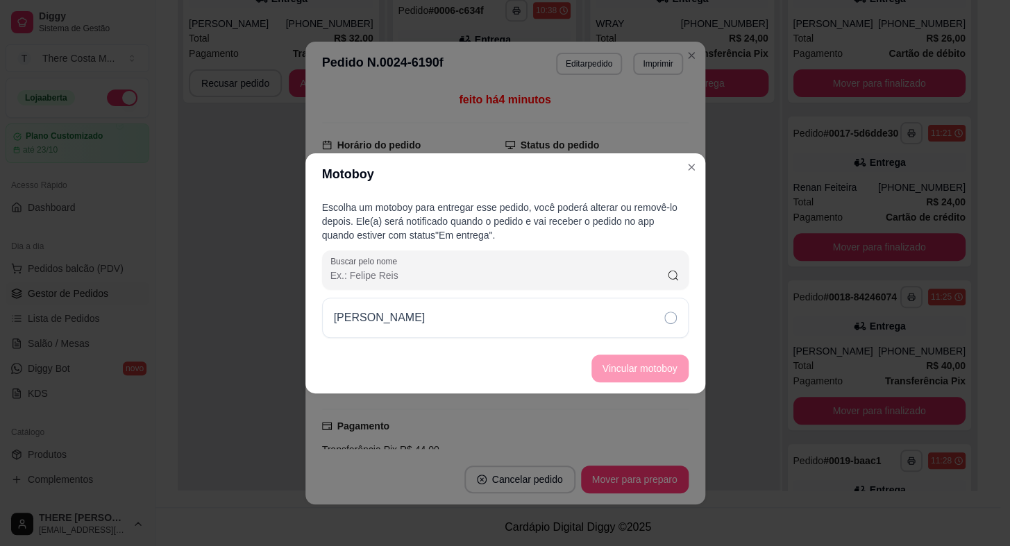
click at [621, 319] on div "[PERSON_NAME]" at bounding box center [505, 318] width 366 height 40
click at [672, 362] on button "Vincular motoboy" at bounding box center [639, 369] width 97 height 28
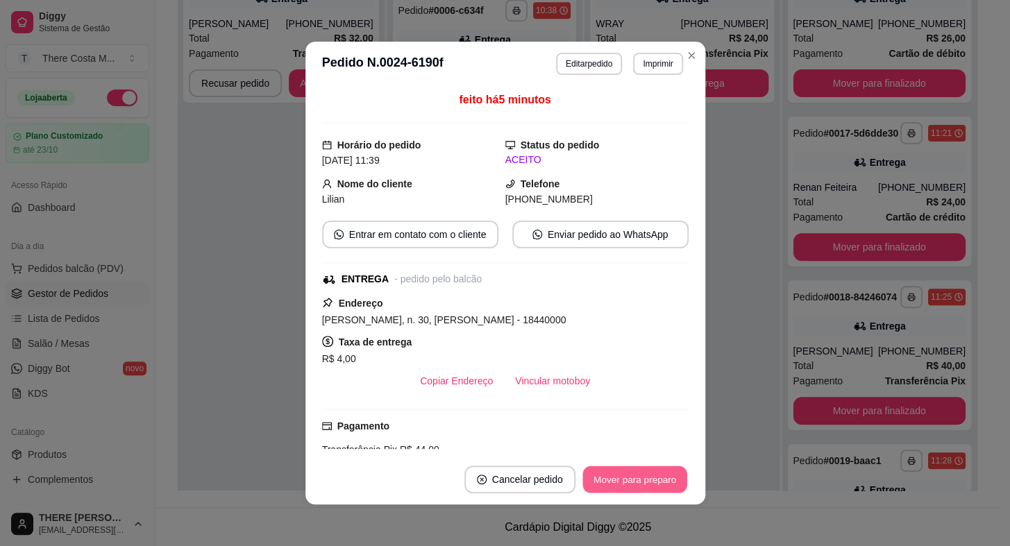
click at [629, 479] on button "Mover para preparo" at bounding box center [634, 479] width 104 height 27
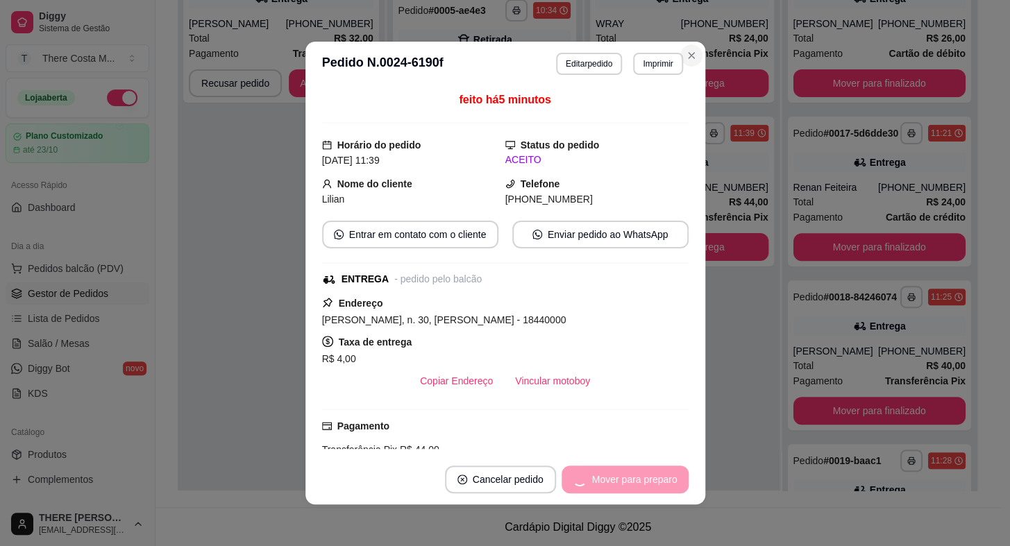
scroll to position [133, 0]
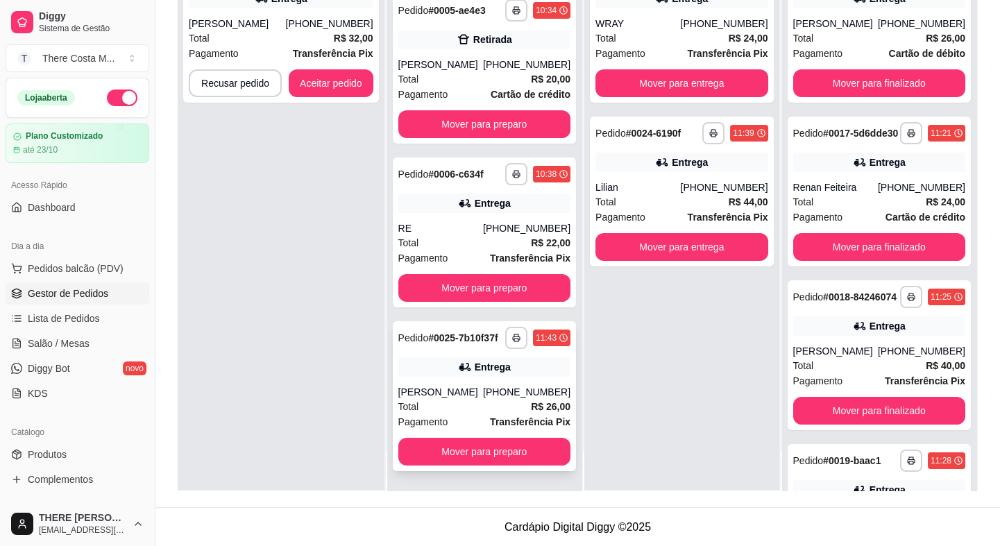
click at [493, 374] on div "Entrega" at bounding box center [484, 366] width 172 height 19
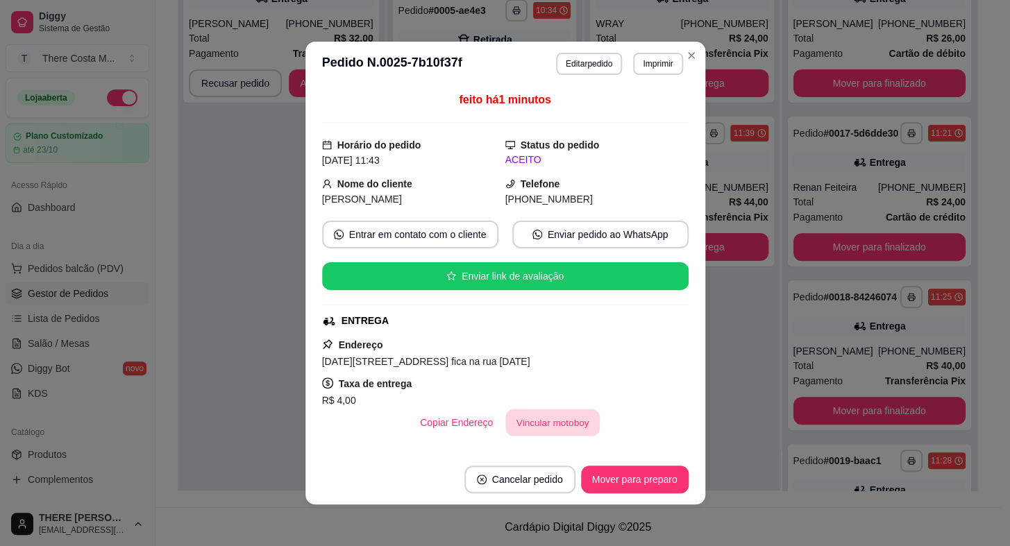
click at [540, 418] on button "Vincular motoboy" at bounding box center [552, 422] width 94 height 27
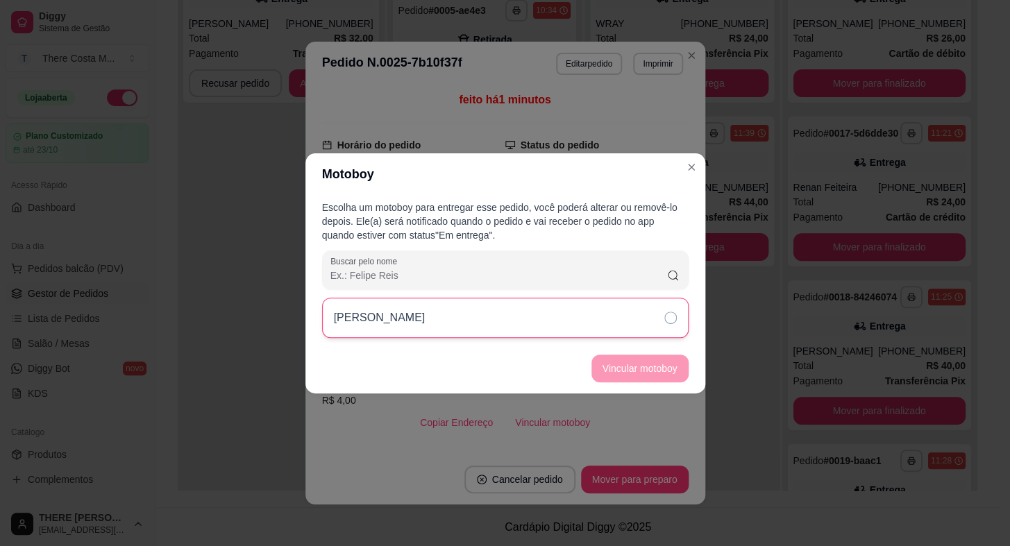
click at [570, 319] on div "[PERSON_NAME]" at bounding box center [505, 318] width 366 height 40
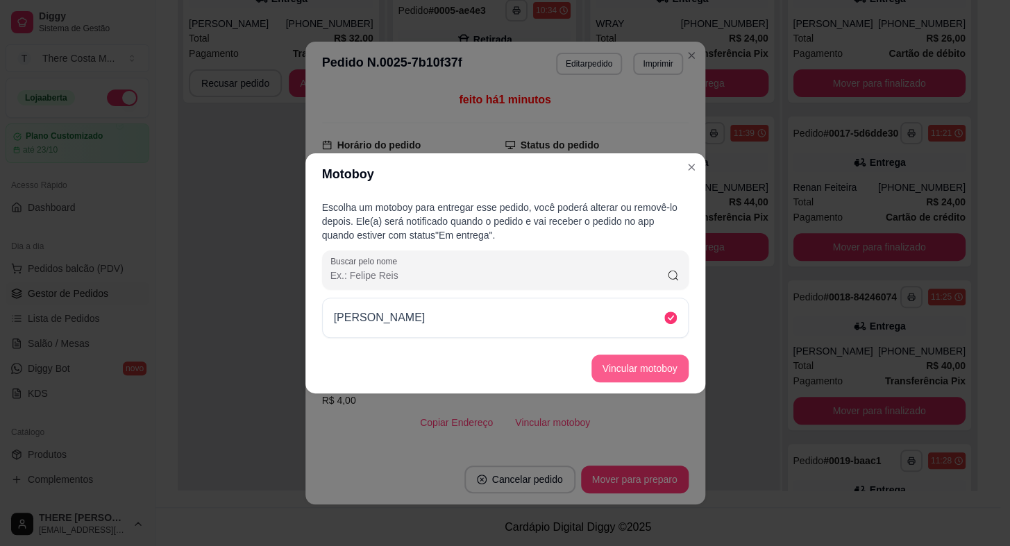
click at [628, 365] on button "Vincular motoboy" at bounding box center [639, 369] width 97 height 28
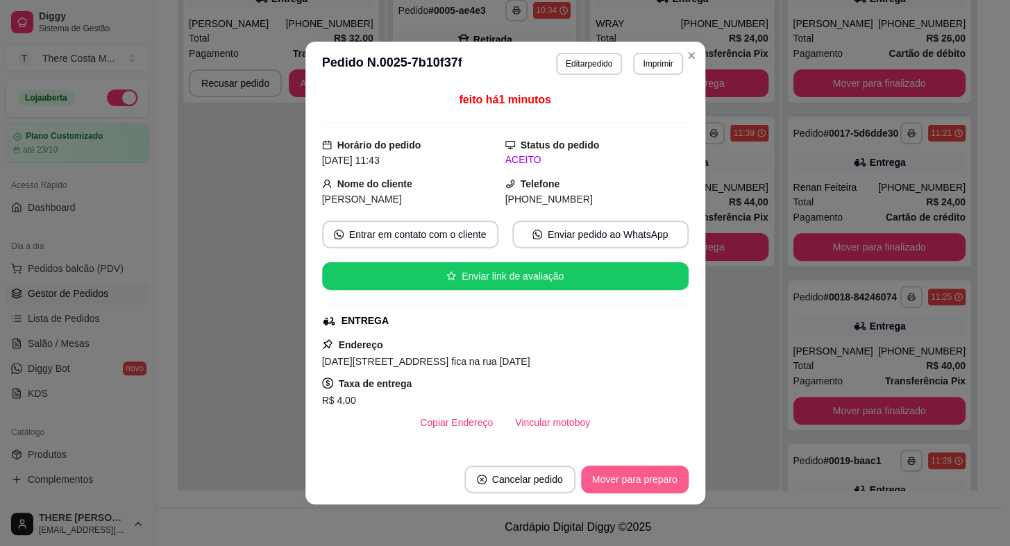
click at [620, 474] on button "Mover para preparo" at bounding box center [635, 480] width 108 height 28
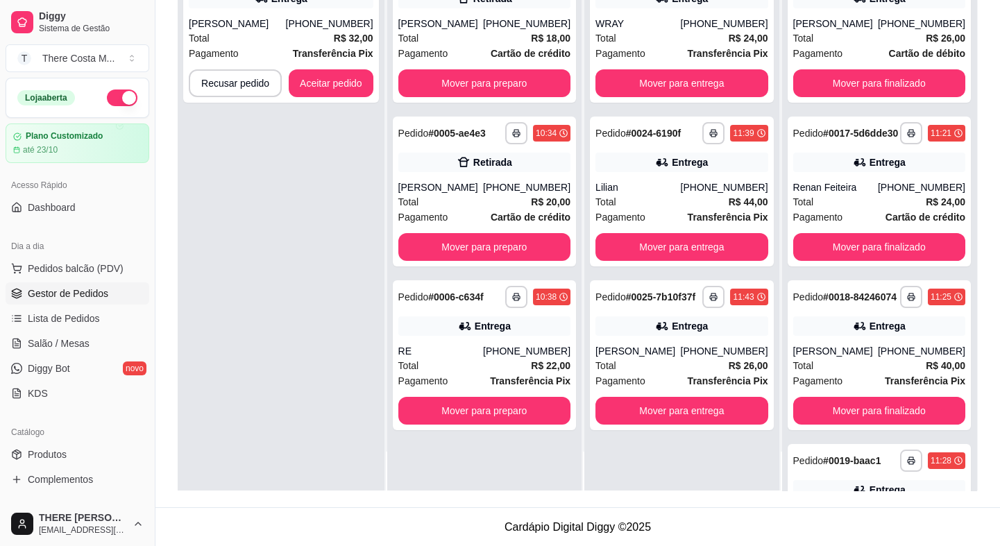
scroll to position [0, 0]
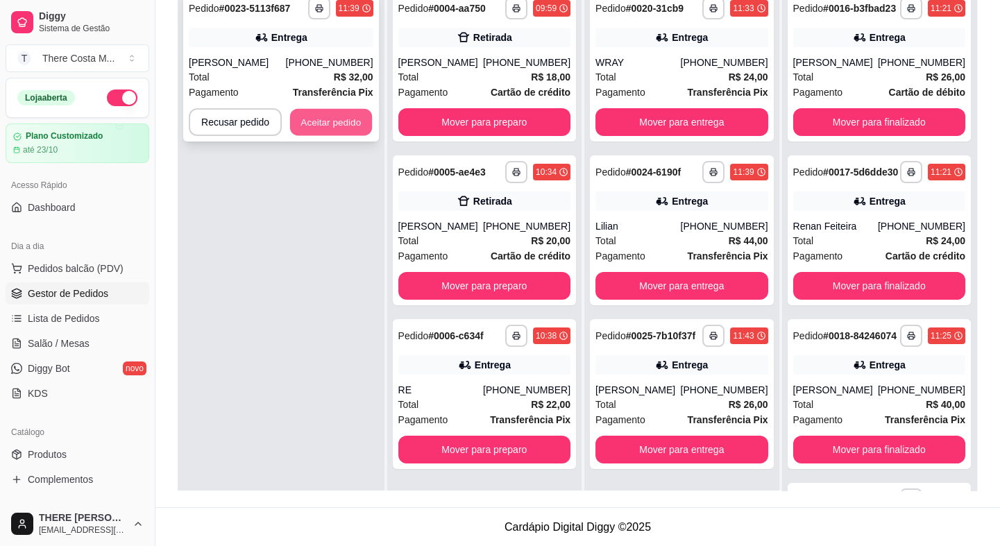
click at [334, 121] on button "Aceitar pedido" at bounding box center [331, 122] width 82 height 27
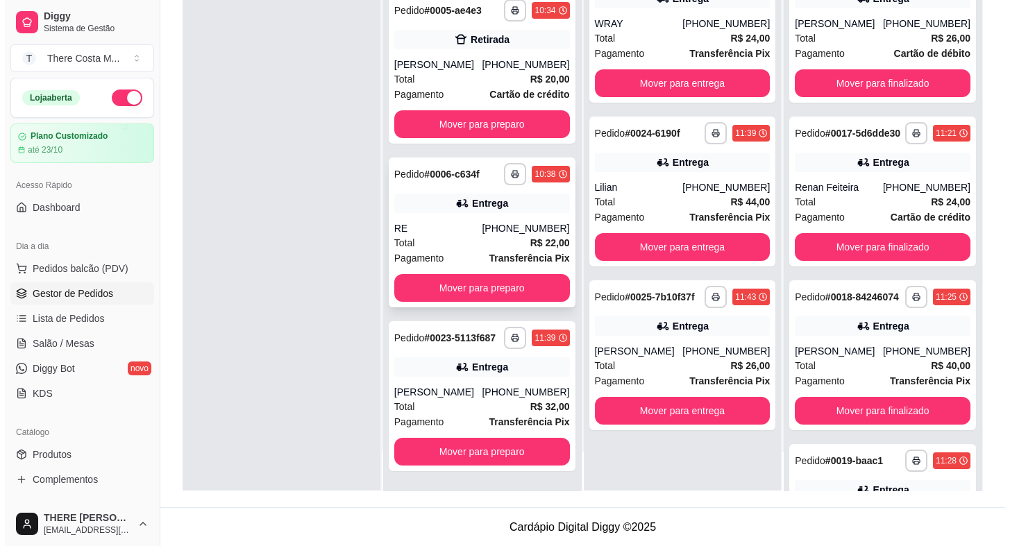
scroll to position [133, 0]
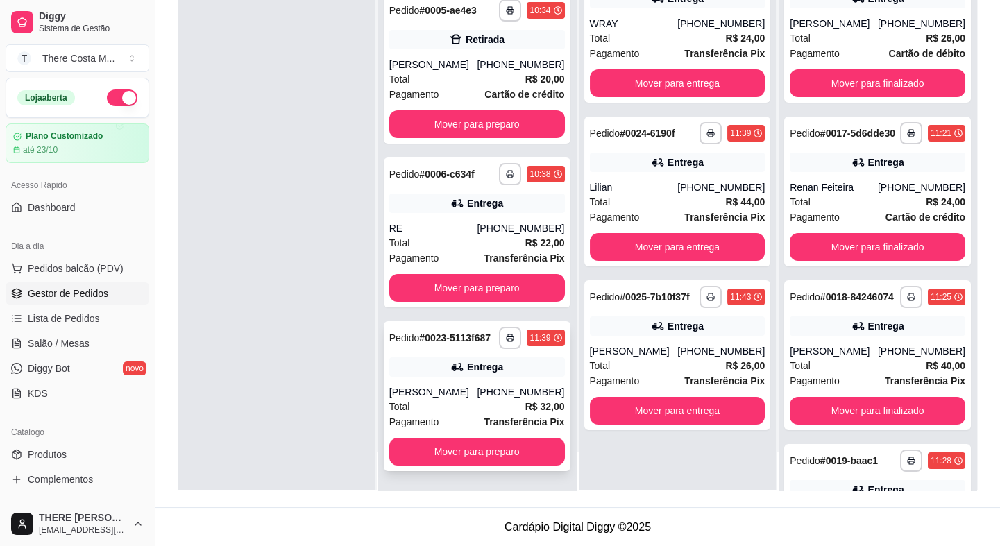
click at [500, 389] on div "[PHONE_NUMBER]" at bounding box center [520, 392] width 87 height 14
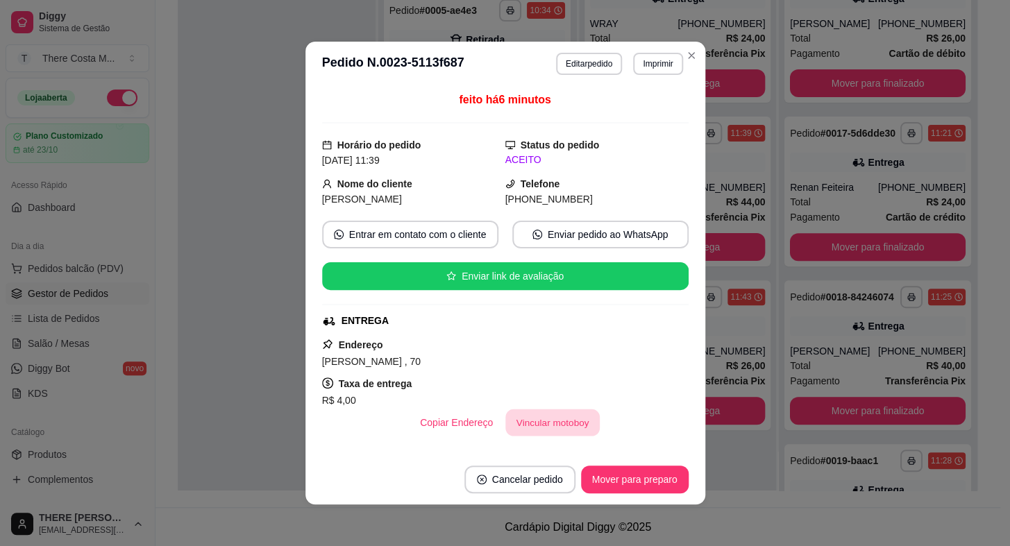
click at [552, 423] on button "Vincular motoboy" at bounding box center [552, 422] width 94 height 27
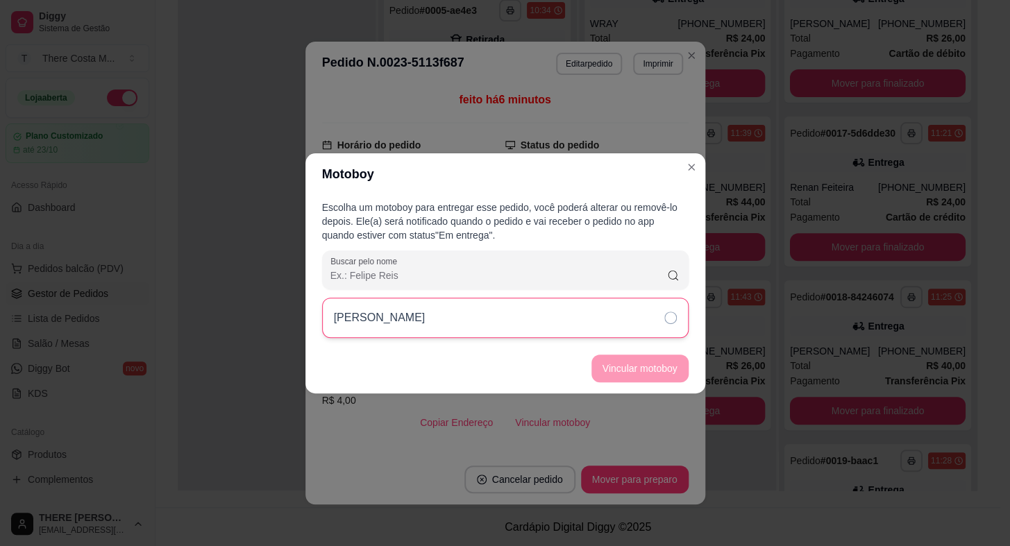
click at [594, 323] on div "[PERSON_NAME]" at bounding box center [505, 318] width 366 height 40
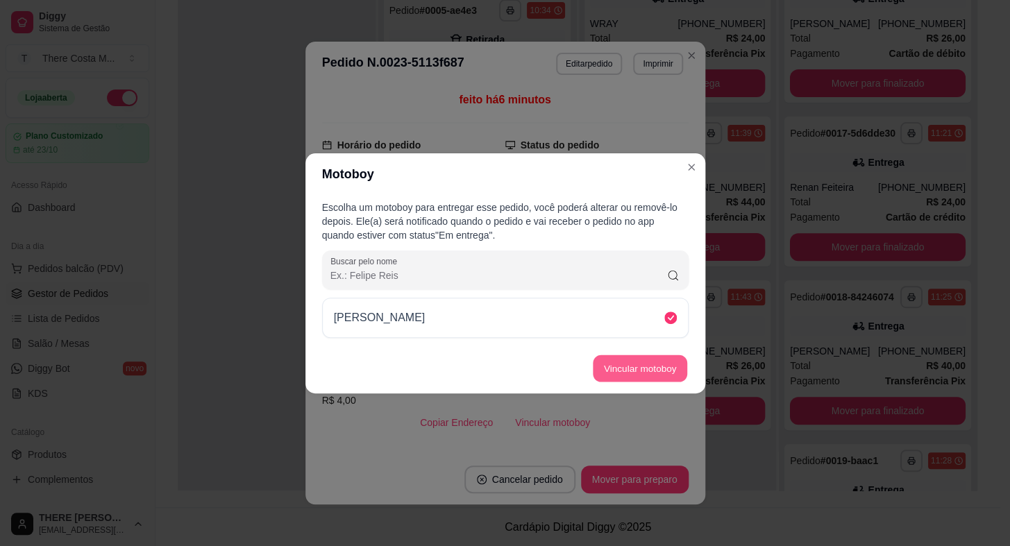
click at [641, 363] on button "Vincular motoboy" at bounding box center [640, 368] width 94 height 27
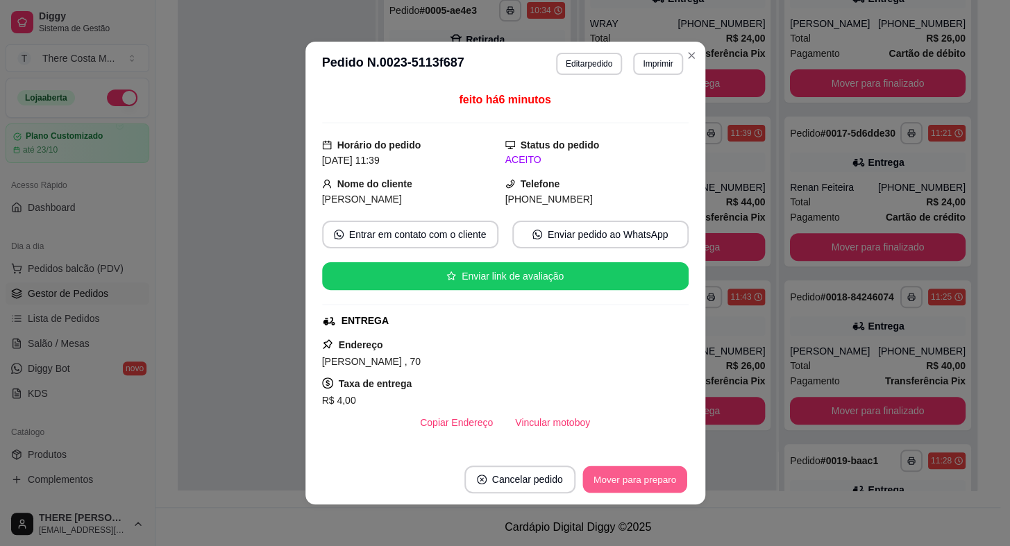
click at [609, 486] on button "Mover para preparo" at bounding box center [634, 479] width 104 height 27
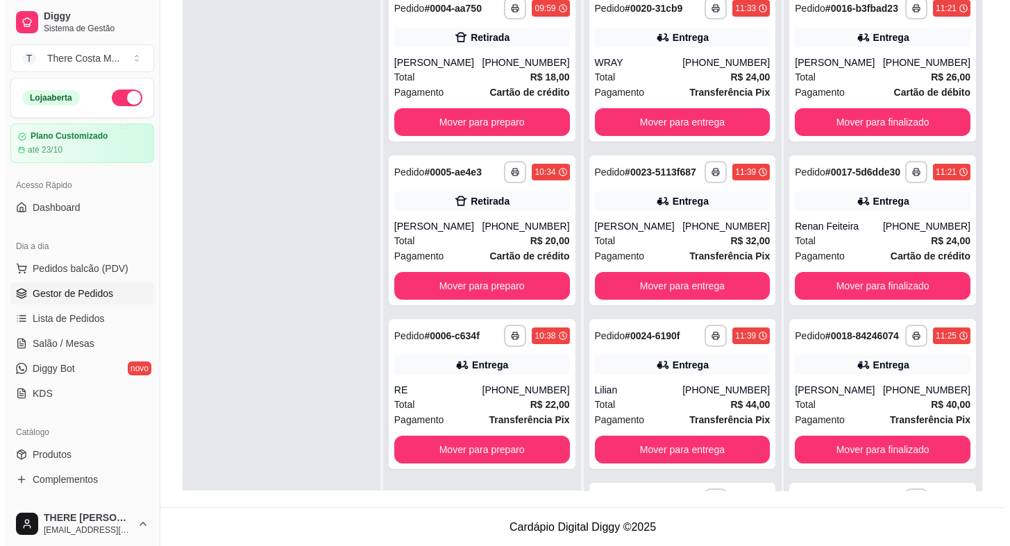
scroll to position [0, 0]
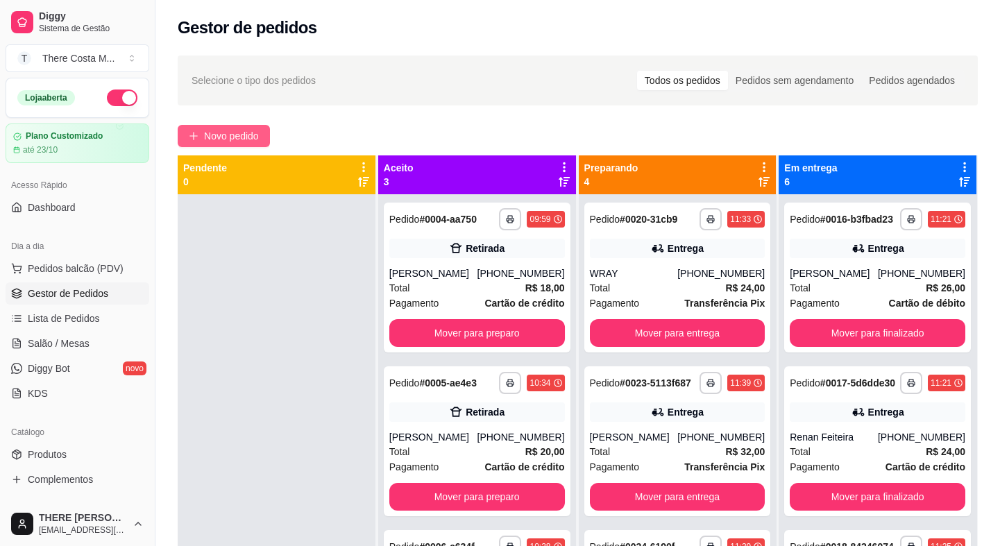
click at [262, 137] on button "Novo pedido" at bounding box center [224, 136] width 92 height 22
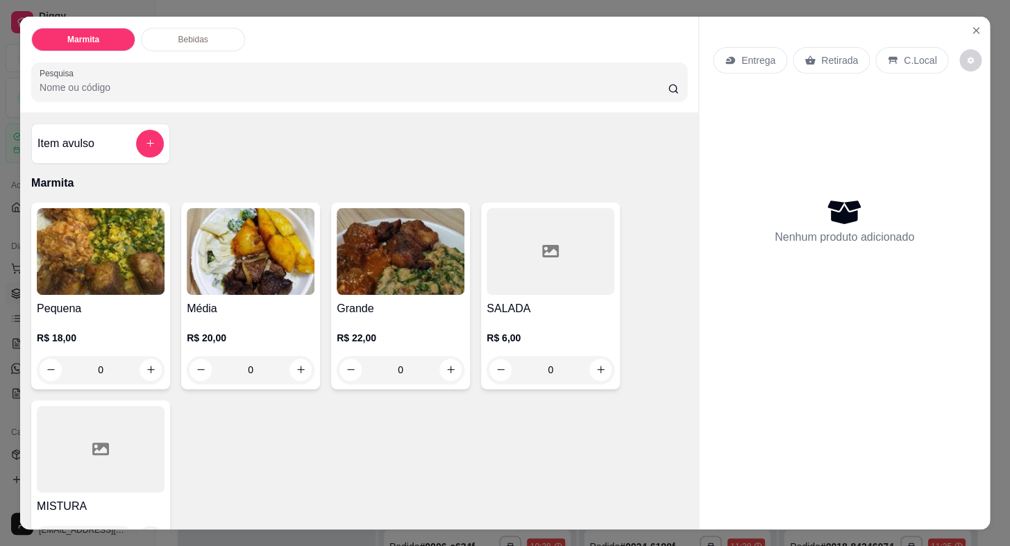
click at [745, 57] on p "Entrega" at bounding box center [758, 60] width 34 height 14
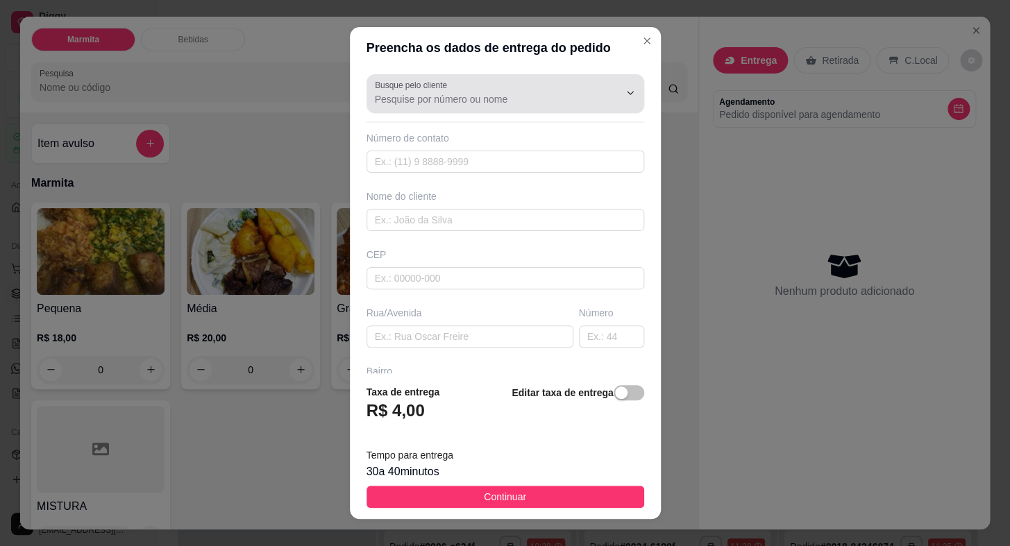
click at [500, 93] on input "Busque pelo cliente" at bounding box center [486, 99] width 222 height 14
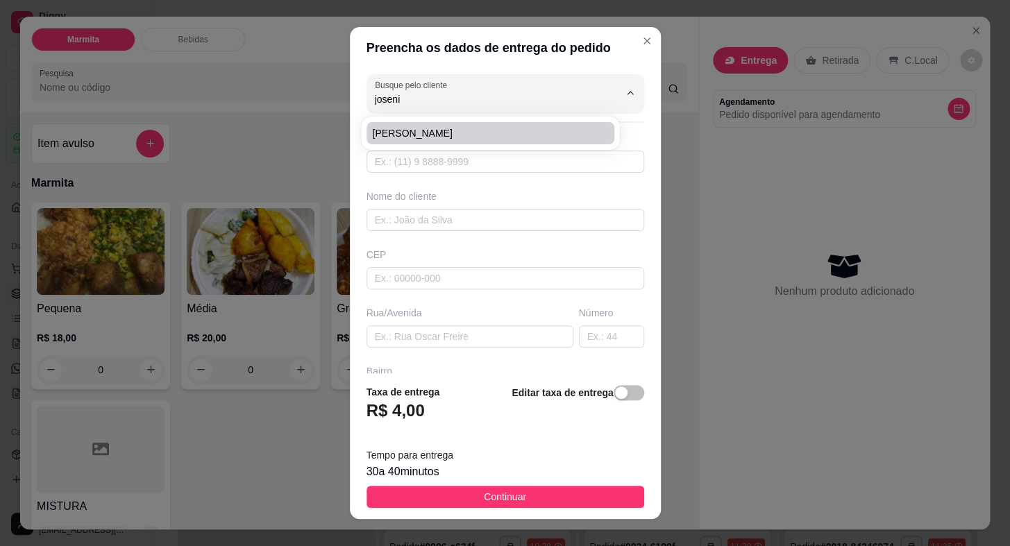
click at [430, 132] on span "[PERSON_NAME]" at bounding box center [483, 133] width 223 height 14
type input "[PERSON_NAME]"
type input "15996127927"
type input "[PERSON_NAME]"
type input "Rua [PERSON_NAME]"
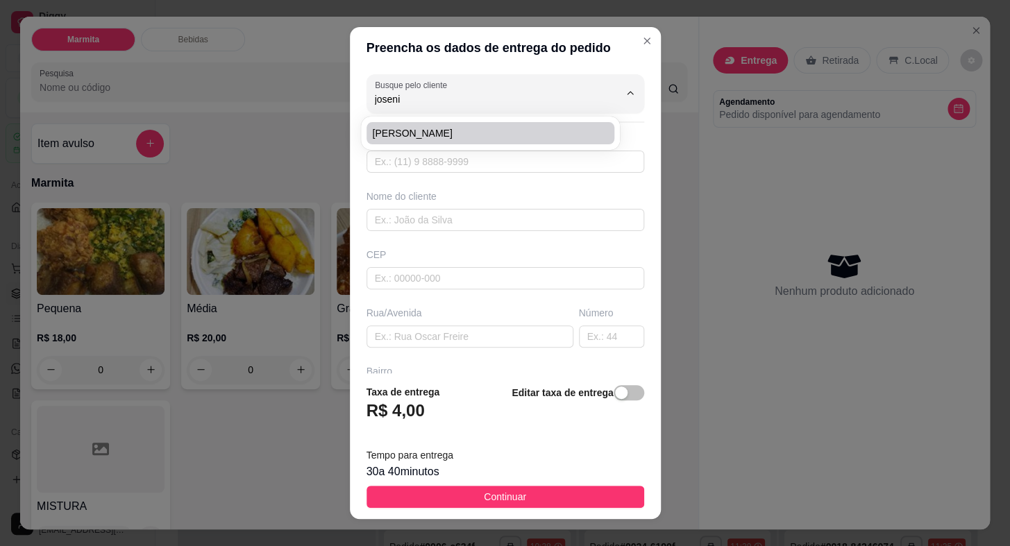
type input "355"
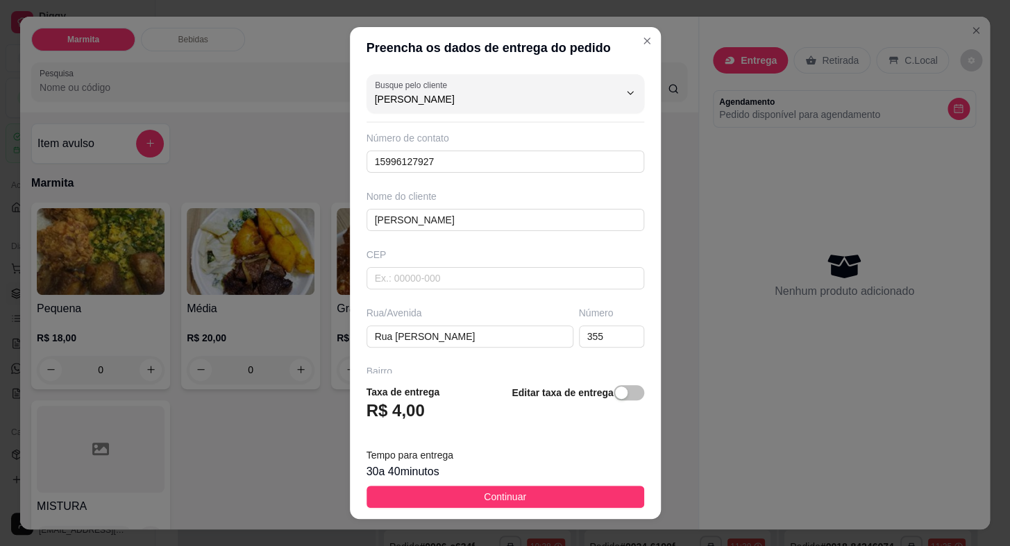
scroll to position [126, 0]
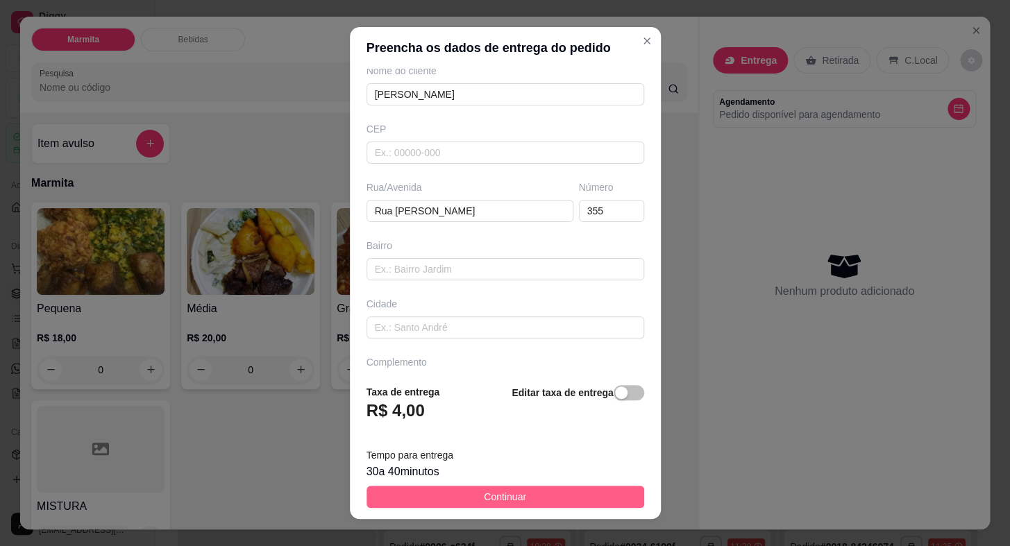
type input "[PERSON_NAME]"
click at [506, 492] on span "Continuar" at bounding box center [505, 496] width 42 height 15
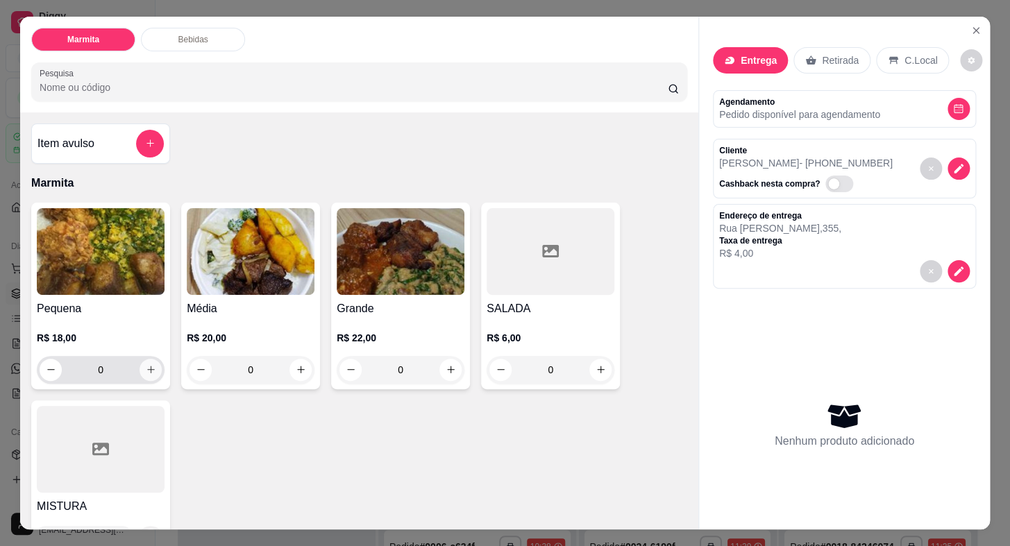
click at [149, 364] on icon "increase-product-quantity" at bounding box center [151, 369] width 10 height 10
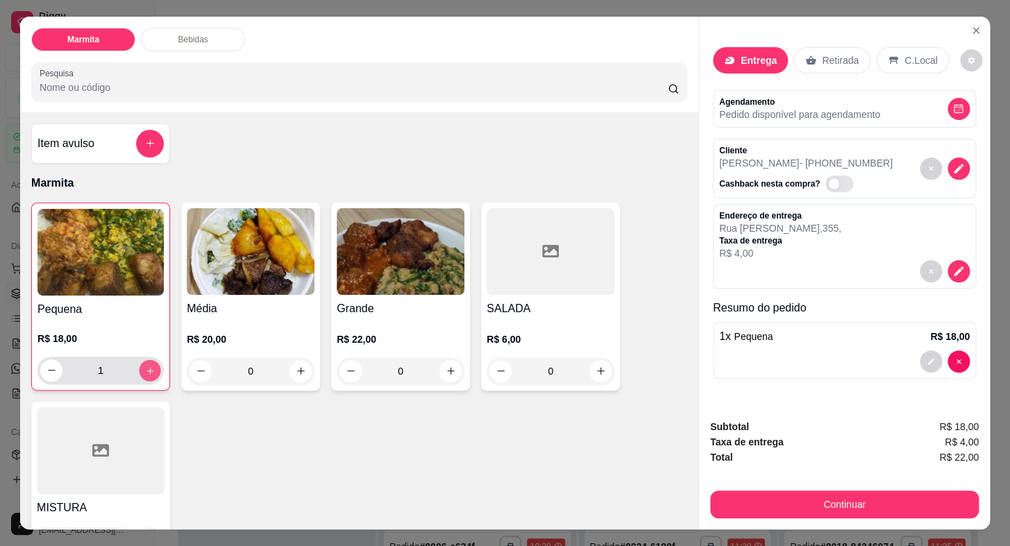
click at [149, 365] on icon "increase-product-quantity" at bounding box center [150, 370] width 10 height 10
type input "2"
click at [450, 367] on icon "increase-product-quantity" at bounding box center [451, 371] width 10 height 10
type input "1"
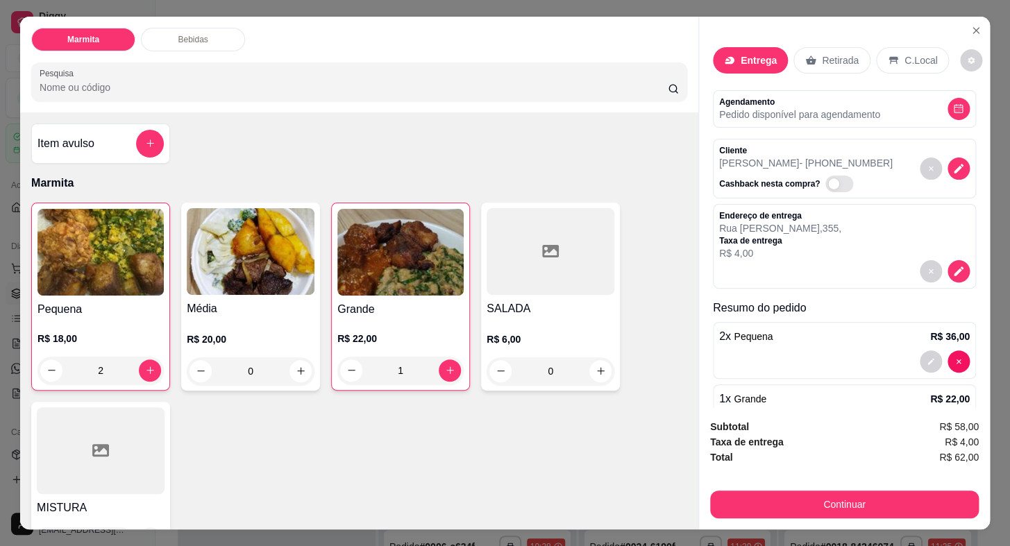
scroll to position [51, 0]
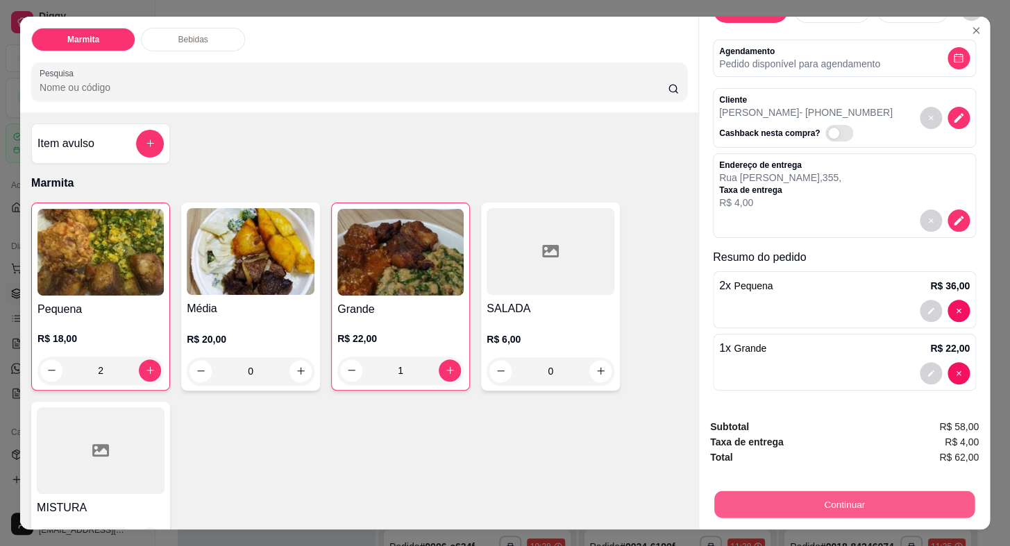
click at [786, 503] on button "Continuar" at bounding box center [844, 504] width 260 height 27
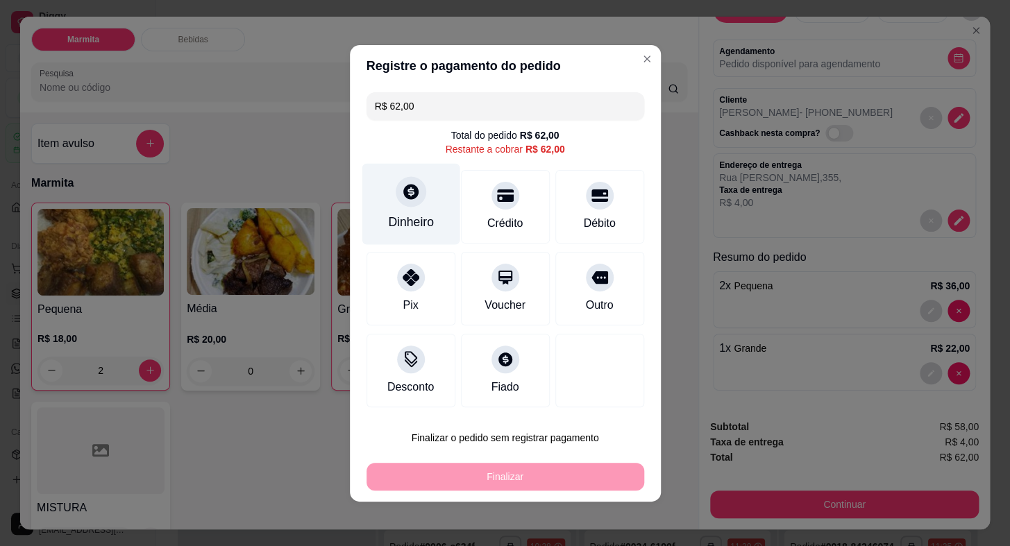
click at [415, 194] on icon at bounding box center [410, 191] width 15 height 15
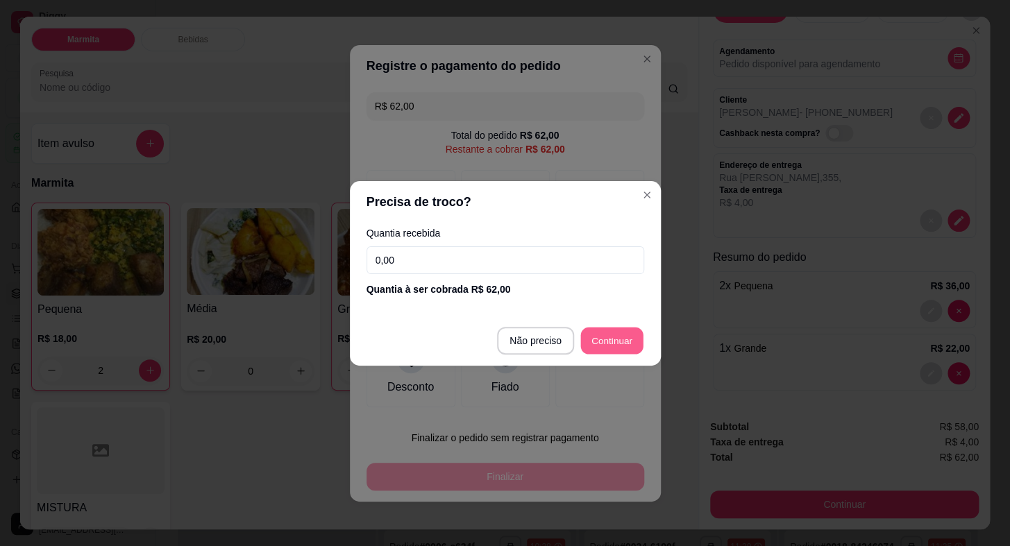
type input "R$ 0,00"
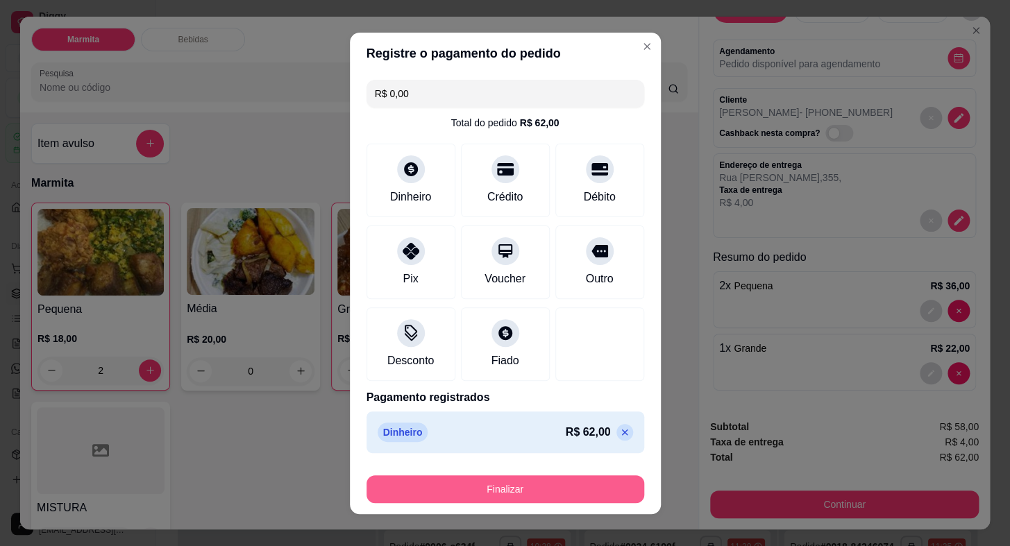
click at [576, 493] on button "Finalizar" at bounding box center [505, 489] width 278 height 28
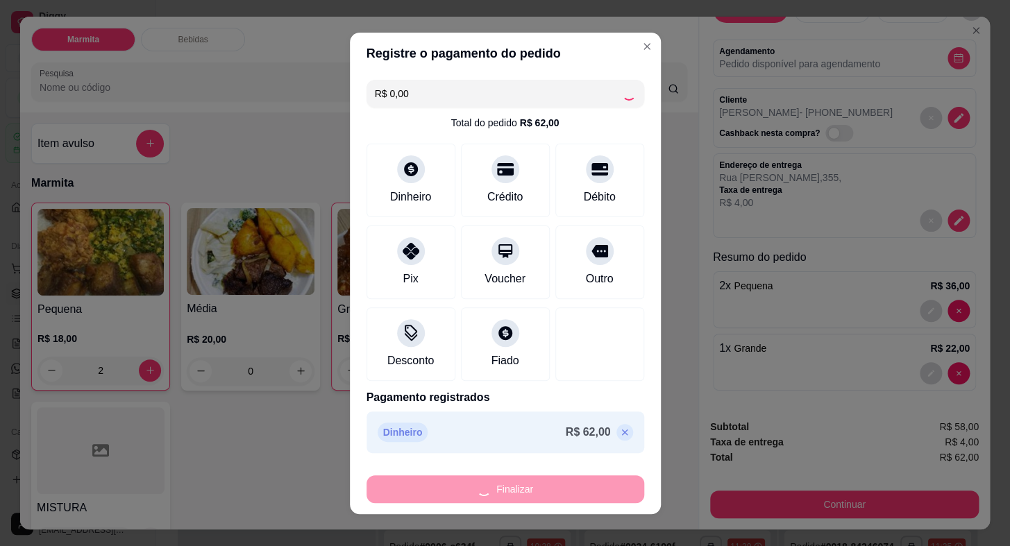
type input "0"
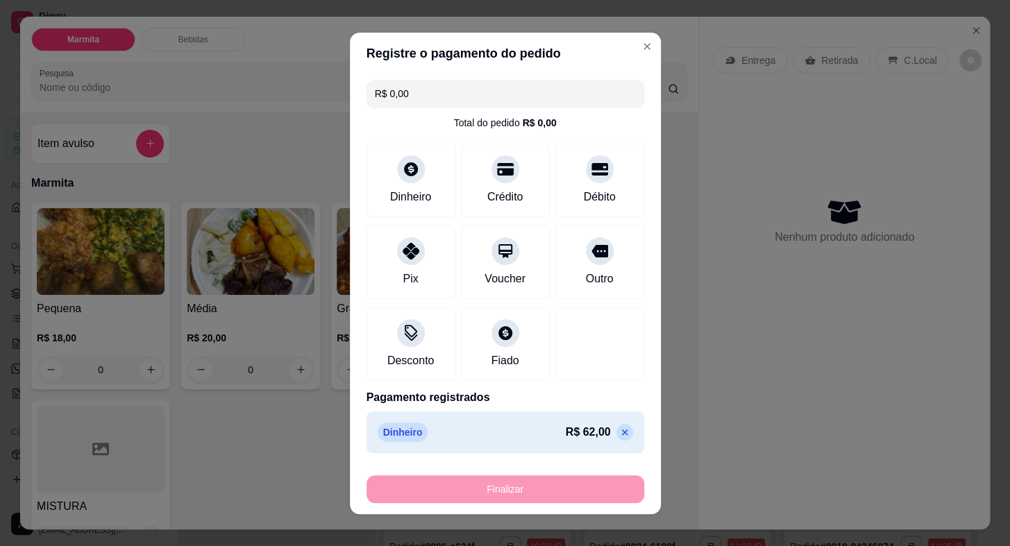
type input "-R$ 62,00"
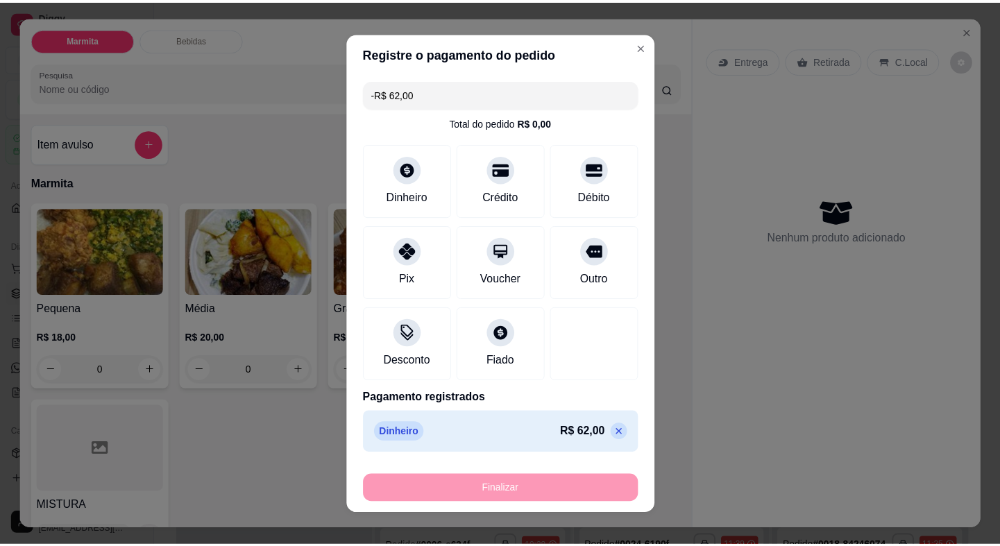
scroll to position [0, 0]
